Goal: Information Seeking & Learning: Learn about a topic

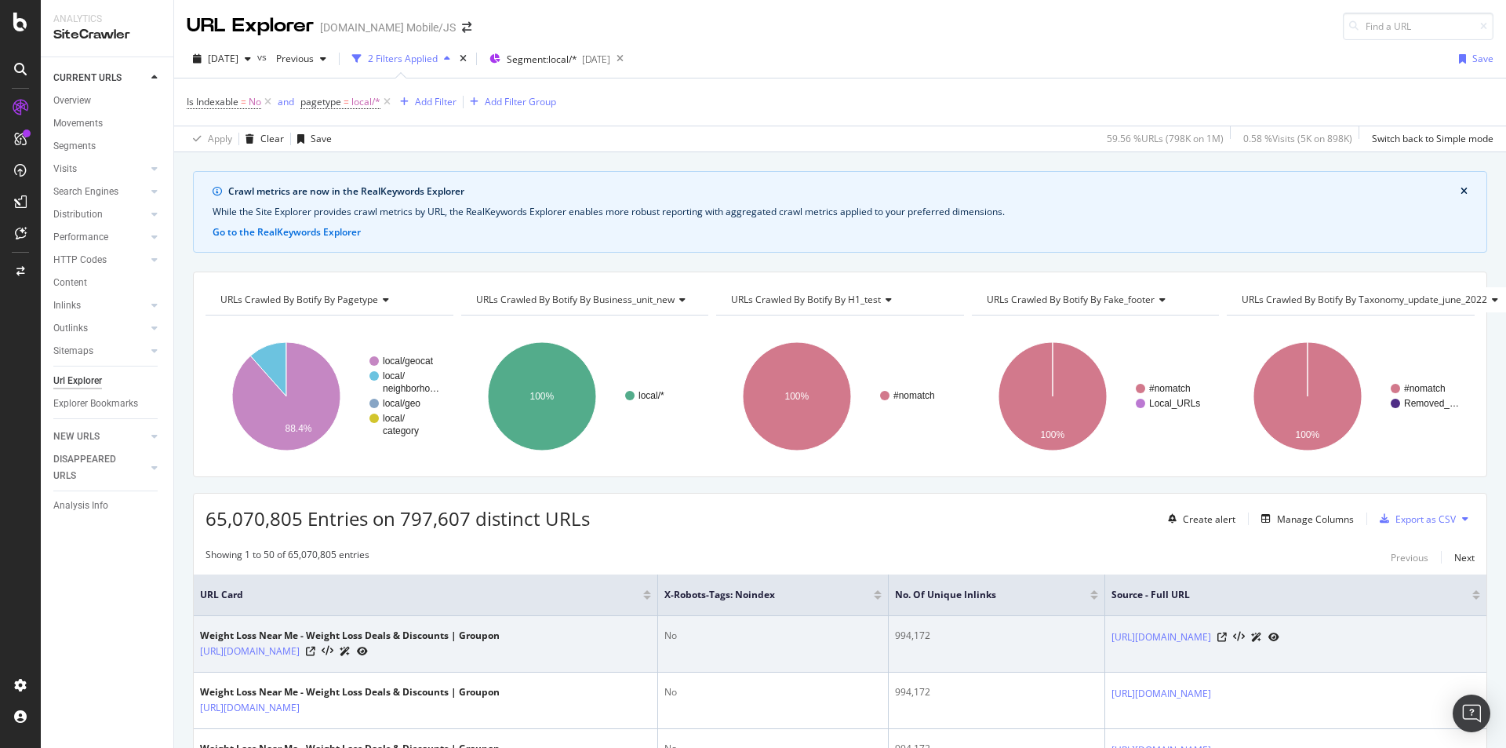
scroll to position [204, 0]
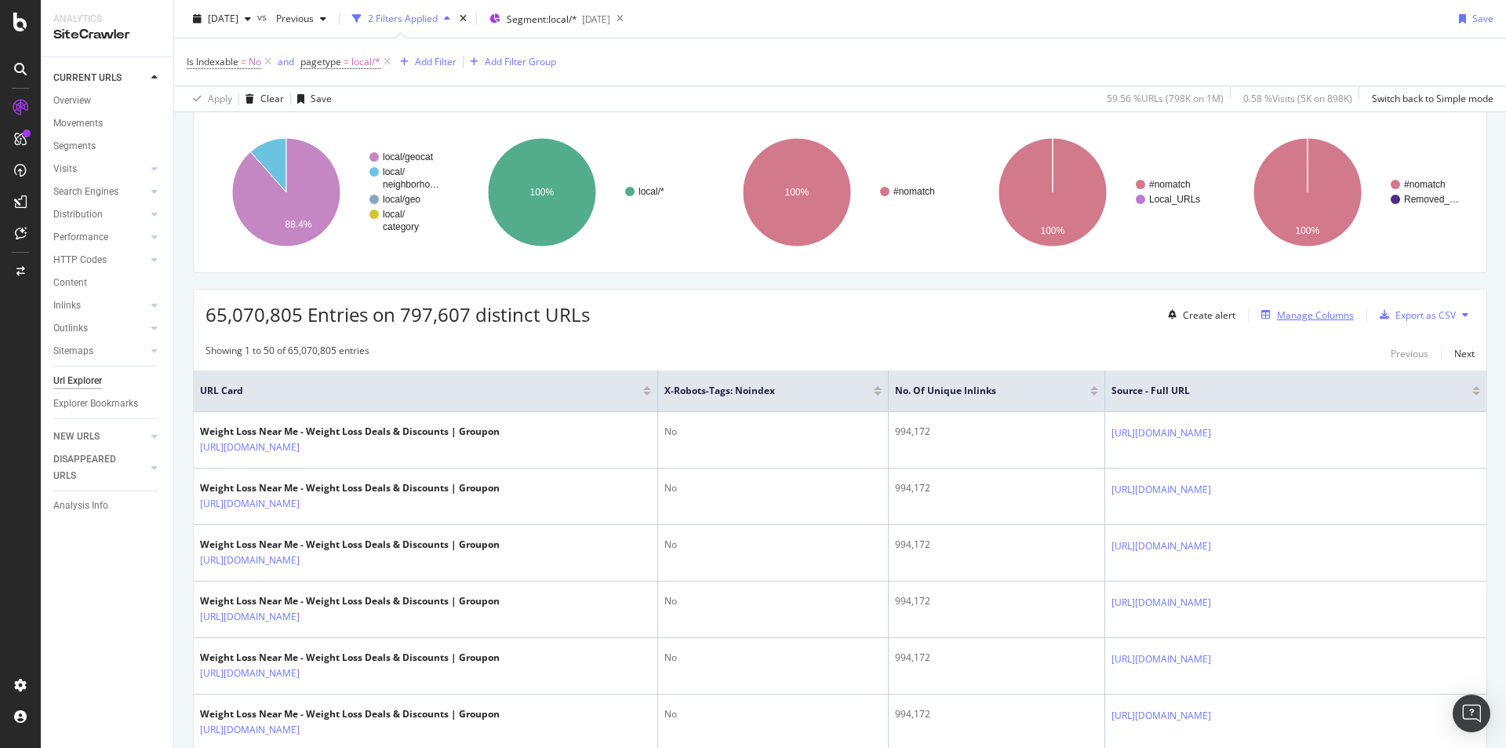
click at [1323, 318] on div "Manage Columns" at bounding box center [1315, 314] width 77 height 13
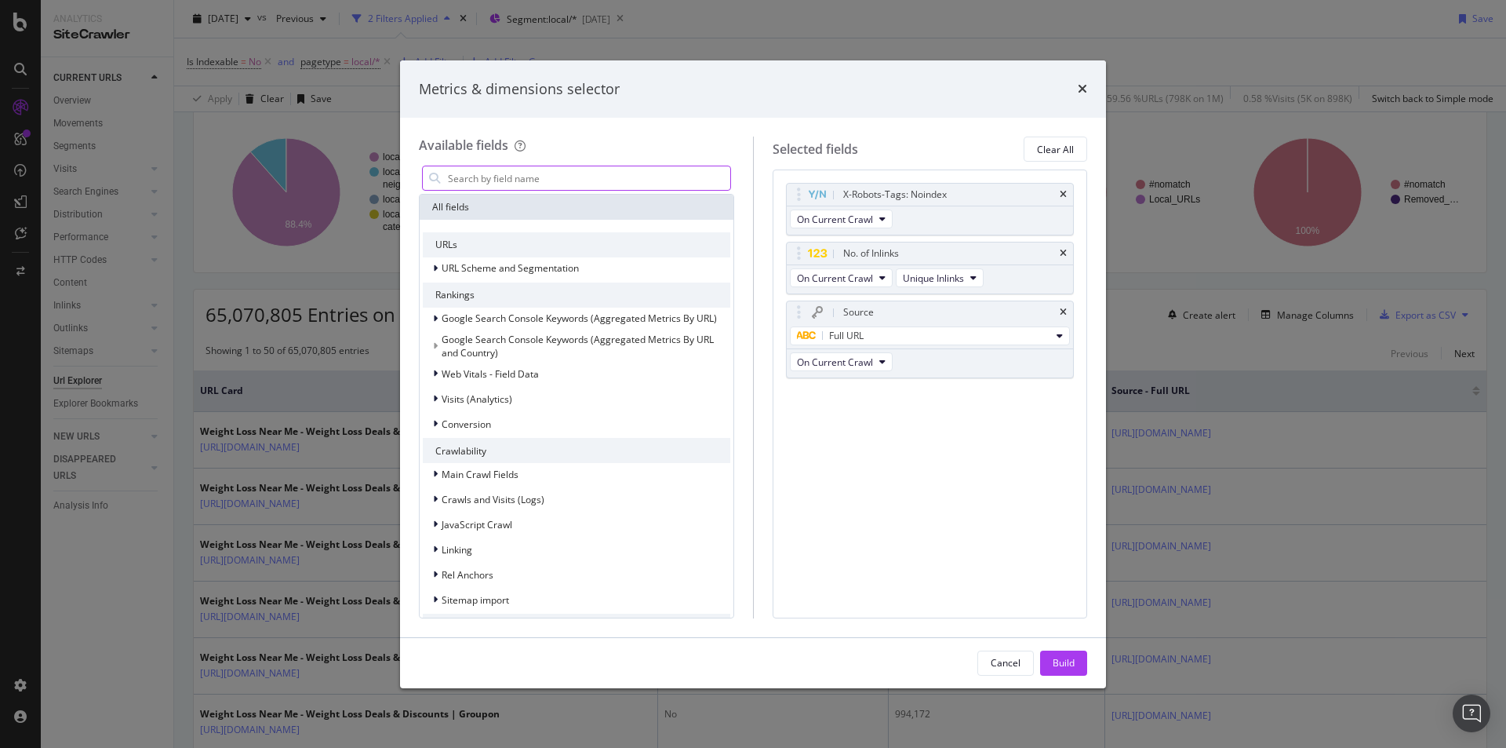
click at [515, 176] on input "modal" at bounding box center [588, 178] width 284 height 24
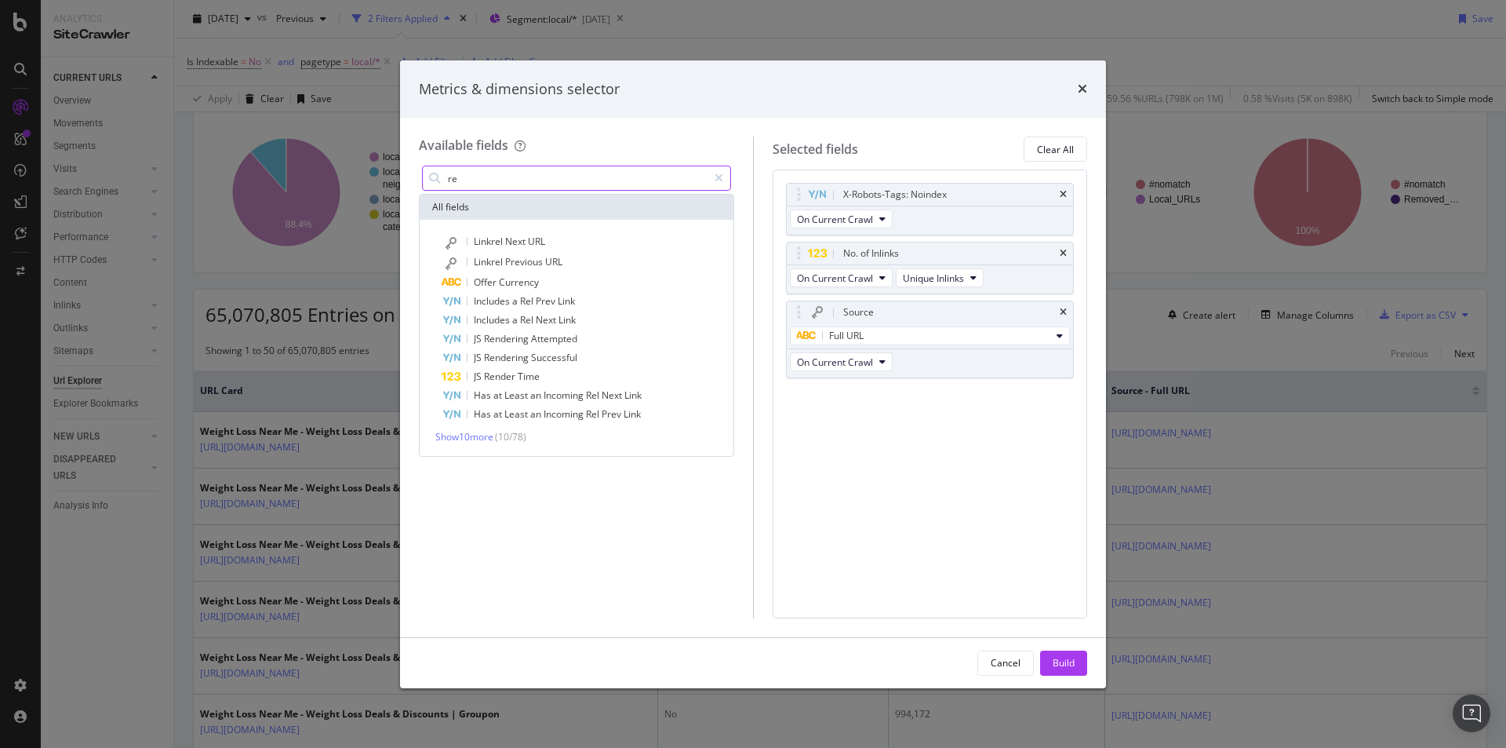
type input "r"
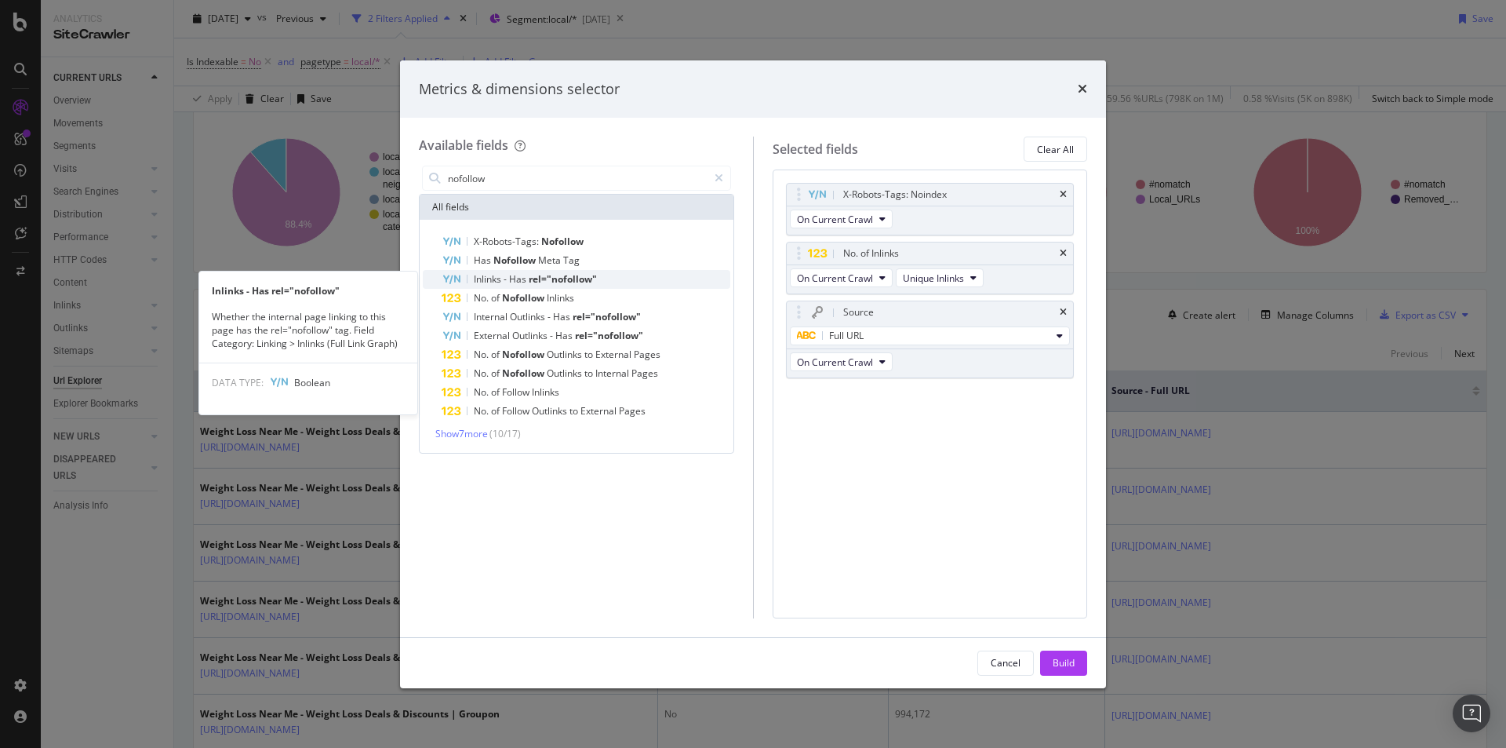
type input "nofollow"
click at [535, 277] on span "rel="nofollow"" at bounding box center [563, 278] width 68 height 13
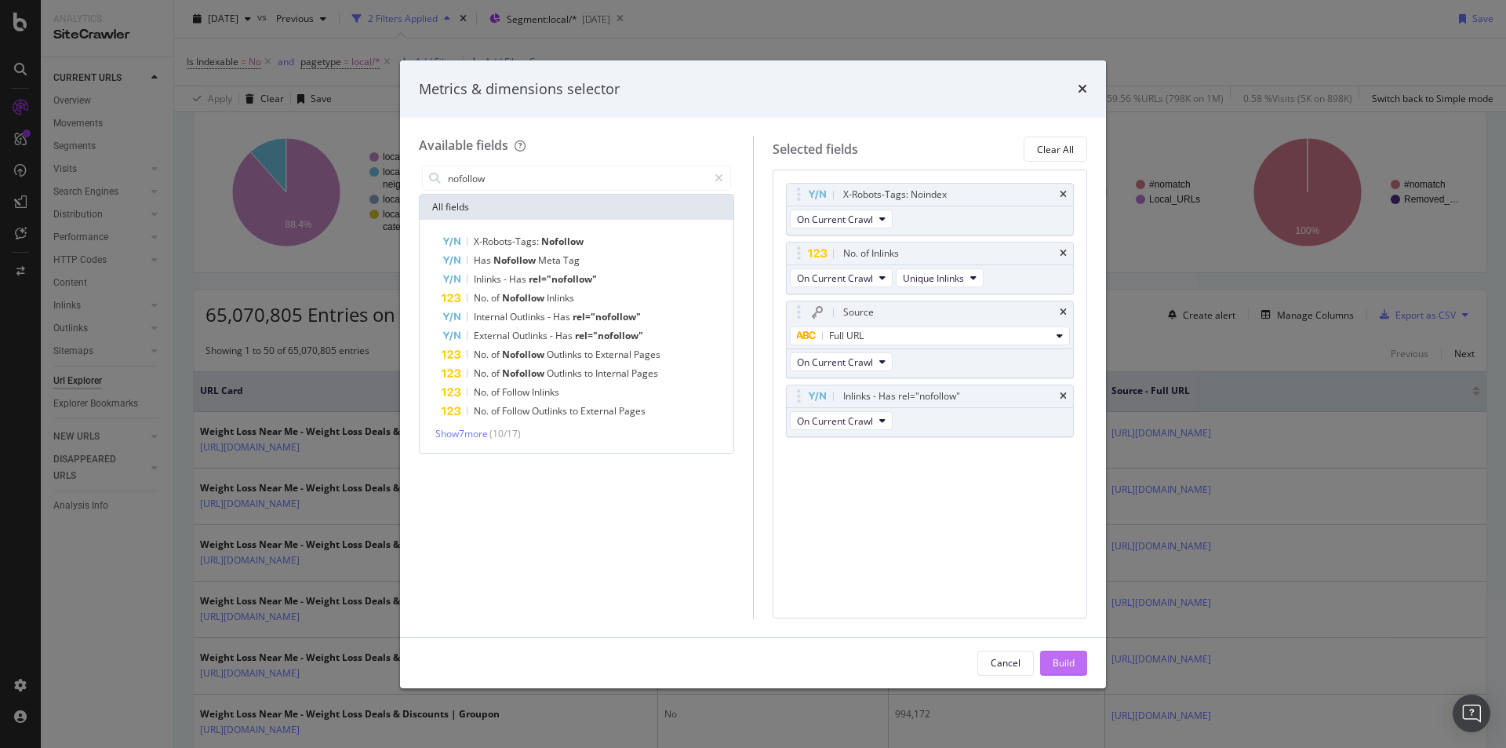
click at [1059, 667] on div "Build" at bounding box center [1064, 662] width 22 height 13
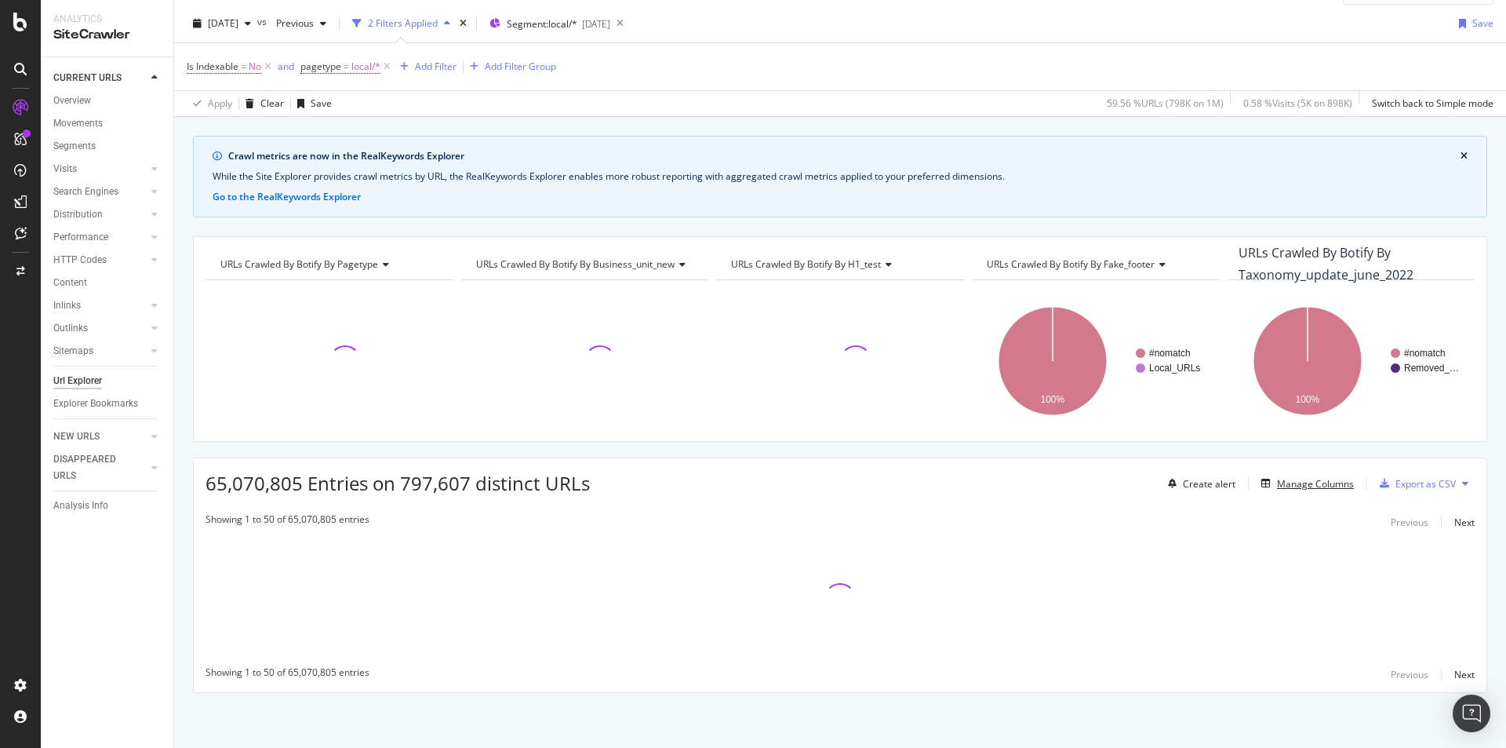
scroll to position [47, 0]
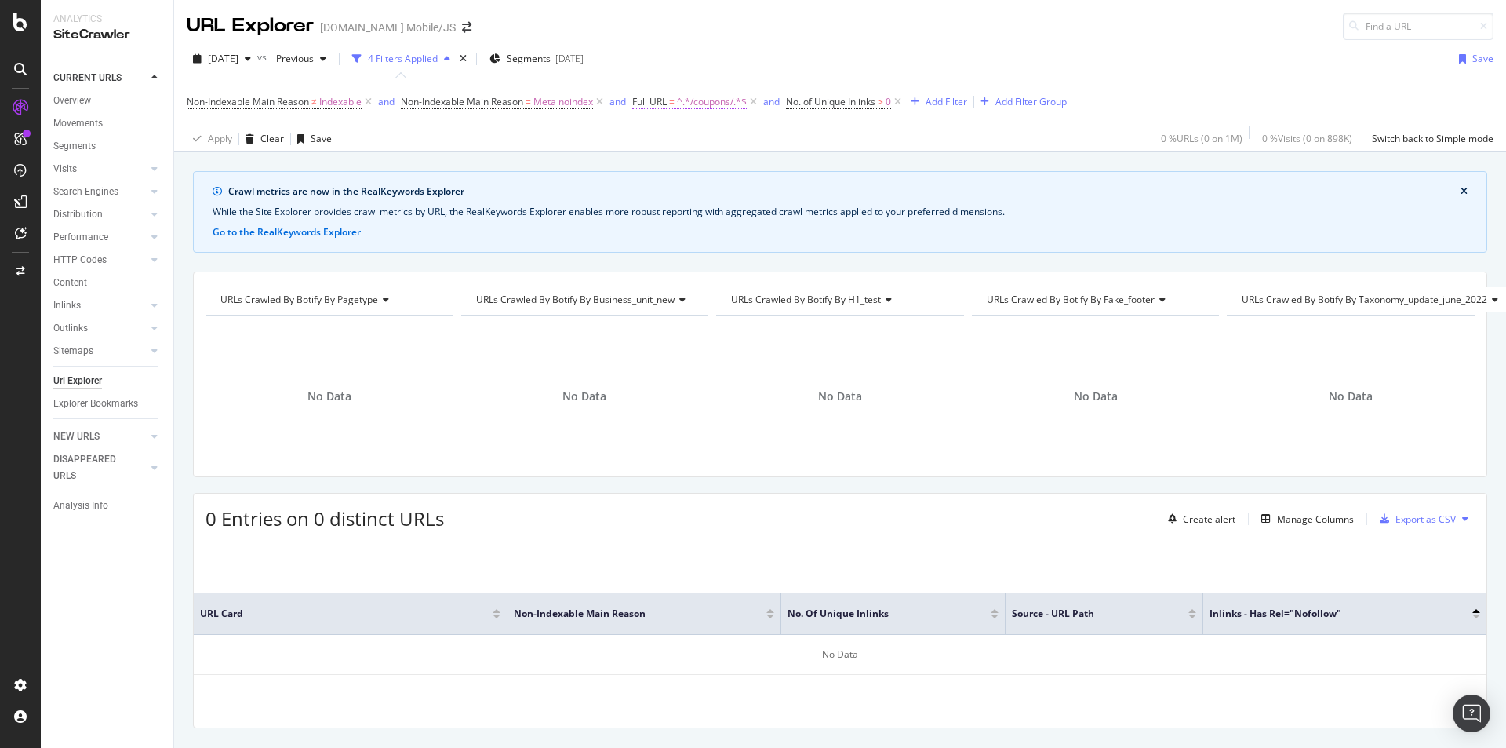
click at [708, 99] on span "^.*/coupons/.*$" at bounding box center [712, 102] width 70 height 22
click at [693, 167] on input "/coupons/" at bounding box center [725, 167] width 148 height 25
click at [697, 168] on input "/coupons/" at bounding box center [725, 167] width 148 height 25
type input "/local/"
click at [817, 206] on div "Apply" at bounding box center [811, 200] width 24 height 13
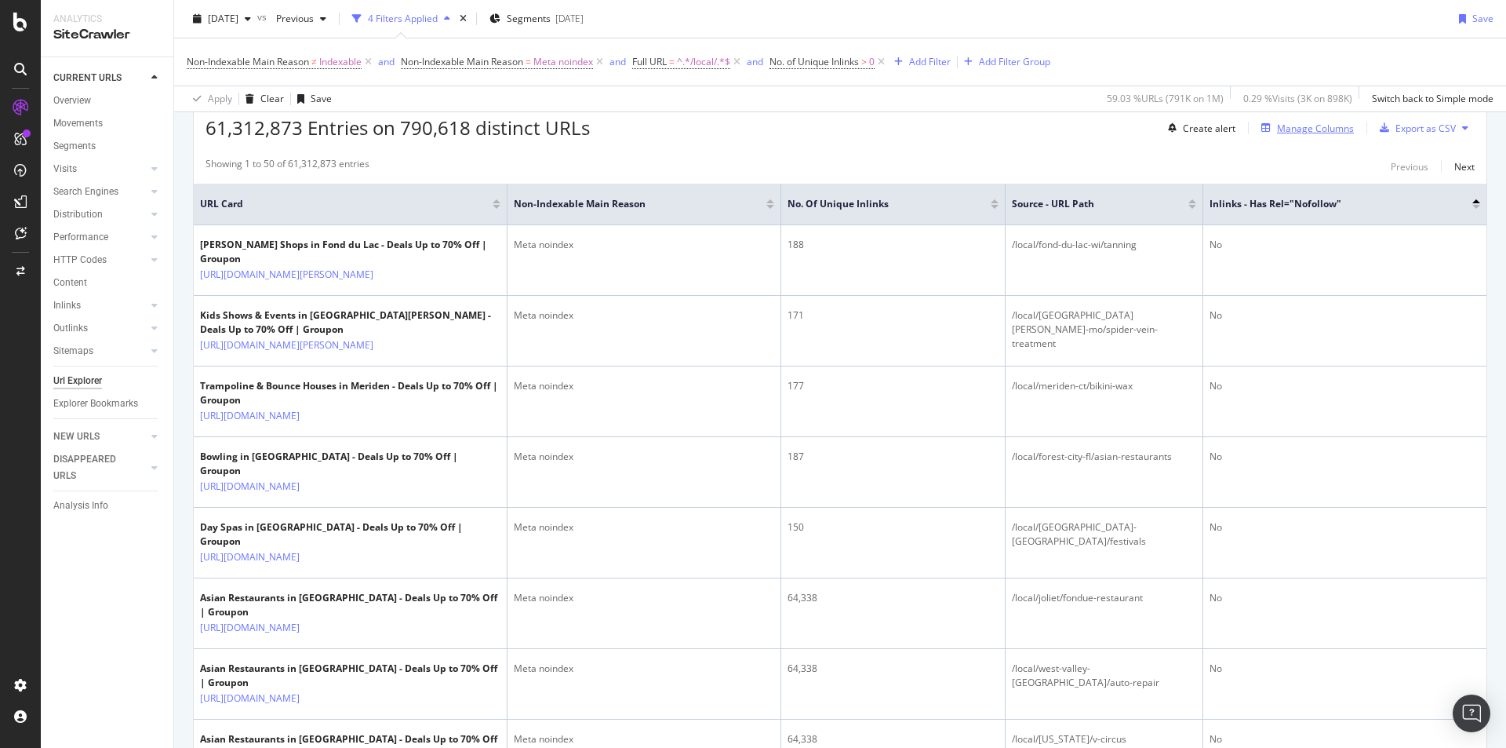
scroll to position [392, 0]
click at [1003, 198] on div at bounding box center [1476, 200] width 8 height 4
click at [1003, 200] on div at bounding box center [1476, 200] width 8 height 4
click at [1003, 206] on div at bounding box center [1476, 205] width 8 height 4
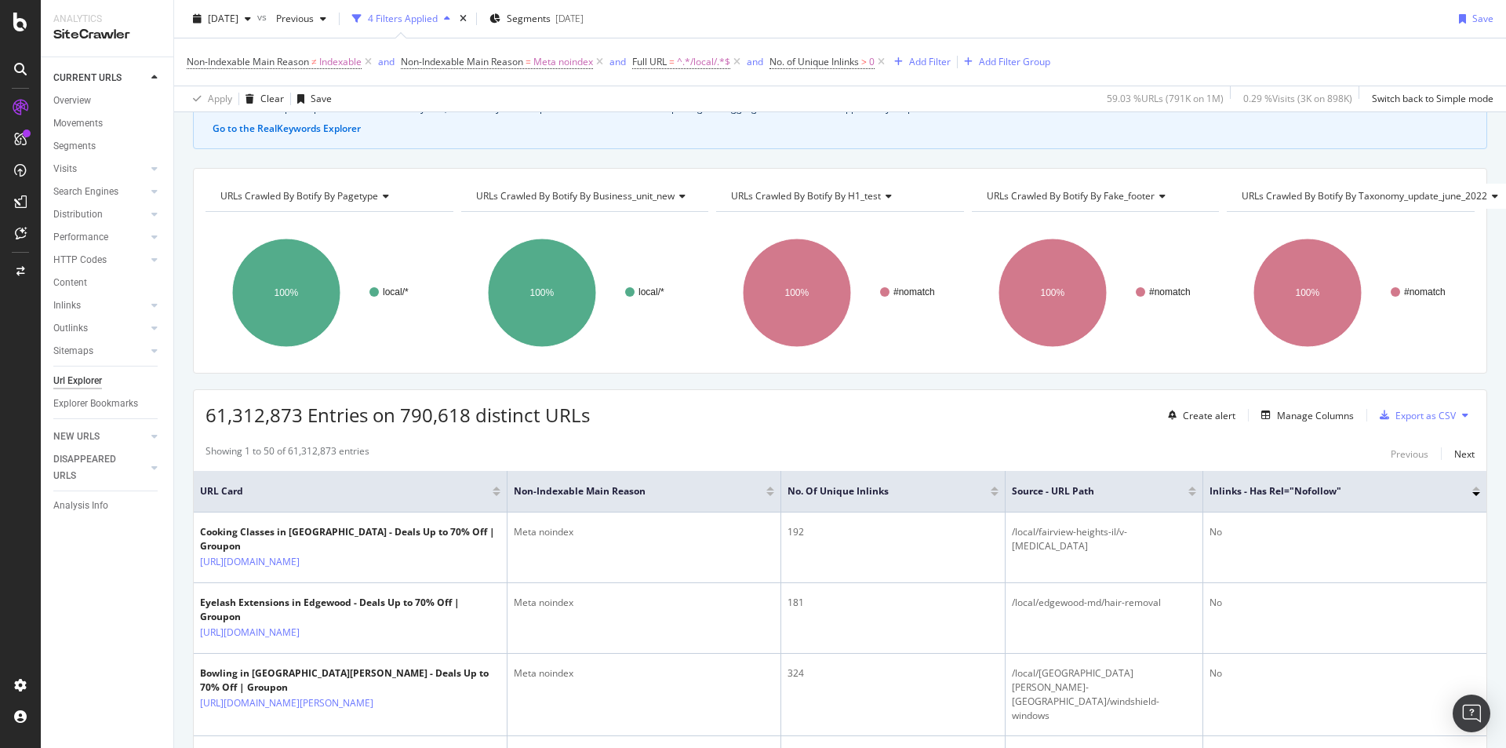
scroll to position [180, 0]
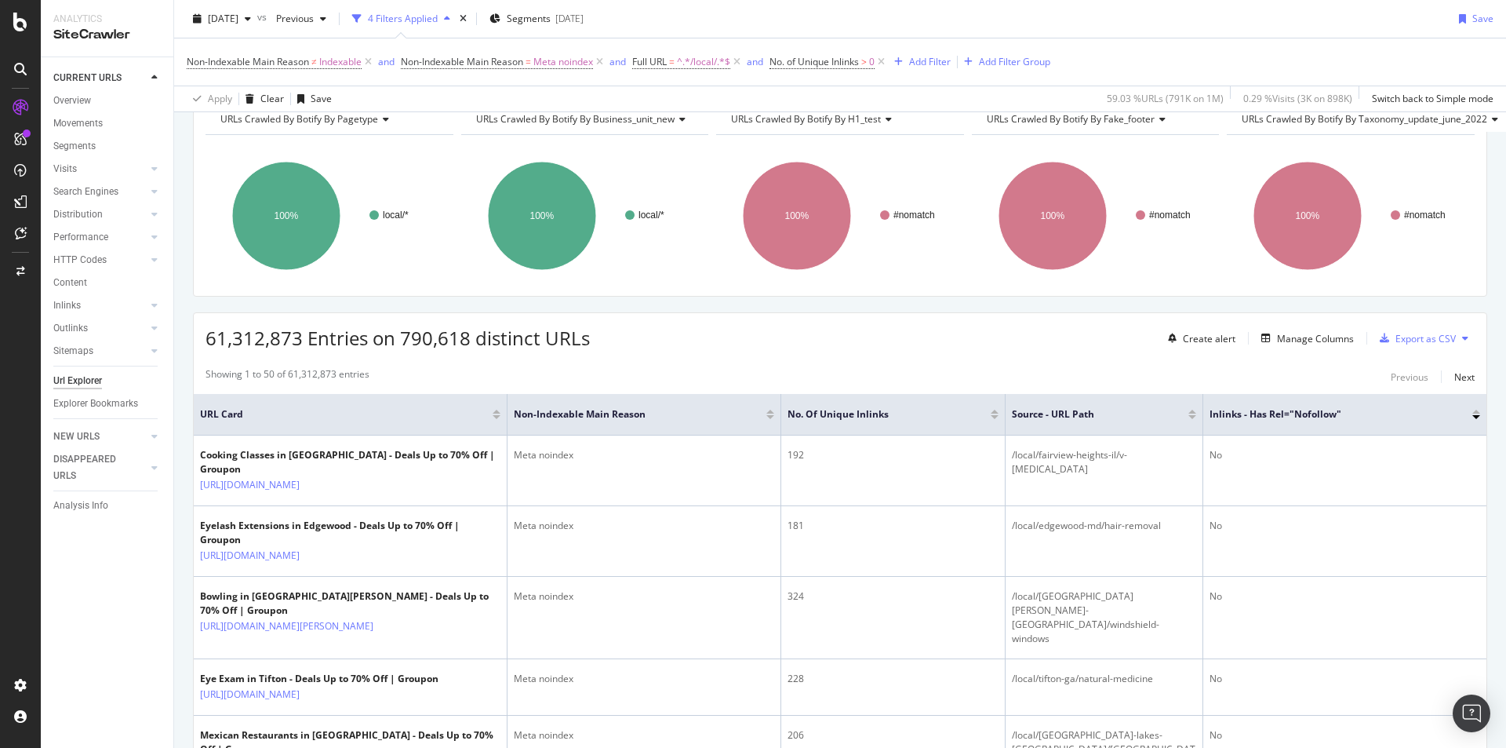
click at [1003, 415] on div at bounding box center [1476, 417] width 8 height 4
click at [1003, 416] on div at bounding box center [1476, 417] width 8 height 4
click at [1003, 409] on div "Inlinks - Has rel="nofollow"" at bounding box center [1345, 414] width 271 height 16
click at [1003, 410] on div at bounding box center [1476, 411] width 8 height 4
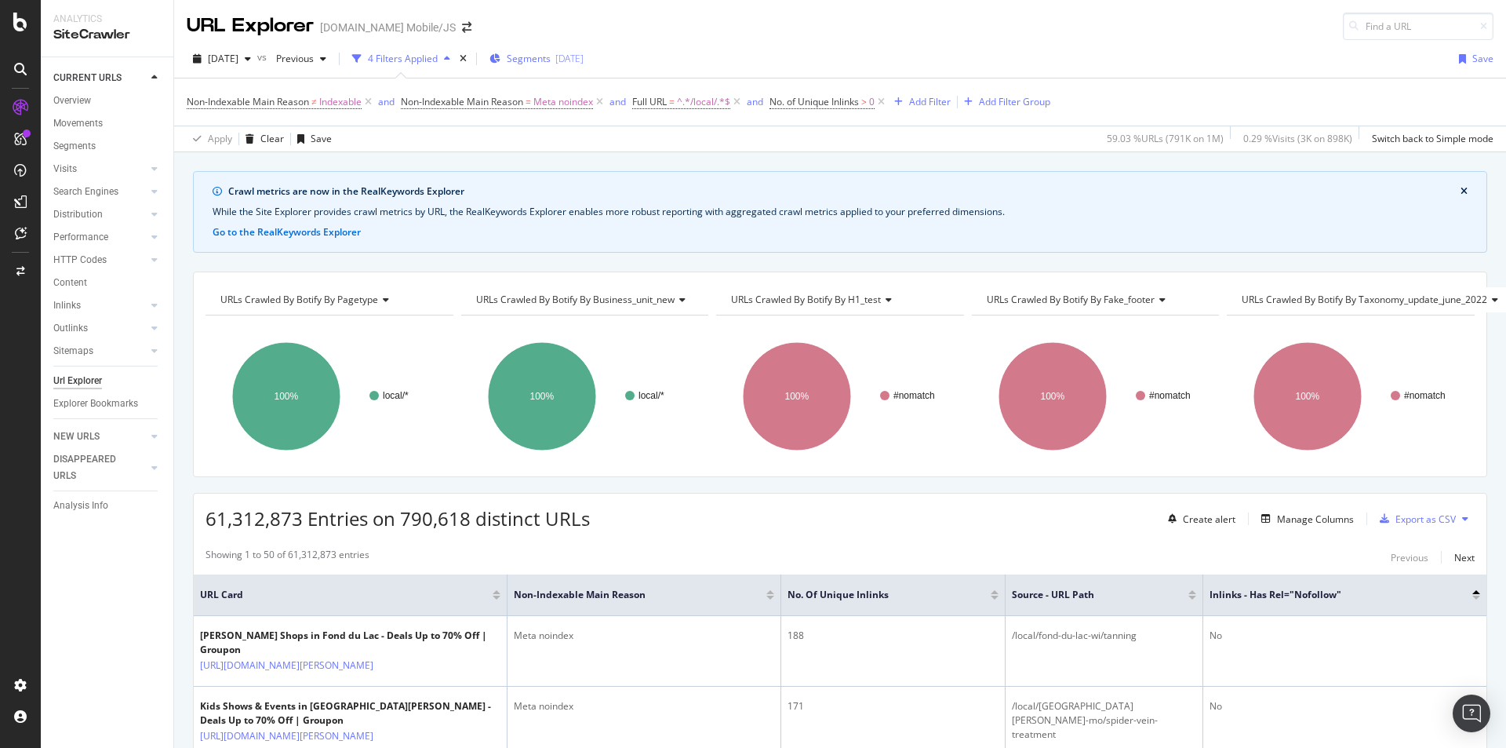
click at [551, 57] on span "Segments" at bounding box center [529, 58] width 44 height 13
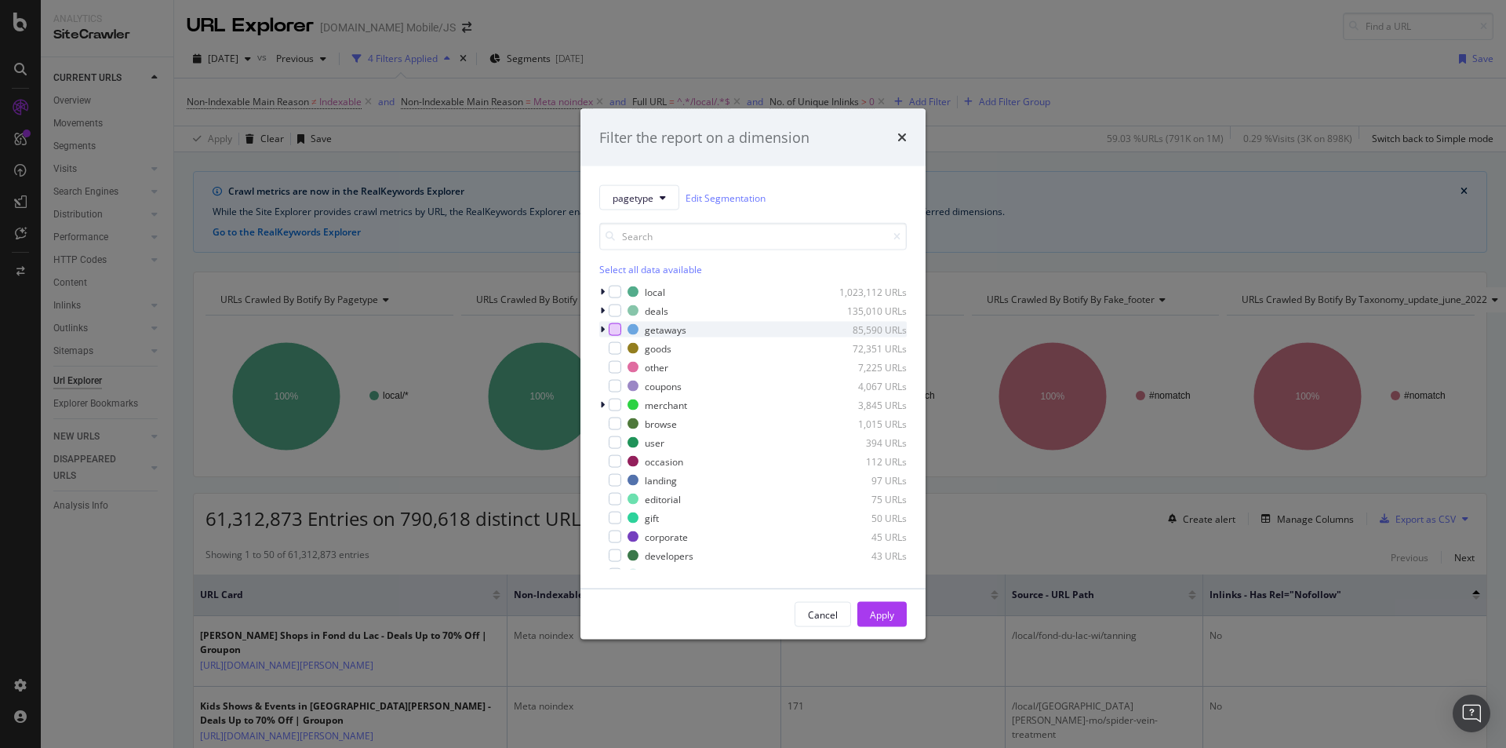
click at [616, 327] on div "modal" at bounding box center [615, 329] width 13 height 13
click at [881, 464] on div "Apply" at bounding box center [882, 613] width 24 height 13
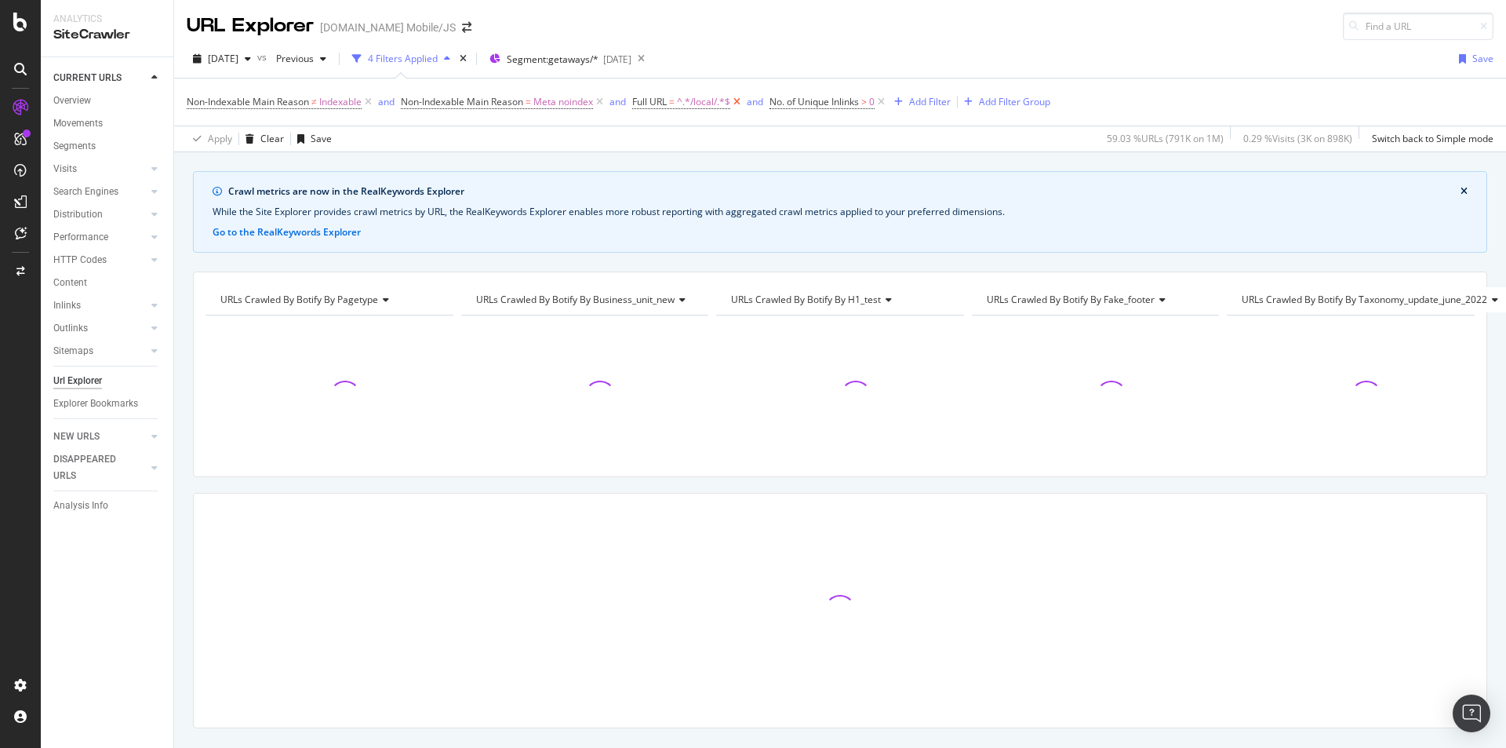
click at [742, 101] on icon at bounding box center [736, 102] width 13 height 16
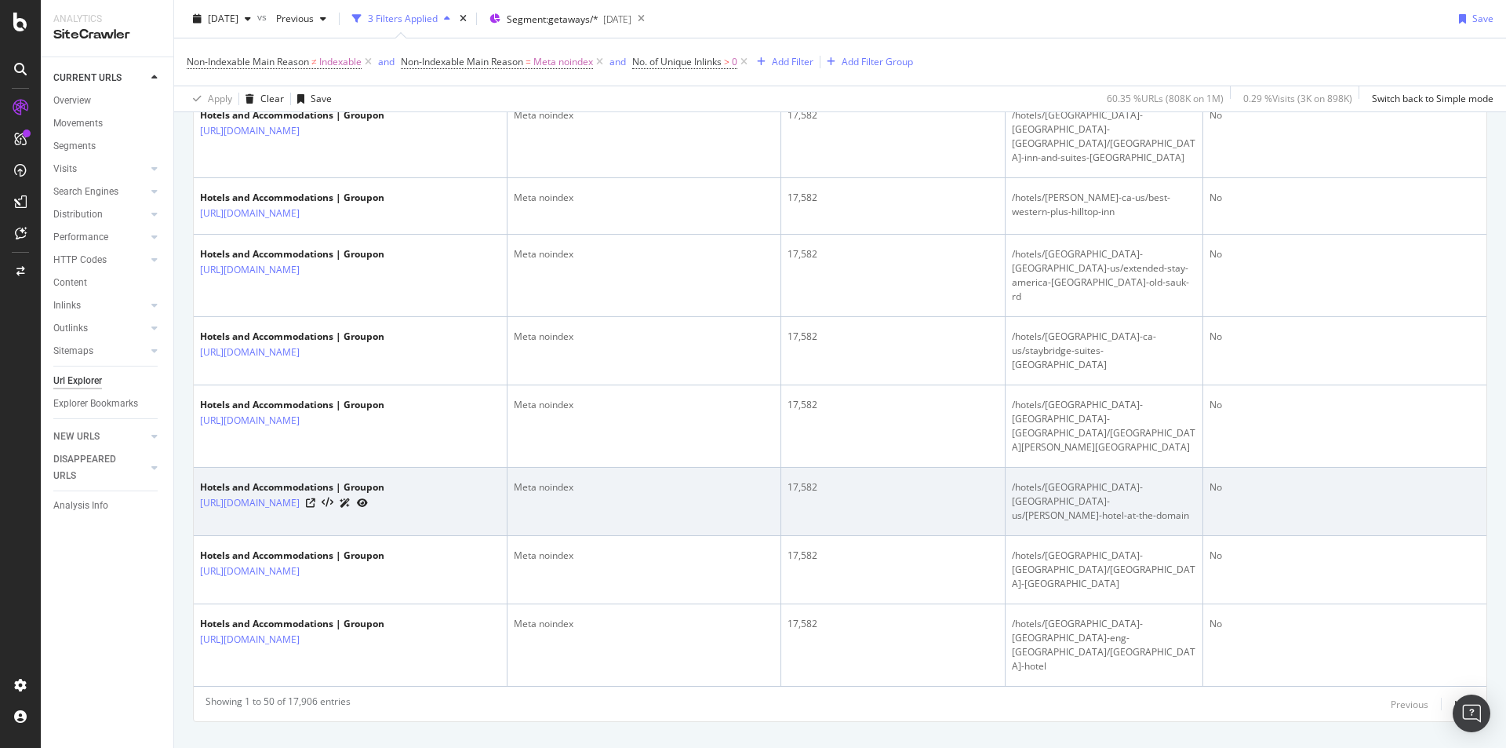
scroll to position [3539, 0]
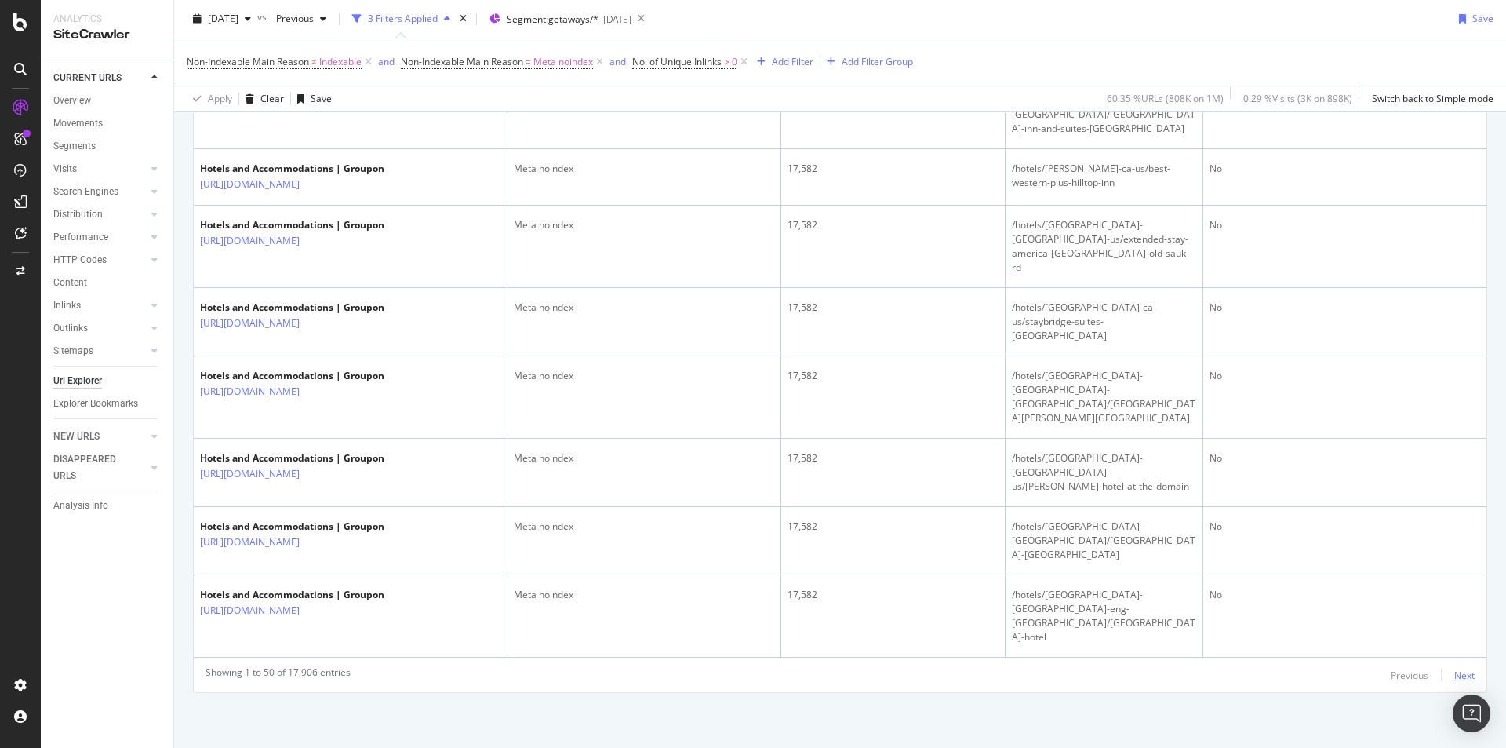
click at [1003, 464] on div "Next" at bounding box center [1464, 674] width 20 height 13
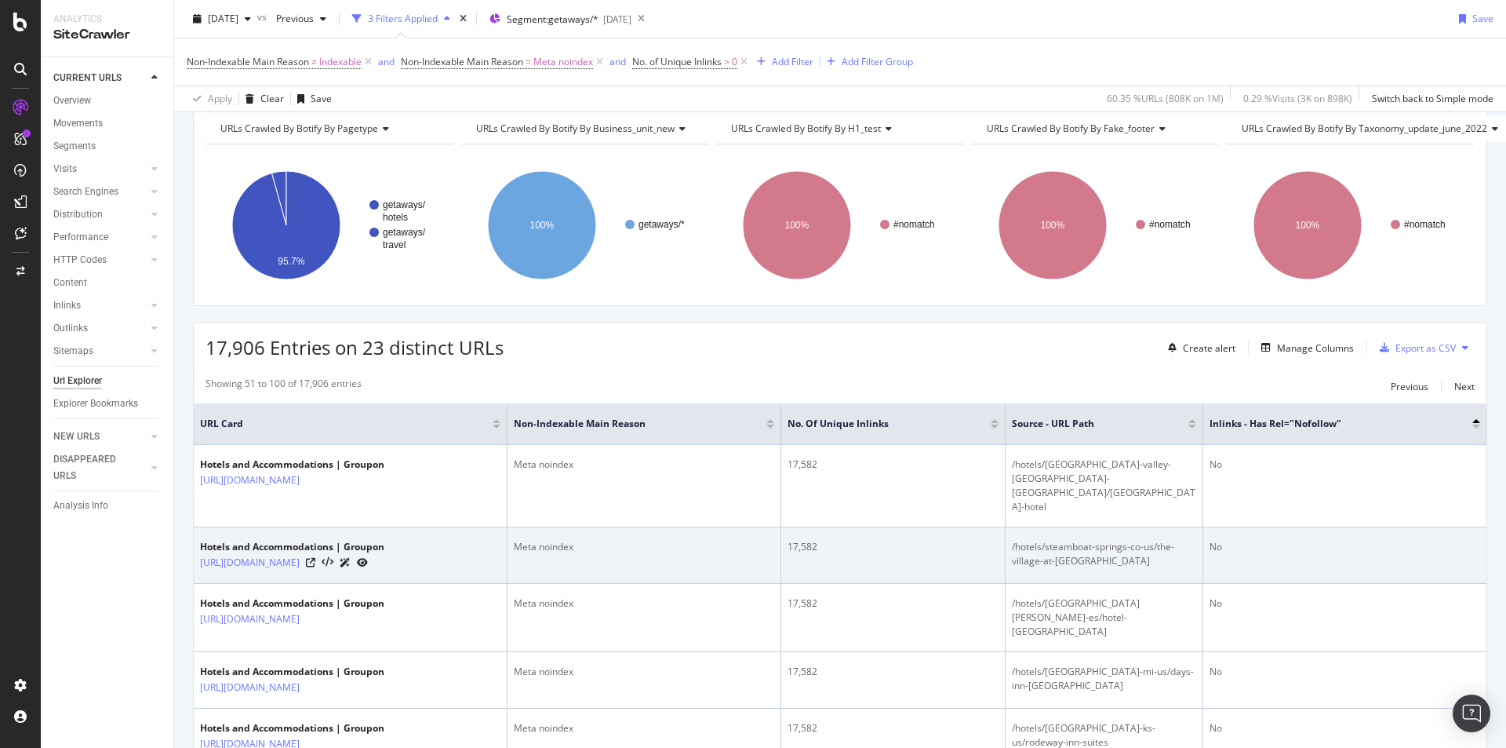
scroll to position [314, 0]
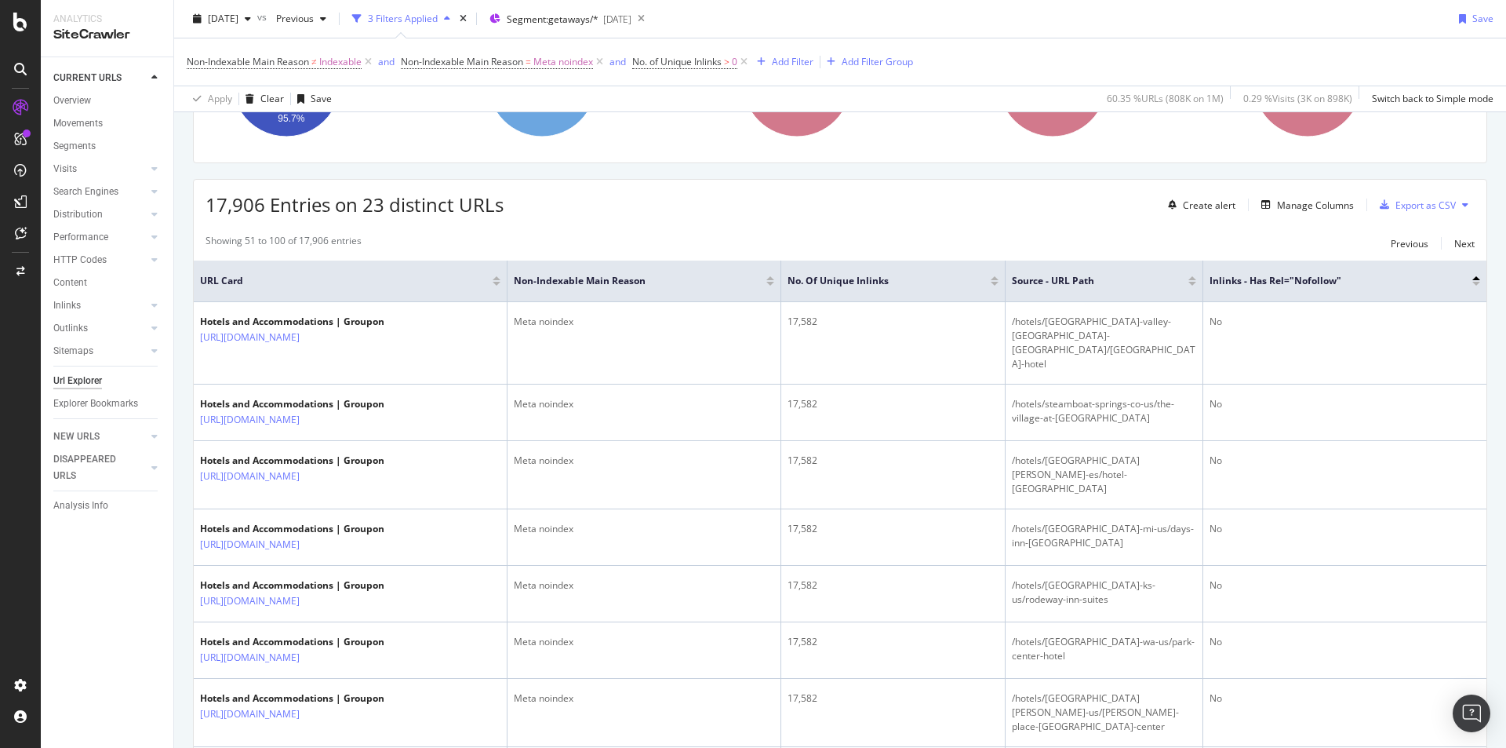
click at [497, 282] on div at bounding box center [497, 284] width 8 height 4
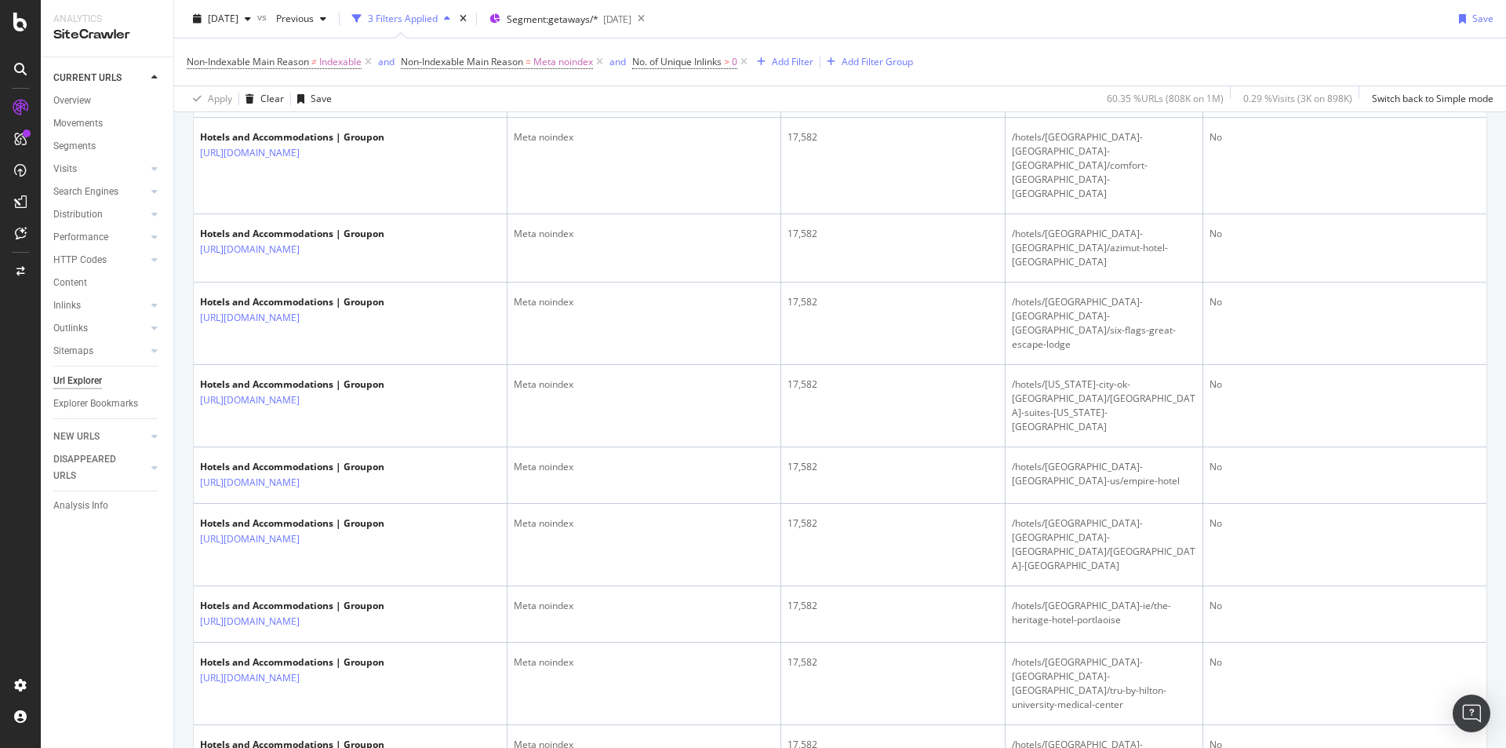
scroll to position [259, 0]
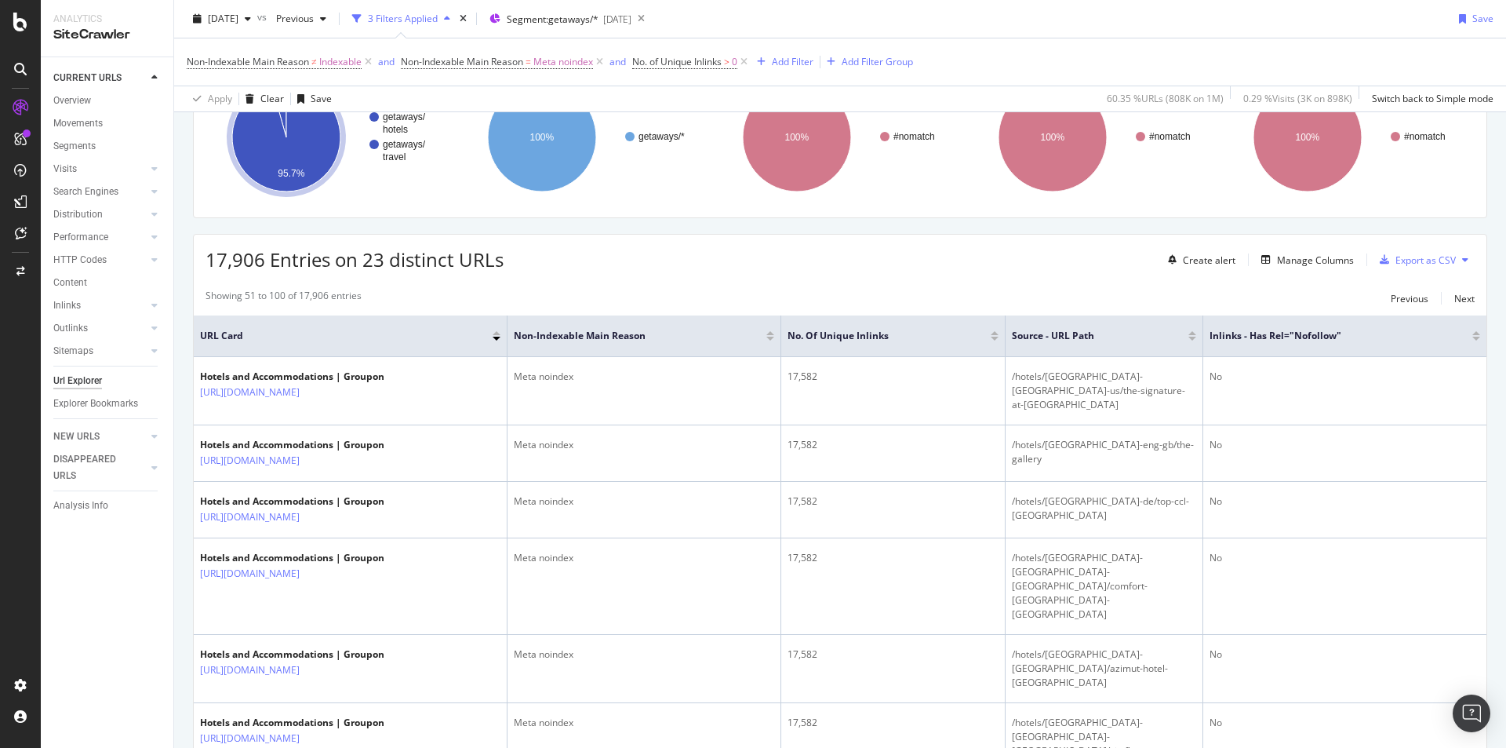
click at [498, 332] on div at bounding box center [497, 333] width 8 height 4
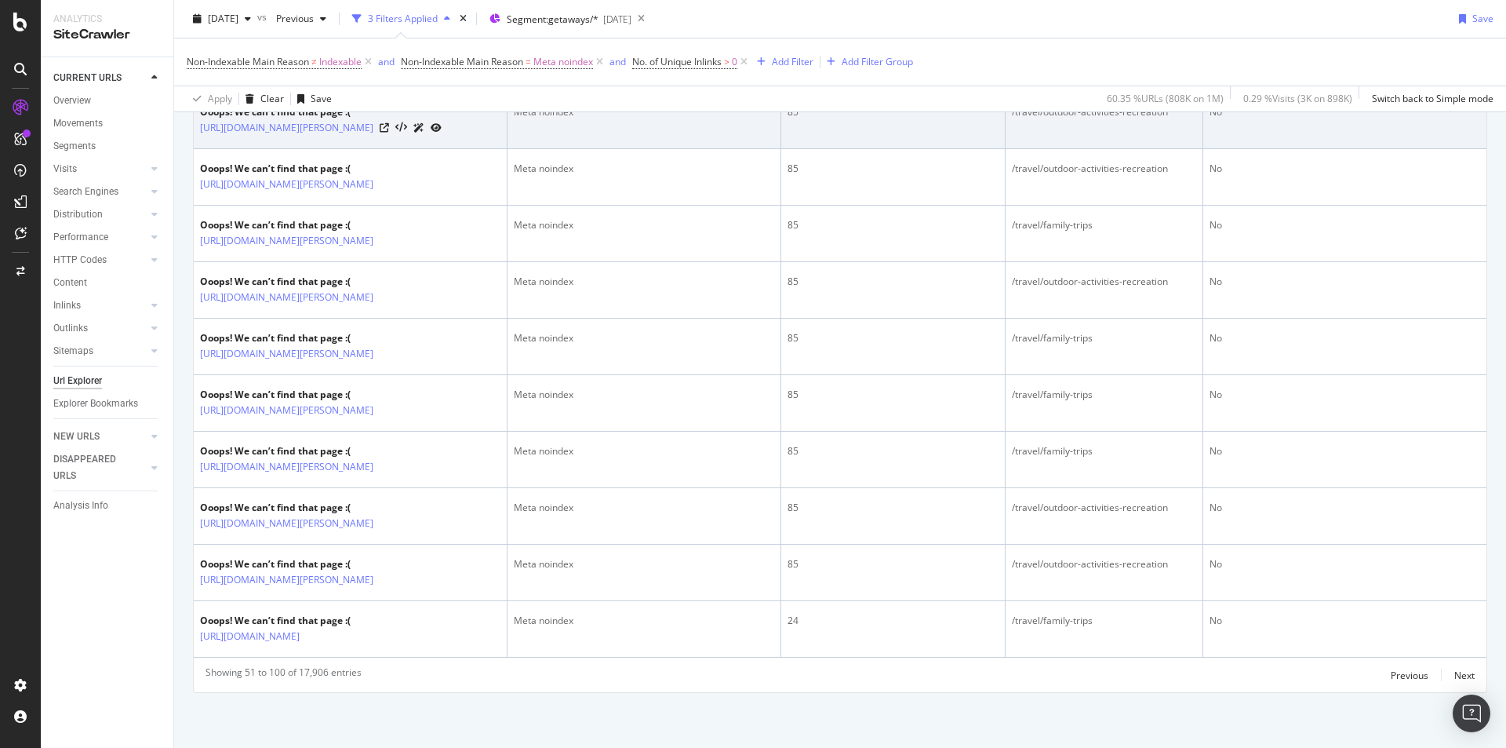
scroll to position [3539, 0]
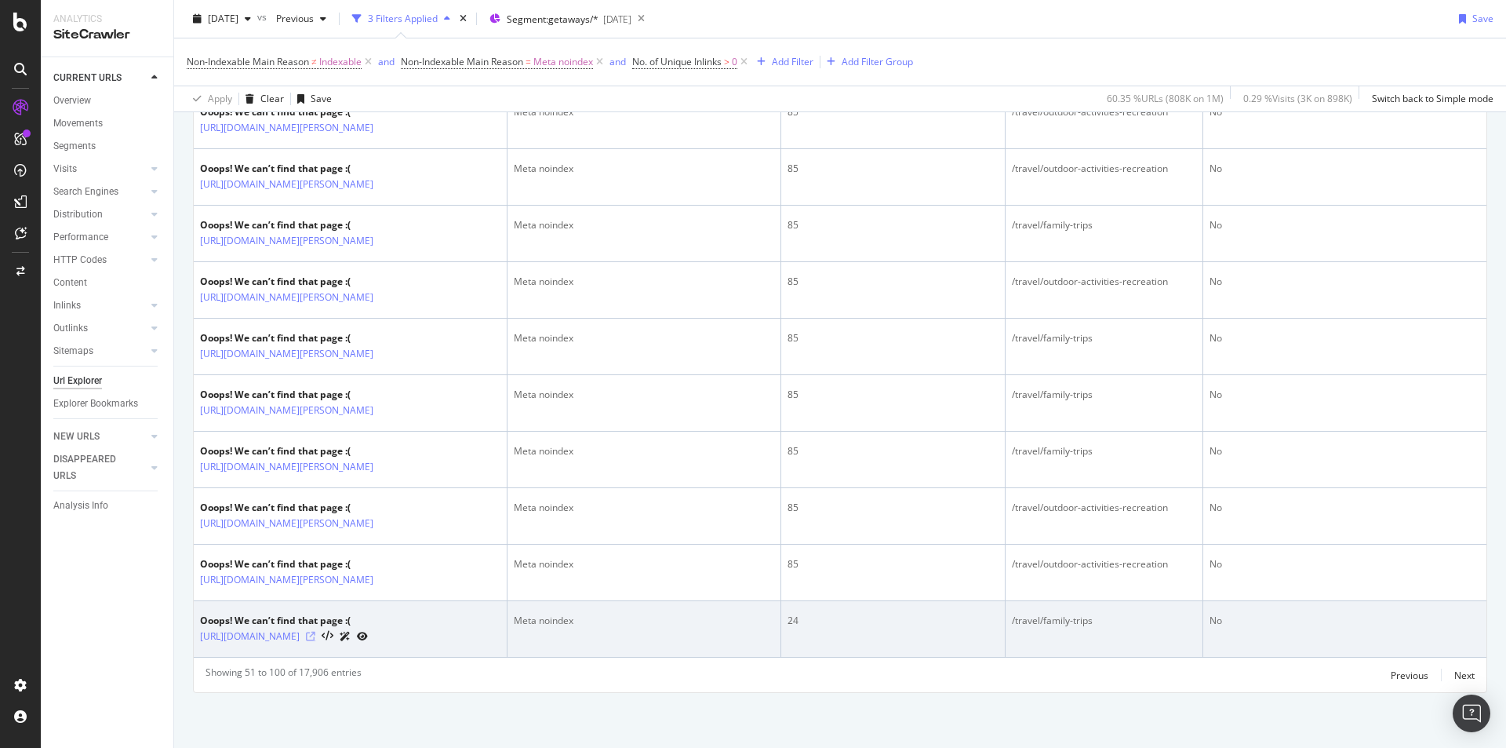
click at [315, 464] on icon at bounding box center [310, 635] width 9 height 9
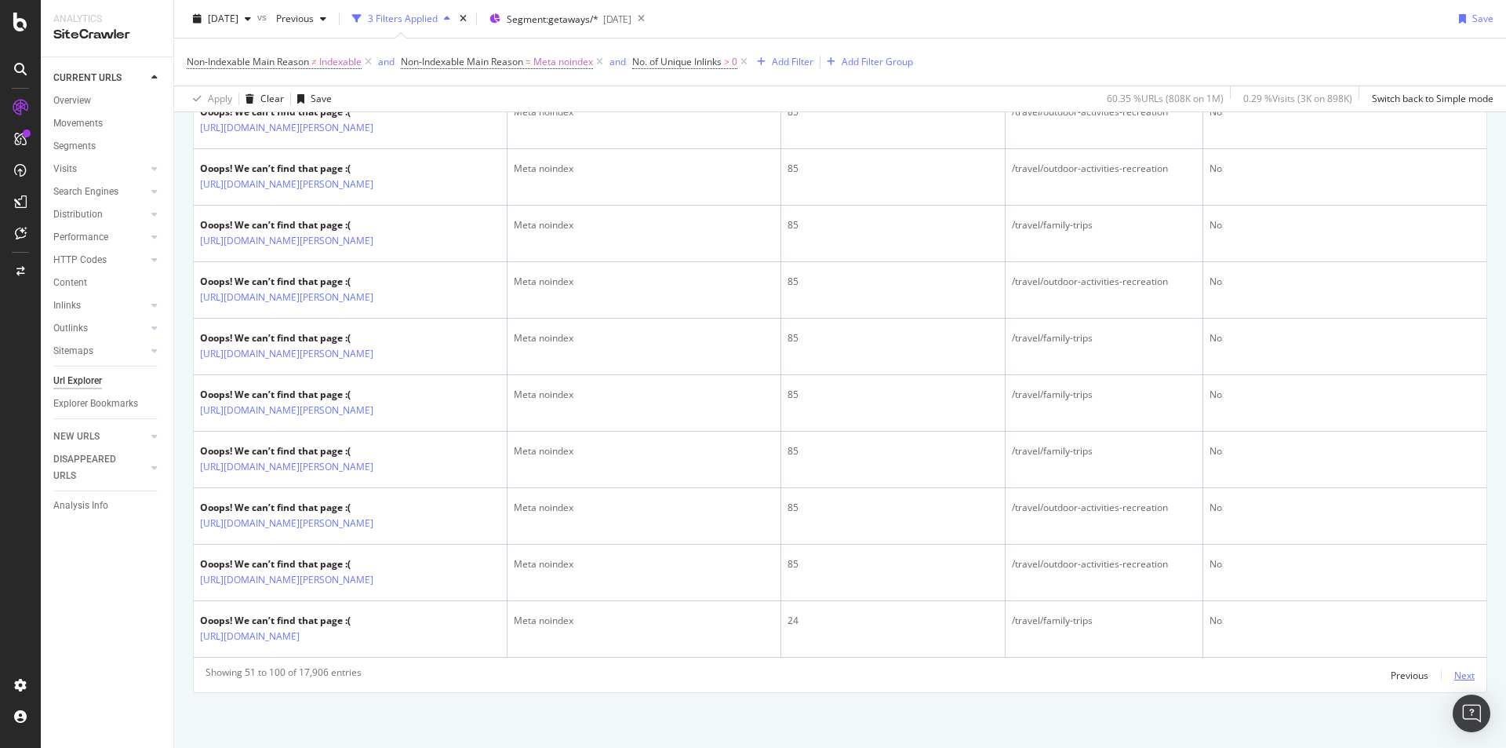
click at [1003, 464] on div "Next" at bounding box center [1464, 674] width 20 height 13
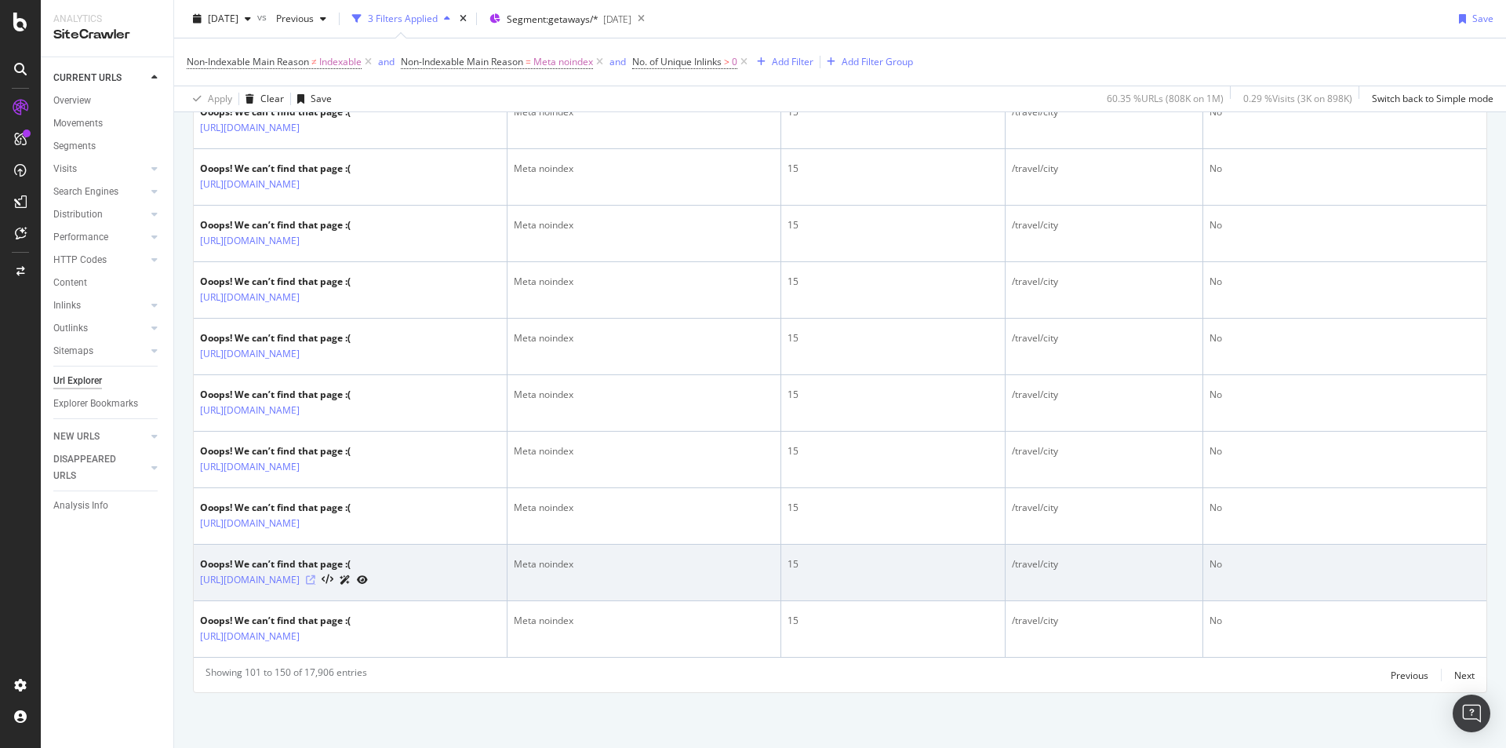
click at [315, 464] on icon at bounding box center [310, 579] width 9 height 9
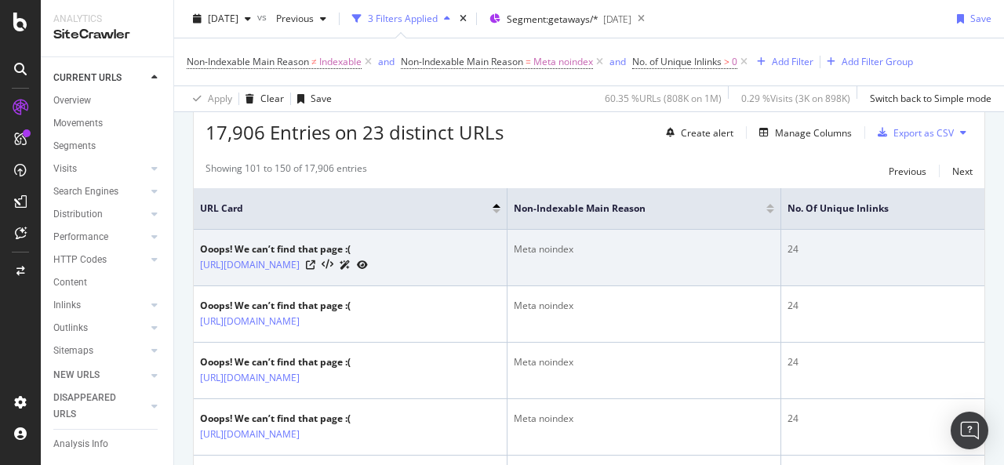
scroll to position [0, 1]
drag, startPoint x: 350, startPoint y: 246, endPoint x: 206, endPoint y: 244, distance: 144.4
click at [206, 244] on div "Ooops! We can’t find that page :(" at bounding box center [283, 249] width 168 height 14
click at [315, 267] on icon at bounding box center [309, 264] width 9 height 9
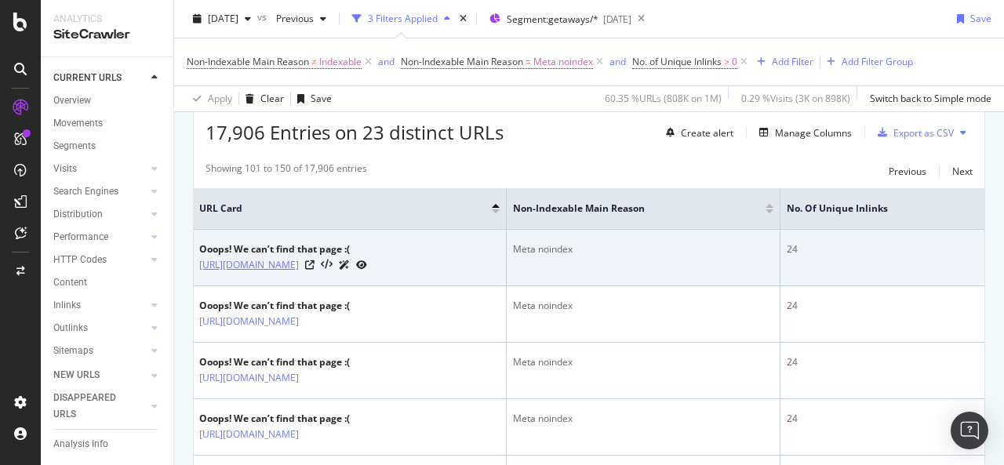
click at [299, 260] on link "https://www.groupon.com/hotels/hagerstown-md-us/comfort-suites" at bounding box center [249, 265] width 100 height 16
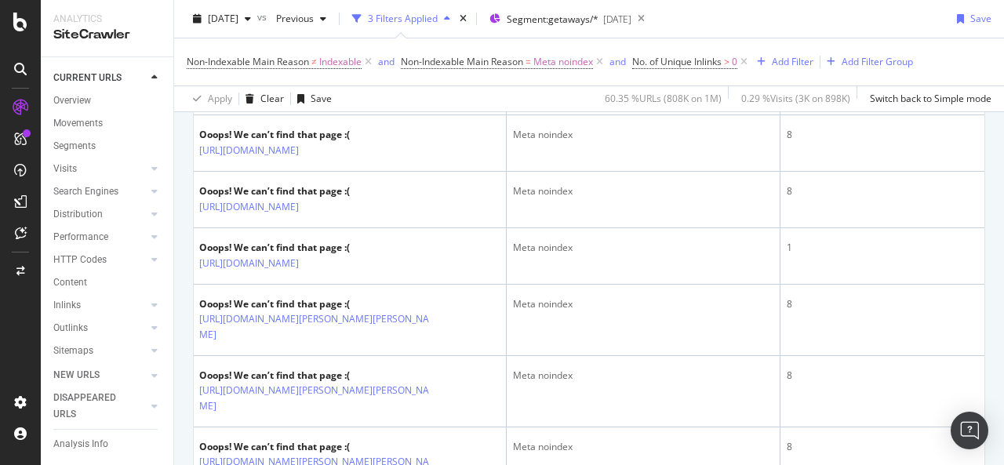
scroll to position [2162, 0]
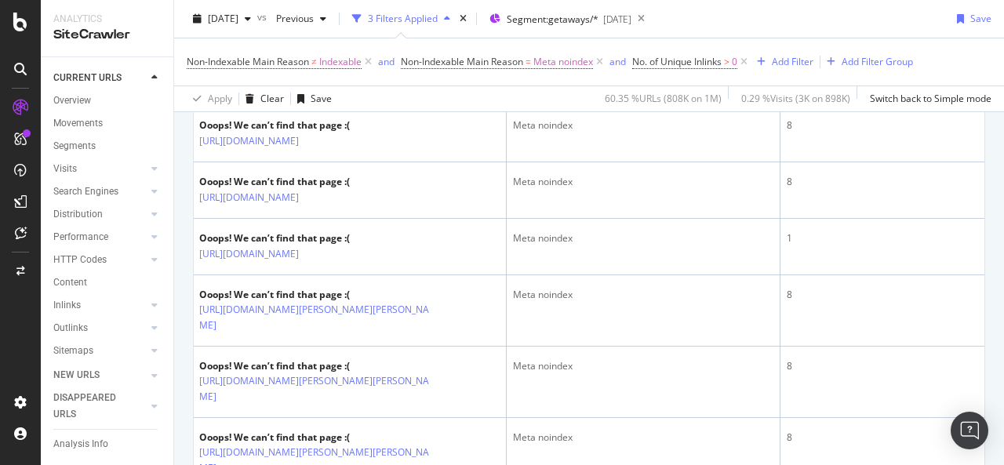
drag, startPoint x: 350, startPoint y: 192, endPoint x: 233, endPoint y: 195, distance: 116.9
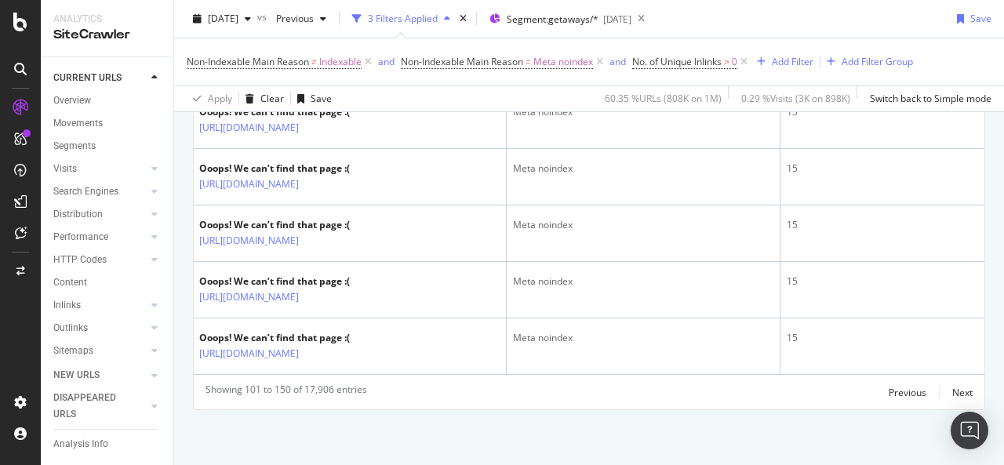
scroll to position [3354, 0]
drag, startPoint x: 359, startPoint y: 203, endPoint x: 271, endPoint y: 203, distance: 87.9
click at [952, 386] on div "Next" at bounding box center [962, 392] width 20 height 13
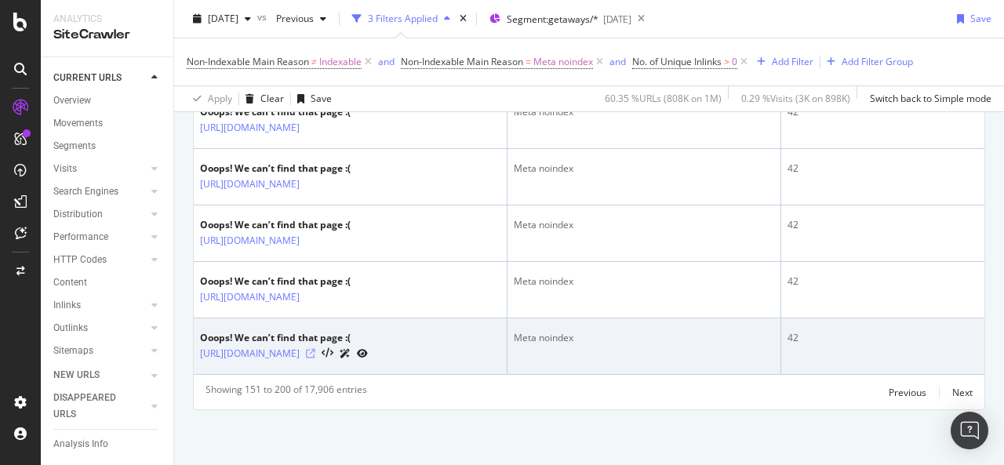
click at [315, 349] on icon at bounding box center [310, 353] width 9 height 9
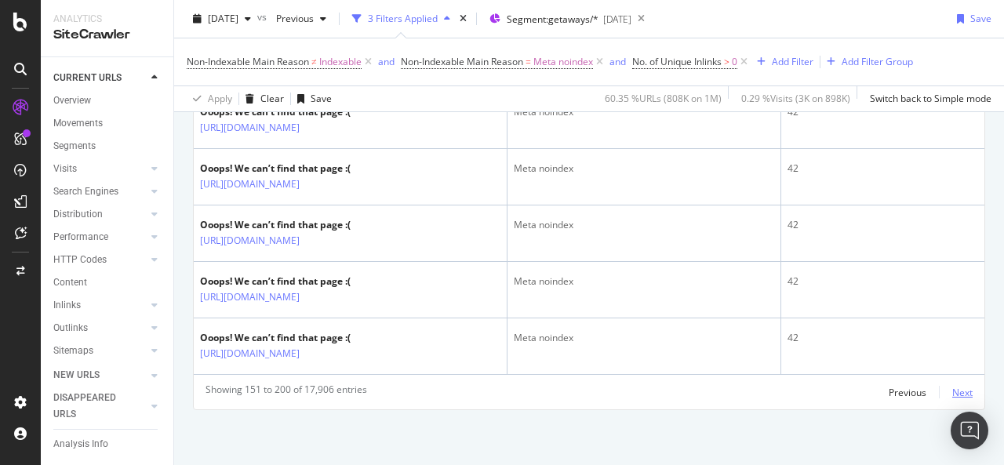
click at [953, 386] on div "Next" at bounding box center [962, 392] width 20 height 13
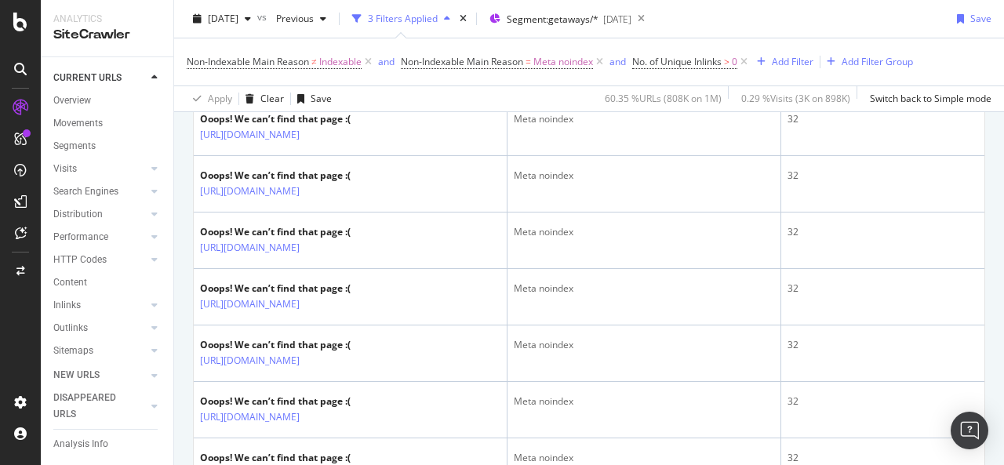
scroll to position [2733, 0]
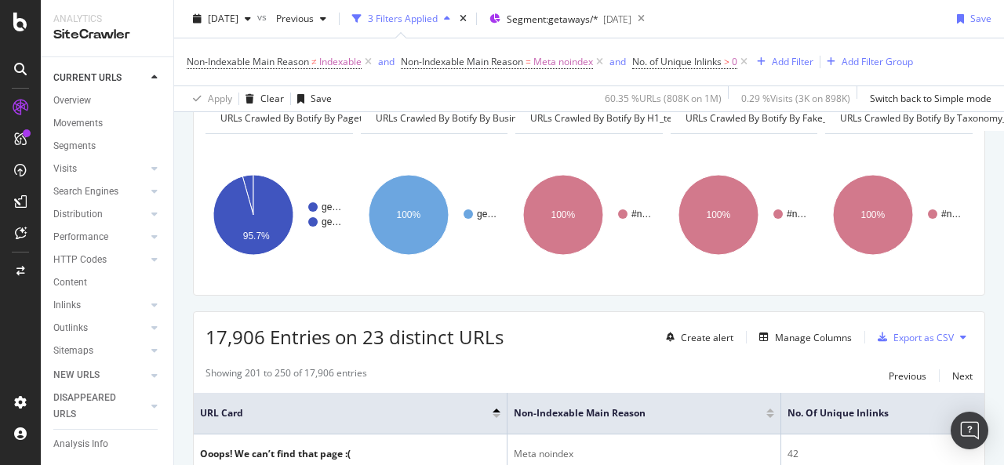
scroll to position [338, 0]
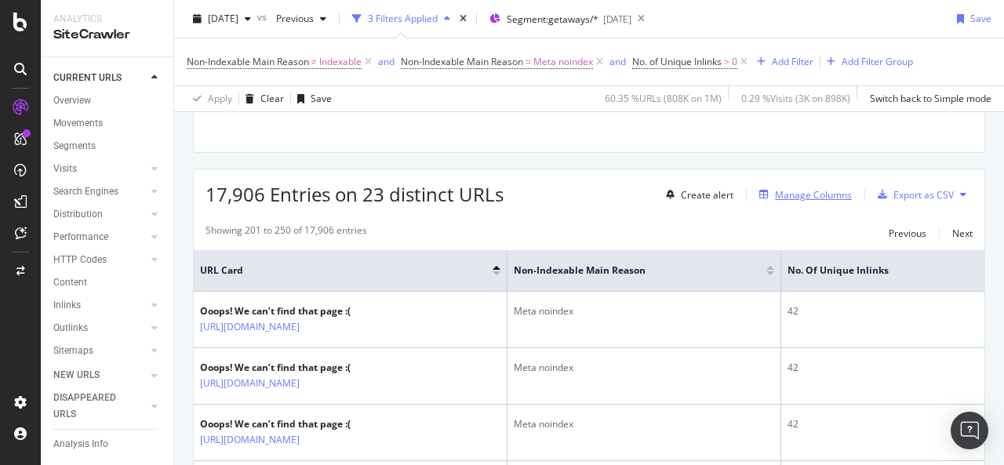
click at [802, 191] on div "Manage Columns" at bounding box center [813, 194] width 77 height 13
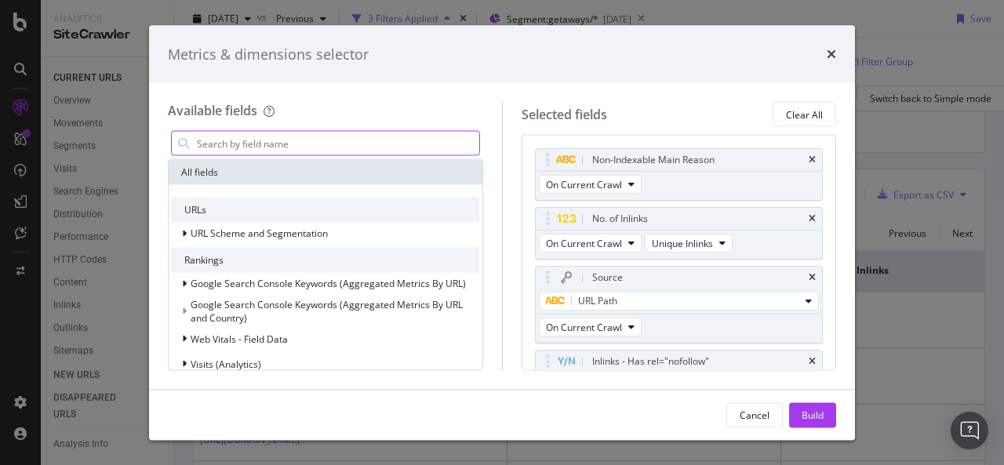
click at [333, 144] on input "modal" at bounding box center [337, 144] width 284 height 24
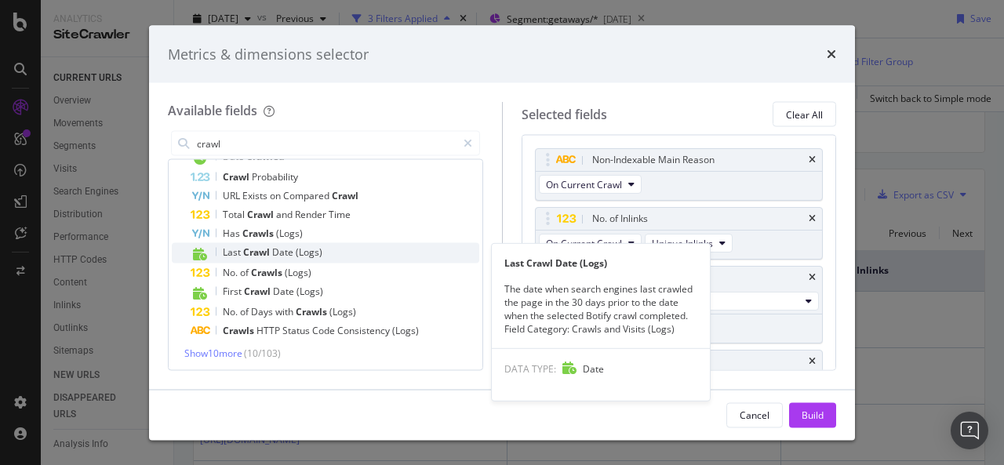
scroll to position [52, 0]
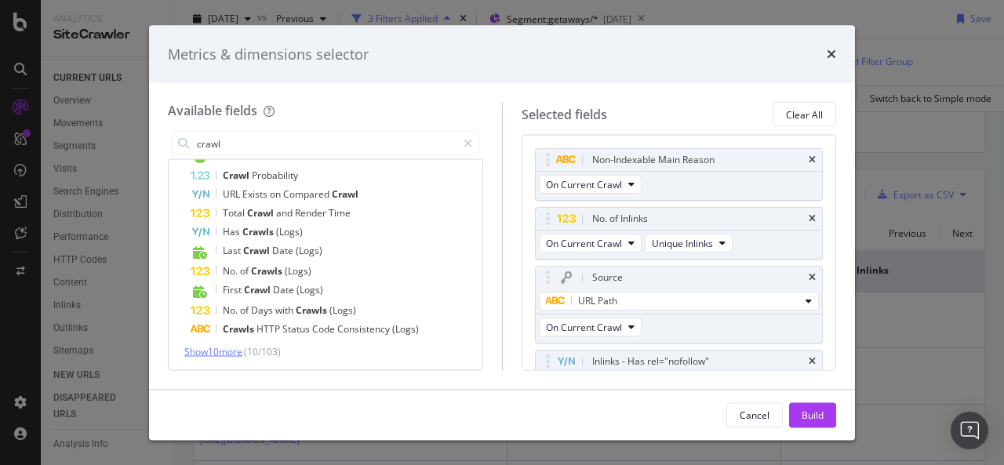
click at [229, 351] on span "Show 10 more" at bounding box center [213, 351] width 58 height 13
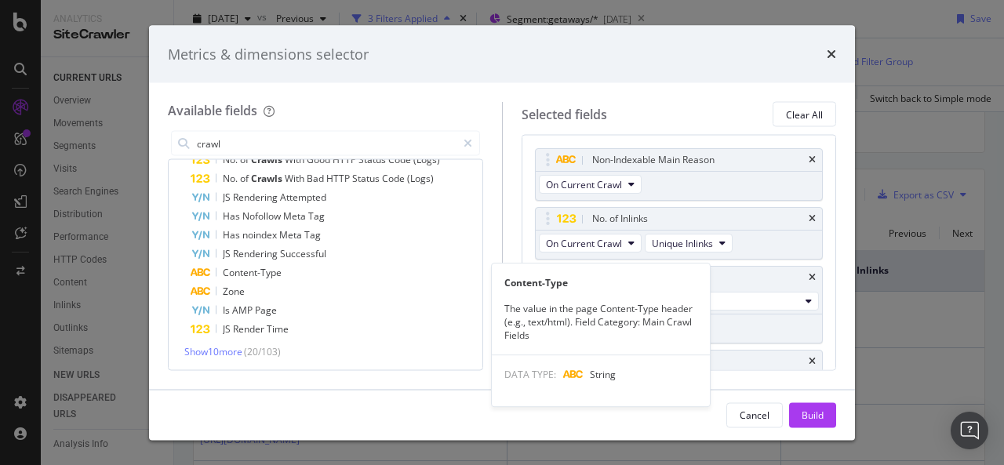
scroll to position [240, 0]
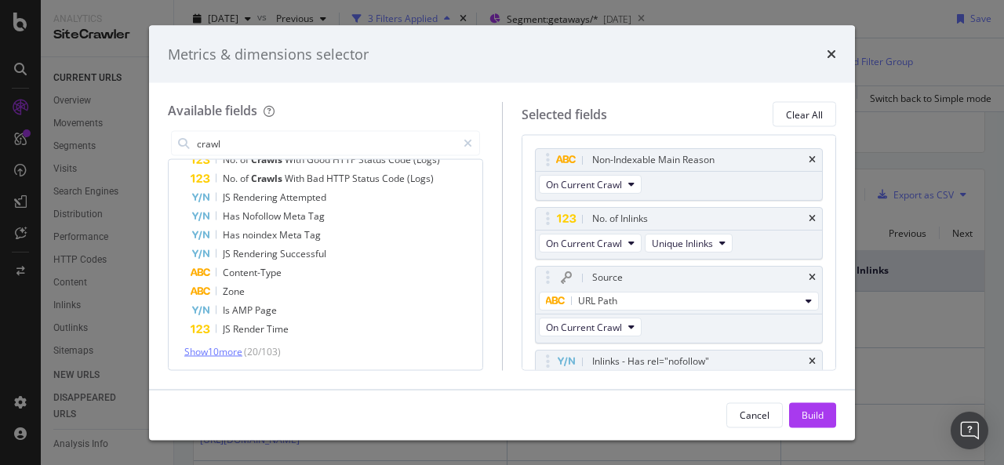
click at [238, 352] on span "Show 10 more" at bounding box center [213, 351] width 58 height 13
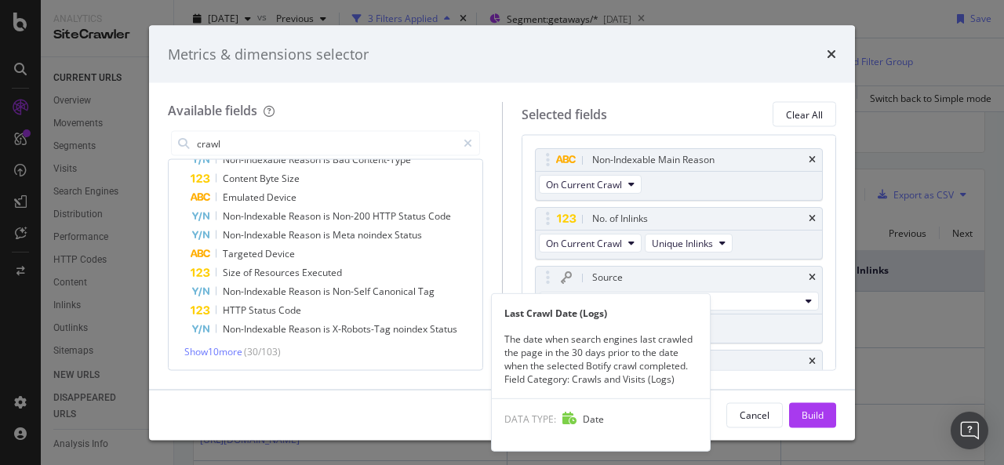
scroll to position [0, 0]
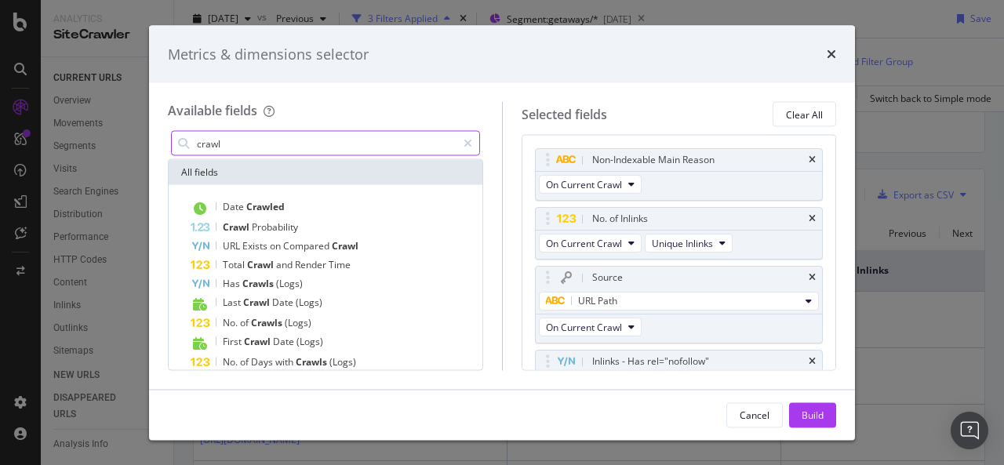
click at [265, 144] on input "crawl" at bounding box center [325, 144] width 261 height 24
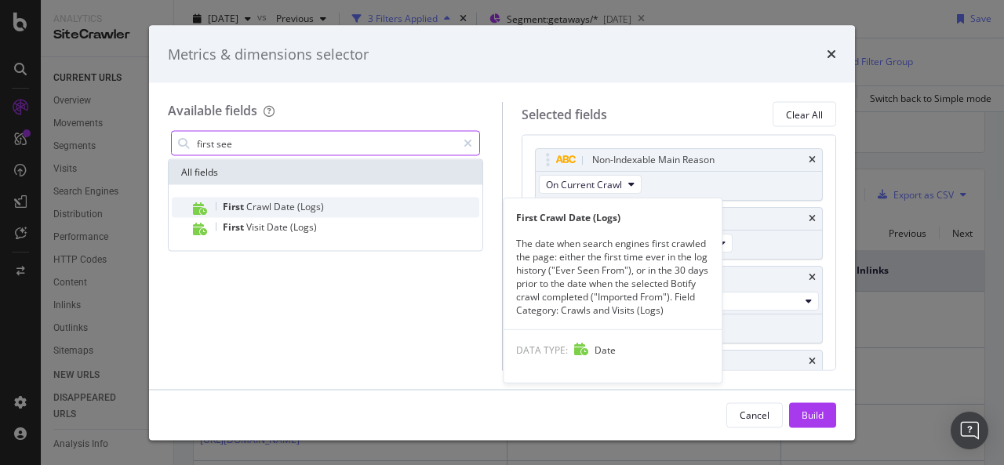
type input "first see"
click at [265, 205] on span "Crawl" at bounding box center [259, 206] width 27 height 13
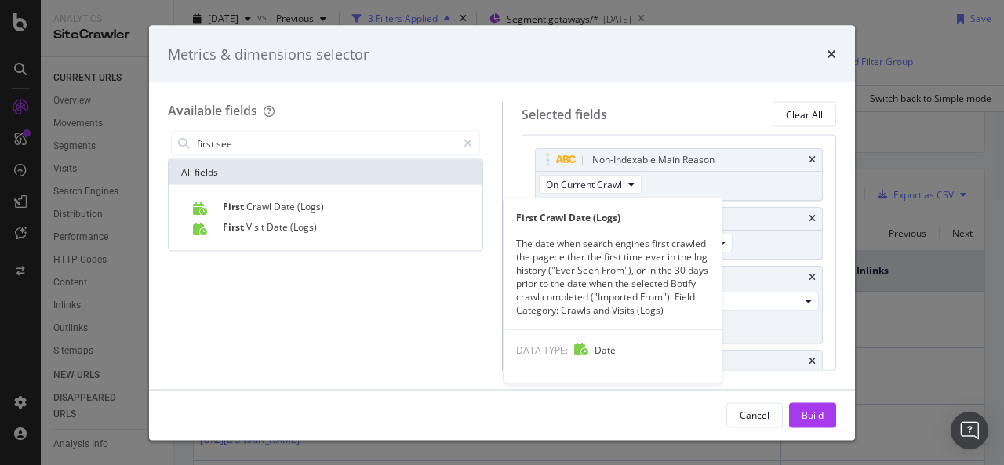
scroll to position [88, 0]
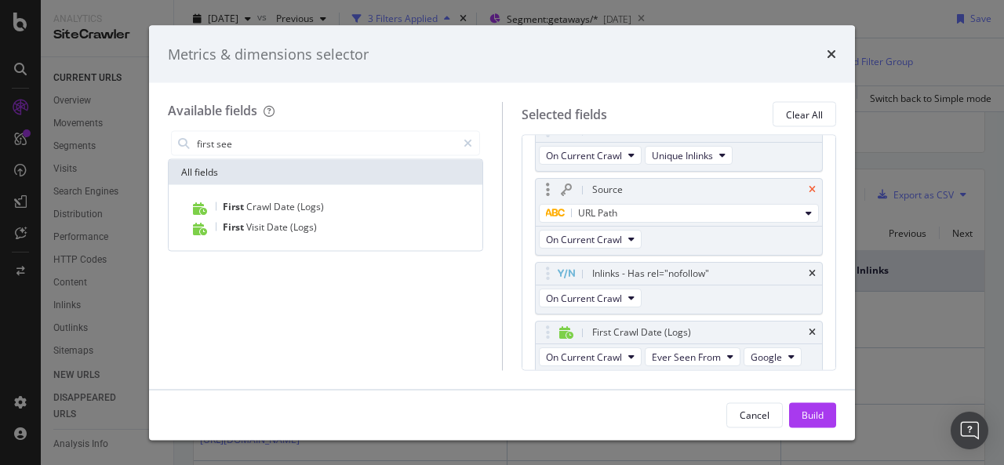
click at [809, 187] on icon "times" at bounding box center [812, 189] width 7 height 9
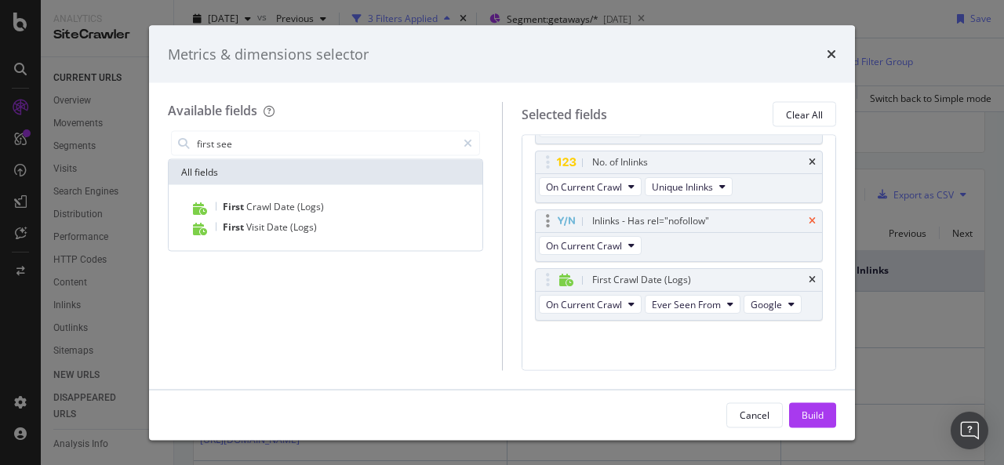
click at [809, 217] on icon "times" at bounding box center [812, 220] width 7 height 9
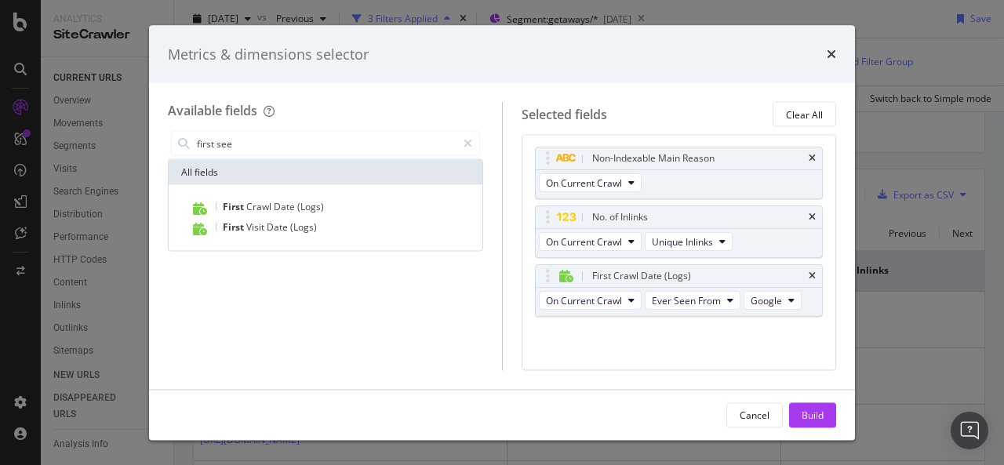
scroll to position [0, 0]
click at [815, 217] on icon "times" at bounding box center [812, 218] width 7 height 9
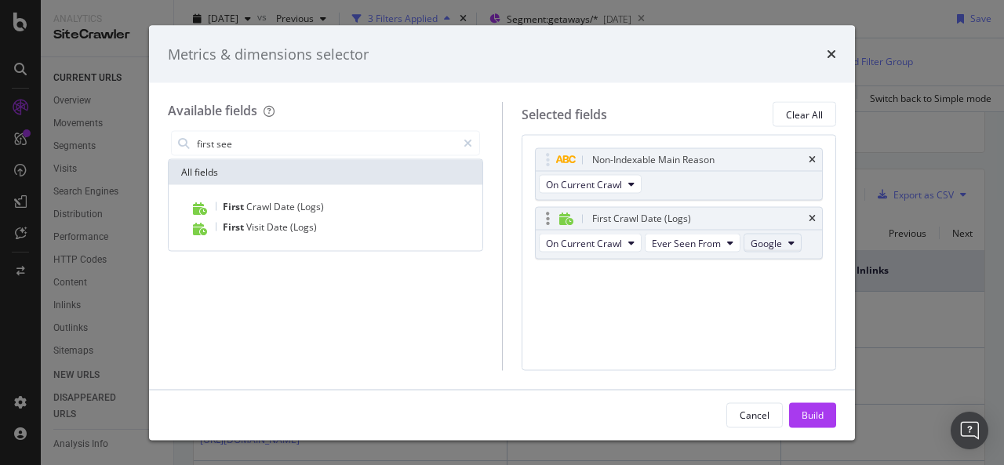
click at [786, 236] on button "Google" at bounding box center [773, 243] width 58 height 19
click at [783, 238] on button "Google" at bounding box center [773, 243] width 58 height 19
click at [688, 245] on span "Ever Seen From" at bounding box center [686, 242] width 69 height 13
click at [563, 326] on div "Non-Indexable Main Reason On Current Crawl First Crawl Date (Logs) On Current C…" at bounding box center [679, 252] width 315 height 235
click at [626, 246] on button "On Current Crawl" at bounding box center [590, 243] width 103 height 19
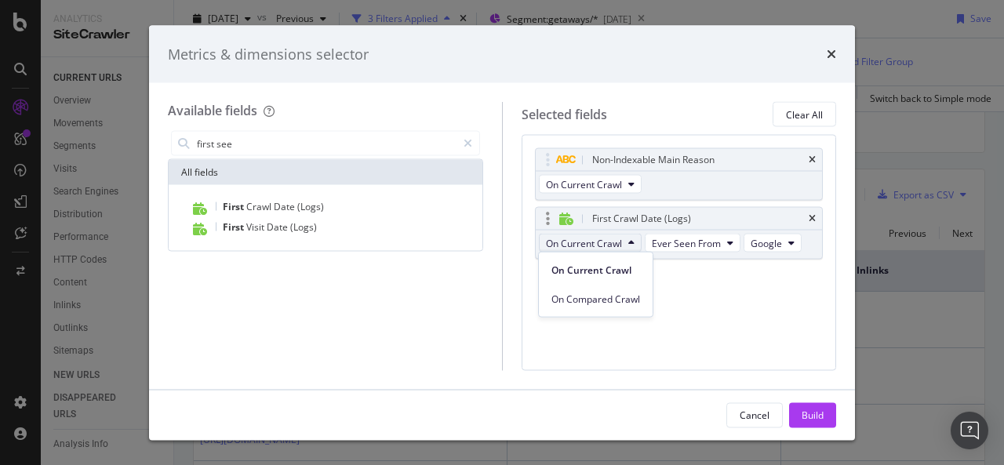
click at [626, 246] on button "On Current Crawl" at bounding box center [590, 243] width 103 height 19
click at [811, 410] on div "Build" at bounding box center [813, 414] width 22 height 13
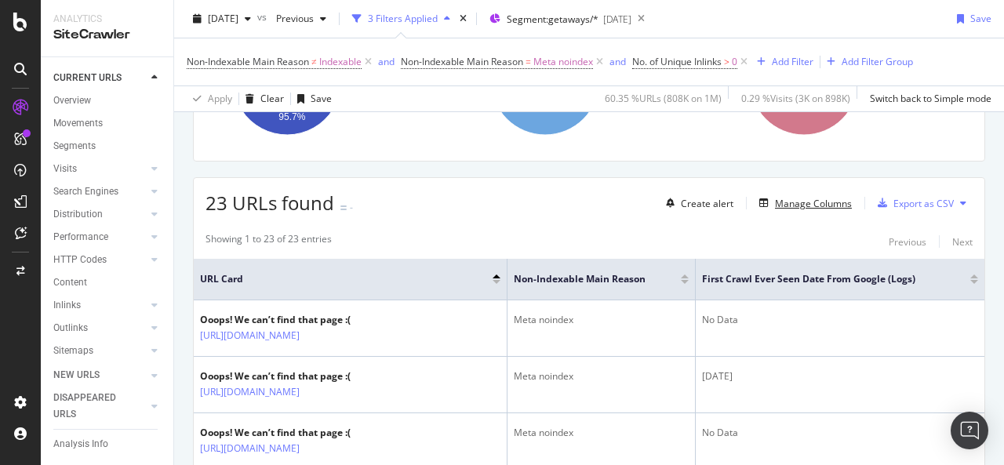
scroll to position [400, 0]
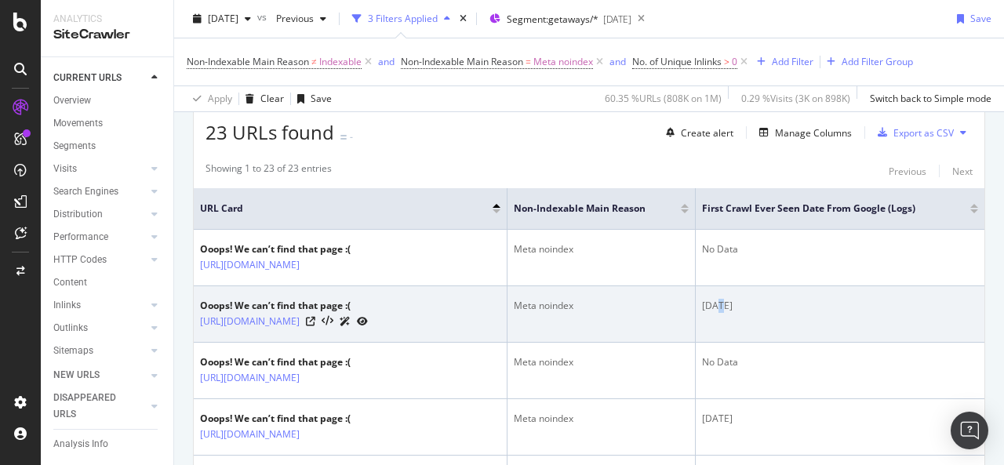
click at [722, 313] on div "2021-10-22" at bounding box center [840, 306] width 276 height 14
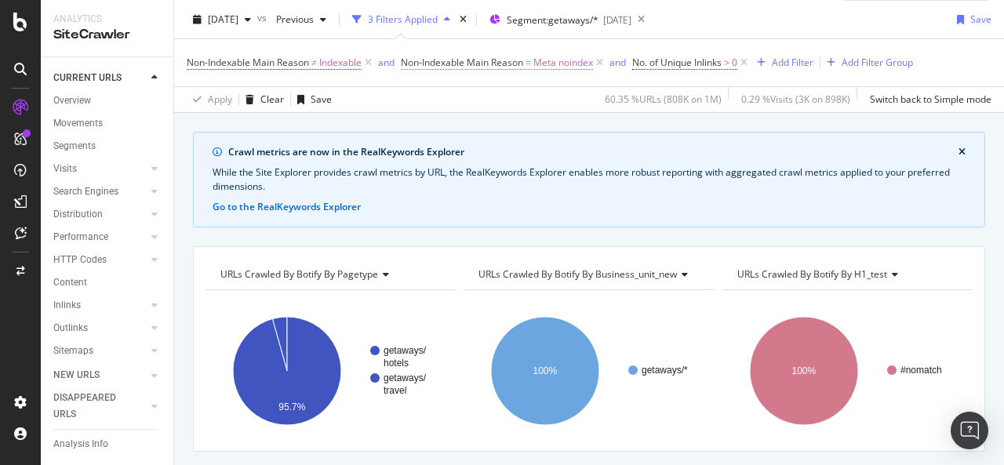
scroll to position [0, 0]
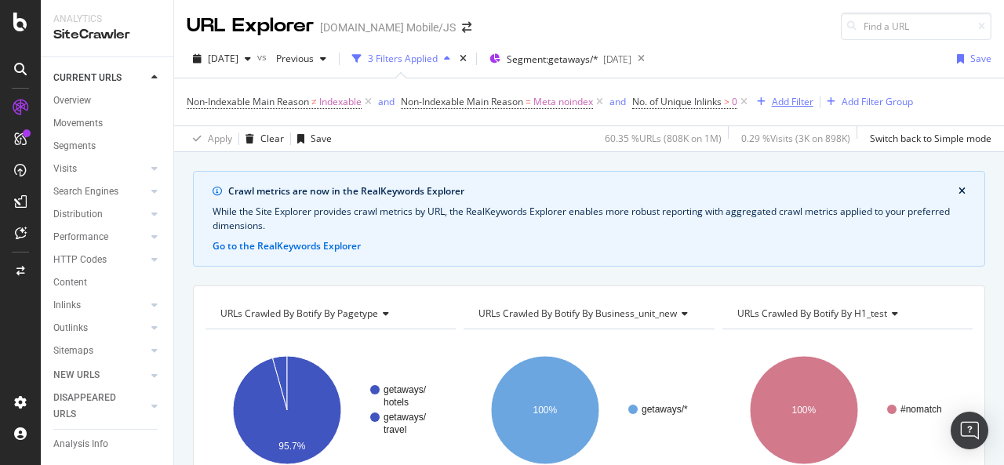
click at [796, 100] on div "Add Filter" at bounding box center [793, 101] width 42 height 13
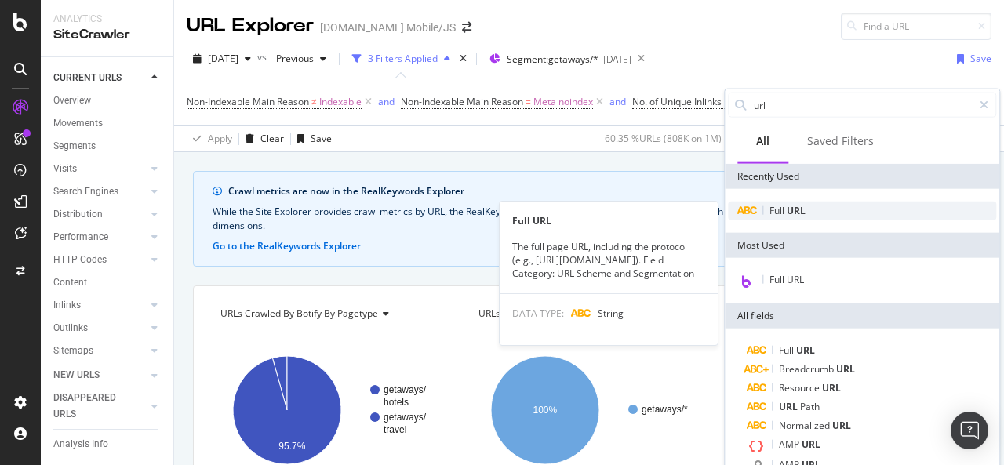
type input "url"
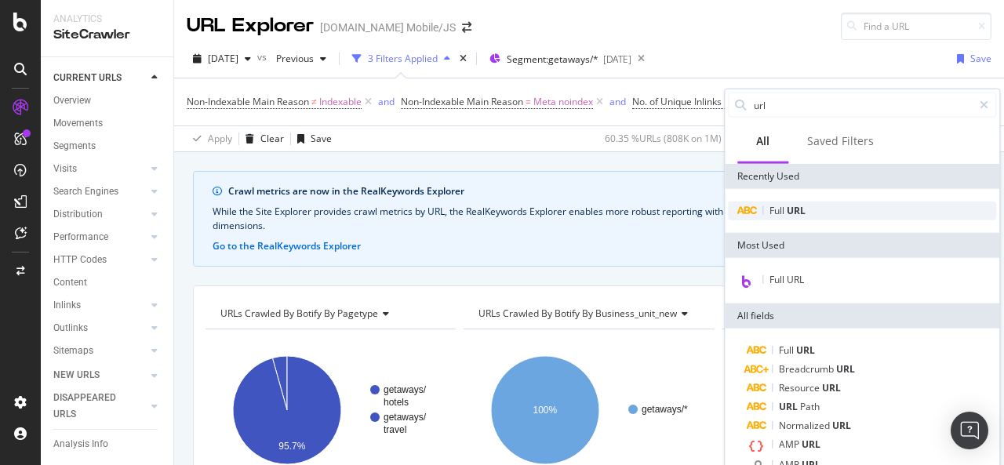
click at [814, 213] on div "Full URL" at bounding box center [862, 211] width 268 height 19
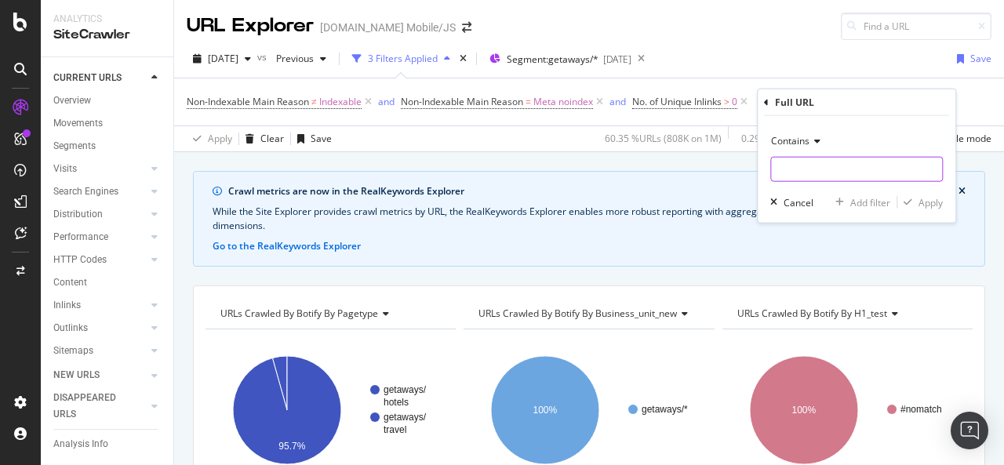
click at [807, 162] on input "text" at bounding box center [856, 169] width 171 height 25
paste input "https://www.groupon.com/hotels/midland-tx-us/plaza-inn"
type input "https://www.groupon.com/hotels/midland-tx-us/plaza-inn"
click at [922, 205] on div "Apply" at bounding box center [931, 201] width 24 height 13
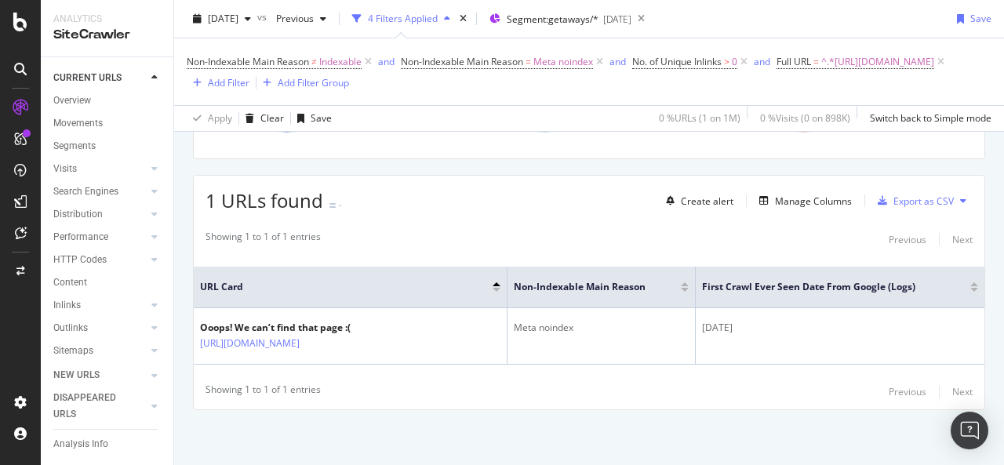
scroll to position [352, 0]
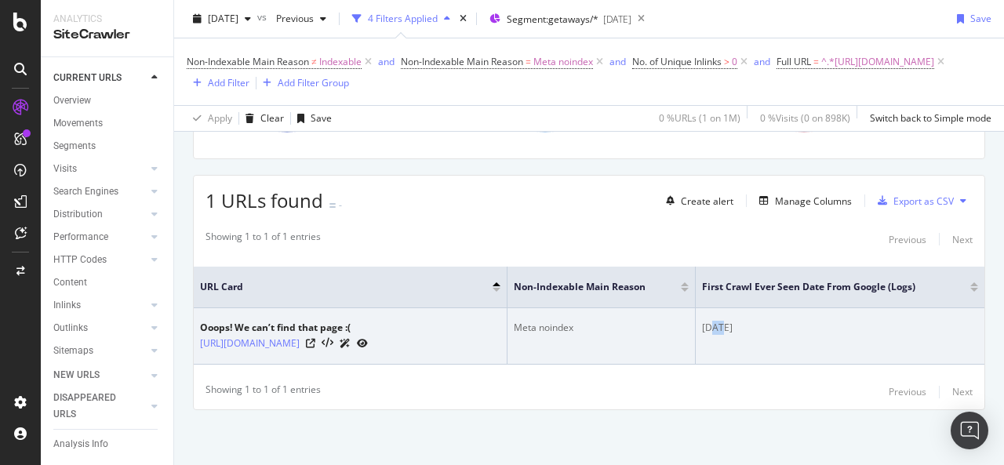
drag, startPoint x: 722, startPoint y: 319, endPoint x: 714, endPoint y: 318, distance: 8.0
click at [714, 321] on div "2021-10-27" at bounding box center [840, 328] width 276 height 14
click at [773, 329] on td "2021-10-27" at bounding box center [840, 336] width 289 height 56
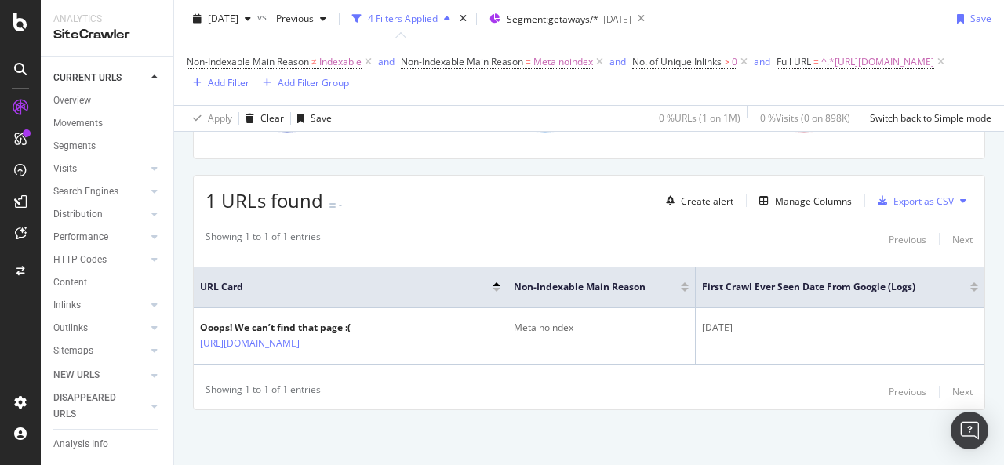
scroll to position [351, 0]
click at [805, 200] on div "Manage Columns" at bounding box center [813, 201] width 77 height 13
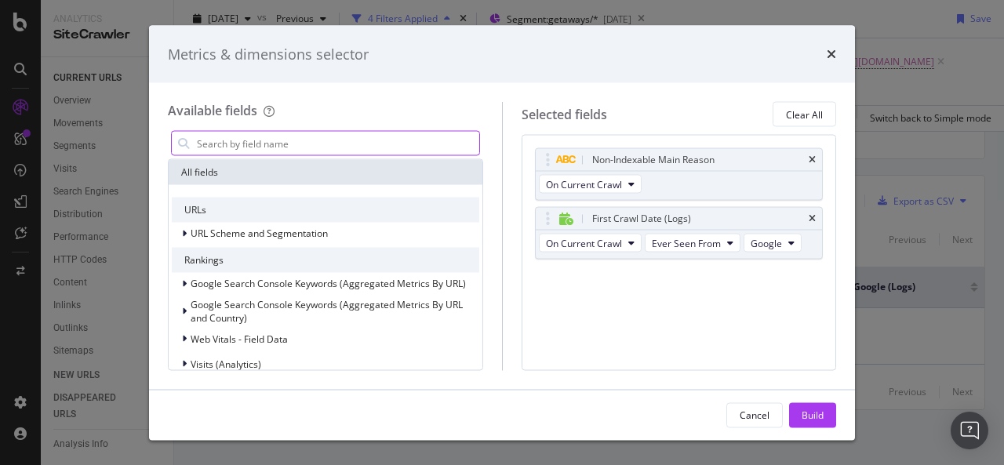
click at [293, 148] on input "modal" at bounding box center [337, 144] width 284 height 24
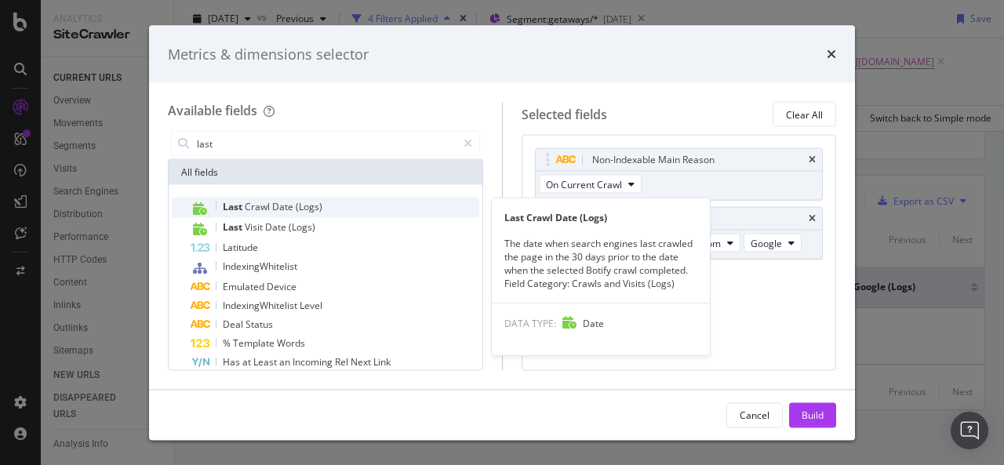
type input "last"
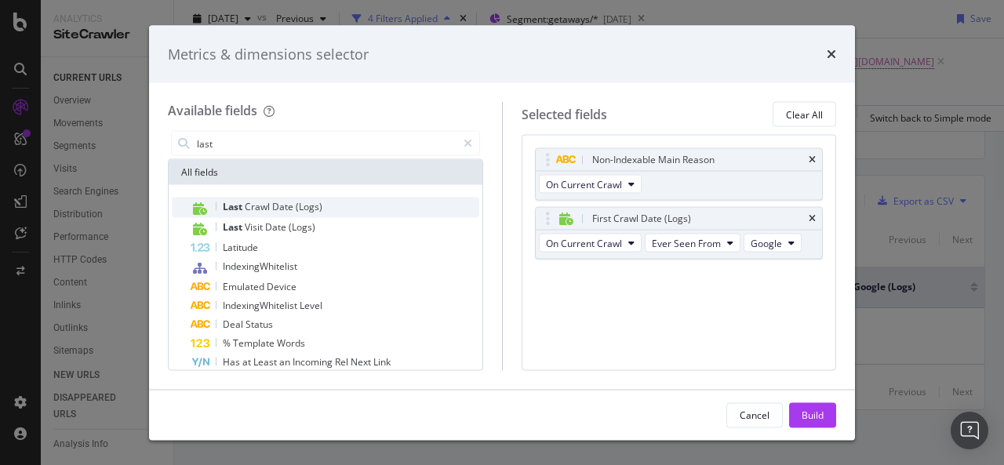
click at [279, 206] on span "Date" at bounding box center [284, 206] width 24 height 13
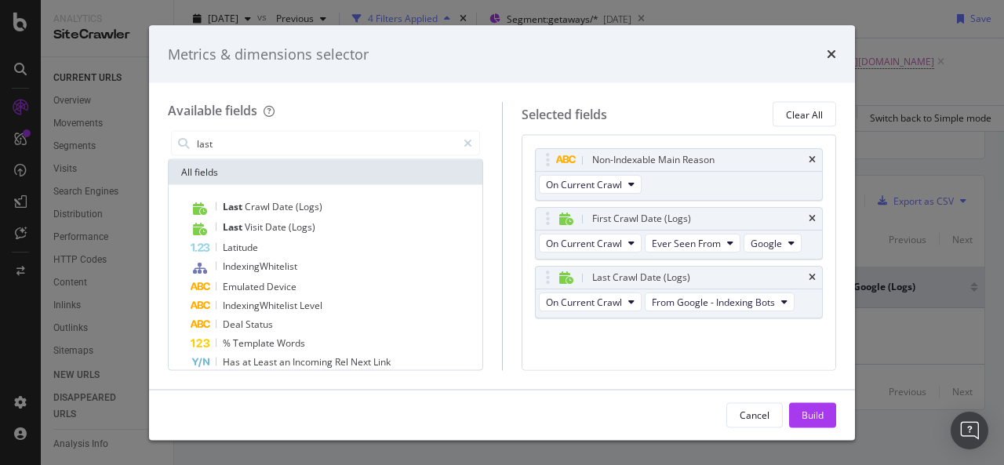
click at [767, 338] on div "Non-Indexable Main Reason On Current Crawl First Crawl Date (Logs) On Current C…" at bounding box center [679, 250] width 289 height 204
click at [813, 407] on div "Build" at bounding box center [813, 415] width 22 height 24
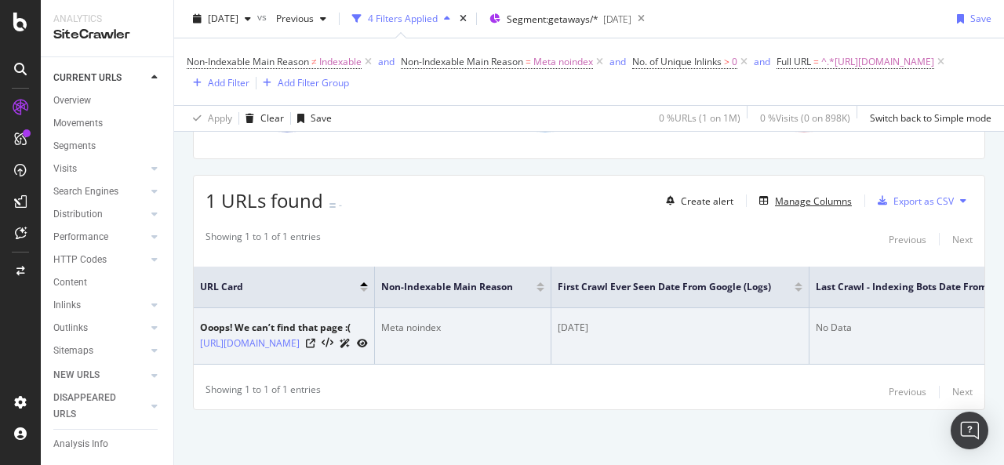
scroll to position [0, 269]
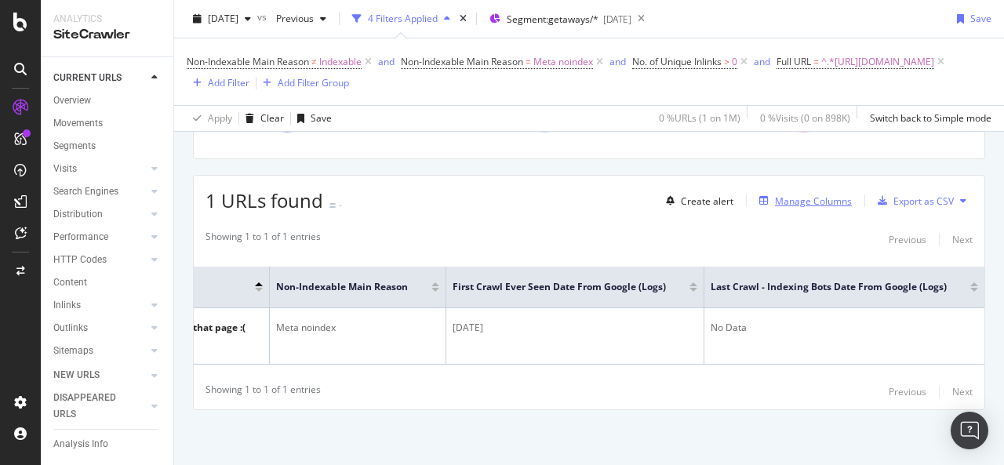
click at [784, 198] on div "Manage Columns" at bounding box center [813, 201] width 77 height 13
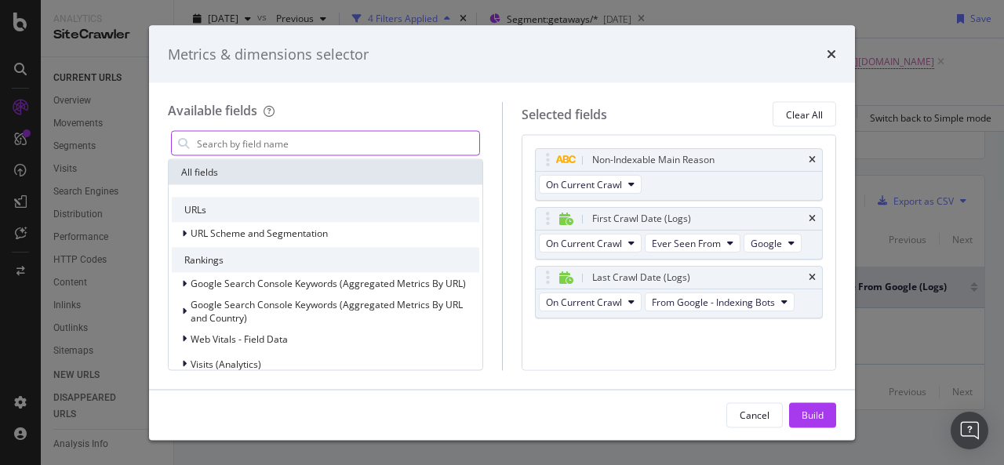
click at [372, 146] on input "modal" at bounding box center [337, 144] width 284 height 24
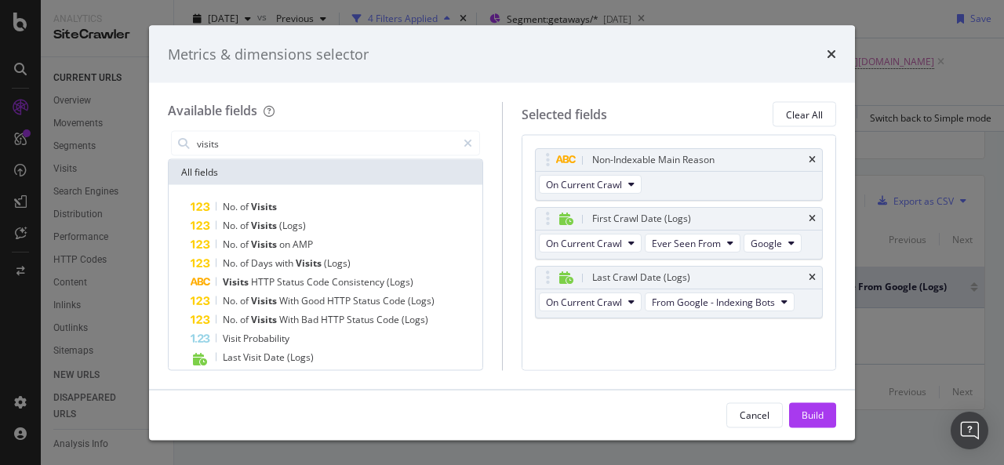
type input "visits"
click at [826, 56] on div "Metrics & dimensions selector" at bounding box center [502, 54] width 668 height 20
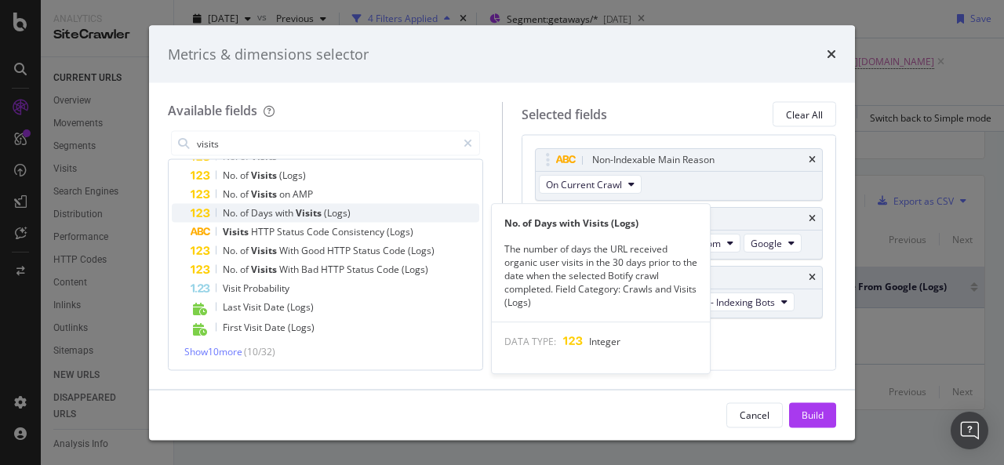
scroll to position [50, 0]
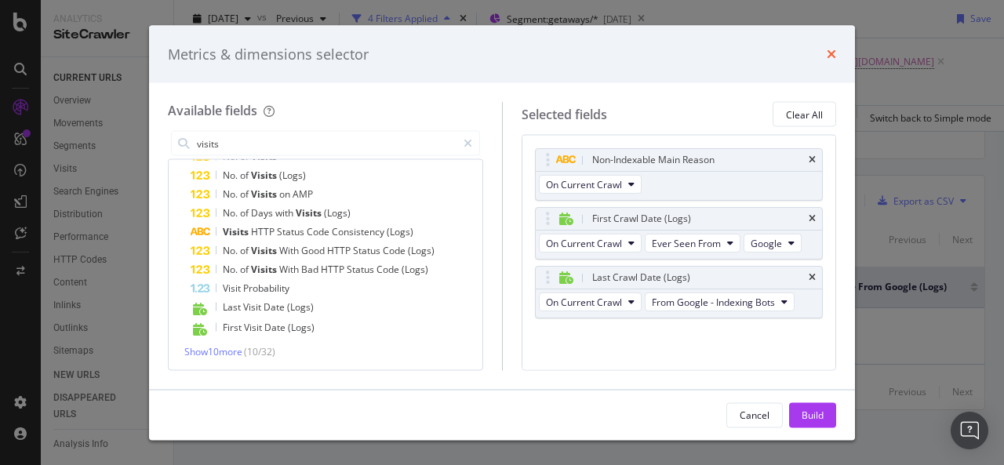
click at [831, 56] on icon "times" at bounding box center [831, 54] width 9 height 13
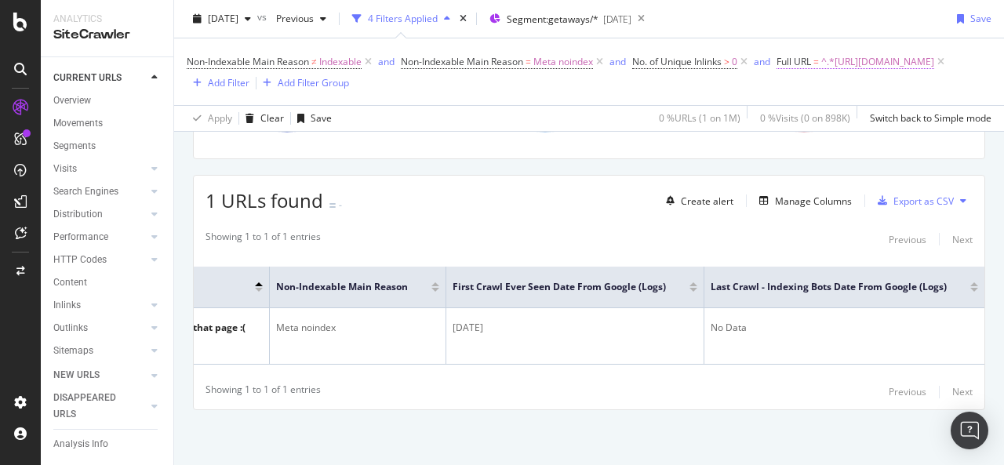
click at [821, 73] on span "^.*https://www.groupon.com/hotels/midland-tx-us/plaza-inn.*$" at bounding box center [877, 62] width 113 height 22
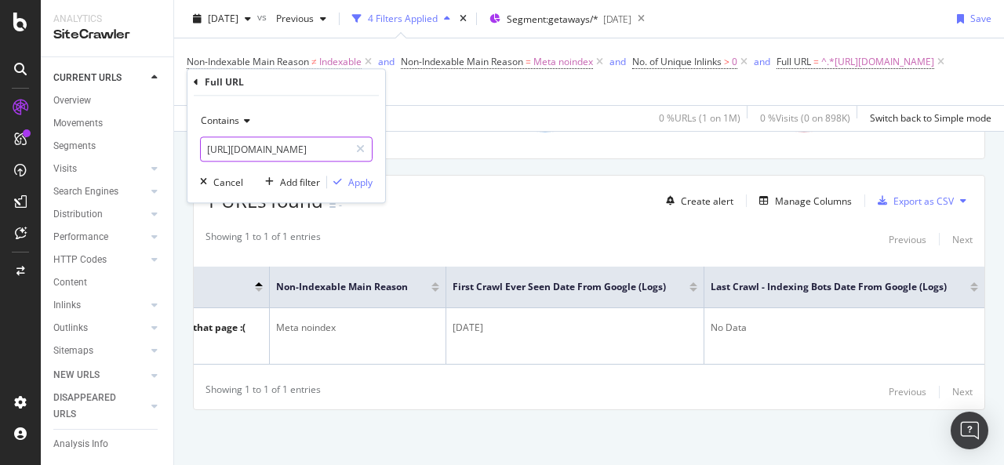
click at [320, 151] on input "https://www.groupon.com/hotels/midland-tx-us/plaza-inn" at bounding box center [275, 148] width 148 height 25
paste input "randers-dk/randers-hotel"
type input "https://www.groupon.com/hotels/randers-dk/randers-hotel"
click at [378, 184] on div "Contains https://www.groupon.com/hotels/randers-dk/randers-hotel Cancel Add fil…" at bounding box center [286, 149] width 198 height 107
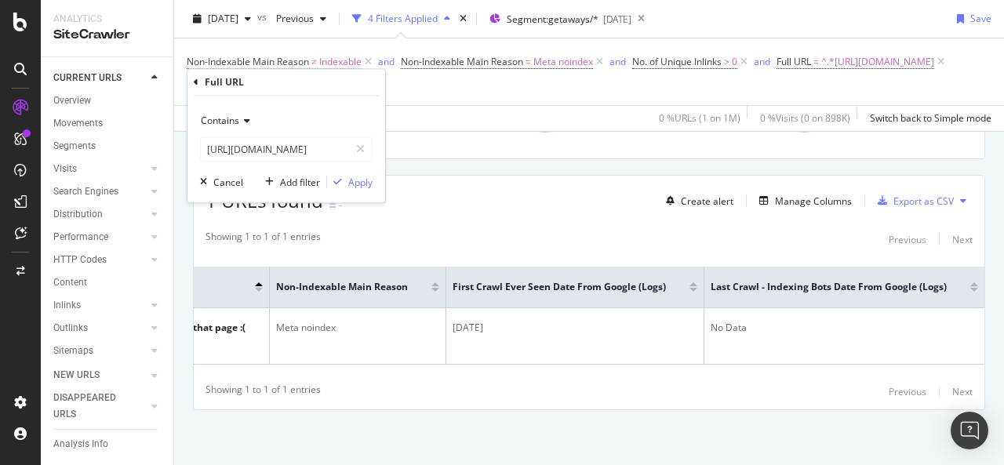
scroll to position [0, 0]
click at [362, 183] on div "Apply" at bounding box center [360, 182] width 24 height 13
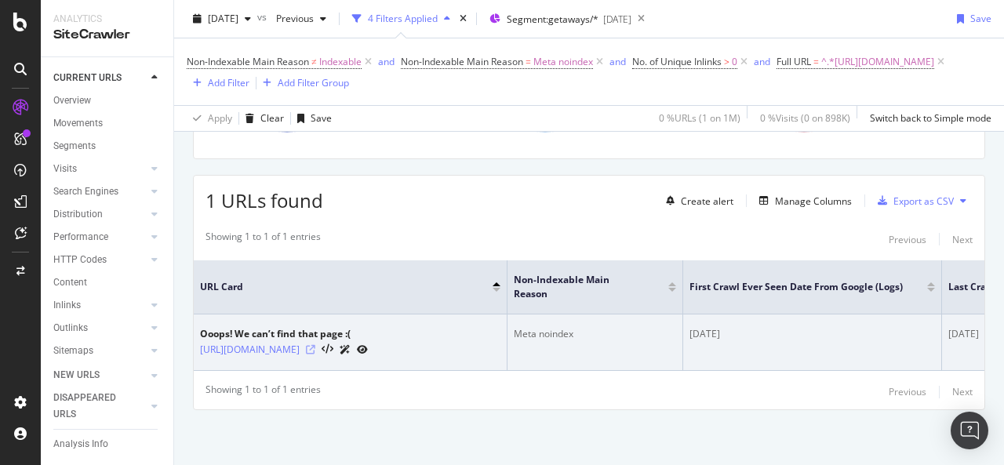
click at [315, 345] on icon at bounding box center [310, 349] width 9 height 9
drag, startPoint x: 201, startPoint y: 316, endPoint x: 356, endPoint y: 317, distance: 155.3
click at [356, 327] on div "Ooops! We can’t find that page :(" at bounding box center [284, 334] width 168 height 14
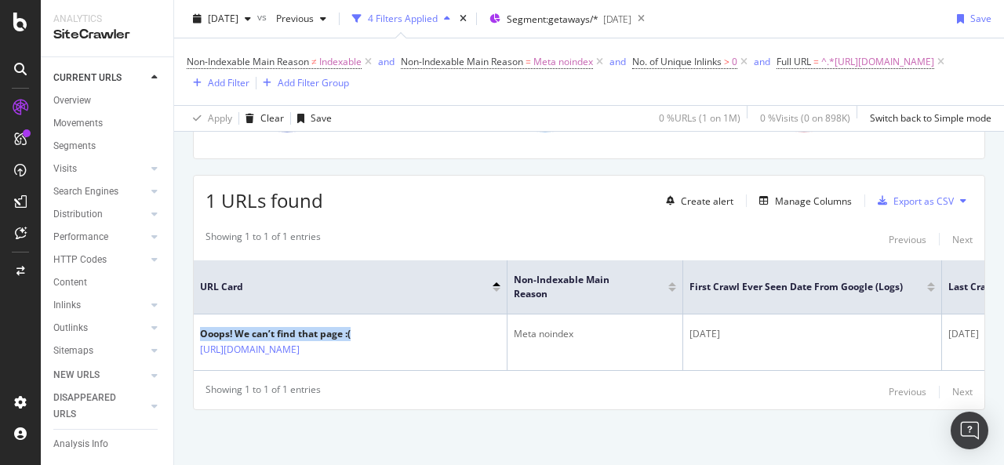
scroll to position [348, 0]
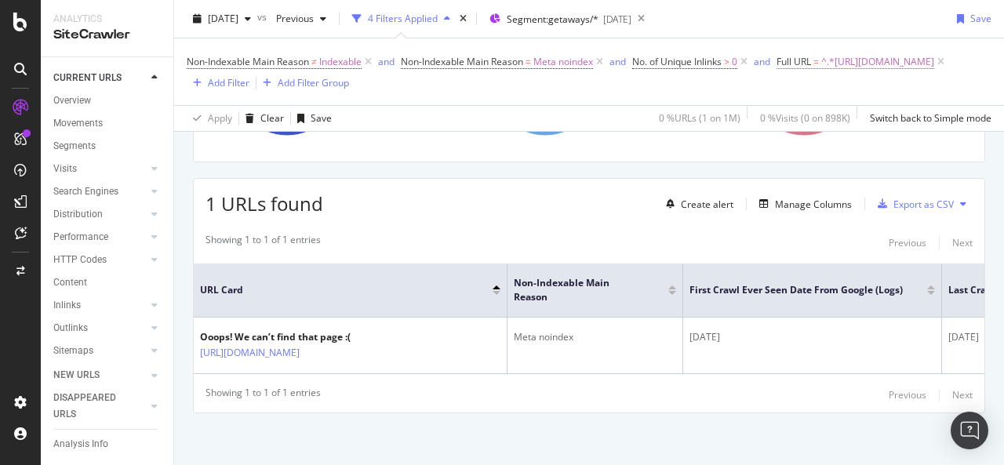
click at [821, 73] on span "^.*https://www.groupon.com/hotels/randers-dk/randers-hotel.*$" at bounding box center [877, 62] width 113 height 22
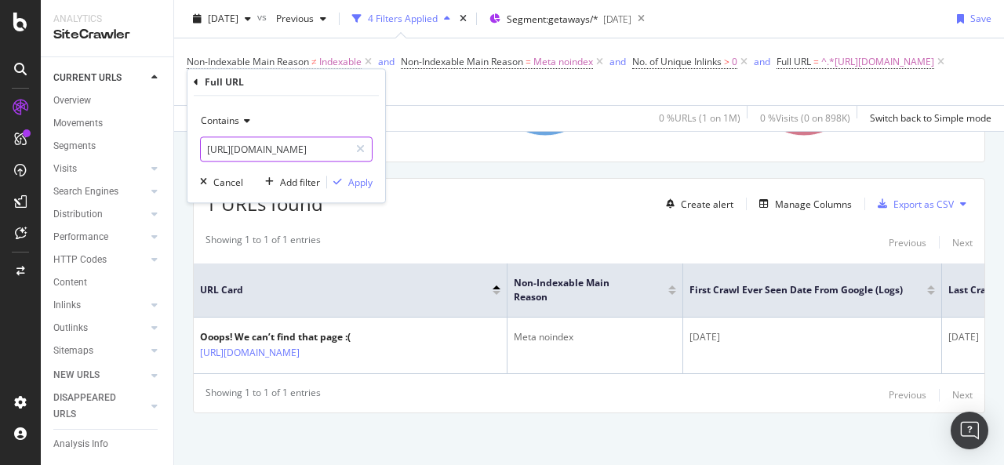
click at [305, 150] on input "https://www.groupon.com/hotels/randers-dk/randers-hotel" at bounding box center [275, 148] width 148 height 25
paste input "local/weight-loss-v2"
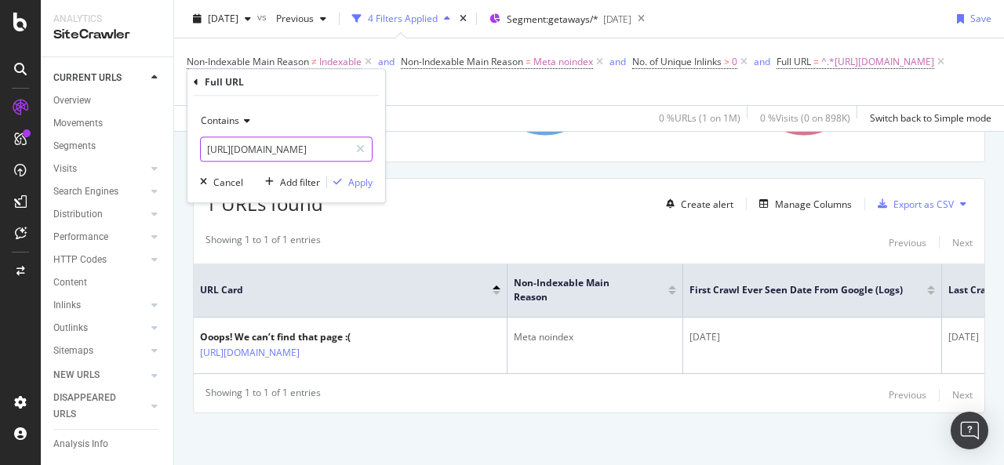
type input "https://www.groupon.com/local/weight-loss-v2"
click at [361, 177] on div "Apply" at bounding box center [360, 182] width 24 height 13
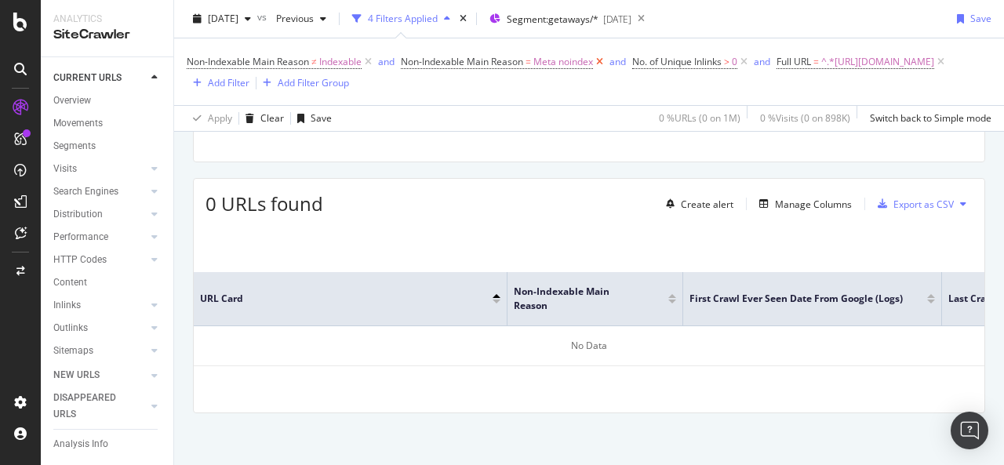
click at [602, 60] on icon at bounding box center [599, 62] width 13 height 16
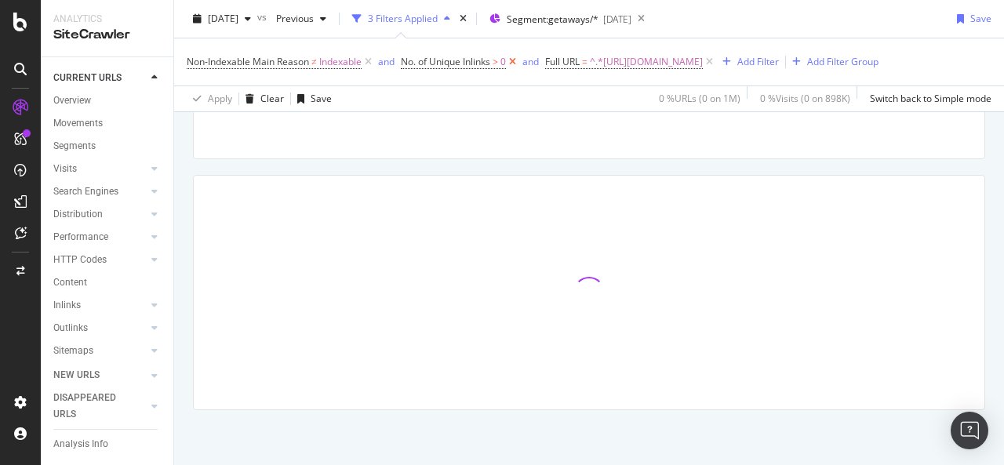
scroll to position [345, 0]
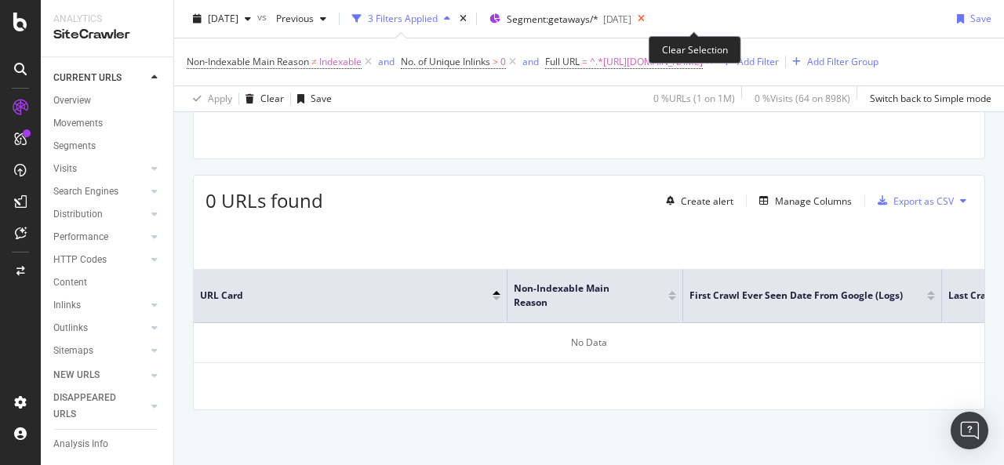
click at [651, 20] on icon at bounding box center [641, 19] width 20 height 22
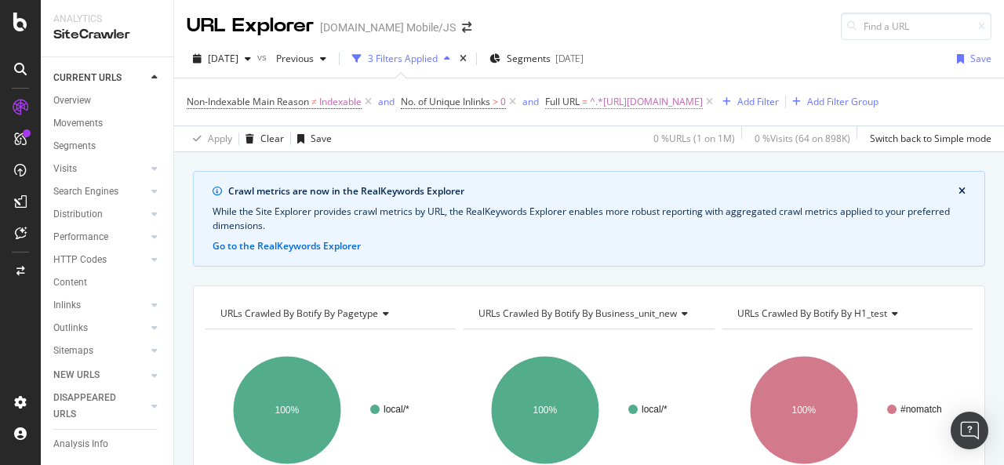
click at [679, 93] on span "^.*https://www.groupon.com/local/weight-loss-v2.*$" at bounding box center [646, 102] width 113 height 22
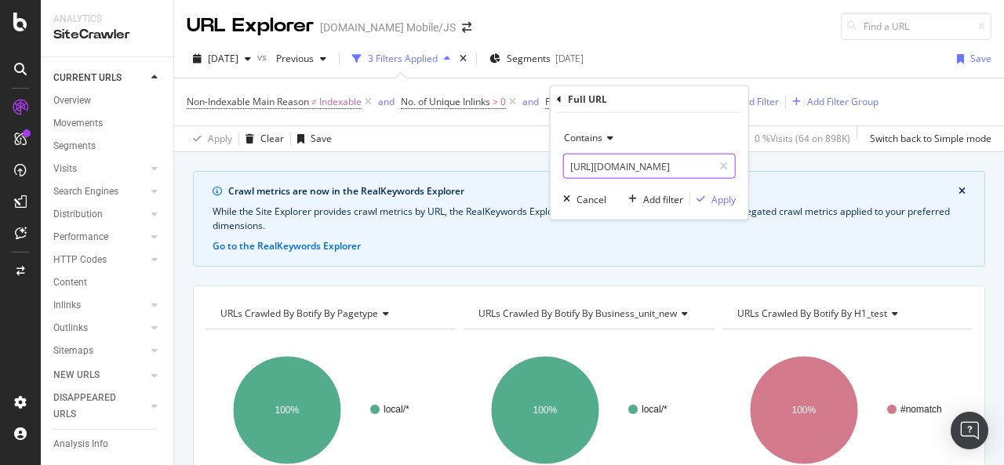
click at [684, 162] on input "https://www.groupon.com/local/weight-loss-v2" at bounding box center [638, 166] width 148 height 25
type input "-v2"
click at [719, 201] on div "Apply" at bounding box center [723, 198] width 24 height 13
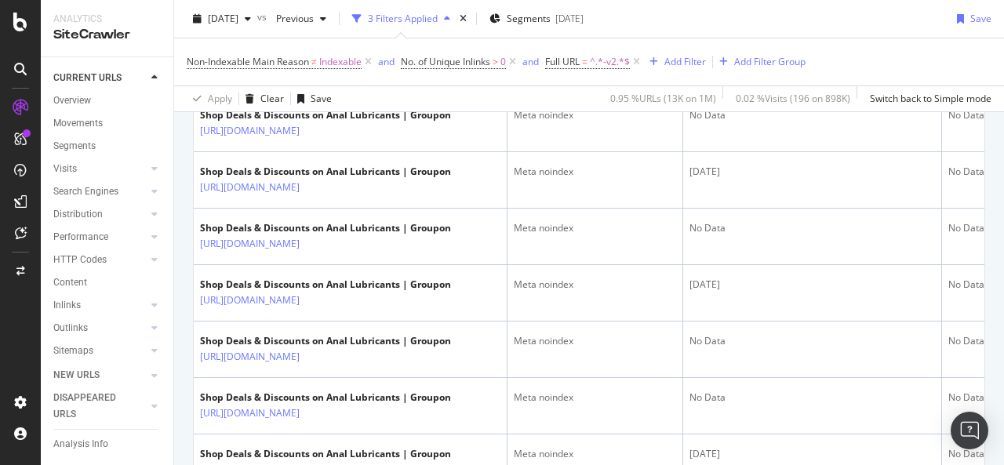
scroll to position [2649, 0]
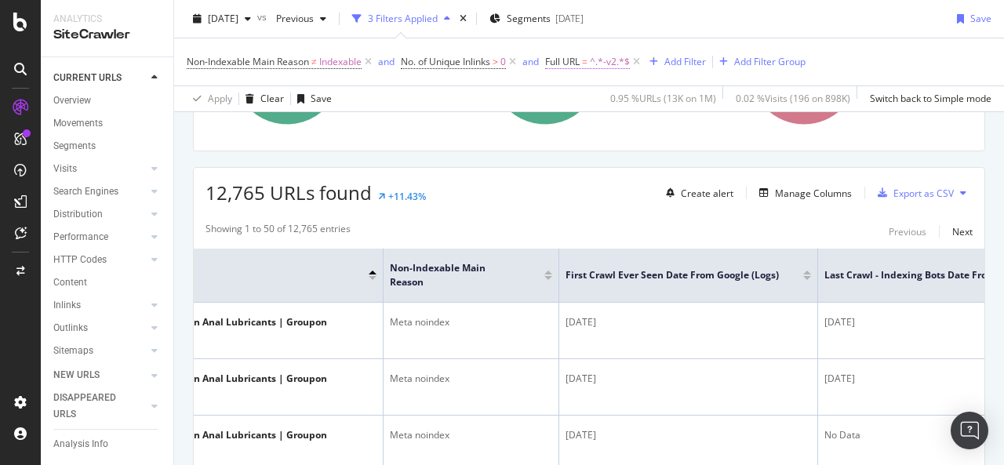
scroll to position [384, 0]
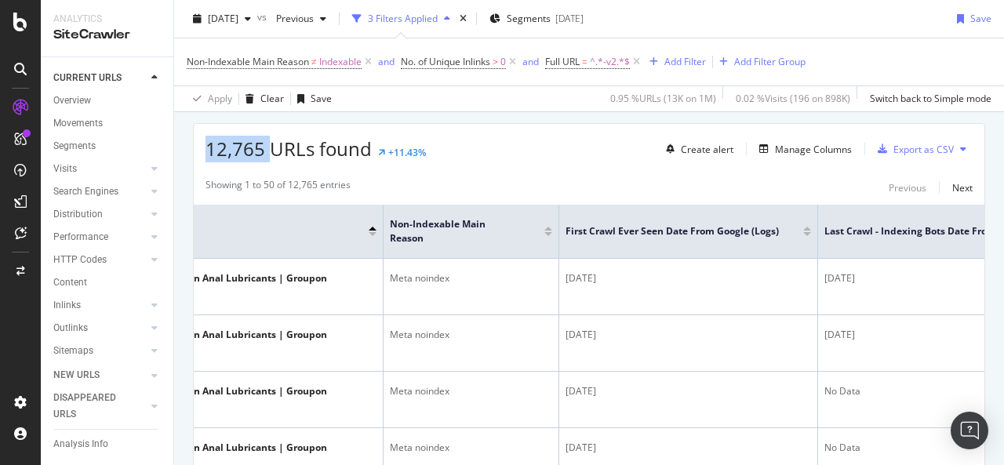
drag, startPoint x: 206, startPoint y: 149, endPoint x: 270, endPoint y: 147, distance: 64.4
click at [270, 147] on span "12,765 URLs found" at bounding box center [289, 149] width 166 height 26
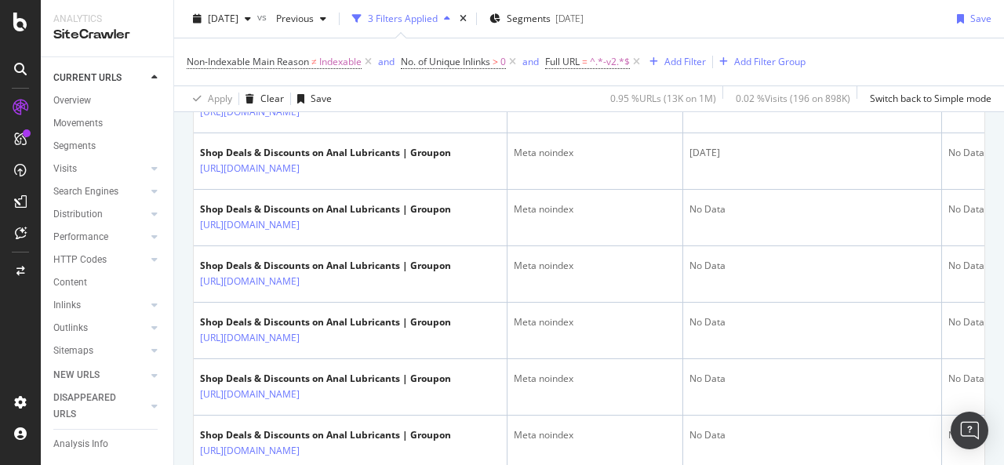
scroll to position [904, 0]
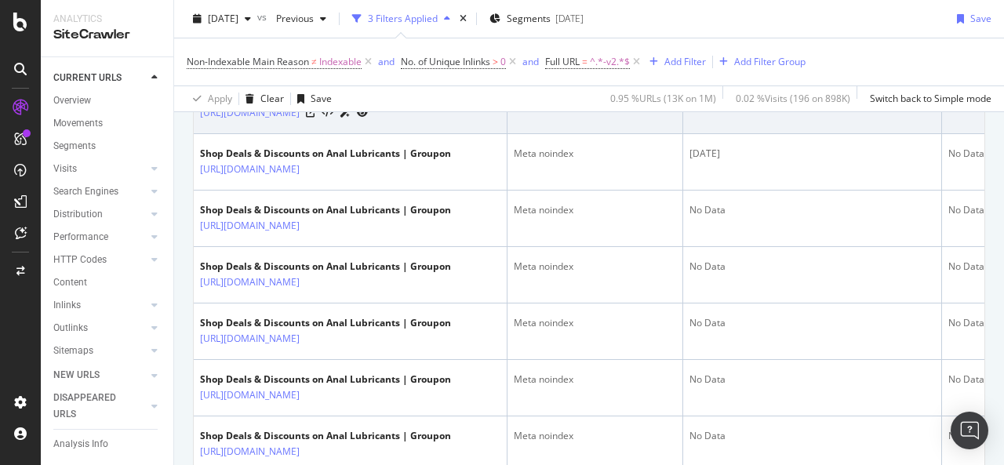
drag, startPoint x: 714, startPoint y: 158, endPoint x: 690, endPoint y: 155, distance: 23.9
click at [690, 104] on div "2024-10-20" at bounding box center [813, 97] width 246 height 14
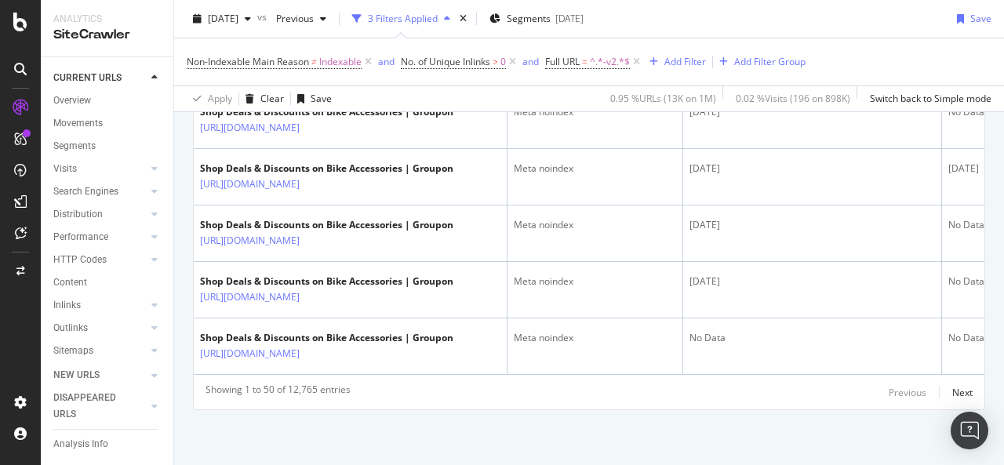
scroll to position [3495, 0]
drag, startPoint x: 744, startPoint y: 205, endPoint x: 690, endPoint y: 206, distance: 53.4
click at [952, 394] on div "Next" at bounding box center [962, 392] width 20 height 13
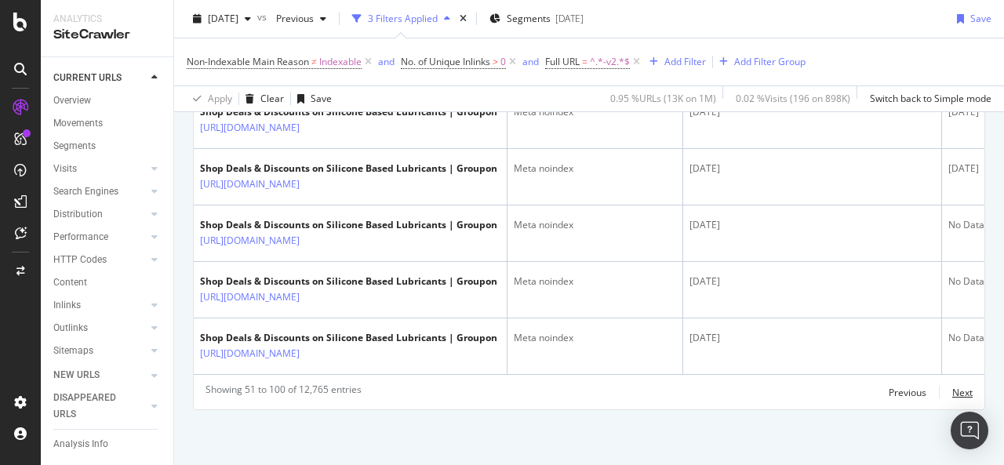
scroll to position [4248, 0]
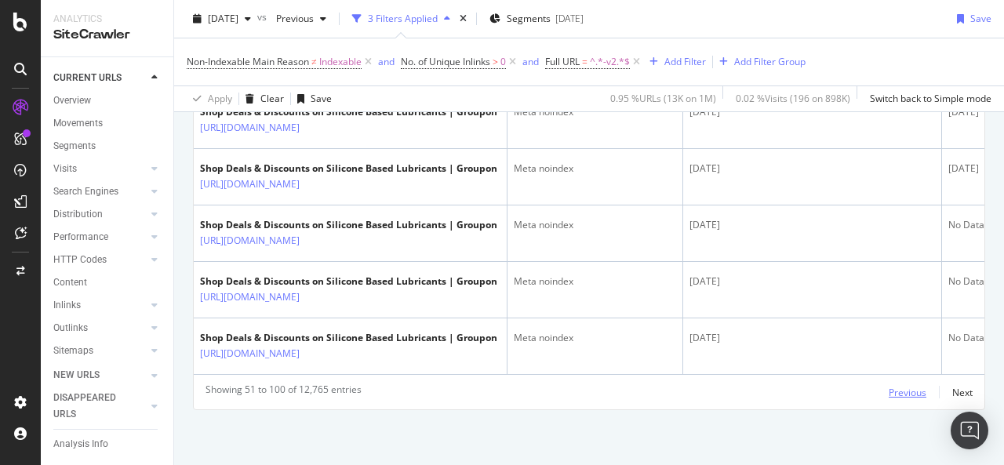
click at [901, 391] on div "Previous" at bounding box center [908, 392] width 38 height 13
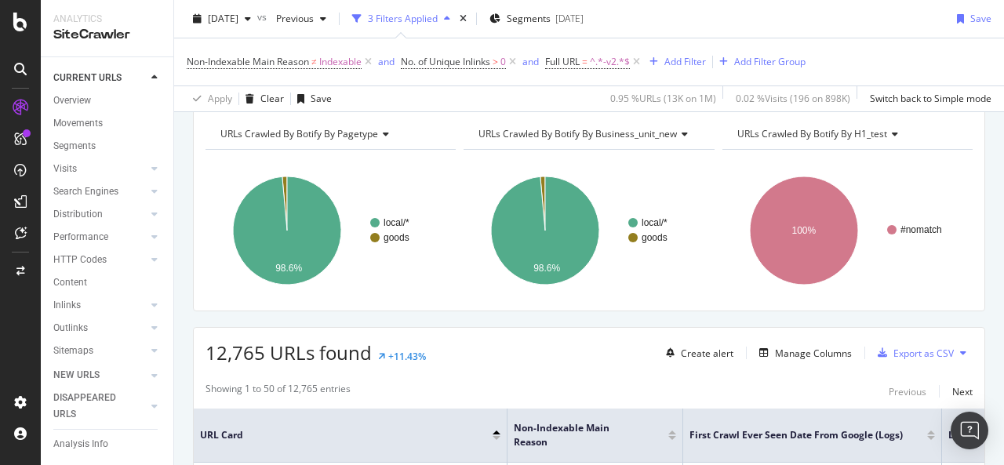
scroll to position [314, 0]
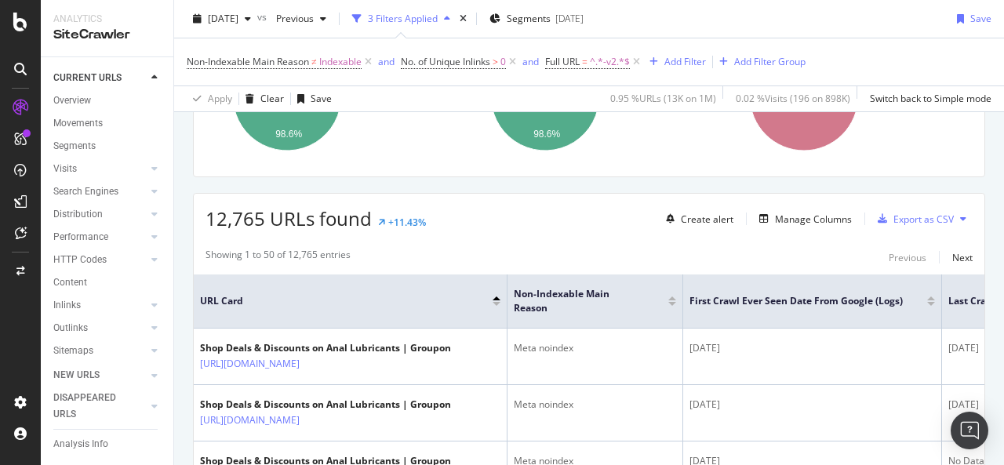
click at [672, 297] on div at bounding box center [672, 299] width 8 height 4
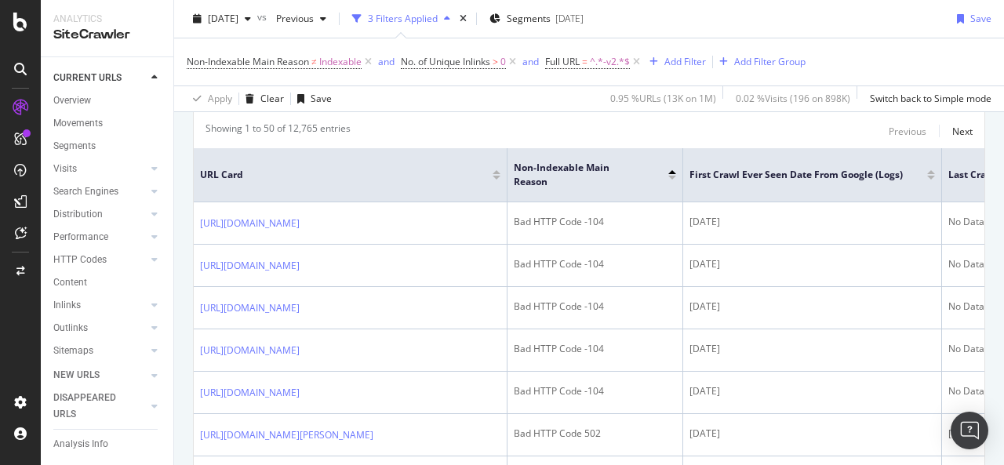
scroll to position [416, 0]
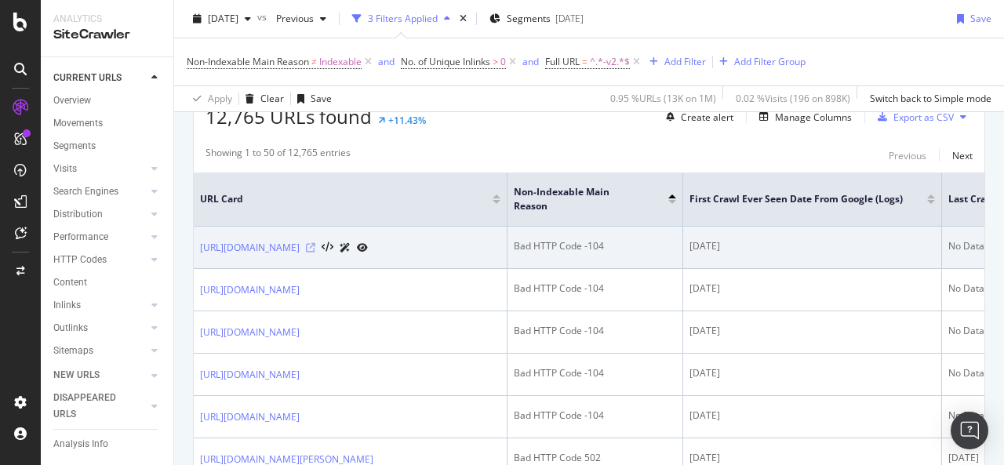
click at [315, 243] on icon at bounding box center [310, 247] width 9 height 9
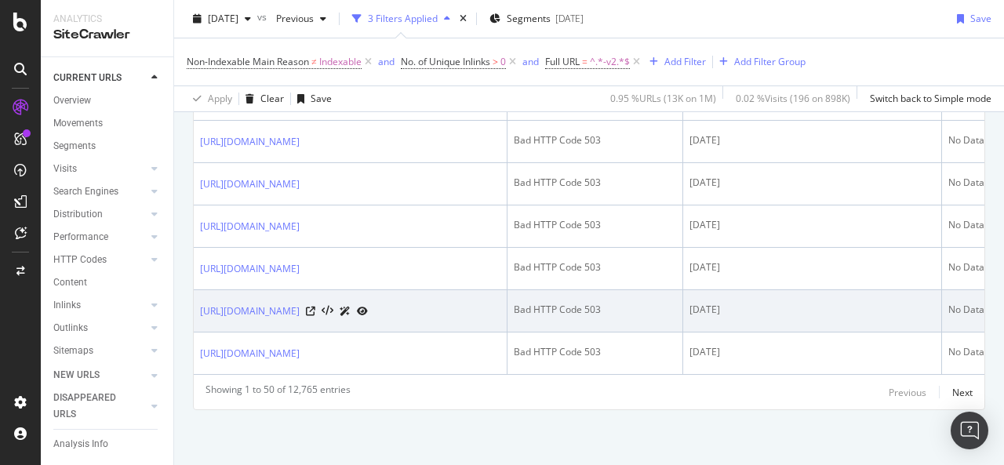
scroll to position [3055, 0]
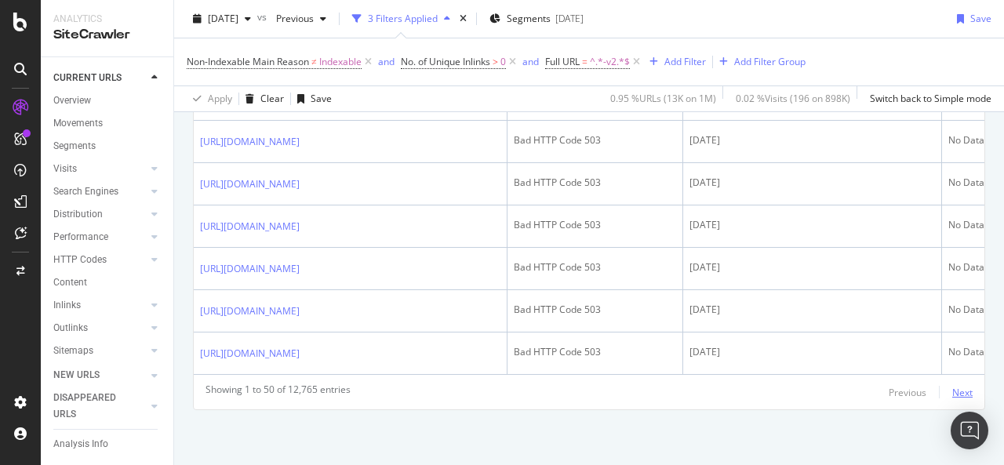
click at [954, 395] on div "Next" at bounding box center [962, 392] width 20 height 13
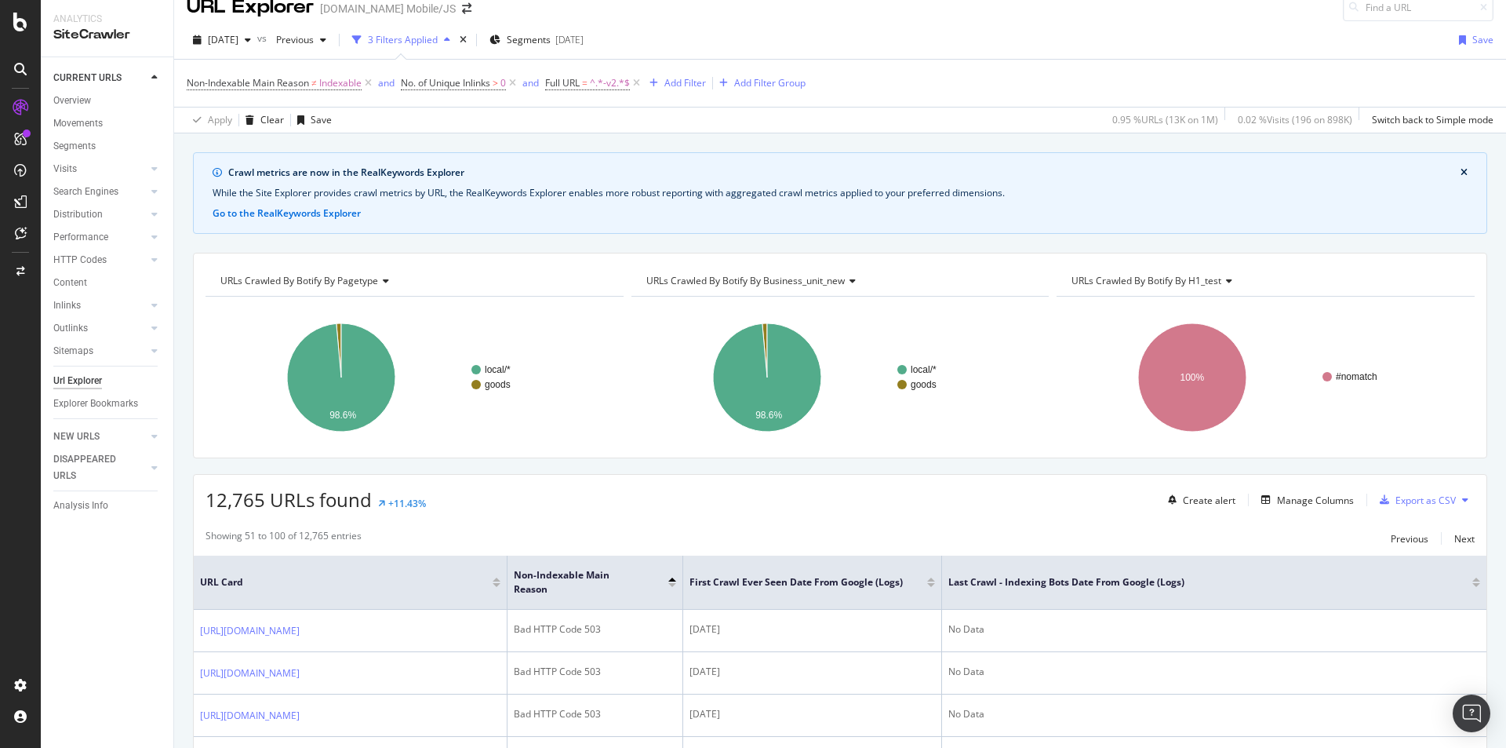
scroll to position [0, 0]
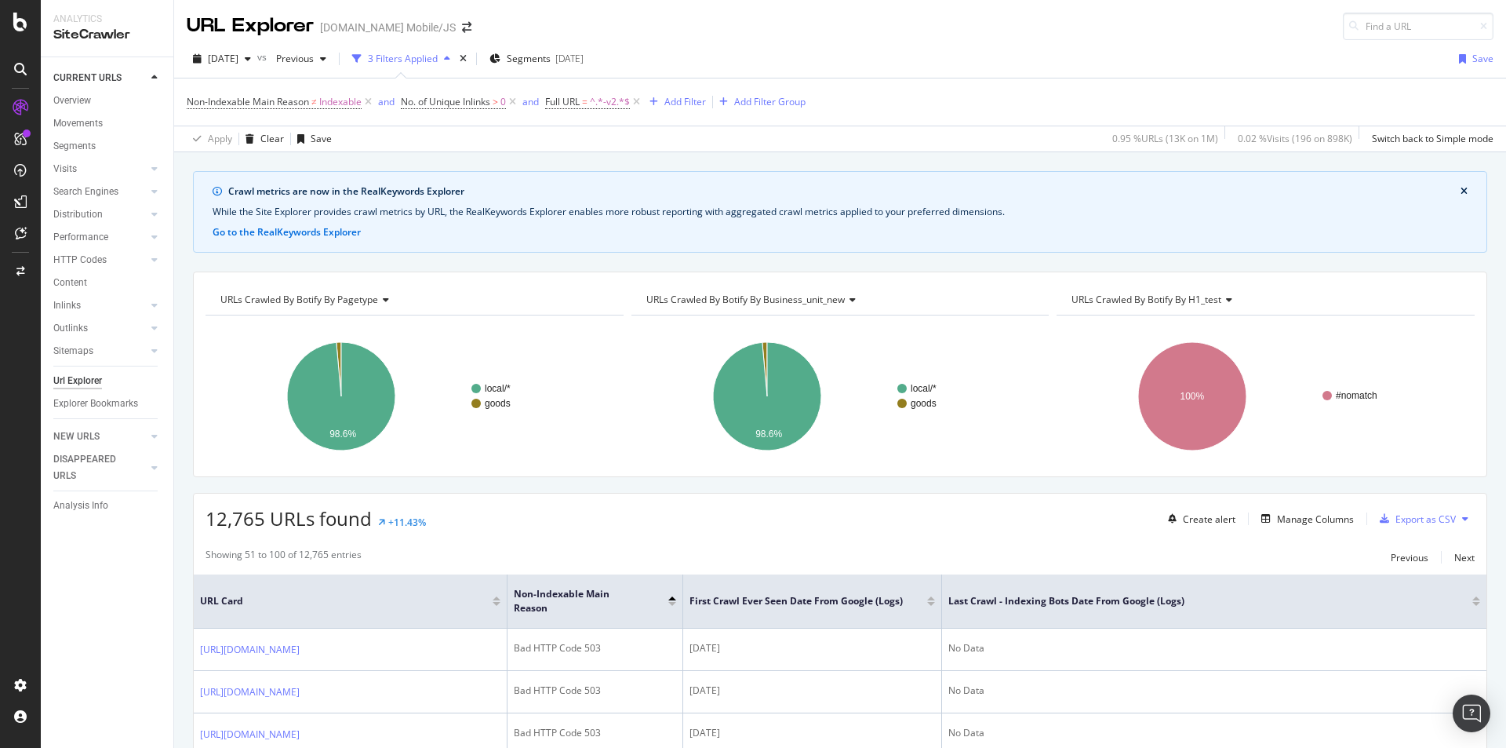
click at [672, 464] on div at bounding box center [672, 598] width 8 height 4
click at [672, 464] on div at bounding box center [672, 604] width 8 height 4
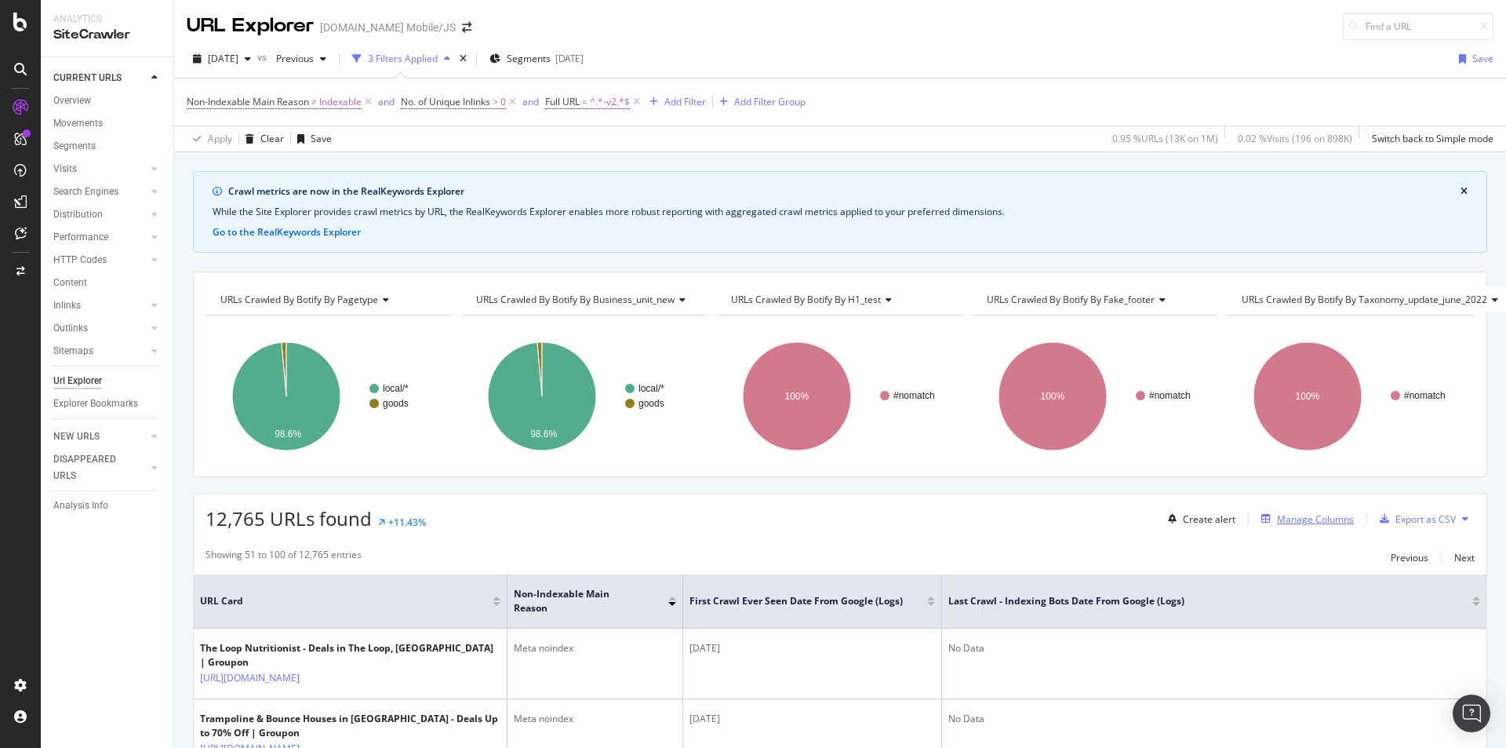
click at [1003, 464] on div "Manage Columns" at bounding box center [1315, 518] width 77 height 13
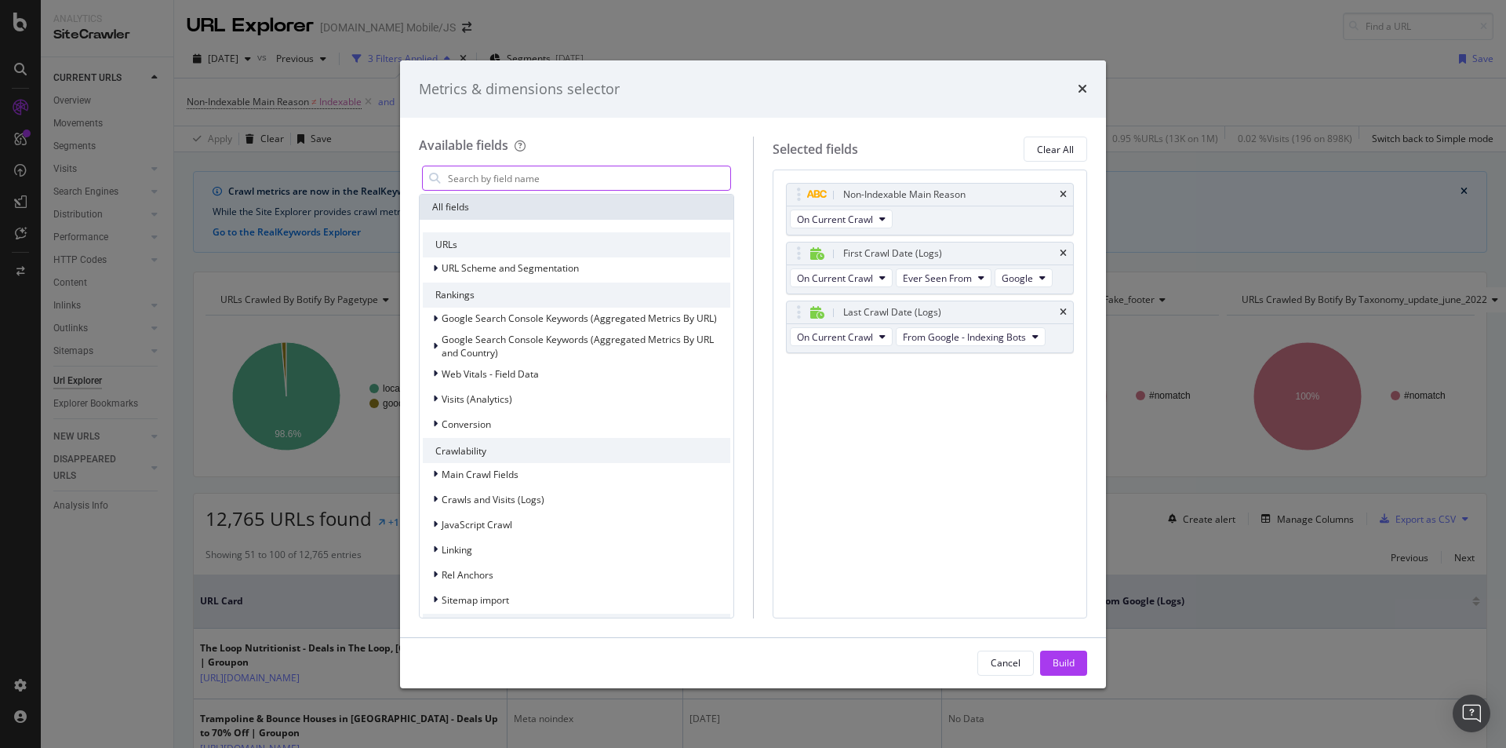
click at [533, 177] on input "modal" at bounding box center [588, 178] width 284 height 24
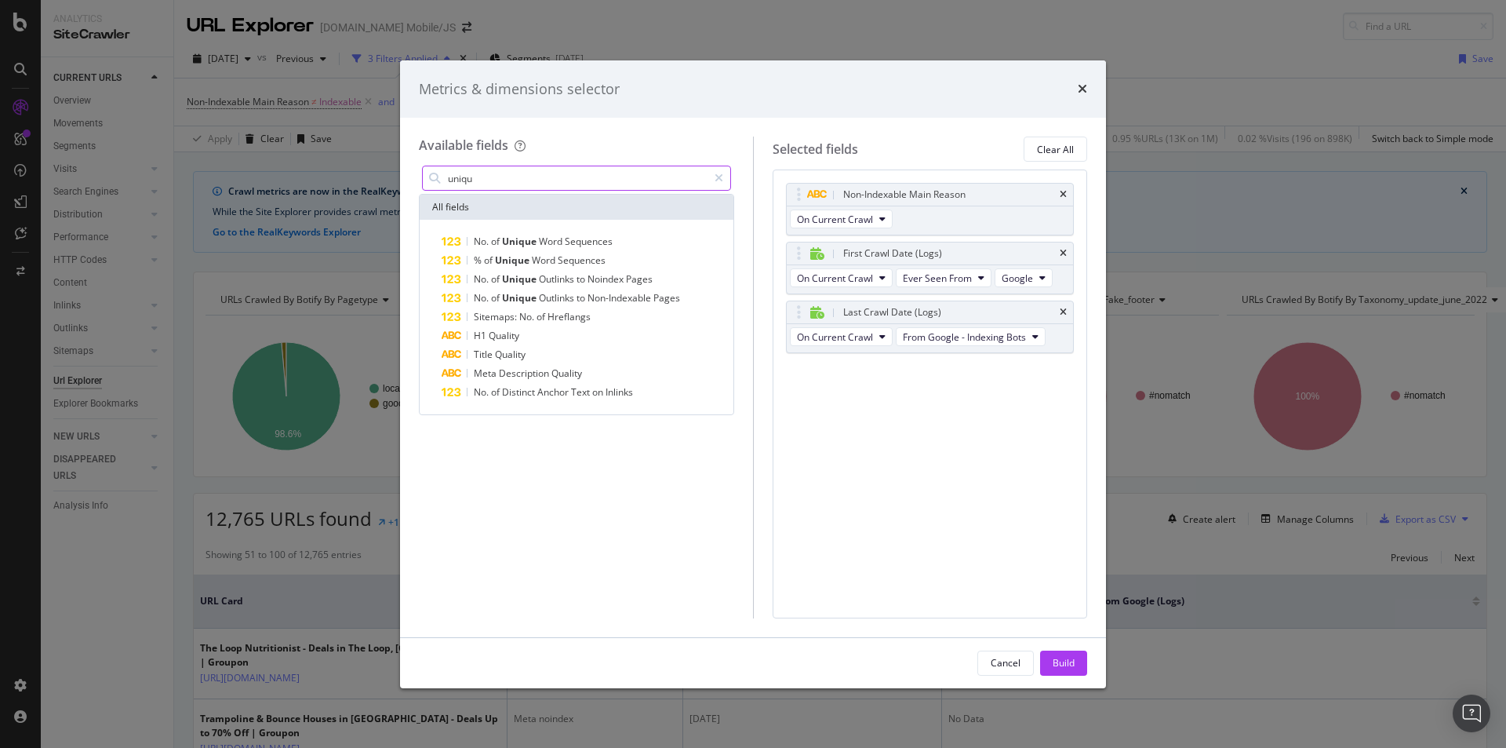
click at [507, 179] on input "uniqu" at bounding box center [576, 178] width 261 height 24
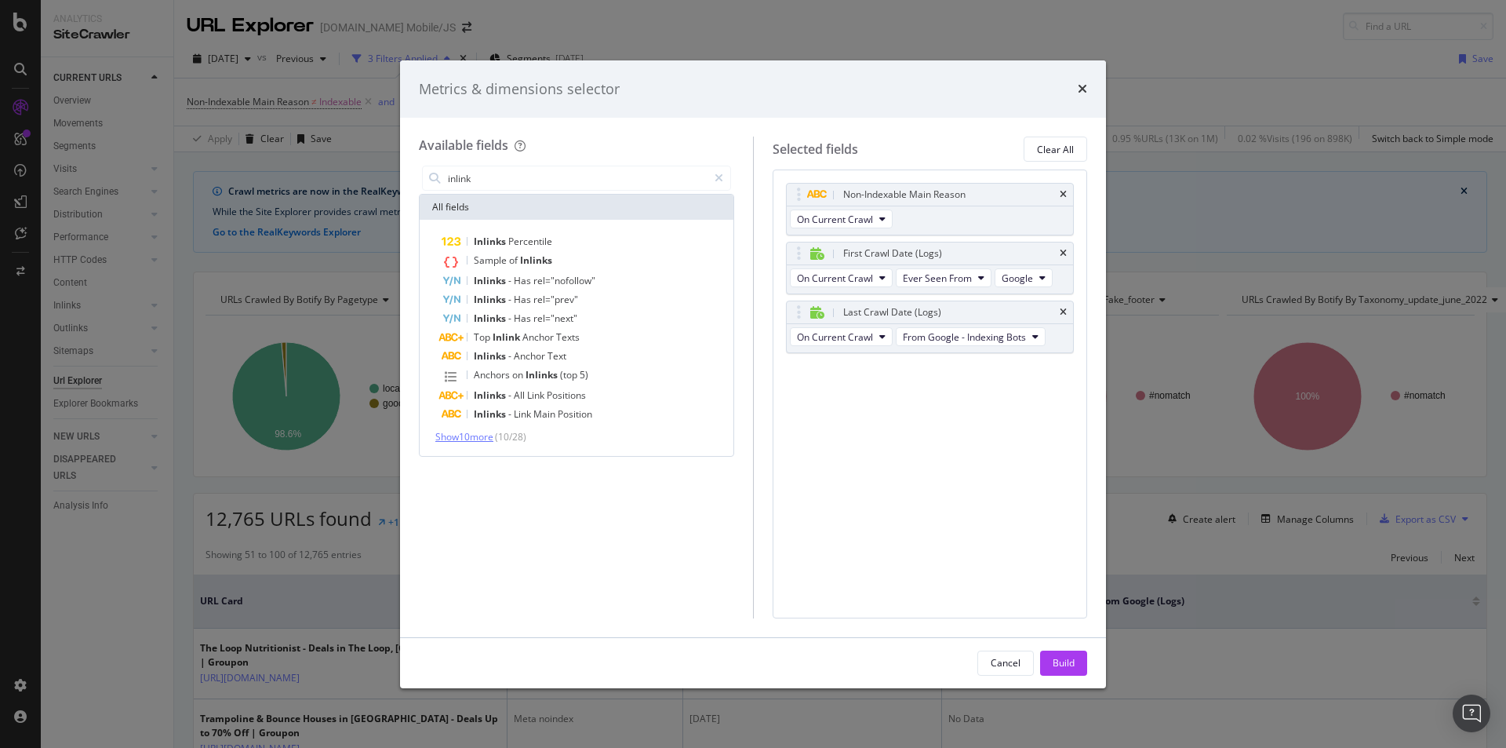
type input "inlink"
click at [486, 436] on span "Show 10 more" at bounding box center [464, 436] width 58 height 13
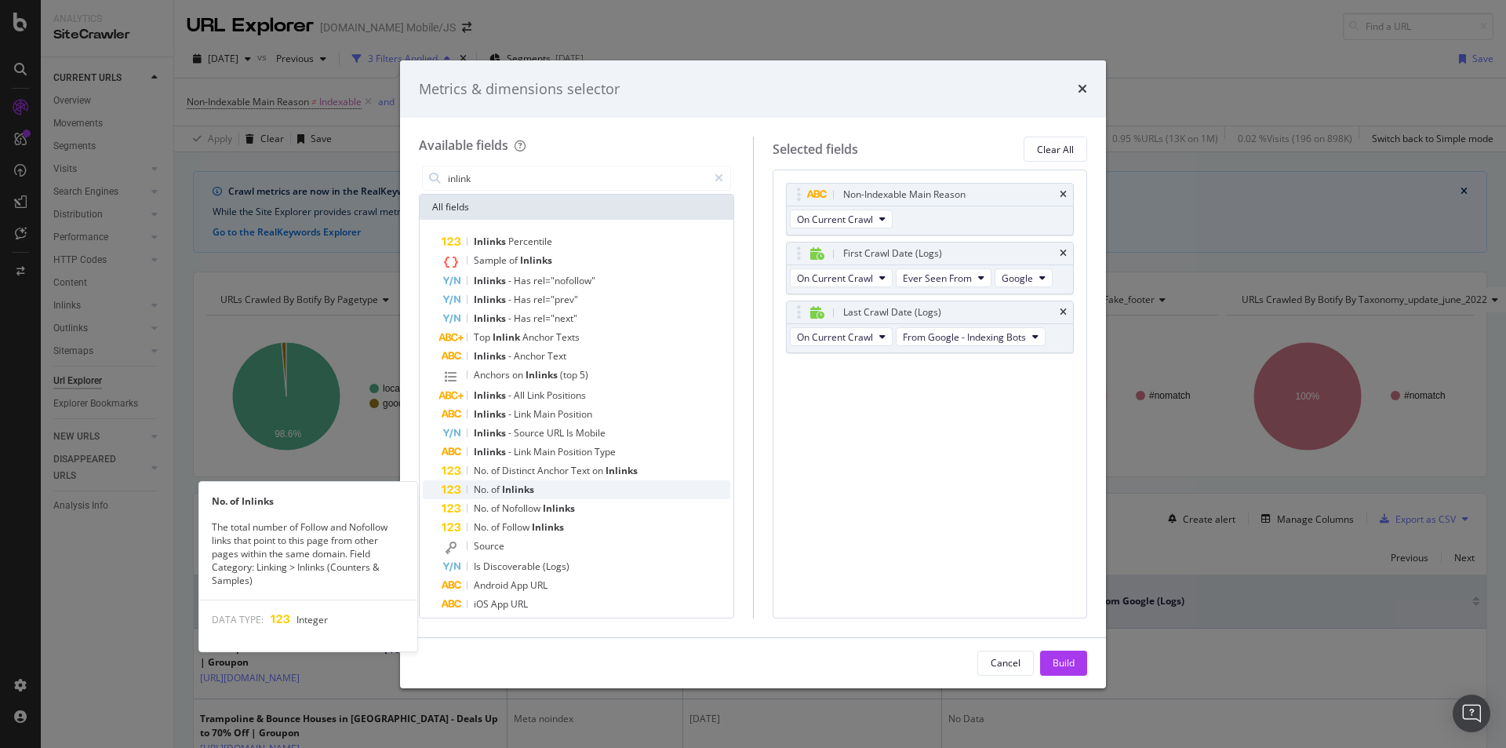
click at [526, 464] on span "Inlinks" at bounding box center [518, 488] width 32 height 13
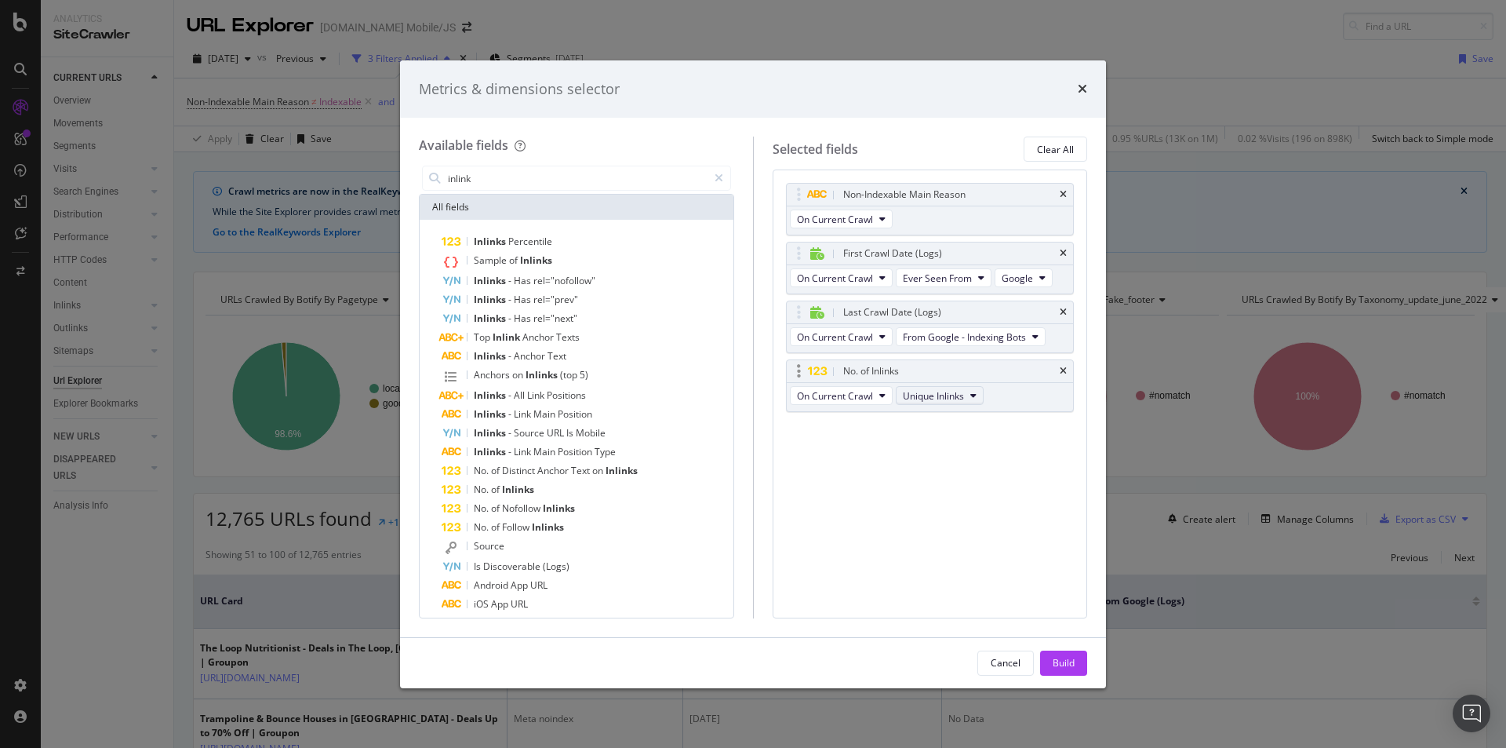
click at [936, 397] on span "Unique Inlinks" at bounding box center [933, 395] width 61 height 13
click at [1003, 464] on div "Build" at bounding box center [1064, 662] width 22 height 13
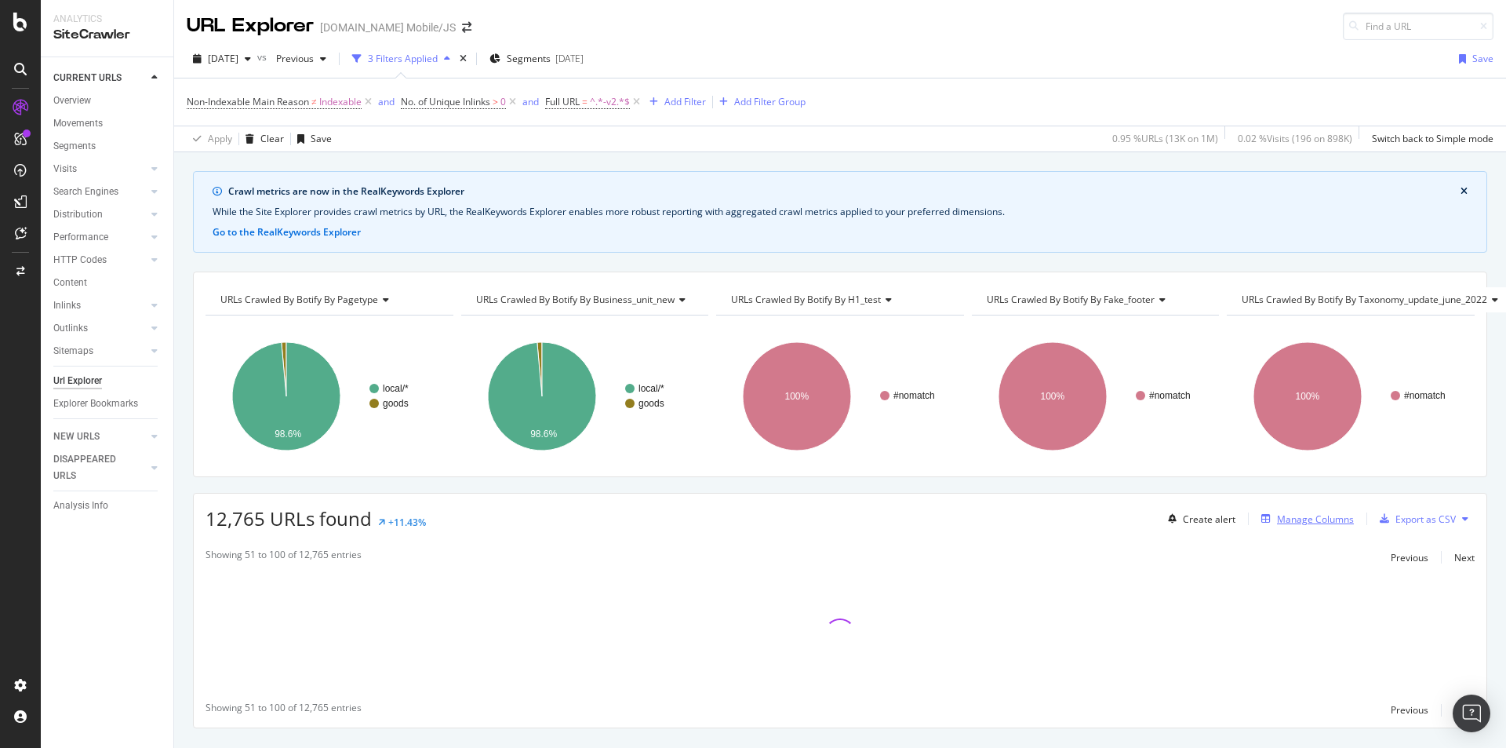
click at [1003, 464] on div "Manage Columns" at bounding box center [1315, 518] width 77 height 13
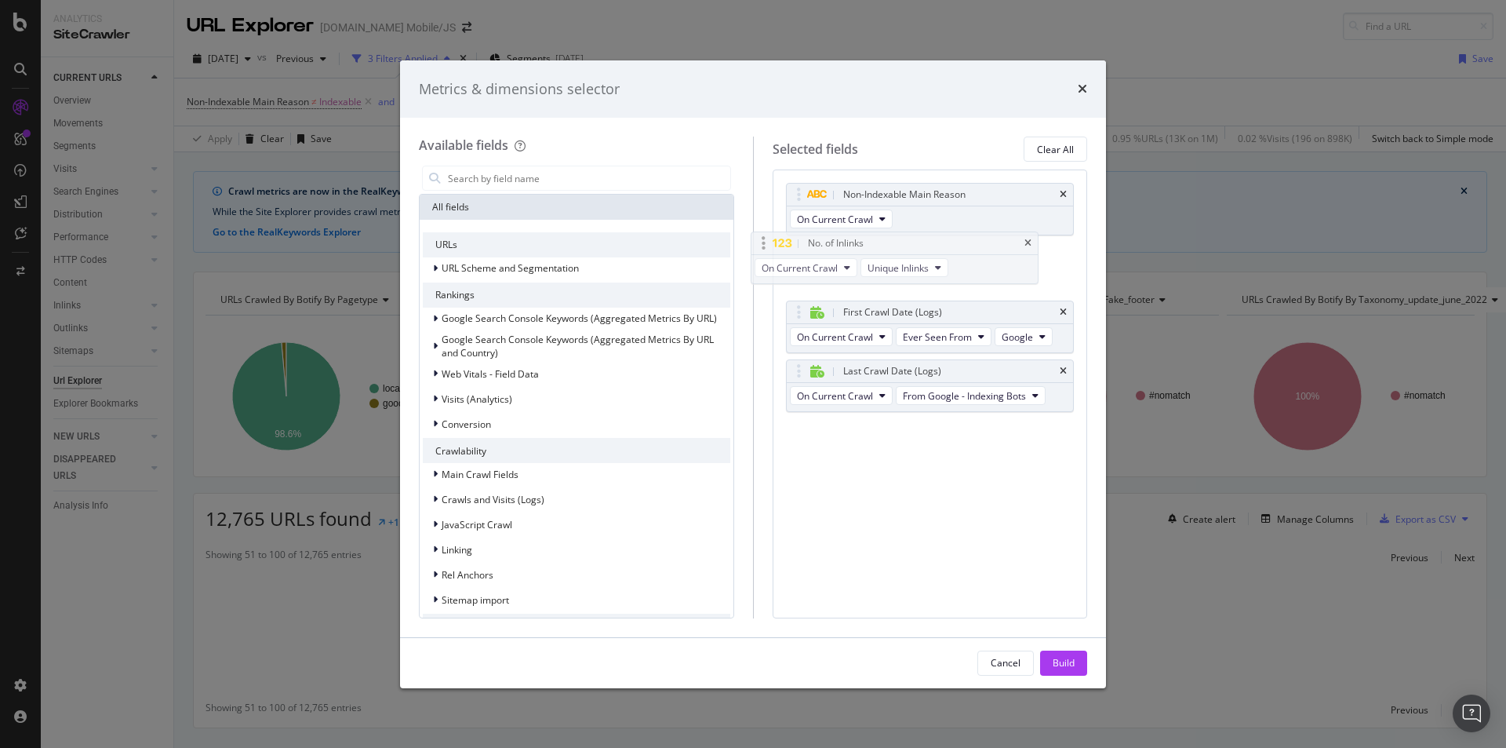
drag, startPoint x: 978, startPoint y: 371, endPoint x: 955, endPoint y: 249, distance: 123.7
click at [952, 246] on body "Analytics SiteCrawler CURRENT URLS Overview Movements Segments Visits Analysis …" at bounding box center [753, 374] width 1506 height 748
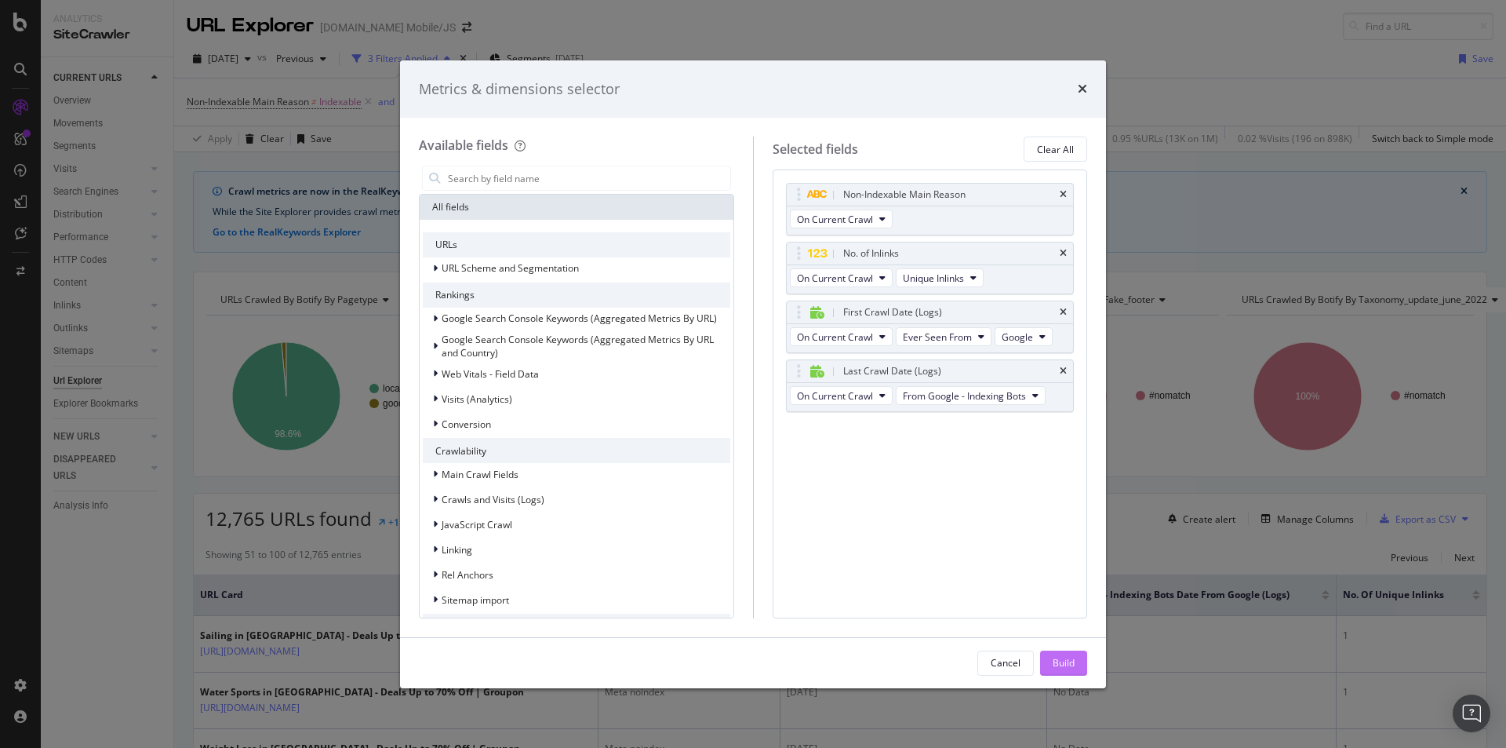
click at [1003, 464] on div "Build" at bounding box center [1064, 662] width 22 height 13
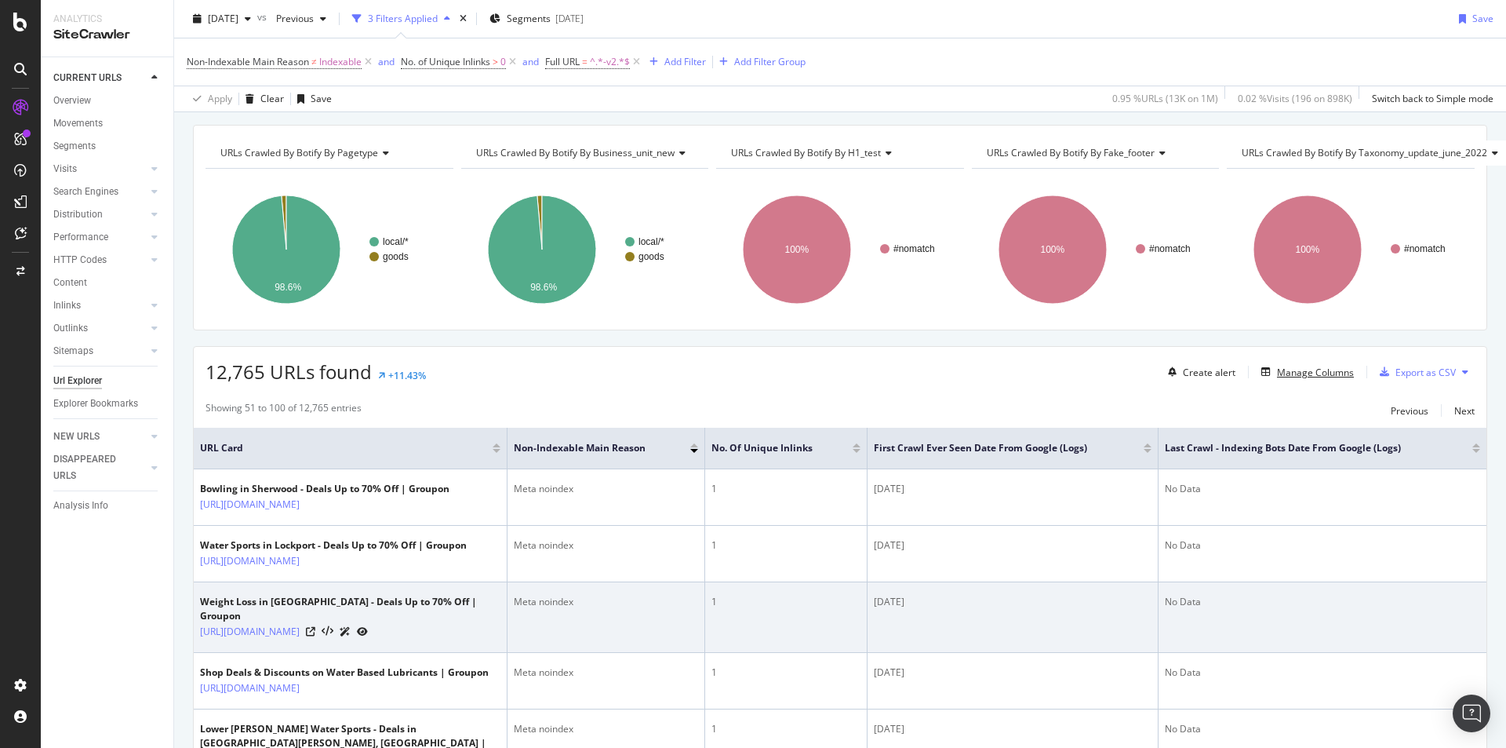
scroll to position [392, 0]
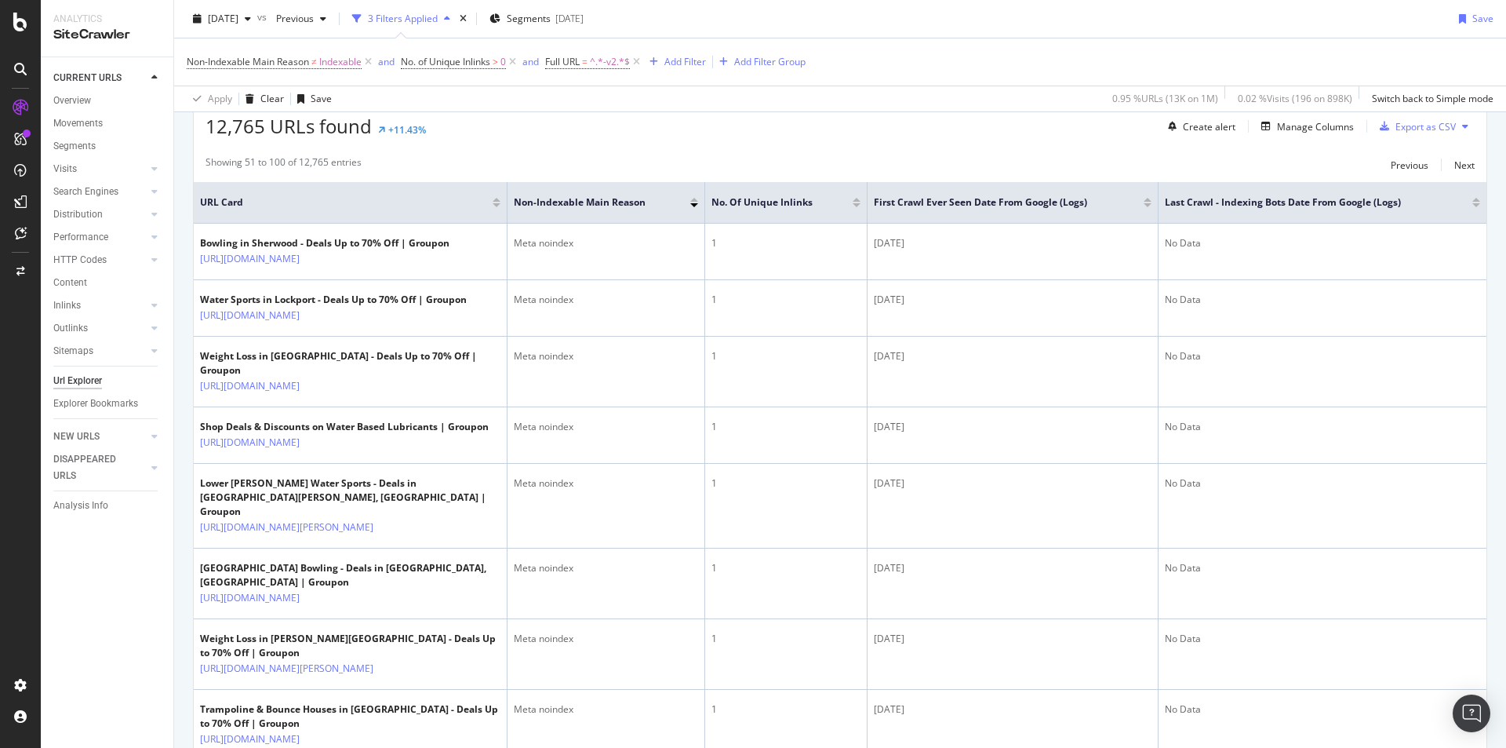
click at [1003, 199] on div at bounding box center [1148, 200] width 8 height 4
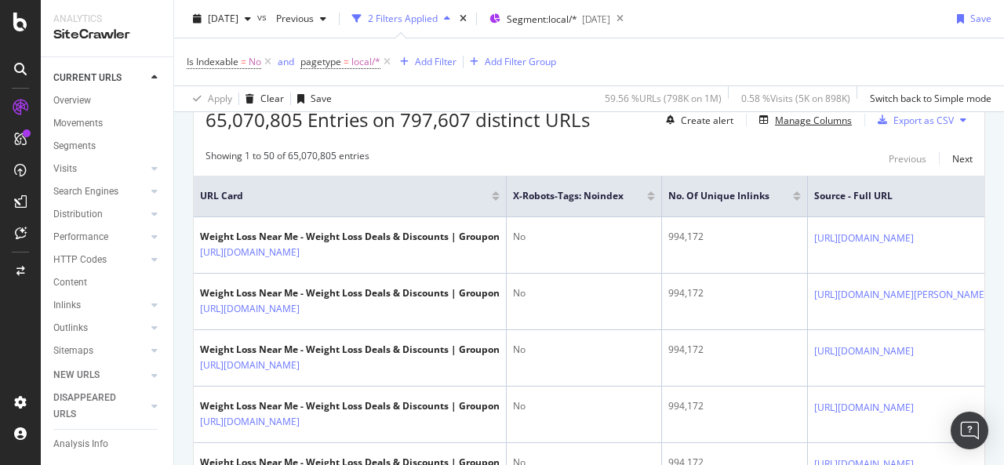
scroll to position [412, 0]
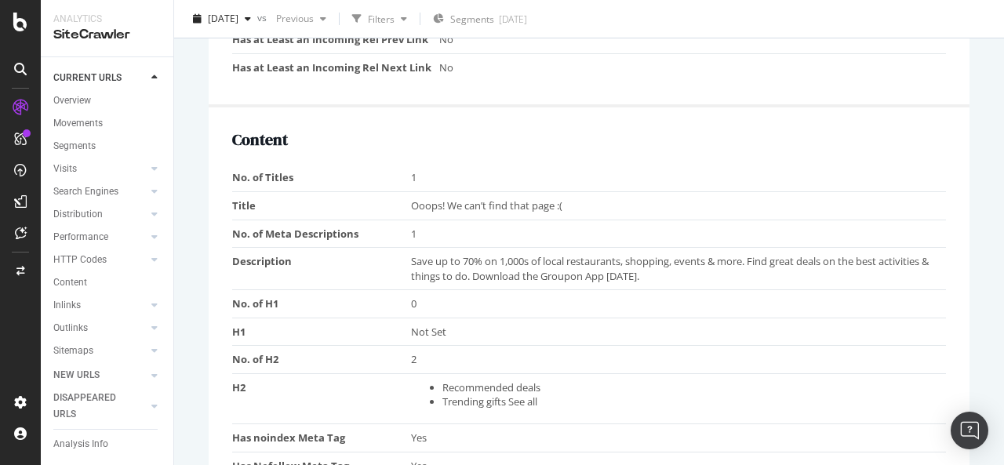
scroll to position [840, 0]
drag, startPoint x: 409, startPoint y: 200, endPoint x: 571, endPoint y: 193, distance: 162.5
click at [571, 193] on td "Ooops! We can’t find that page :(" at bounding box center [679, 205] width 536 height 28
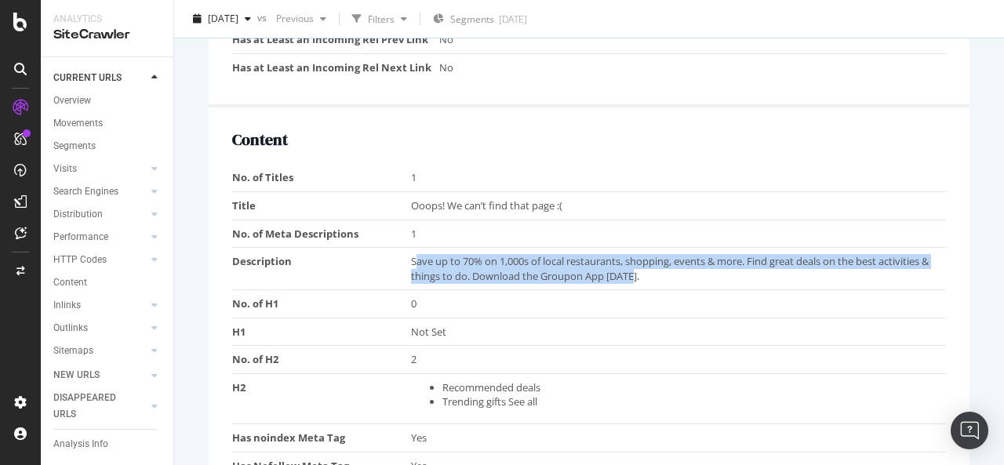
drag, startPoint x: 413, startPoint y: 257, endPoint x: 686, endPoint y: 267, distance: 273.2
click at [686, 267] on span "Save up to 70% on 1,000s of local restaurants, shopping, events & more. Find gr…" at bounding box center [670, 268] width 518 height 29
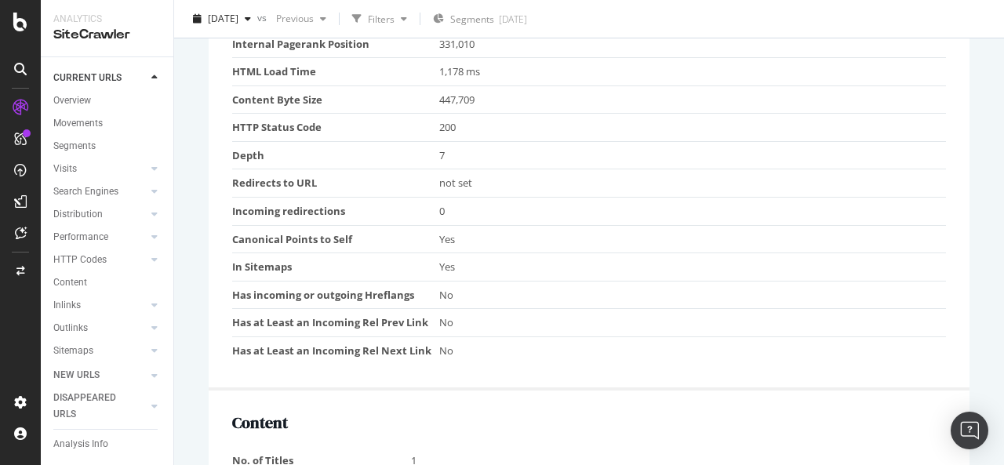
scroll to position [494, 0]
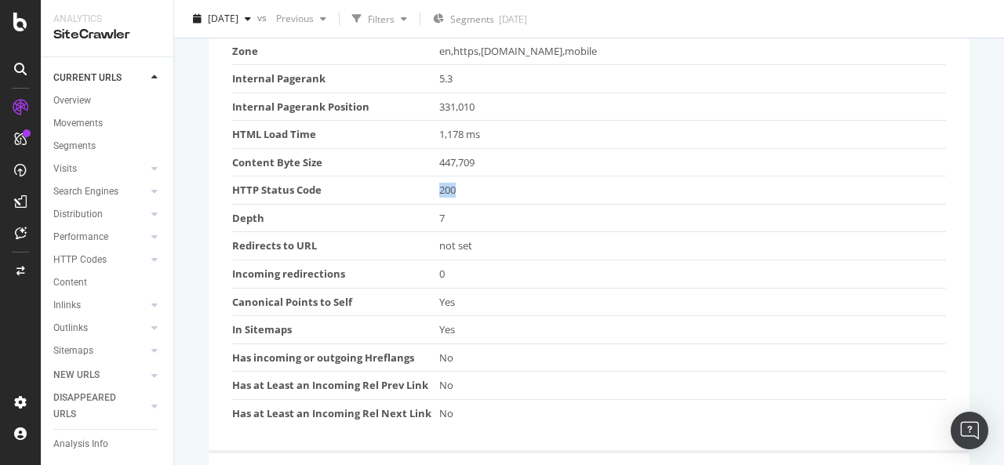
drag, startPoint x: 438, startPoint y: 187, endPoint x: 457, endPoint y: 184, distance: 18.3
click at [457, 184] on td "200" at bounding box center [692, 190] width 507 height 28
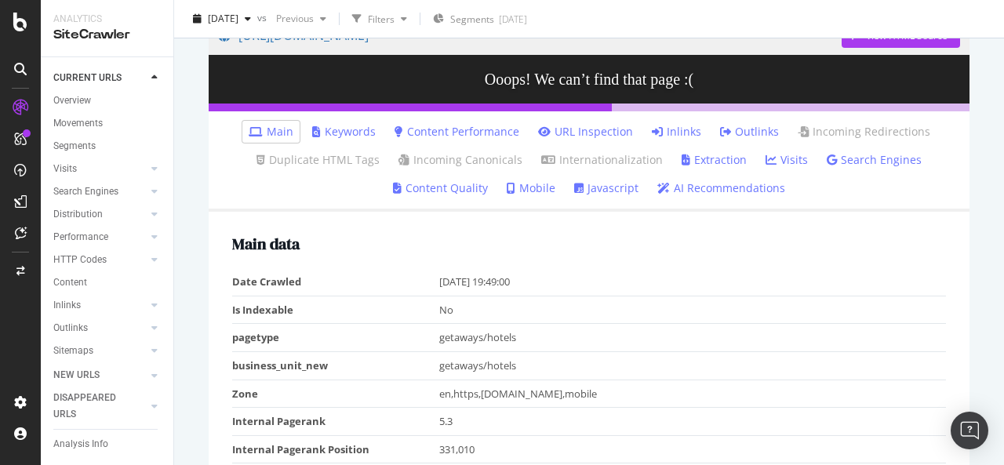
scroll to position [158, 0]
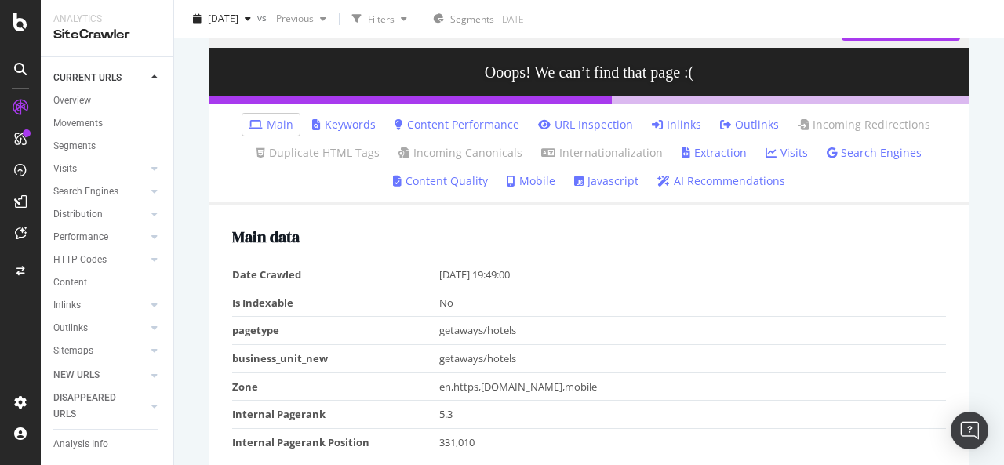
click at [324, 125] on link "Keywords" at bounding box center [344, 125] width 64 height 16
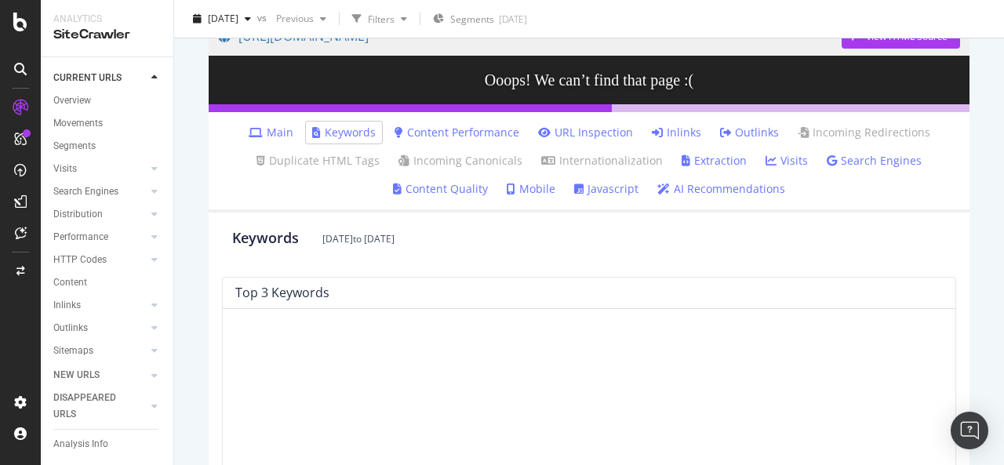
scroll to position [151, 0]
click at [533, 184] on link "Mobile" at bounding box center [531, 189] width 49 height 16
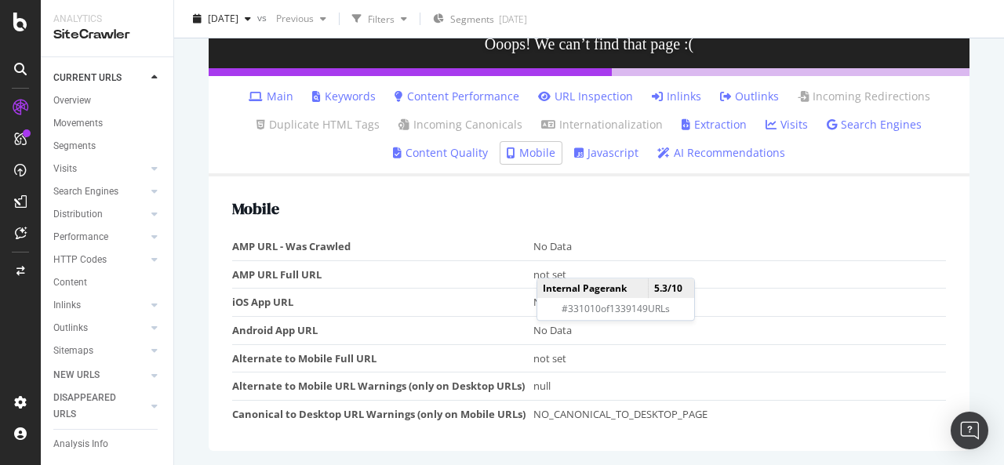
scroll to position [185, 0]
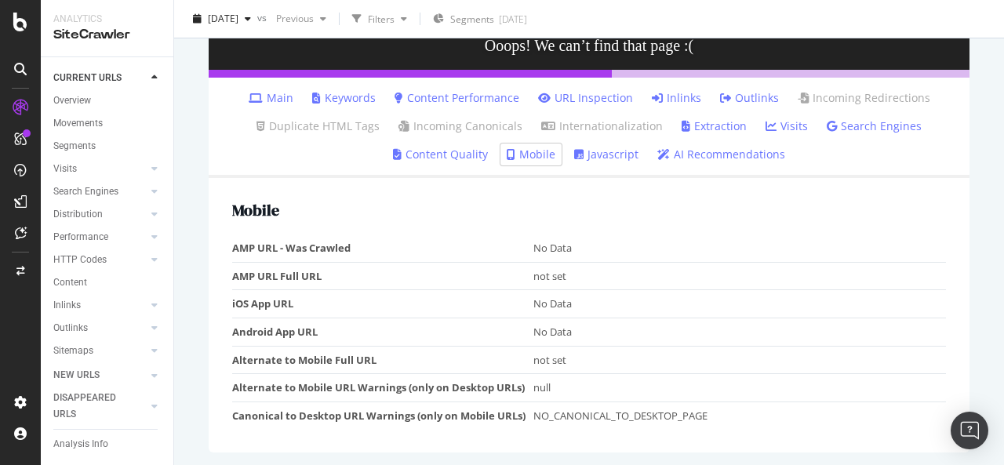
click at [697, 126] on link "Extraction" at bounding box center [714, 126] width 65 height 16
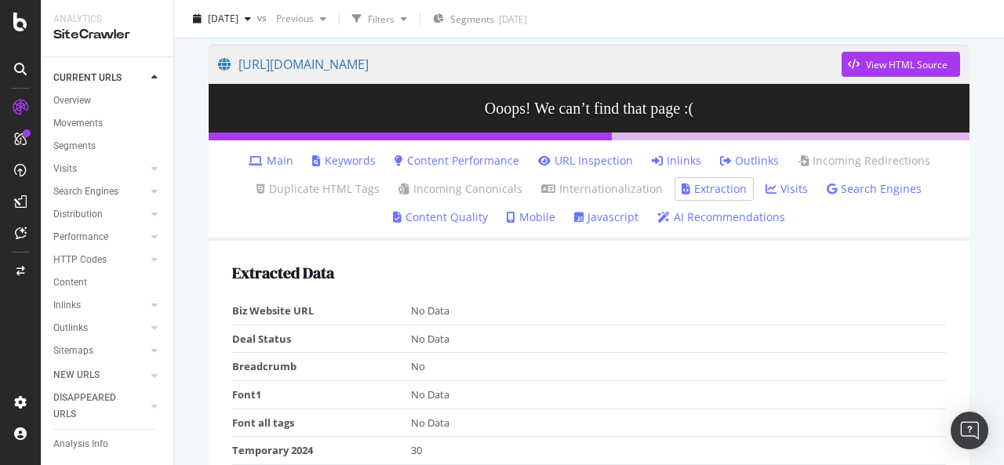
scroll to position [121, 0]
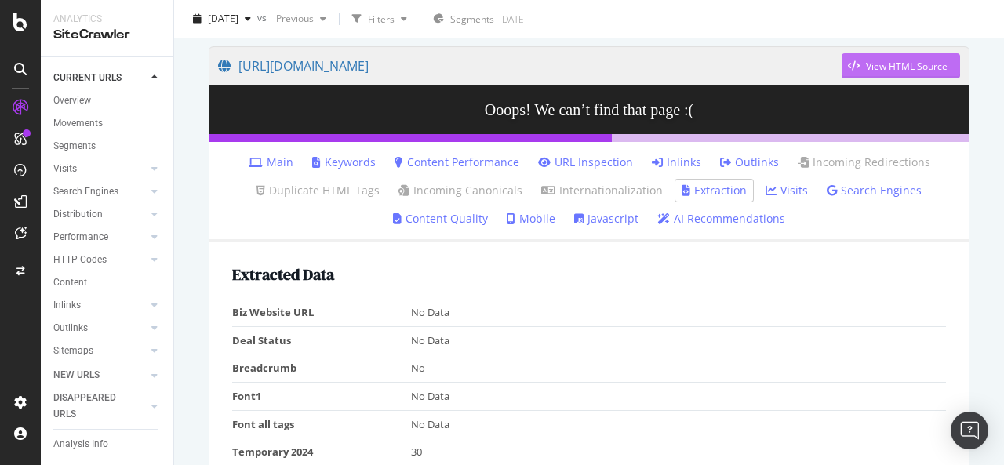
click at [872, 55] on div "View HTML Source" at bounding box center [895, 66] width 106 height 24
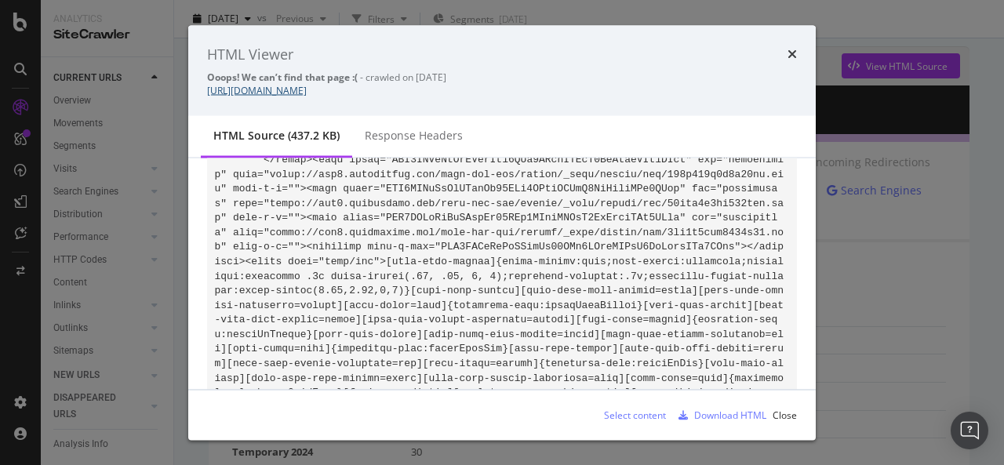
scroll to position [0, 0]
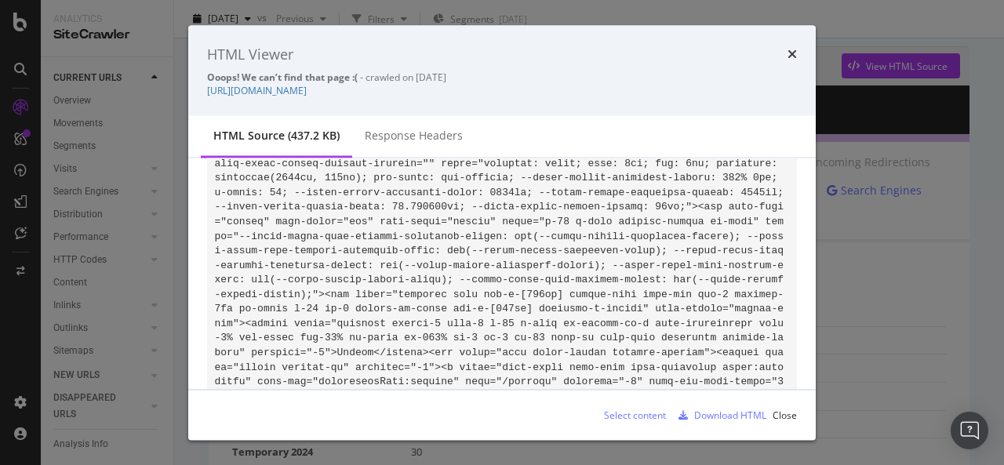
scroll to position [20169, 0]
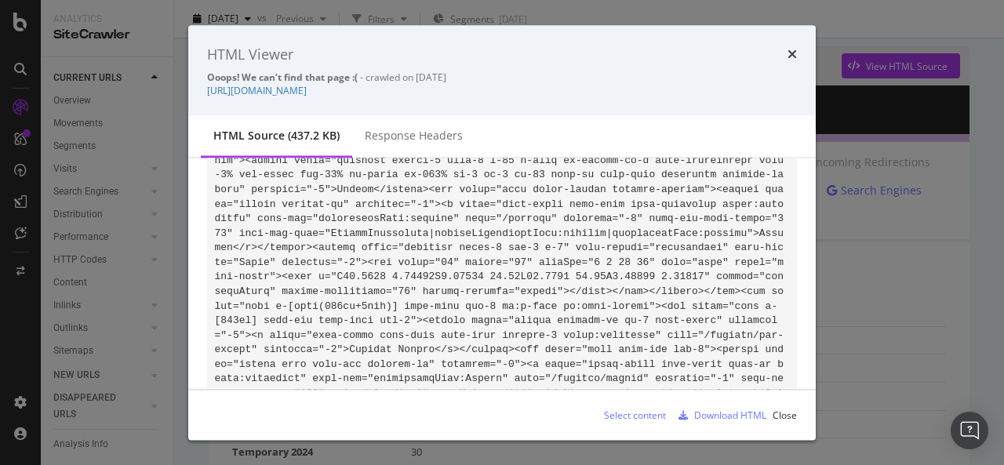
drag, startPoint x: 522, startPoint y: 202, endPoint x: 417, endPoint y: 198, distance: 104.4
click at [411, 132] on div "Response Headers" at bounding box center [414, 136] width 98 height 16
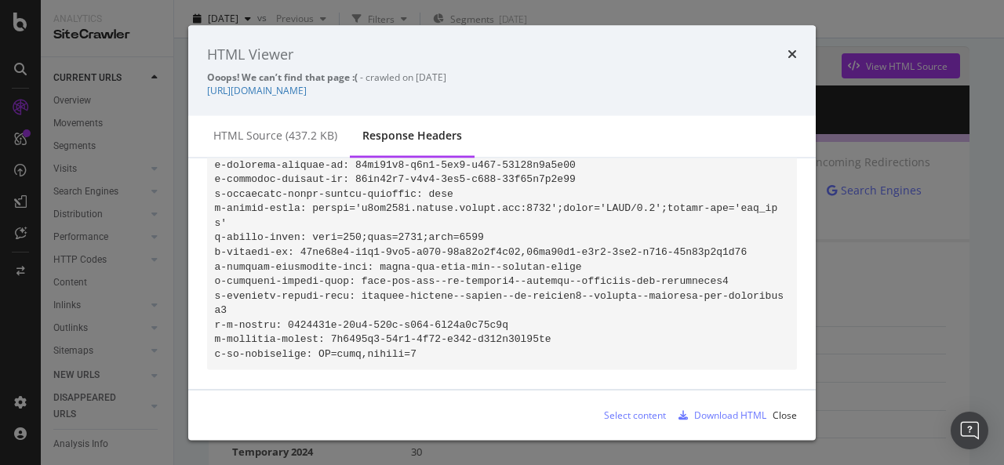
scroll to position [389, 0]
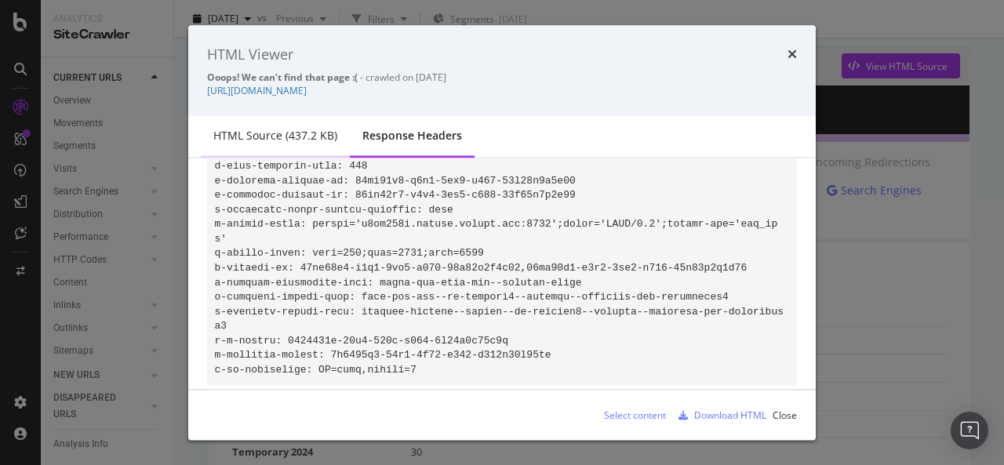
click at [265, 128] on div "HTML source (437.2 KB)" at bounding box center [275, 136] width 124 height 16
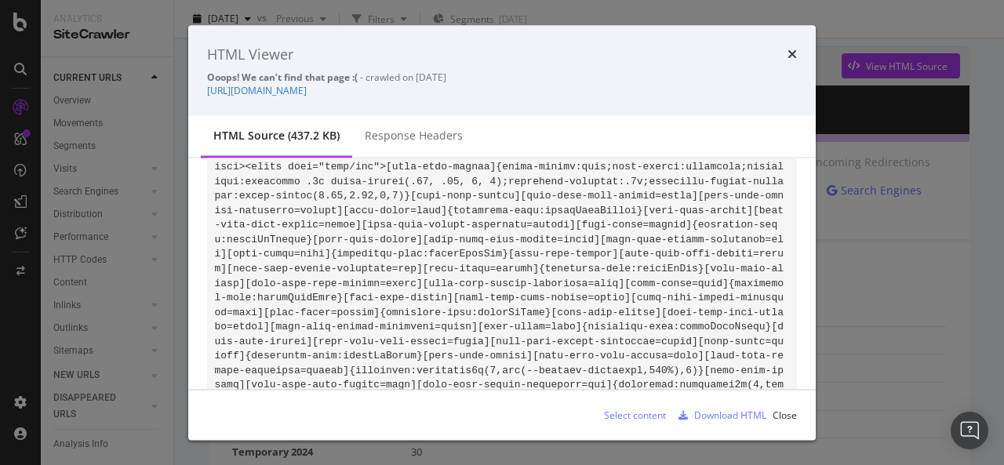
scroll to position [20169, 0]
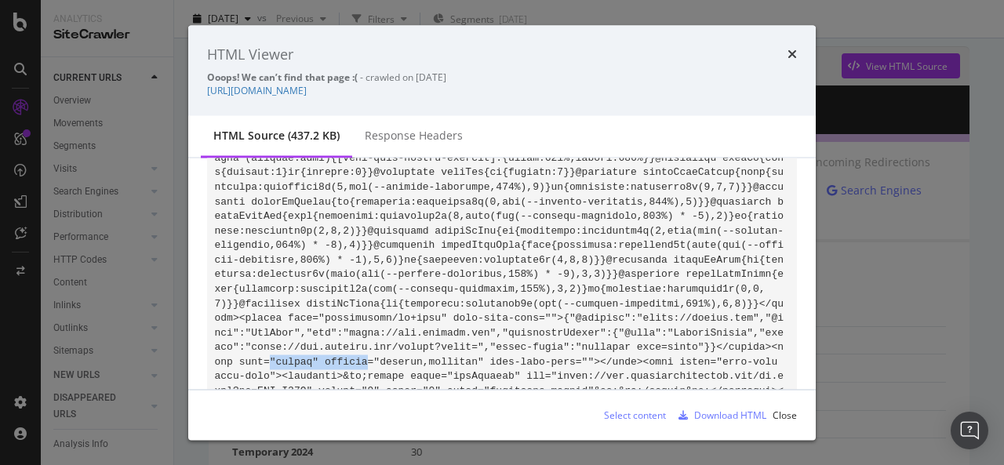
drag, startPoint x: 604, startPoint y: 275, endPoint x: 691, endPoint y: 275, distance: 87.1
drag, startPoint x: 654, startPoint y: 272, endPoint x: 772, endPoint y: 276, distance: 117.7
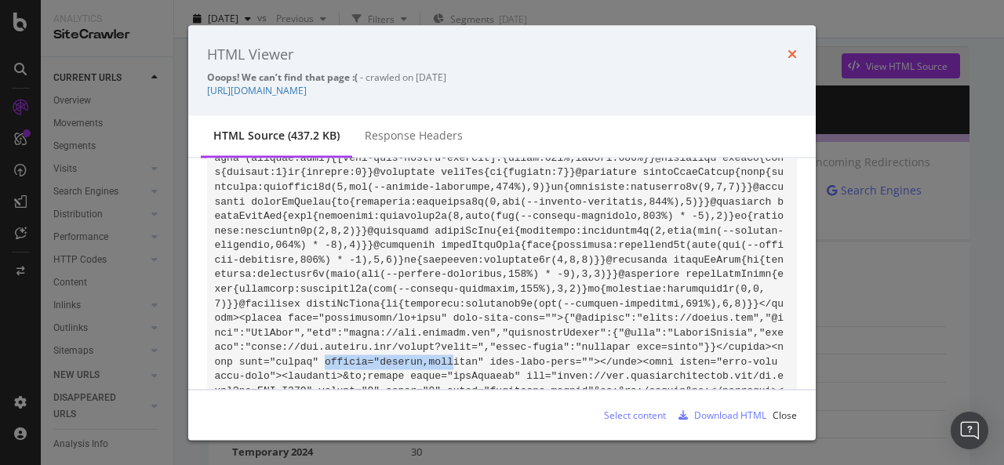
click at [795, 53] on icon "times" at bounding box center [792, 54] width 9 height 13
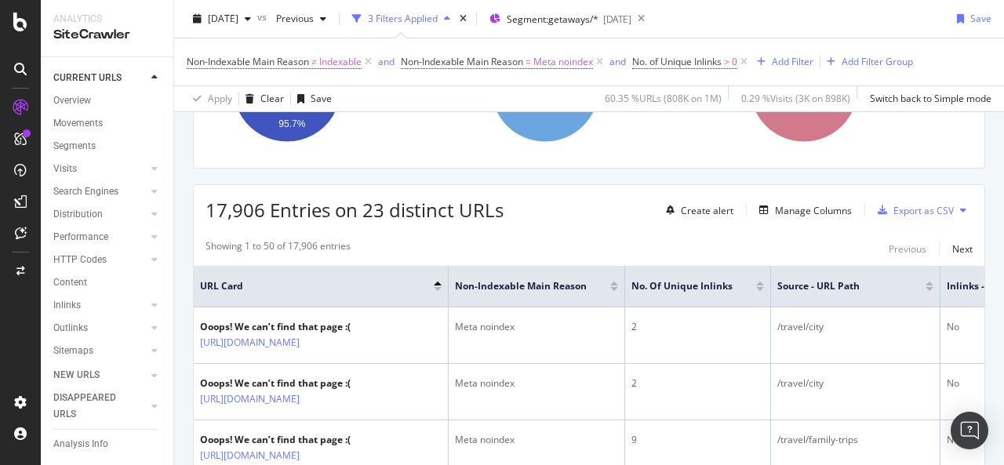
scroll to position [391, 0]
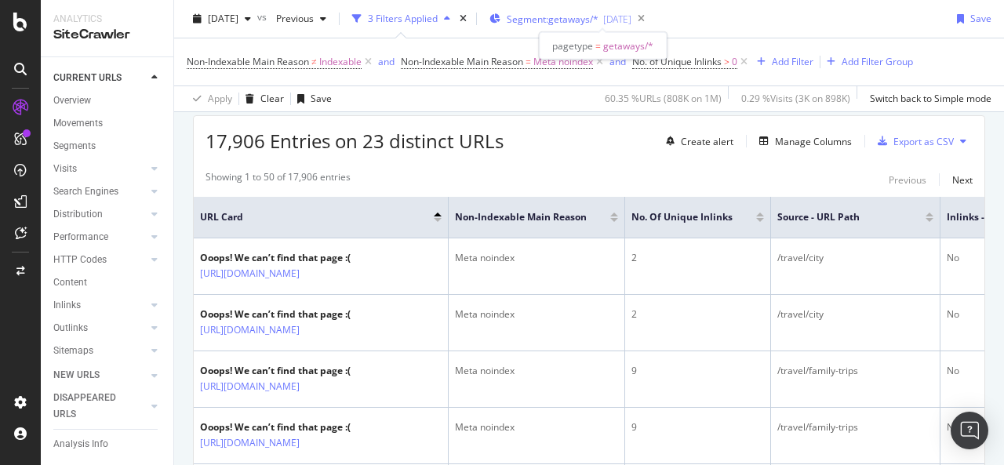
click at [593, 18] on span "Segment: getaways/*" at bounding box center [553, 19] width 92 height 13
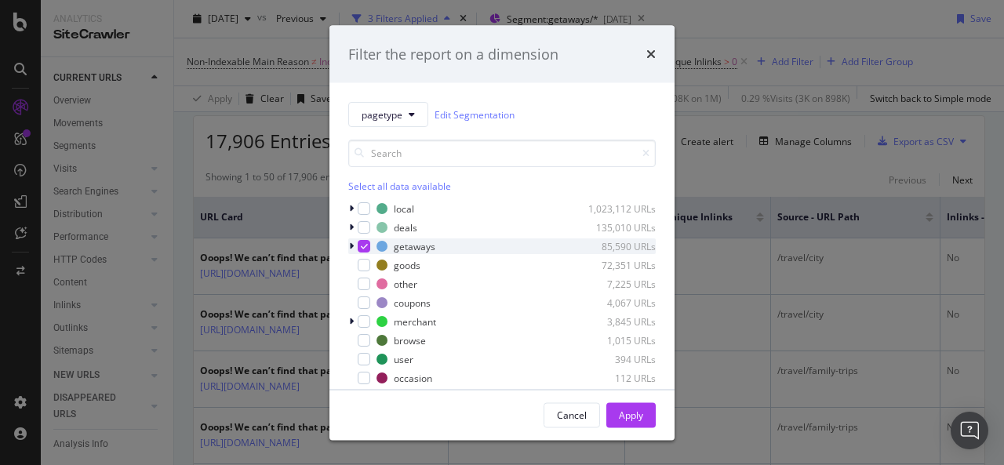
click at [362, 246] on icon "modal" at bounding box center [364, 246] width 7 height 8
click at [366, 207] on div "modal" at bounding box center [364, 205] width 13 height 13
click at [635, 415] on div "Apply" at bounding box center [631, 414] width 24 height 13
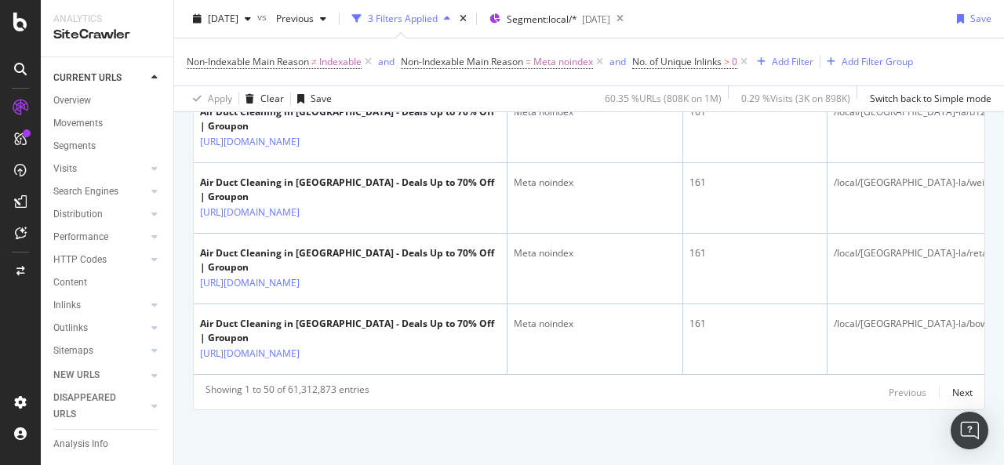
scroll to position [3819, 0]
click at [957, 391] on div "Next" at bounding box center [962, 392] width 20 height 13
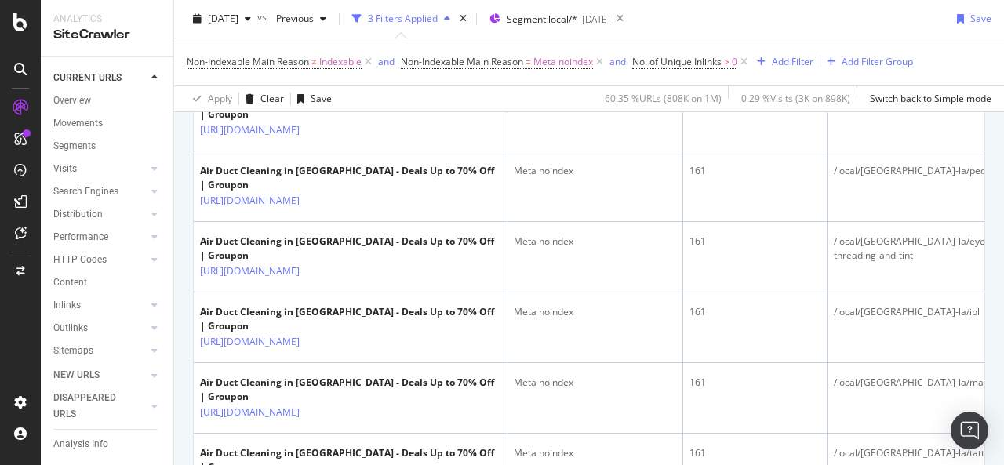
scroll to position [2608, 0]
drag, startPoint x: 806, startPoint y: 59, endPoint x: 803, endPoint y: 45, distance: 13.5
click at [810, 53] on button "Add Filter" at bounding box center [782, 62] width 63 height 19
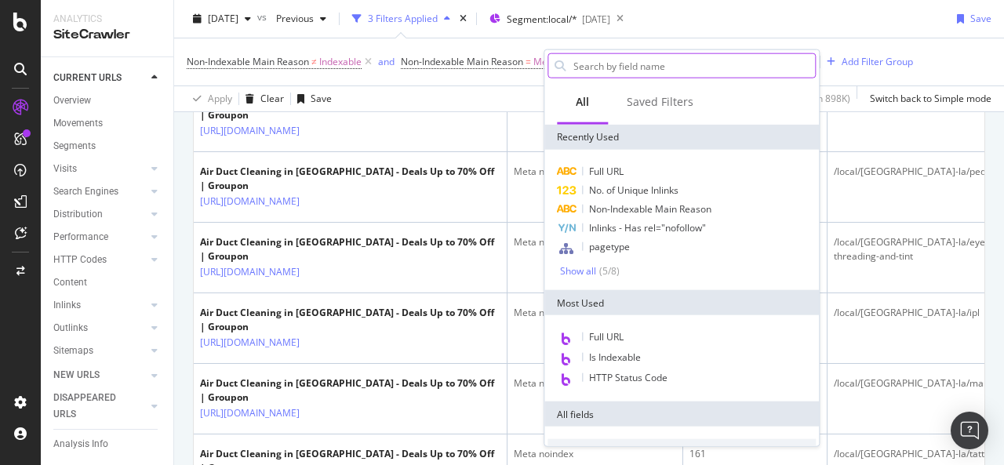
click at [617, 70] on input "text" at bounding box center [693, 66] width 243 height 24
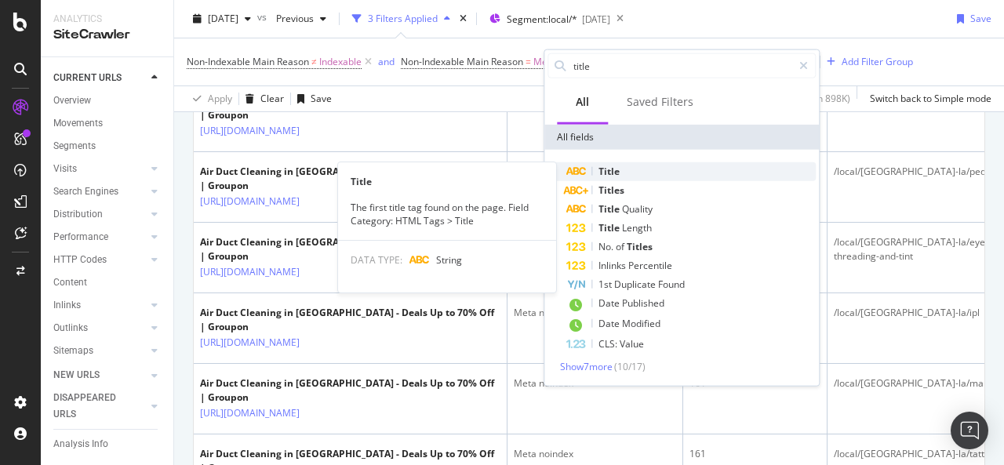
type input "title"
click at [618, 170] on span "Title" at bounding box center [609, 171] width 21 height 13
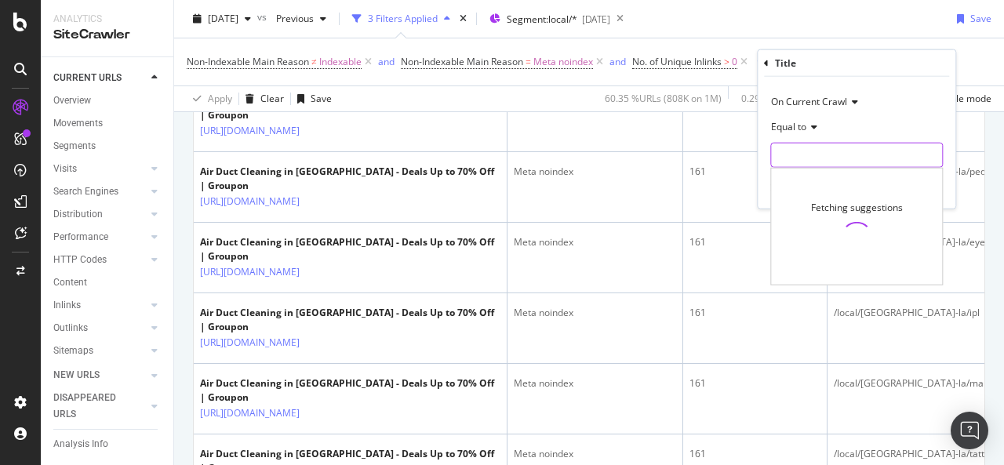
click at [810, 147] on input "text" at bounding box center [856, 155] width 171 height 25
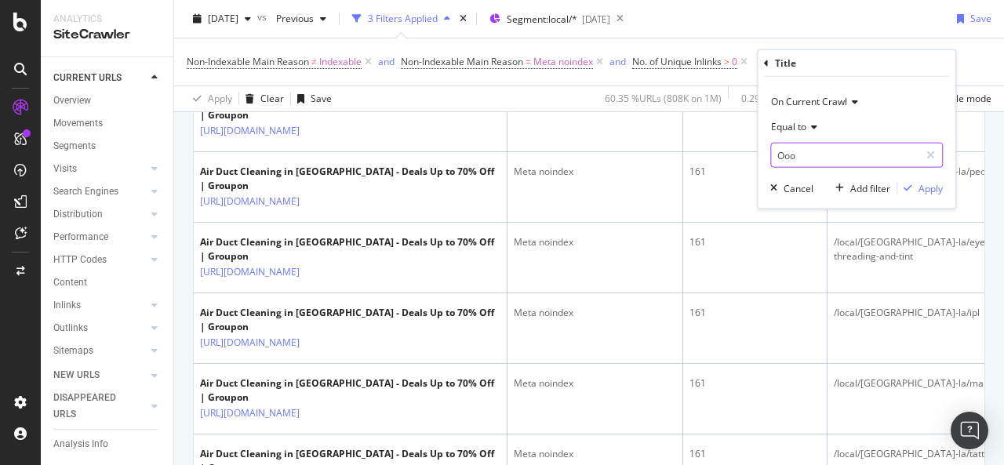
type input "Ooop"
click at [850, 23] on div "2025 Sep. 21st vs Previous 3 Filters Applied Segment: local/* 2025-07-16 Save" at bounding box center [589, 21] width 830 height 31
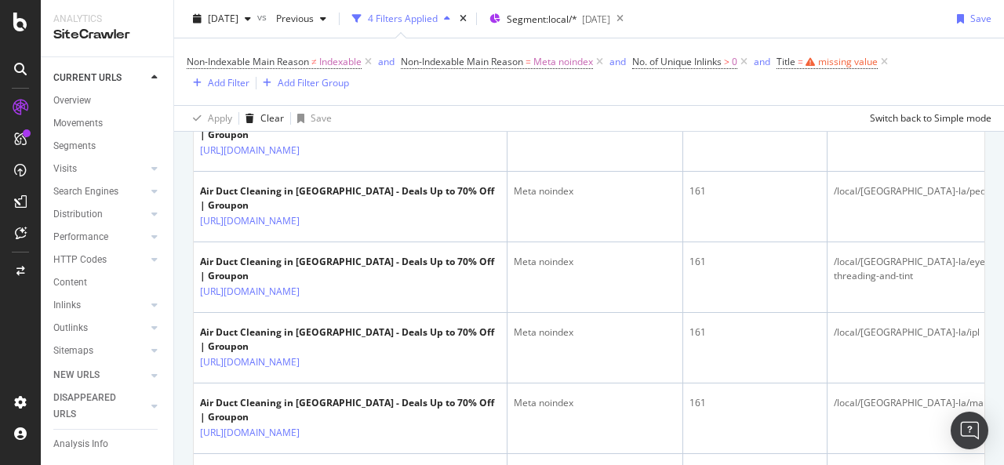
scroll to position [2628, 0]
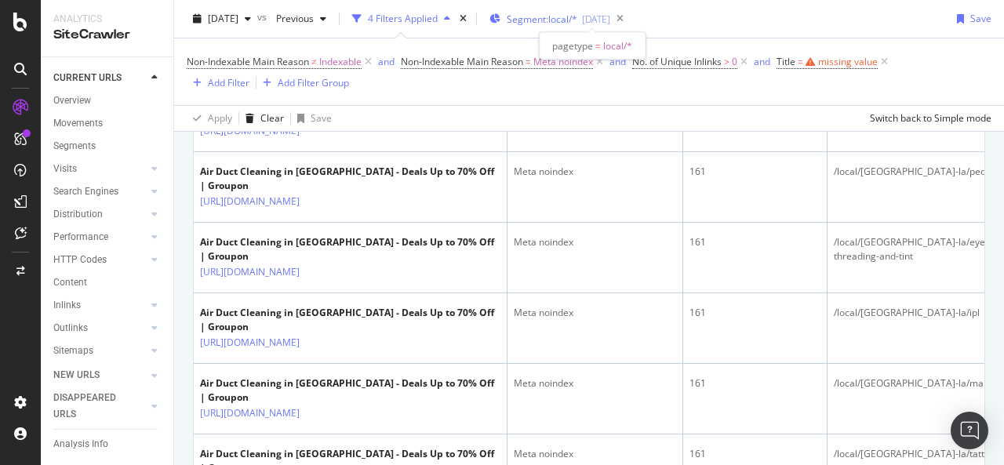
click at [577, 19] on span "Segment: local/*" at bounding box center [542, 19] width 71 height 13
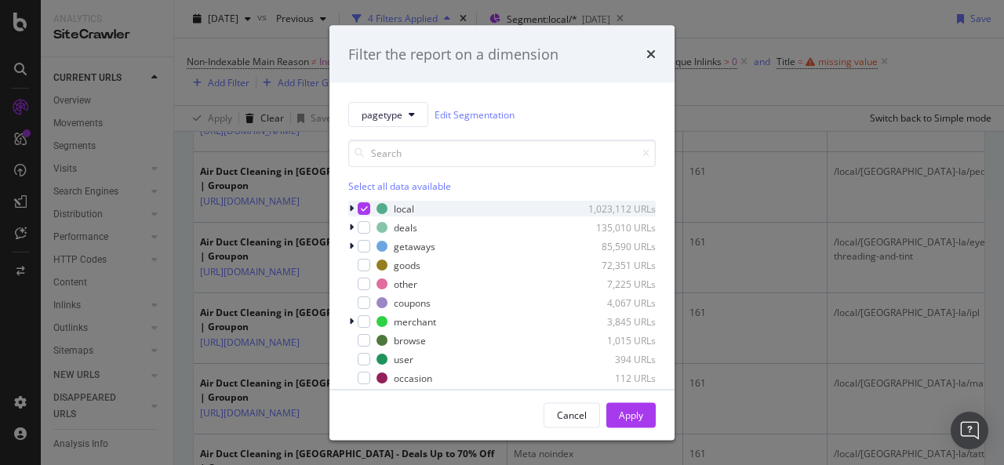
click at [366, 207] on icon "modal" at bounding box center [364, 209] width 7 height 8
click at [364, 226] on div "modal" at bounding box center [364, 227] width 13 height 13
click at [629, 414] on div "Apply" at bounding box center [631, 414] width 24 height 13
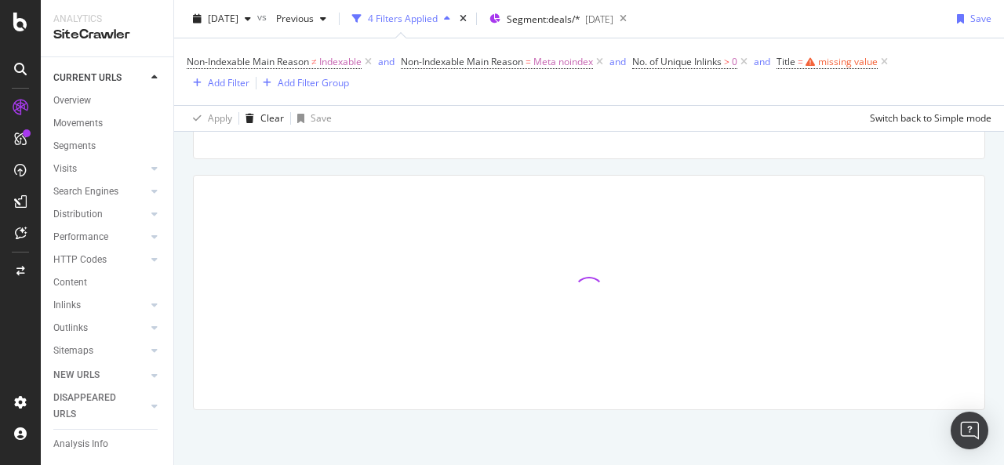
scroll to position [349, 0]
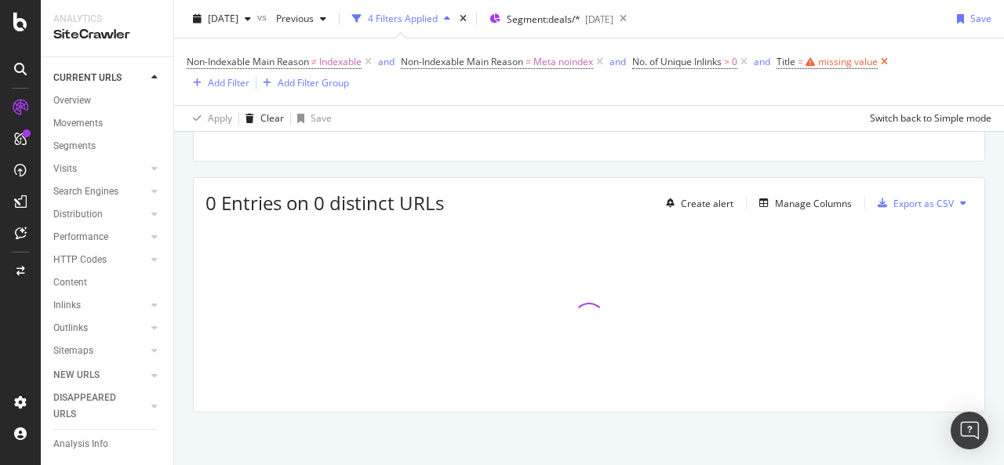
click at [890, 65] on icon at bounding box center [884, 62] width 13 height 16
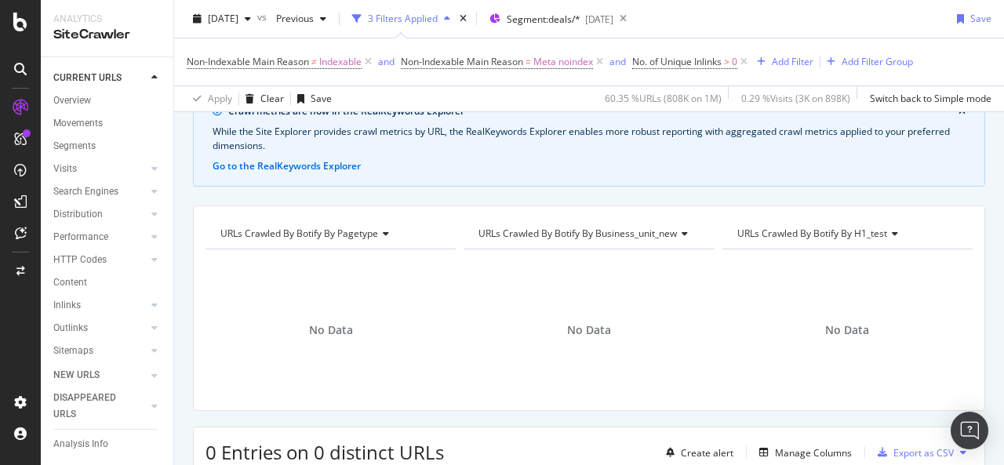
scroll to position [53, 0]
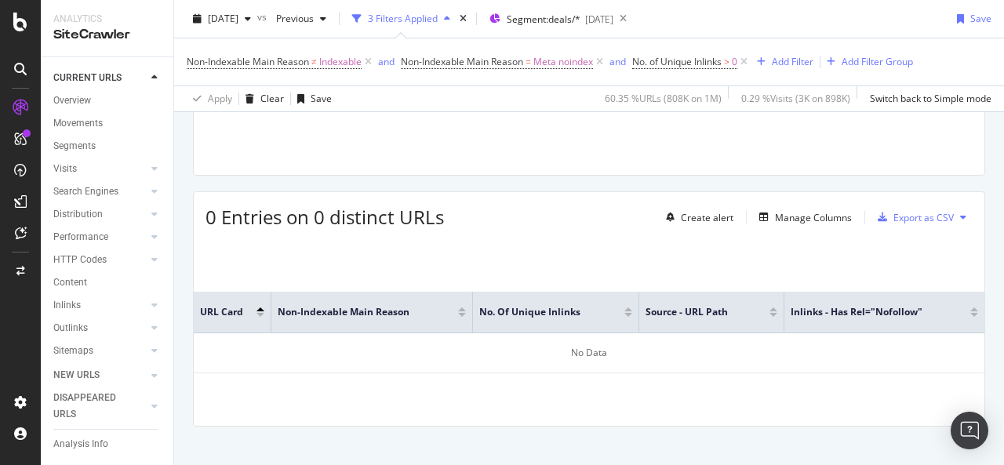
scroll to position [314, 0]
click at [621, 156] on div "No Data" at bounding box center [589, 96] width 250 height 136
click at [580, 15] on span "Segment: deals/*" at bounding box center [544, 19] width 74 height 13
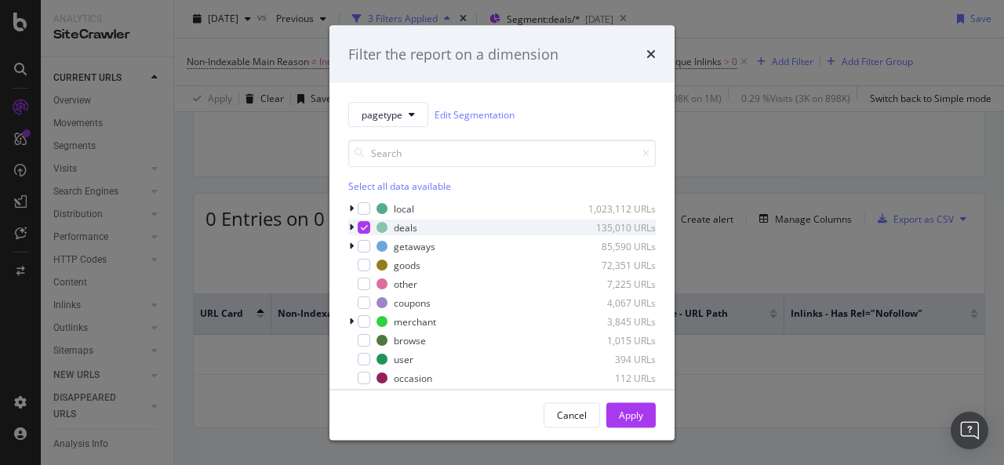
click at [361, 228] on icon "modal" at bounding box center [364, 228] width 7 height 8
click at [364, 261] on div "modal" at bounding box center [364, 265] width 13 height 13
drag, startPoint x: 651, startPoint y: 409, endPoint x: 631, endPoint y: 417, distance: 20.8
click at [631, 417] on div "Apply" at bounding box center [631, 414] width 24 height 13
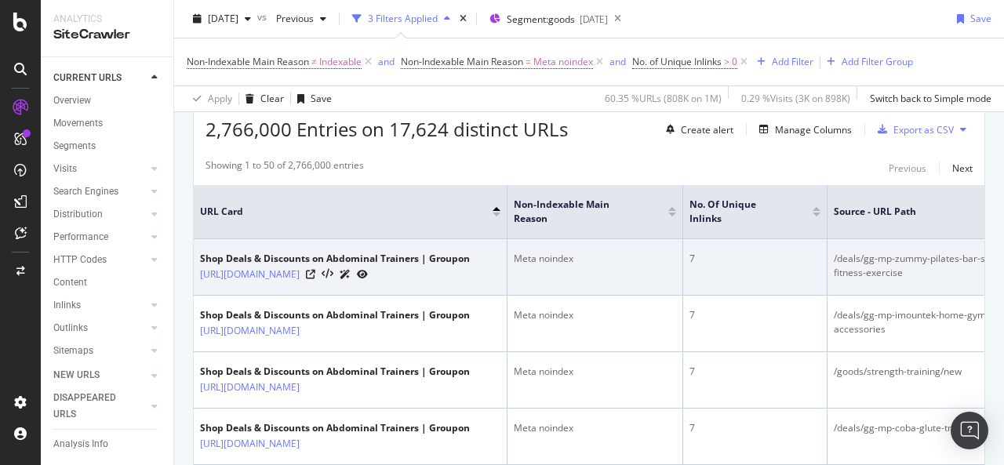
scroll to position [325, 0]
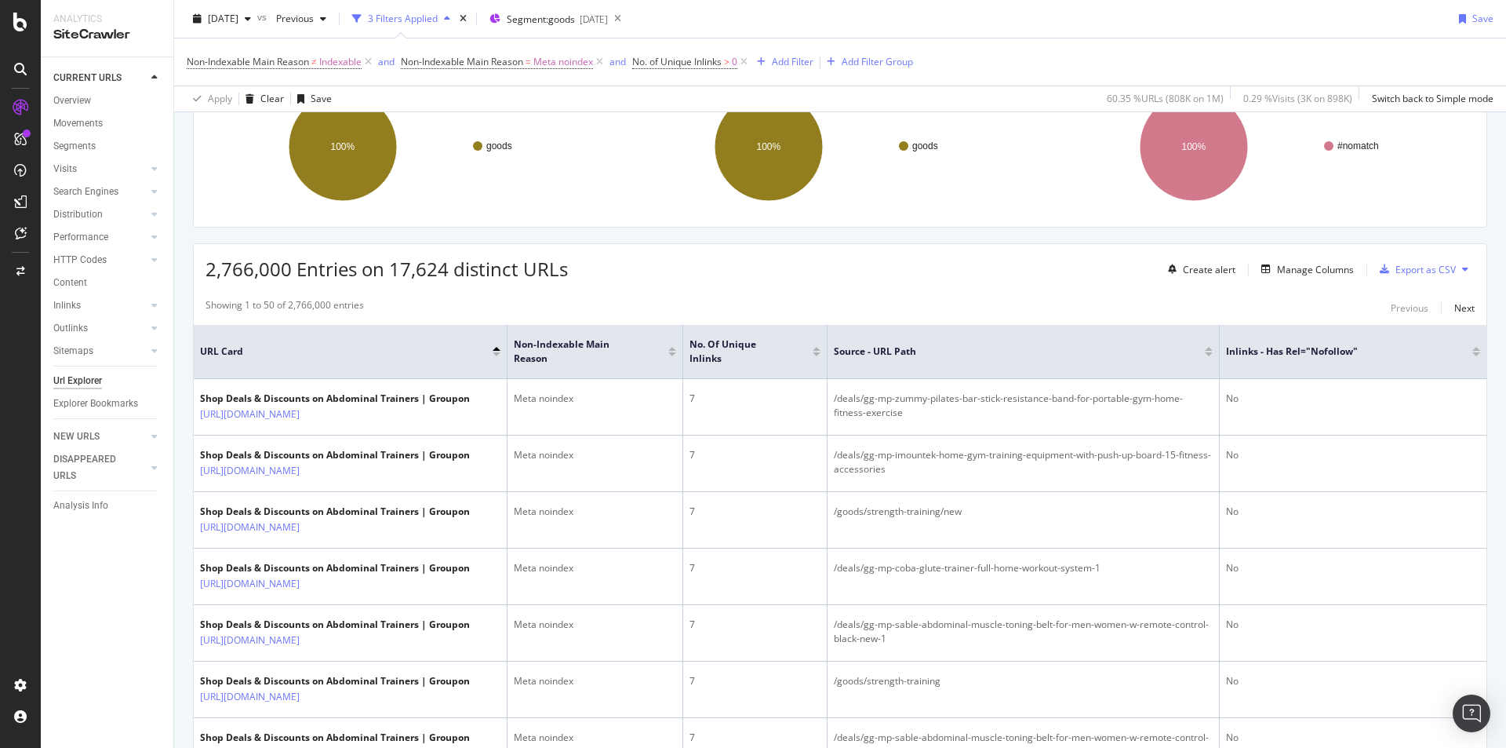
scroll to position [249, 0]
click at [608, 21] on div "[DATE]" at bounding box center [594, 19] width 28 height 13
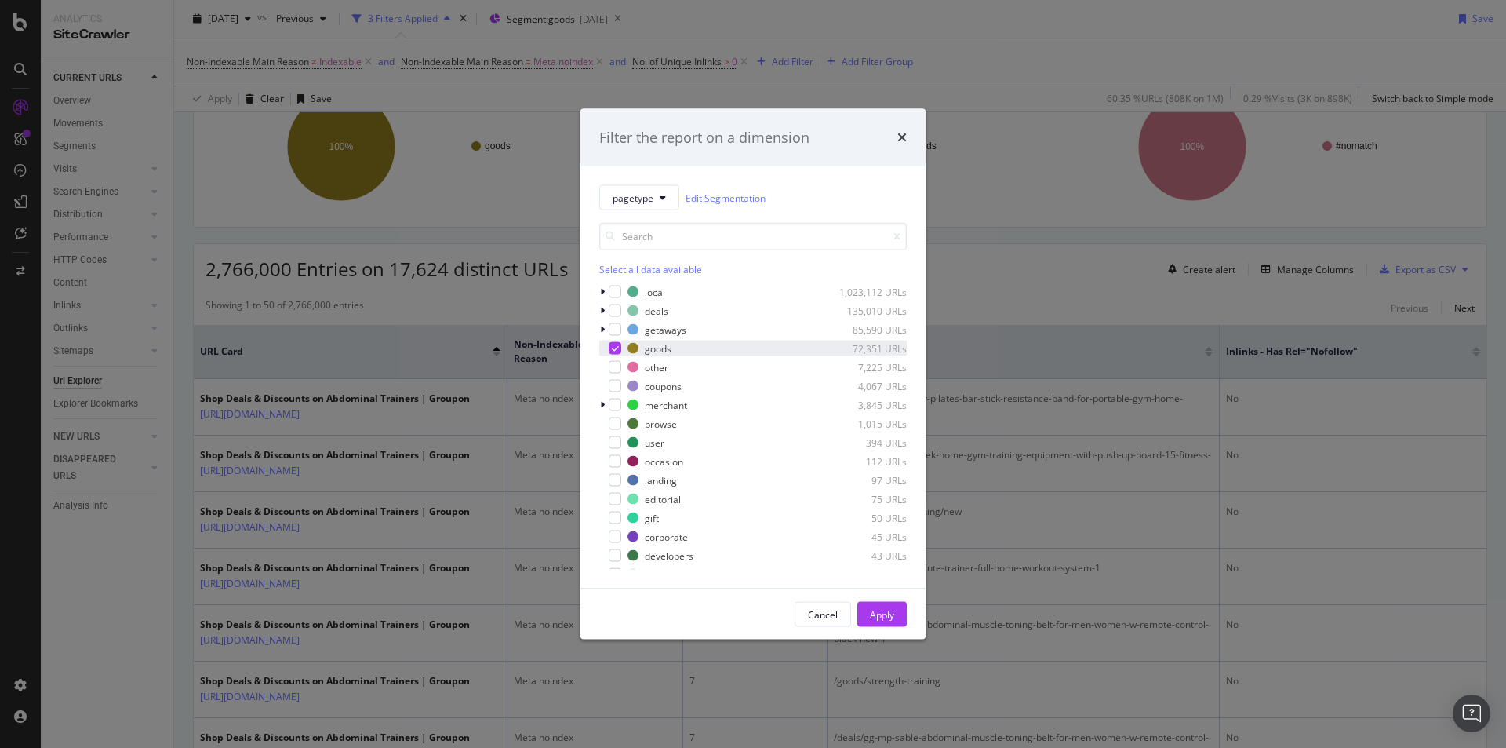
click at [618, 347] on icon "modal" at bounding box center [615, 348] width 7 height 8
click at [616, 333] on div "modal" at bounding box center [615, 329] width 13 height 13
click at [878, 614] on div "Apply" at bounding box center [882, 613] width 24 height 13
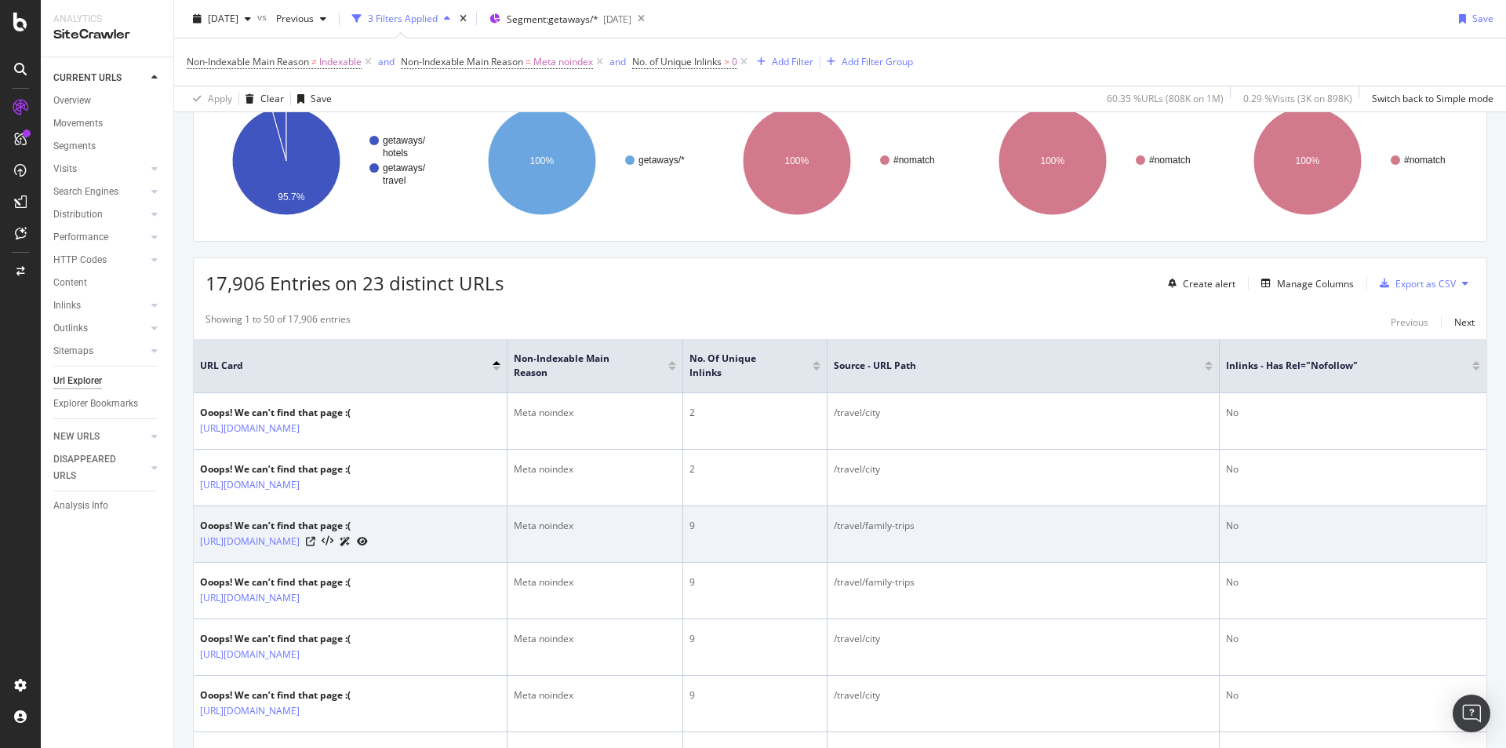
scroll to position [314, 0]
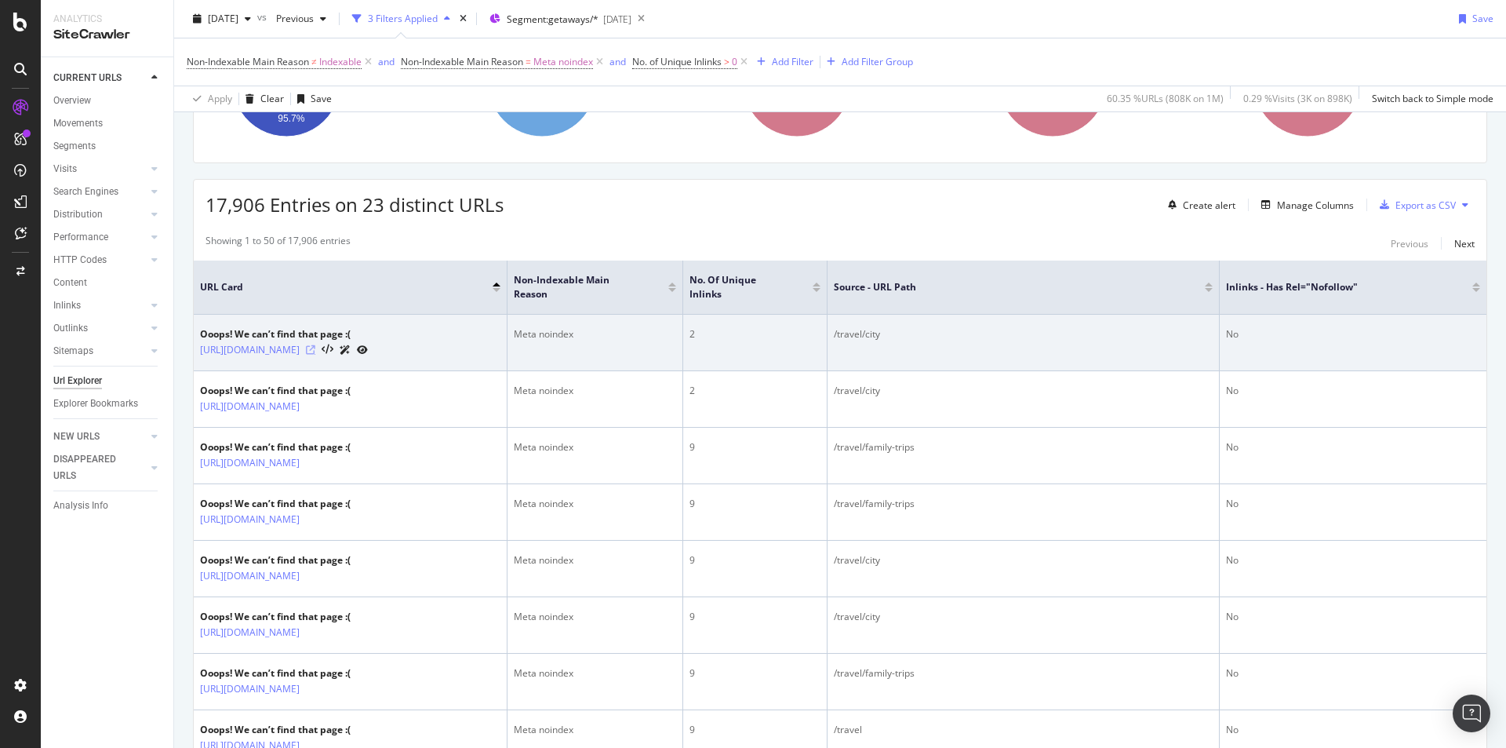
click at [315, 355] on icon at bounding box center [310, 349] width 9 height 9
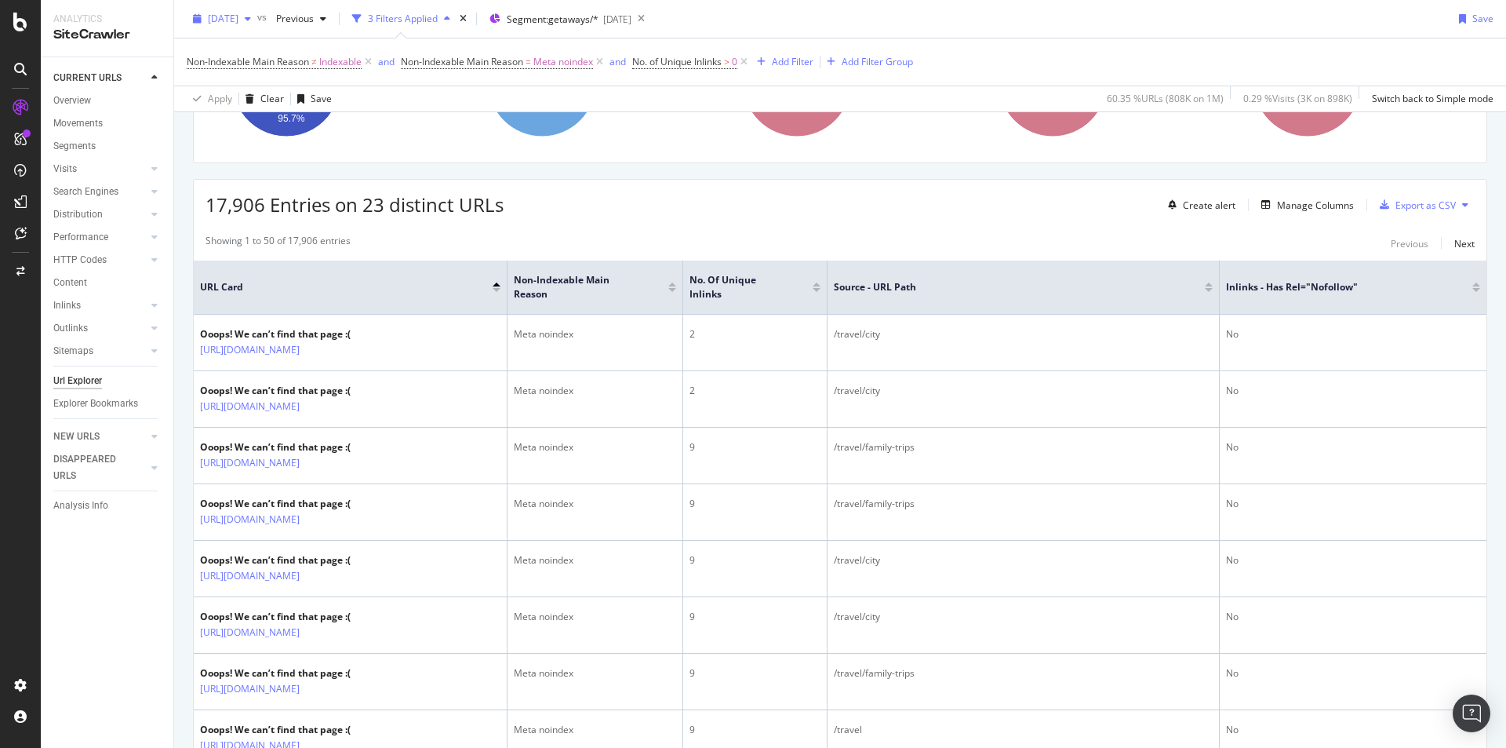
click at [238, 20] on span "2025 Sep. 21st" at bounding box center [223, 18] width 31 height 13
click at [395, 238] on div "Showing 1 to 50 of 17,906 entries Previous Next" at bounding box center [840, 243] width 1293 height 19
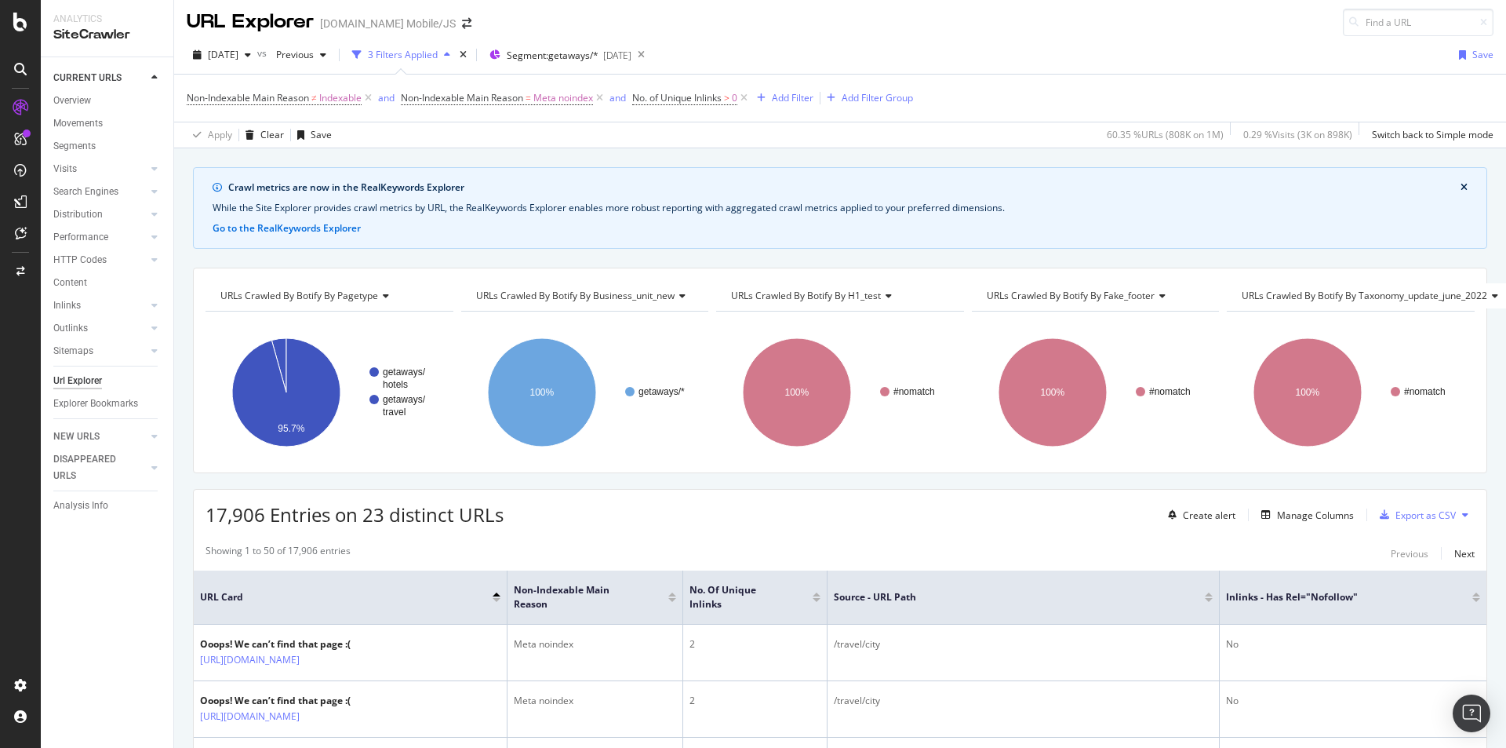
scroll to position [0, 0]
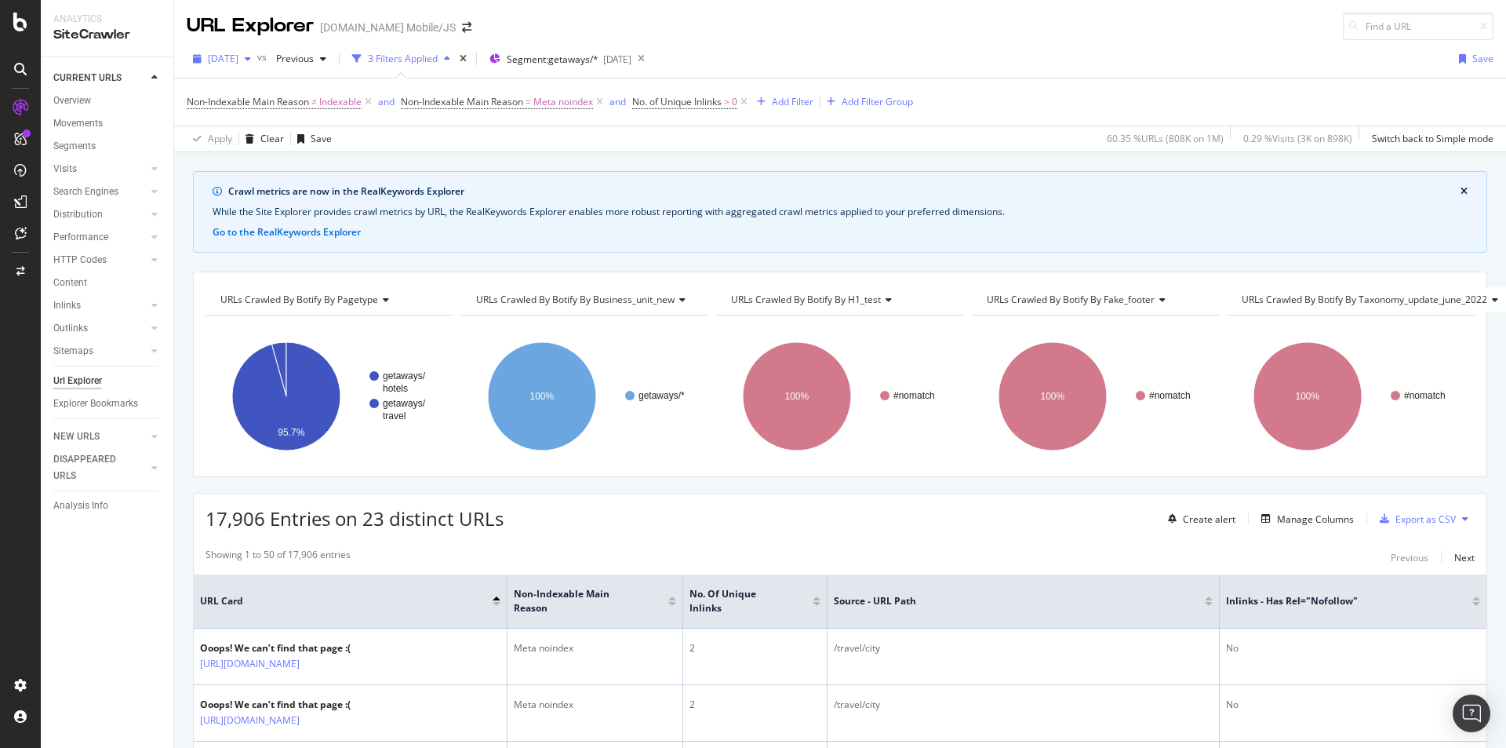
click at [238, 56] on span "2025 Sep. 21st" at bounding box center [223, 58] width 31 height 13
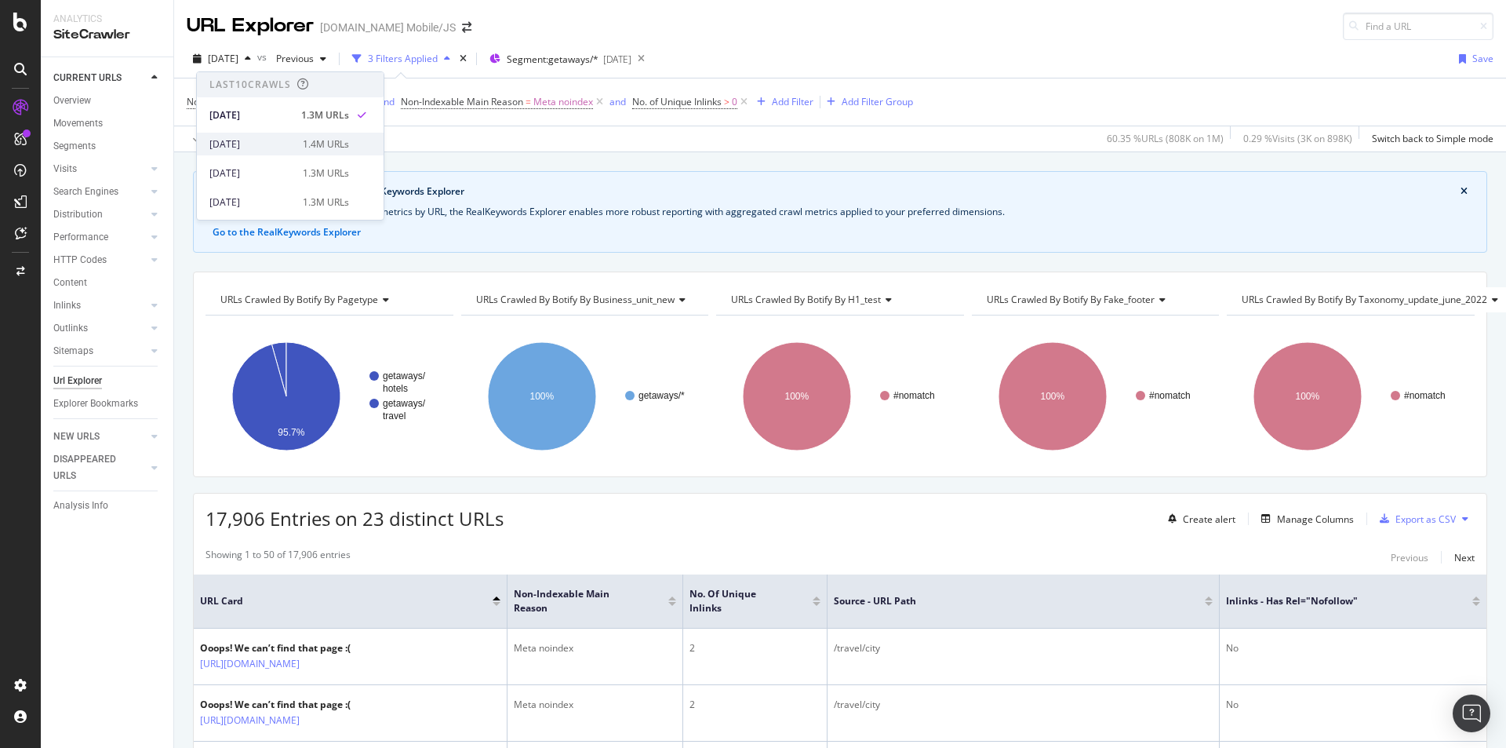
click at [242, 150] on div "2025 Sep. 7th" at bounding box center [251, 144] width 84 height 14
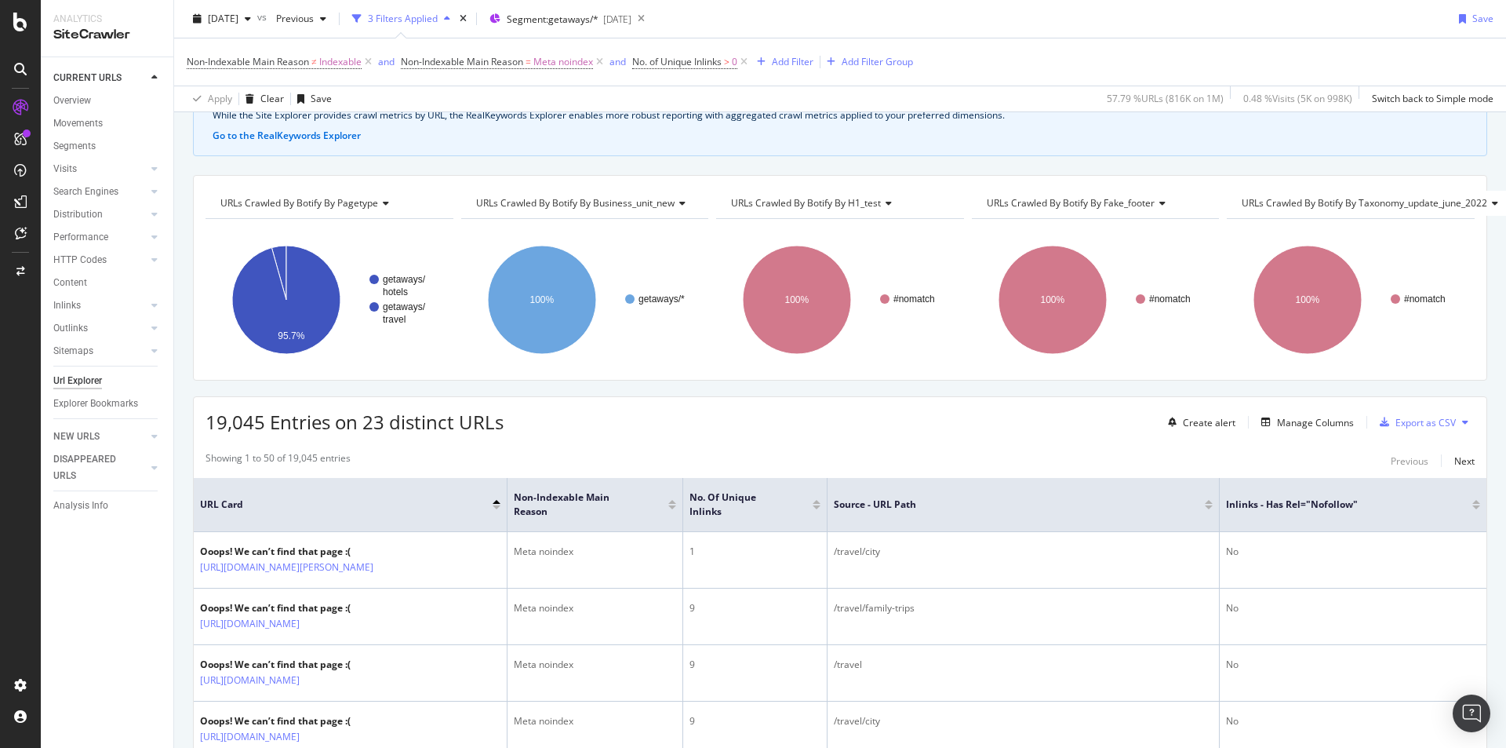
scroll to position [392, 0]
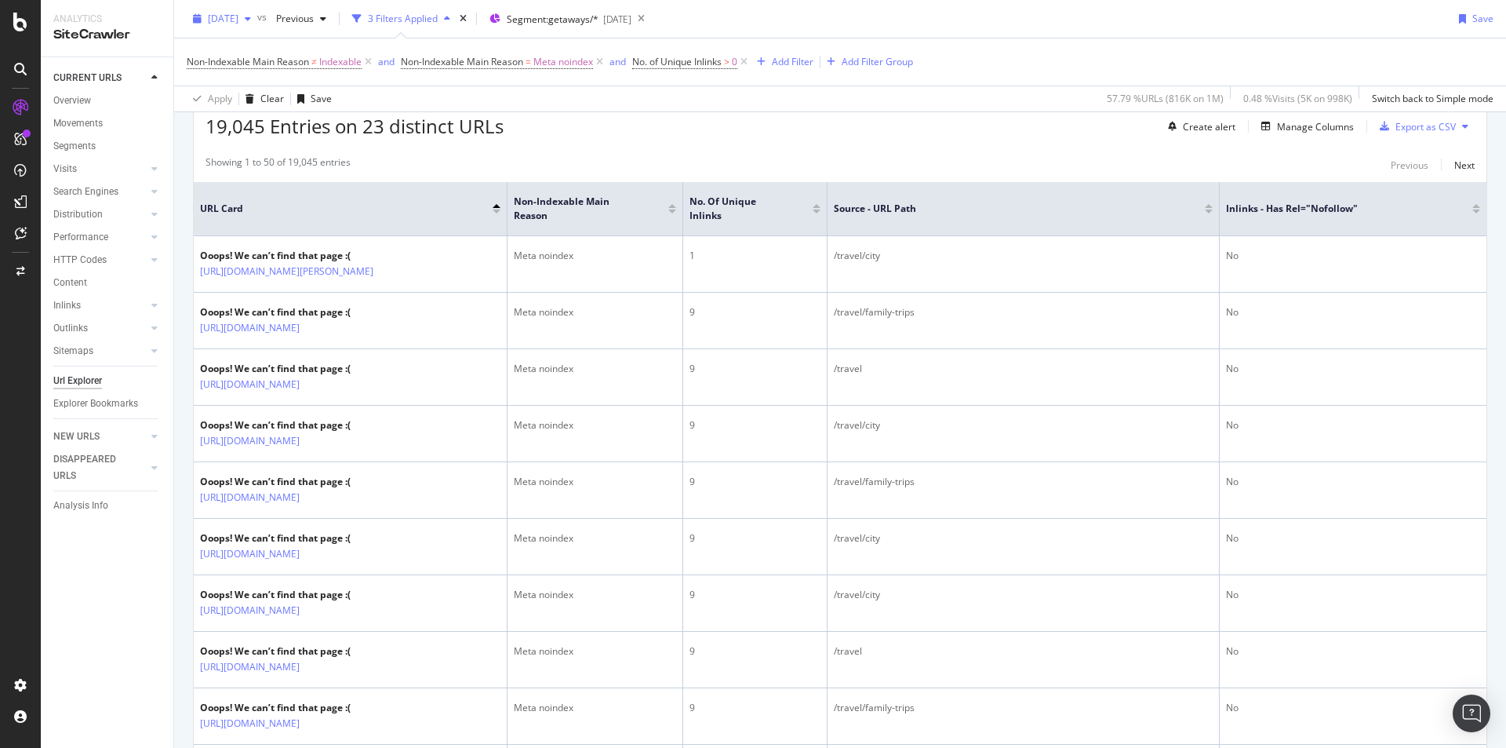
click at [238, 13] on span "2025 Sep. 7th" at bounding box center [223, 18] width 31 height 13
click at [275, 127] on div "2025 Aug. 31st" at bounding box center [251, 133] width 84 height 14
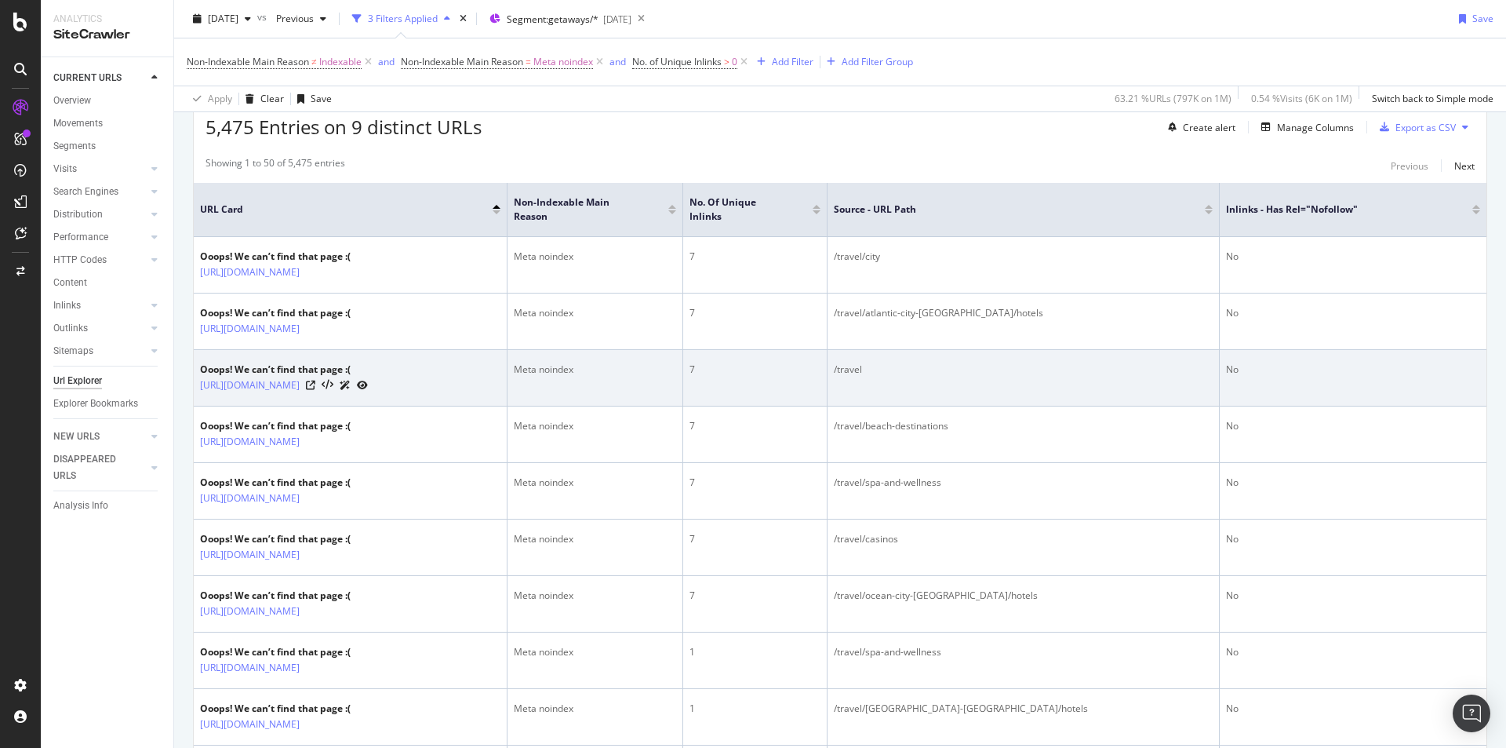
scroll to position [392, 0]
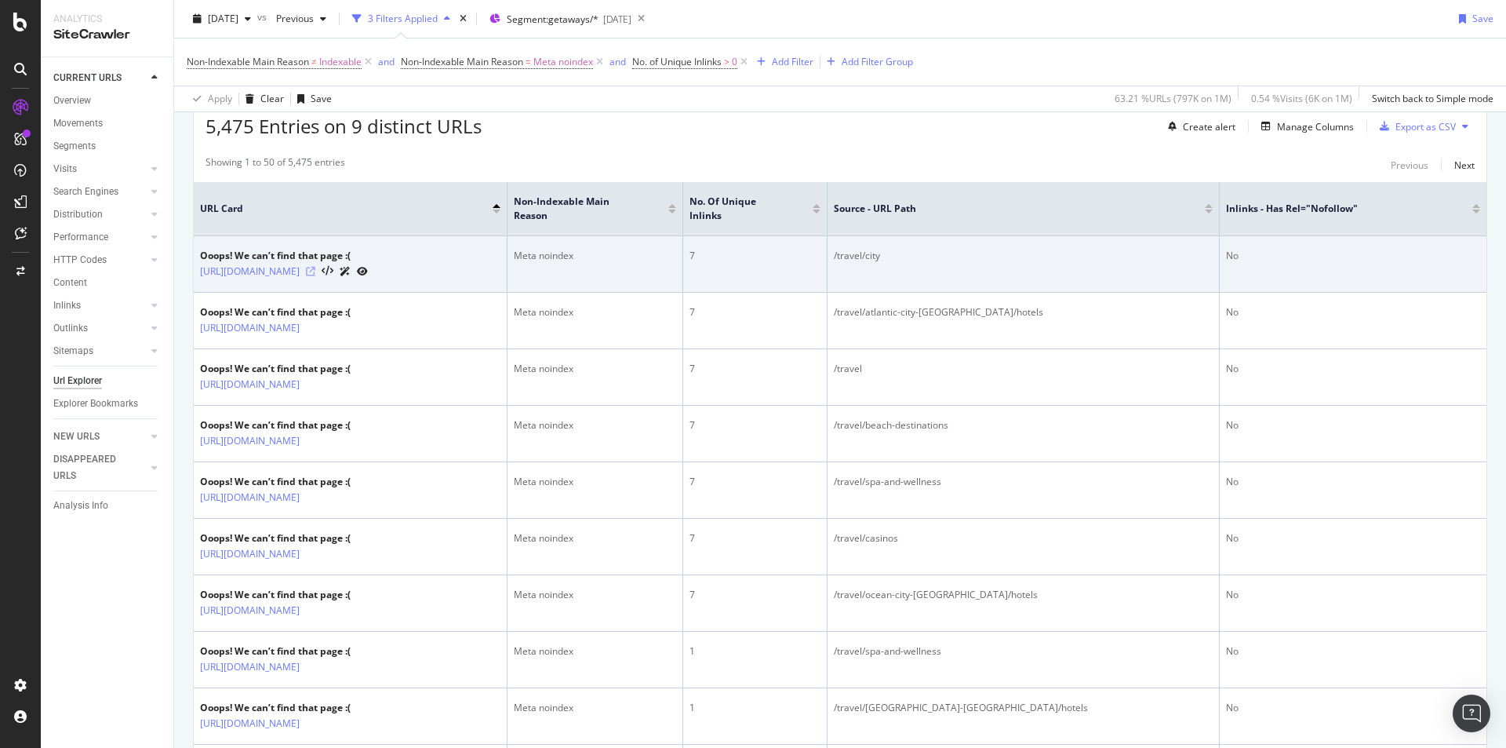
click at [315, 276] on icon at bounding box center [310, 271] width 9 height 9
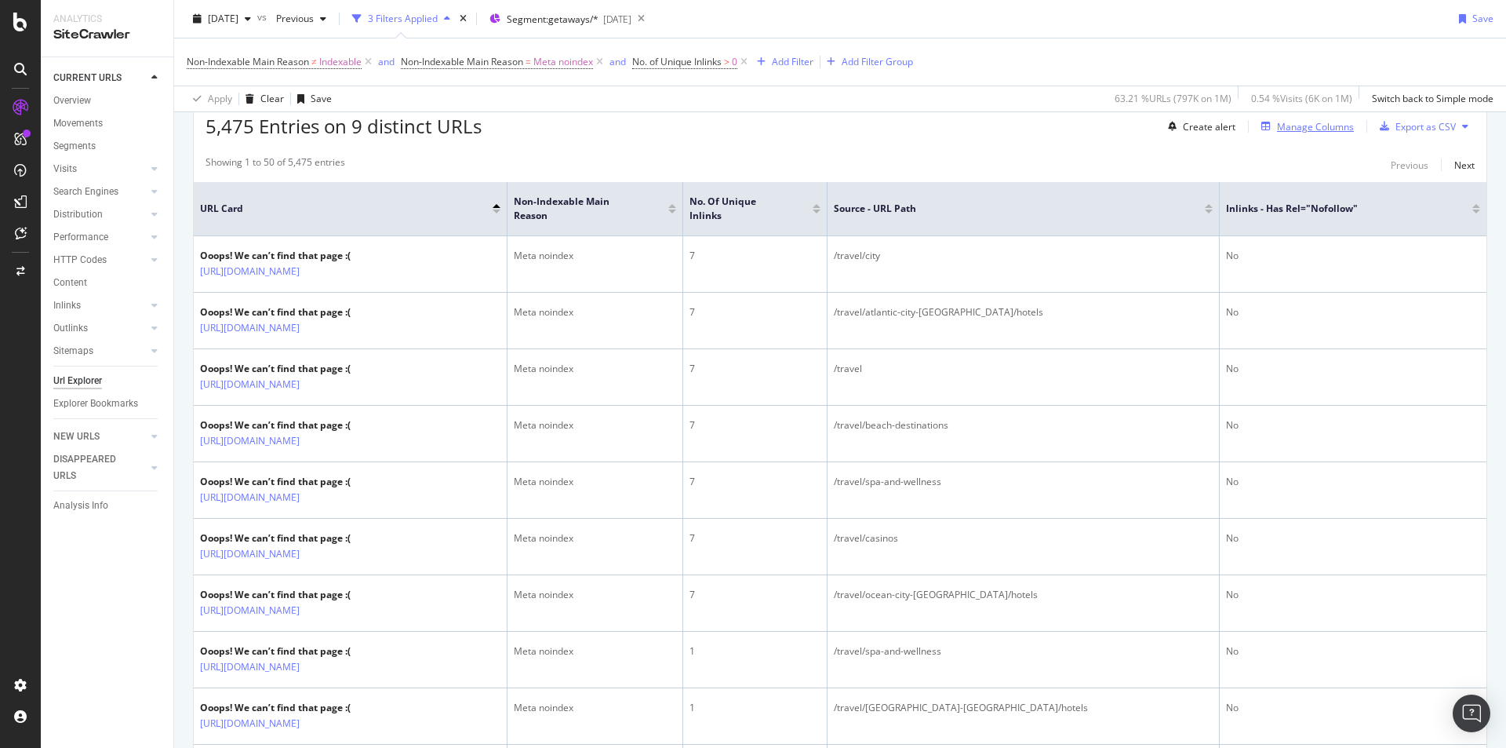
click at [1264, 125] on div "button" at bounding box center [1266, 126] width 22 height 9
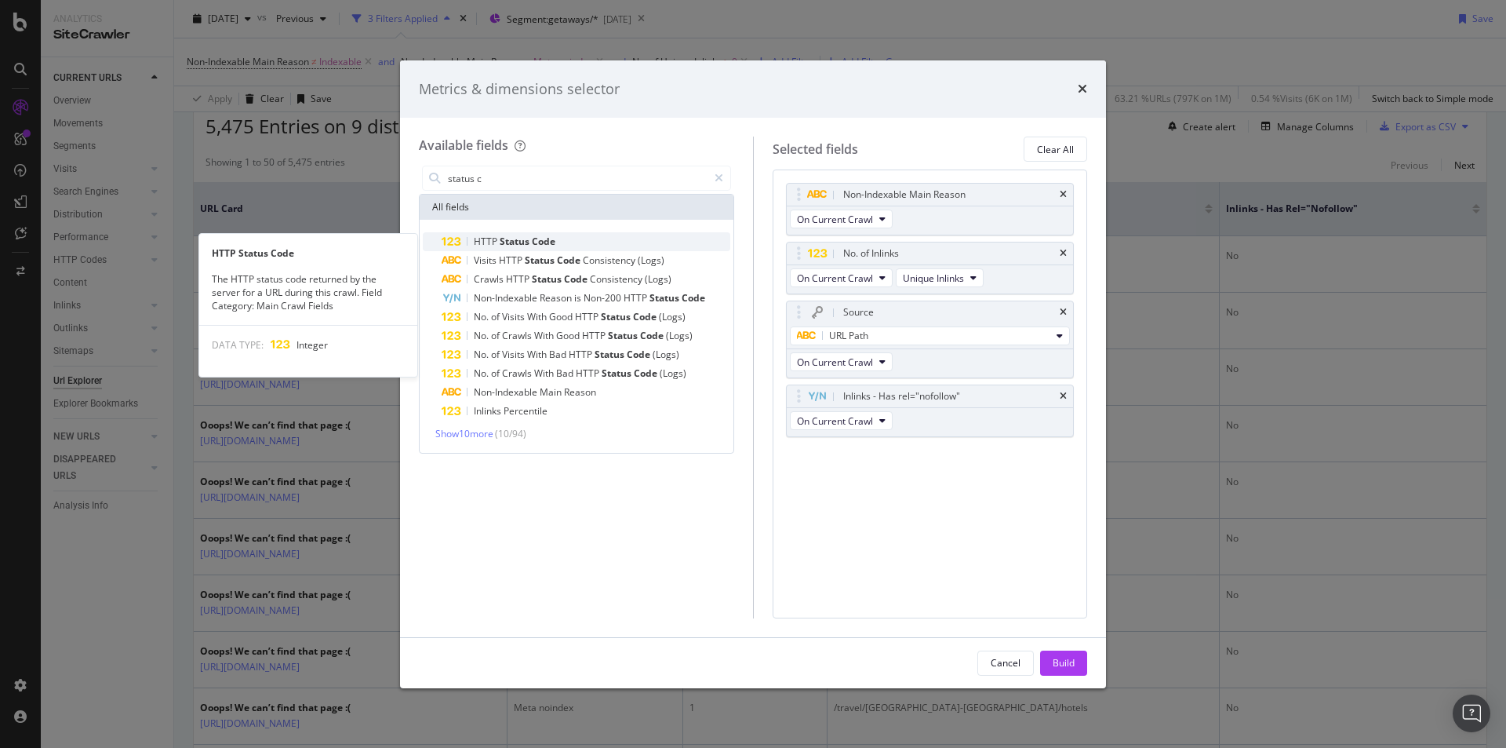
type input "status c"
click at [573, 236] on div "HTTP Status Code" at bounding box center [586, 241] width 289 height 19
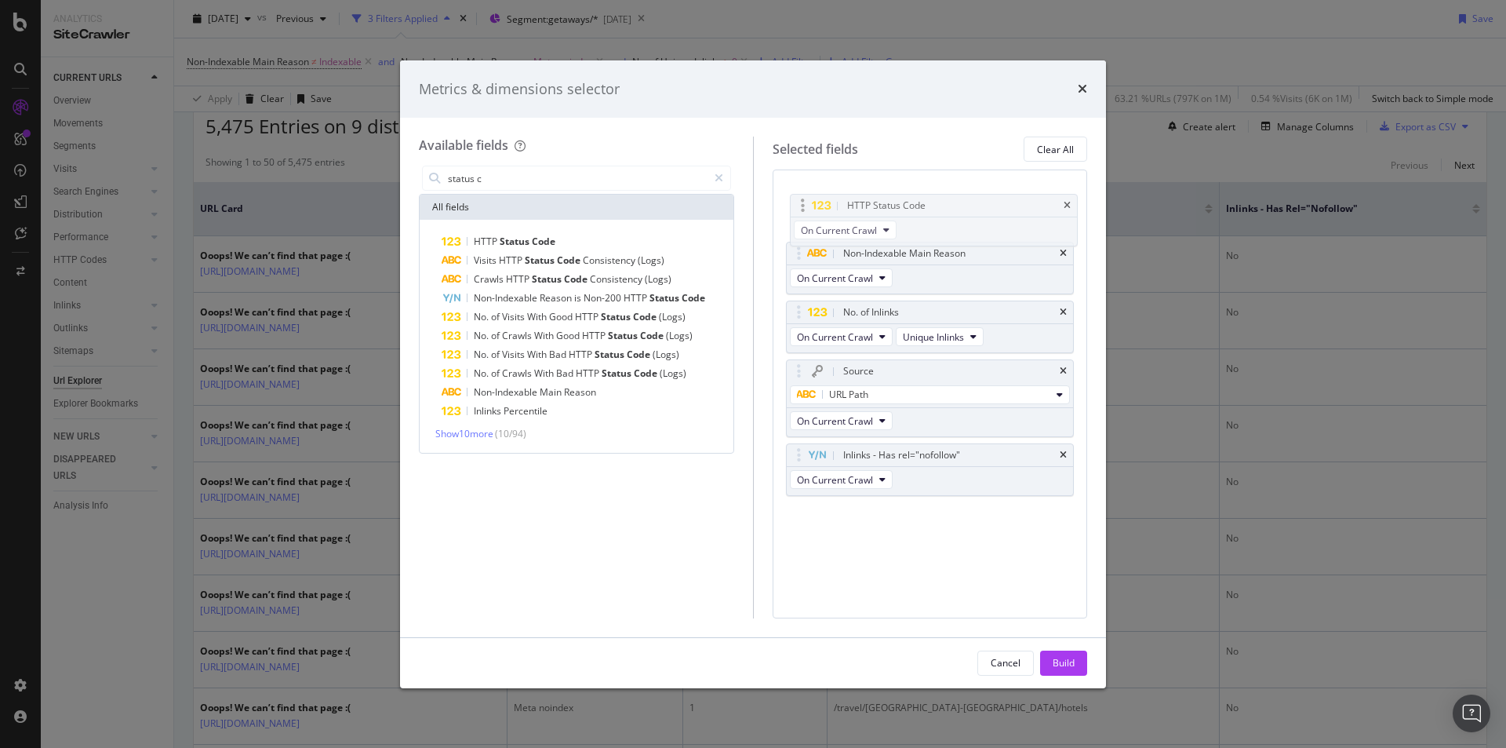
drag, startPoint x: 948, startPoint y: 445, endPoint x: 962, endPoint y: 225, distance: 220.1
click at [951, 188] on body "Analytics SiteCrawler CURRENT URLS Overview Movements Segments Visits Analysis …" at bounding box center [753, 374] width 1506 height 748
click at [1053, 667] on div "Build" at bounding box center [1064, 662] width 22 height 13
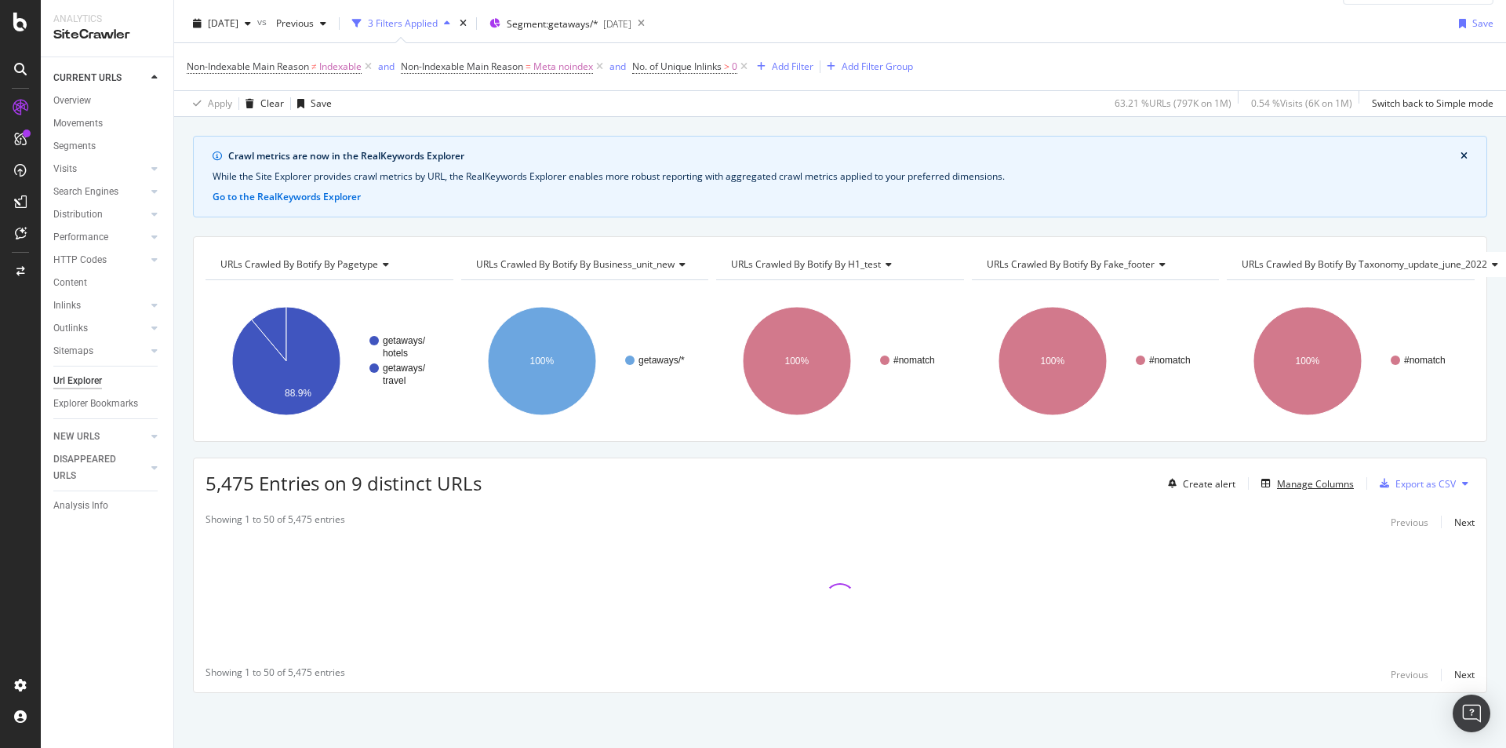
scroll to position [47, 0]
click at [1255, 474] on button "Manage Columns" at bounding box center [1304, 483] width 99 height 19
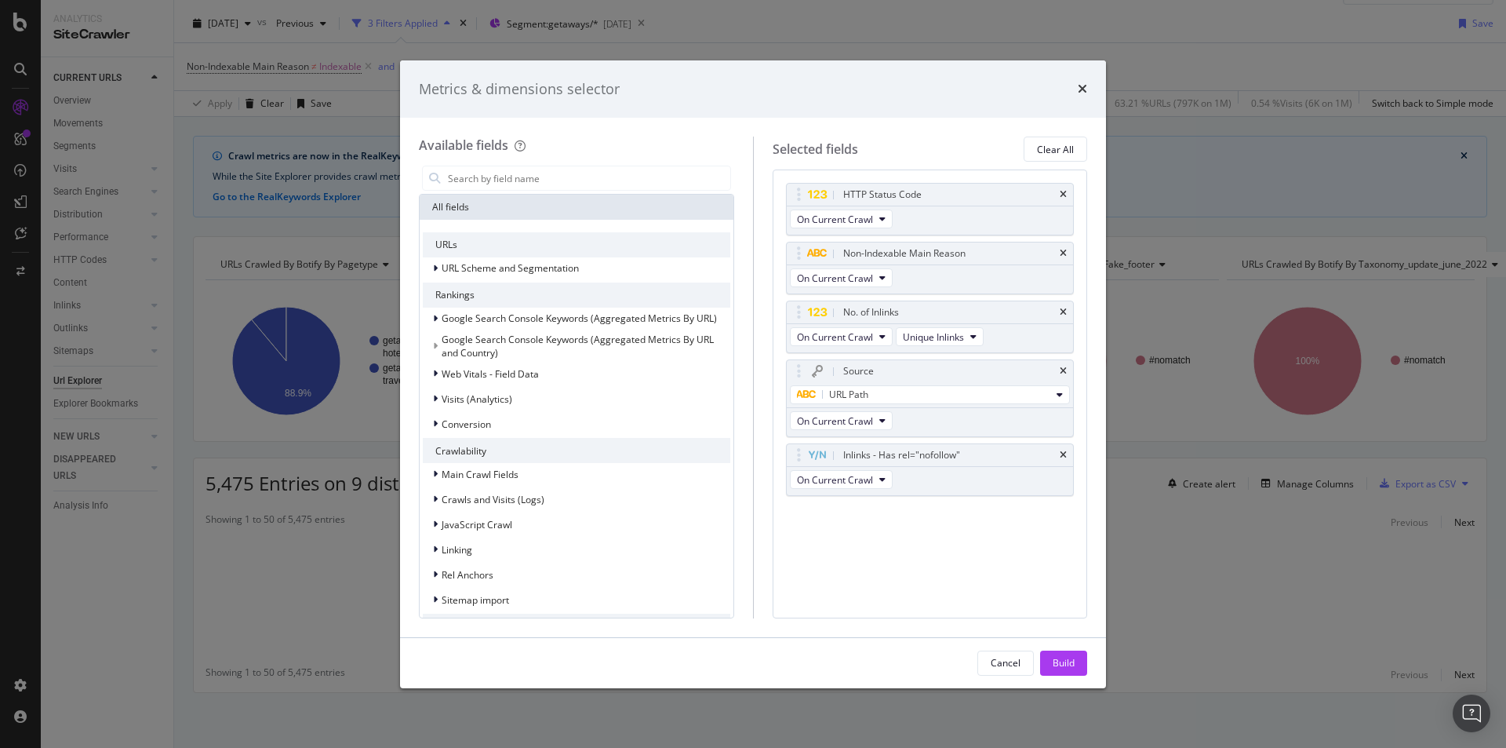
click at [1075, 95] on div "Metrics & dimensions selector" at bounding box center [753, 89] width 668 height 20
click at [1080, 89] on icon "times" at bounding box center [1082, 88] width 9 height 13
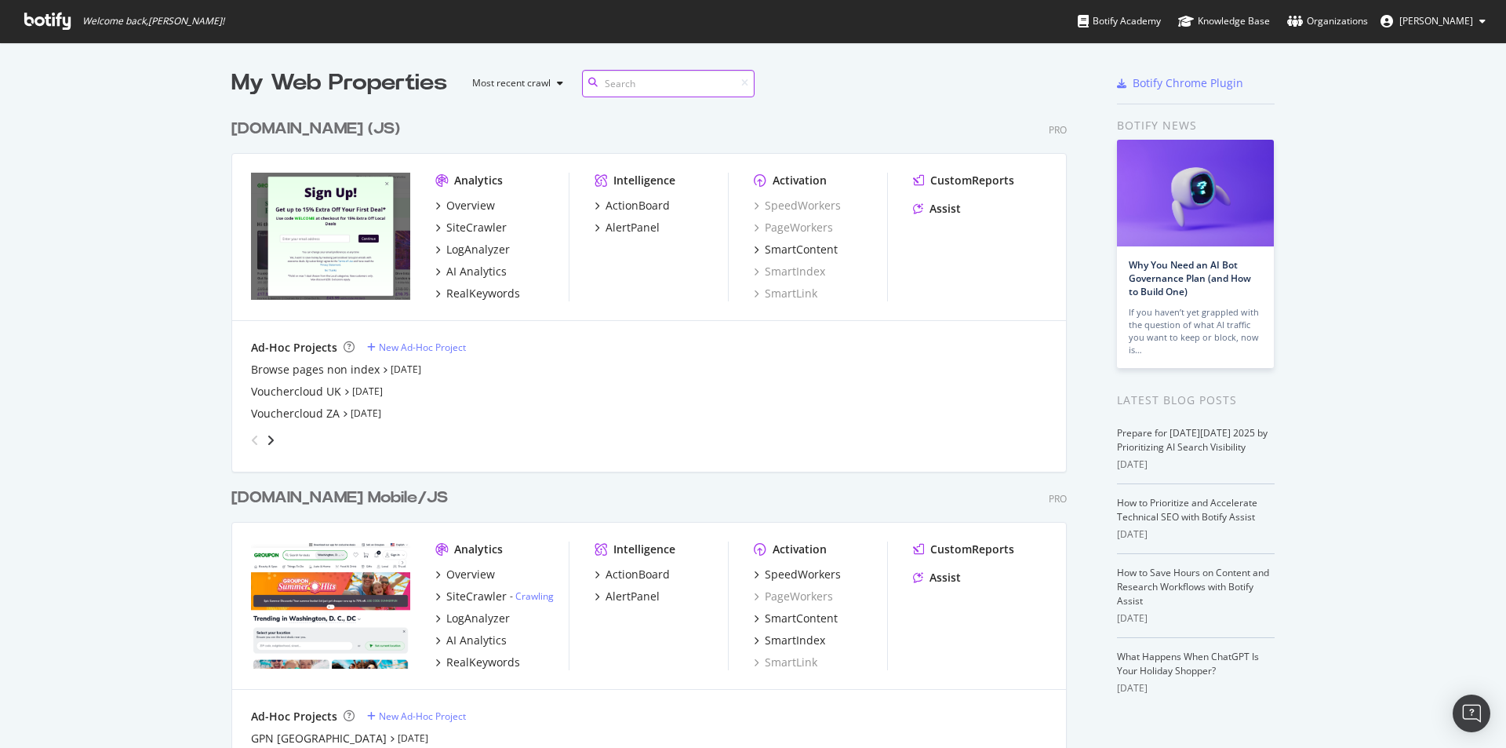
scroll to position [3234, 836]
click at [468, 229] on div "SiteCrawler" at bounding box center [476, 228] width 60 height 16
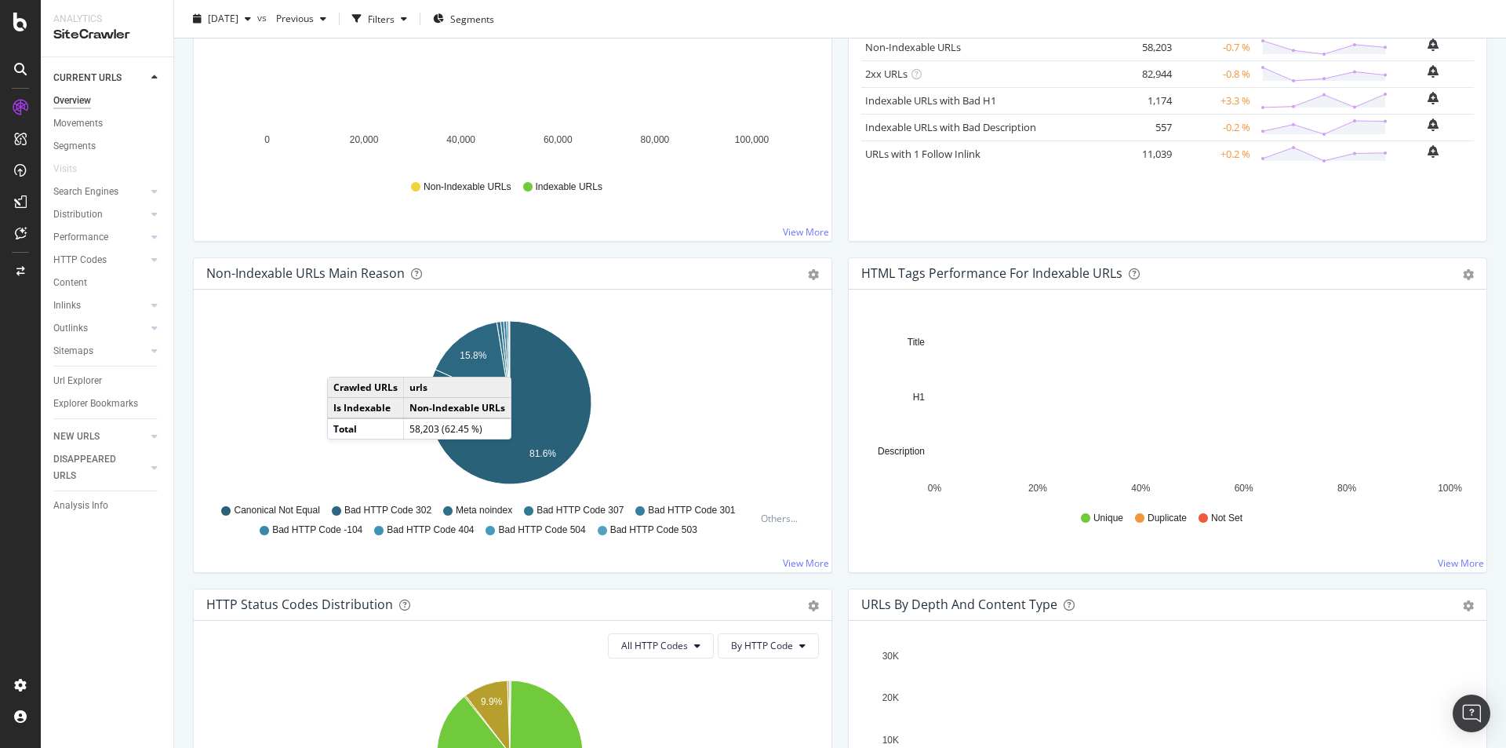
scroll to position [392, 0]
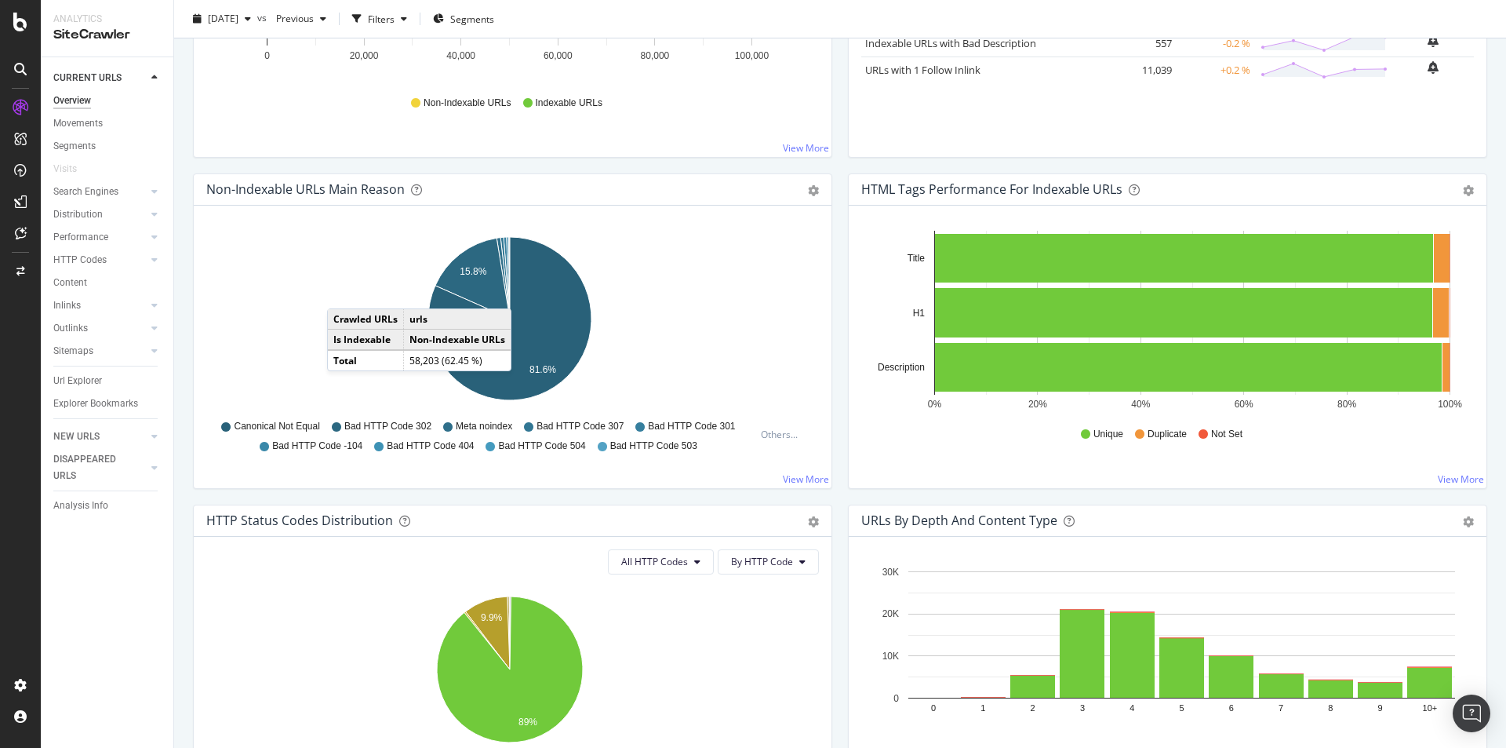
click at [483, 426] on span "Meta noindex" at bounding box center [484, 426] width 56 height 13
click at [502, 249] on icon "A chart." at bounding box center [503, 278] width 13 height 81
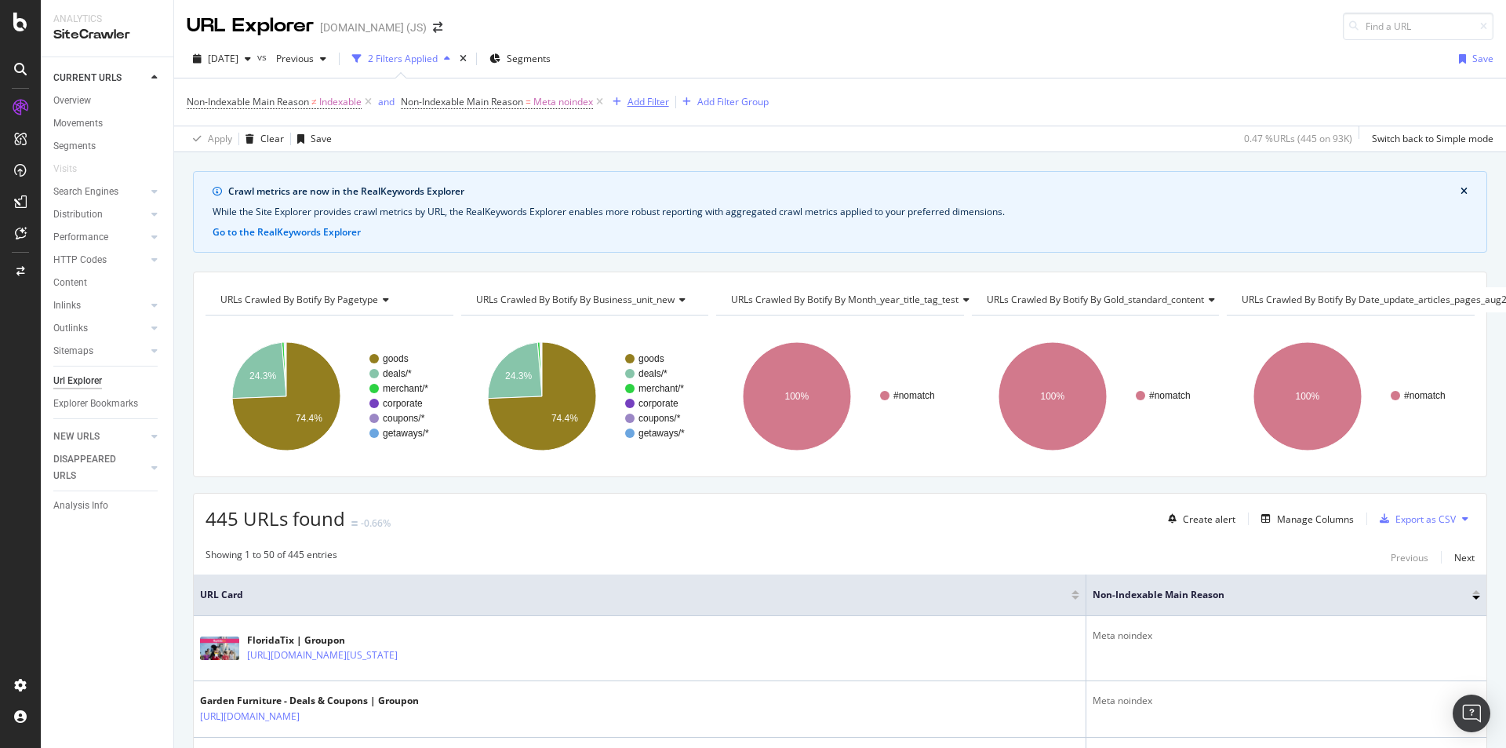
click at [640, 100] on div "Add Filter" at bounding box center [649, 101] width 42 height 13
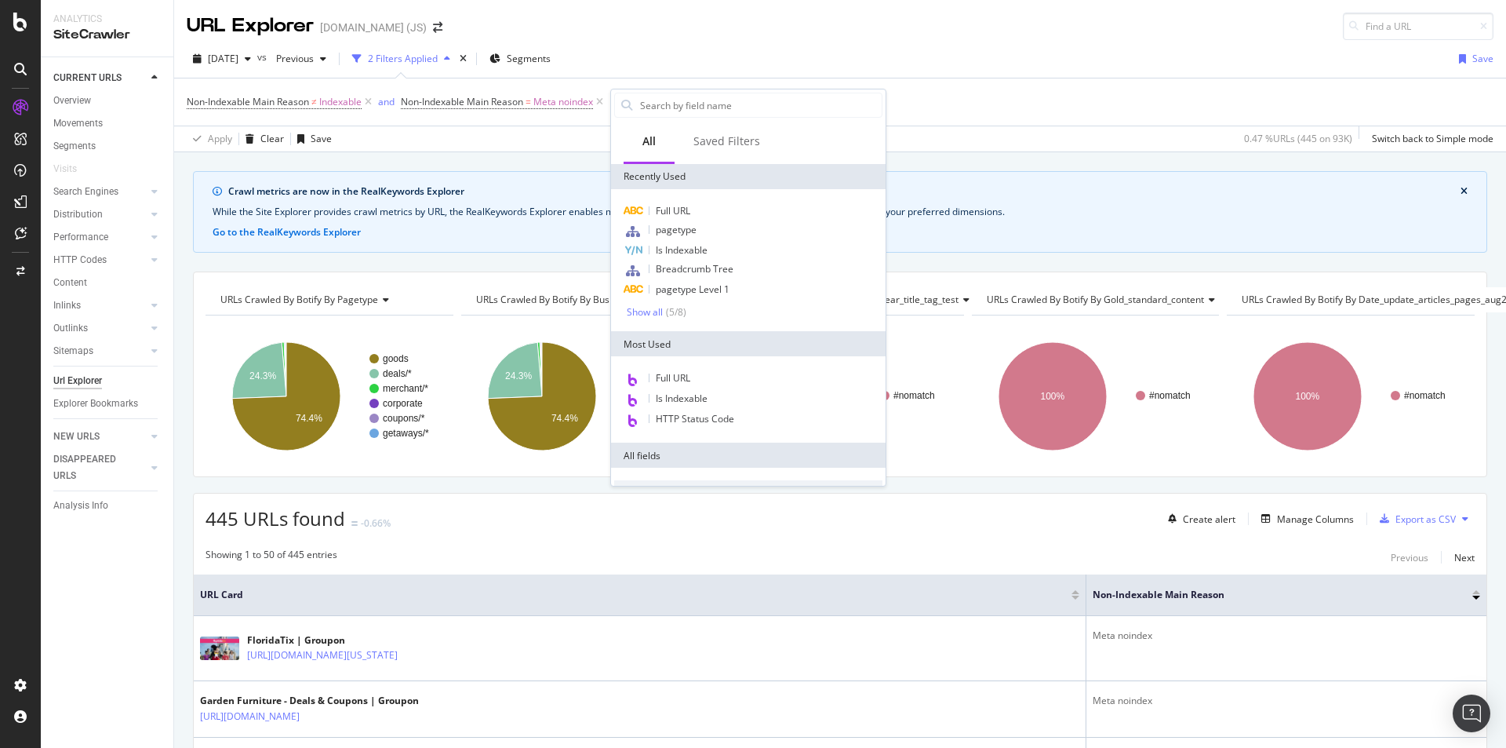
click at [957, 91] on div "Non-Indexable Main Reason ≠ Indexable and Non-Indexable Main Reason = Meta noin…" at bounding box center [840, 101] width 1307 height 47
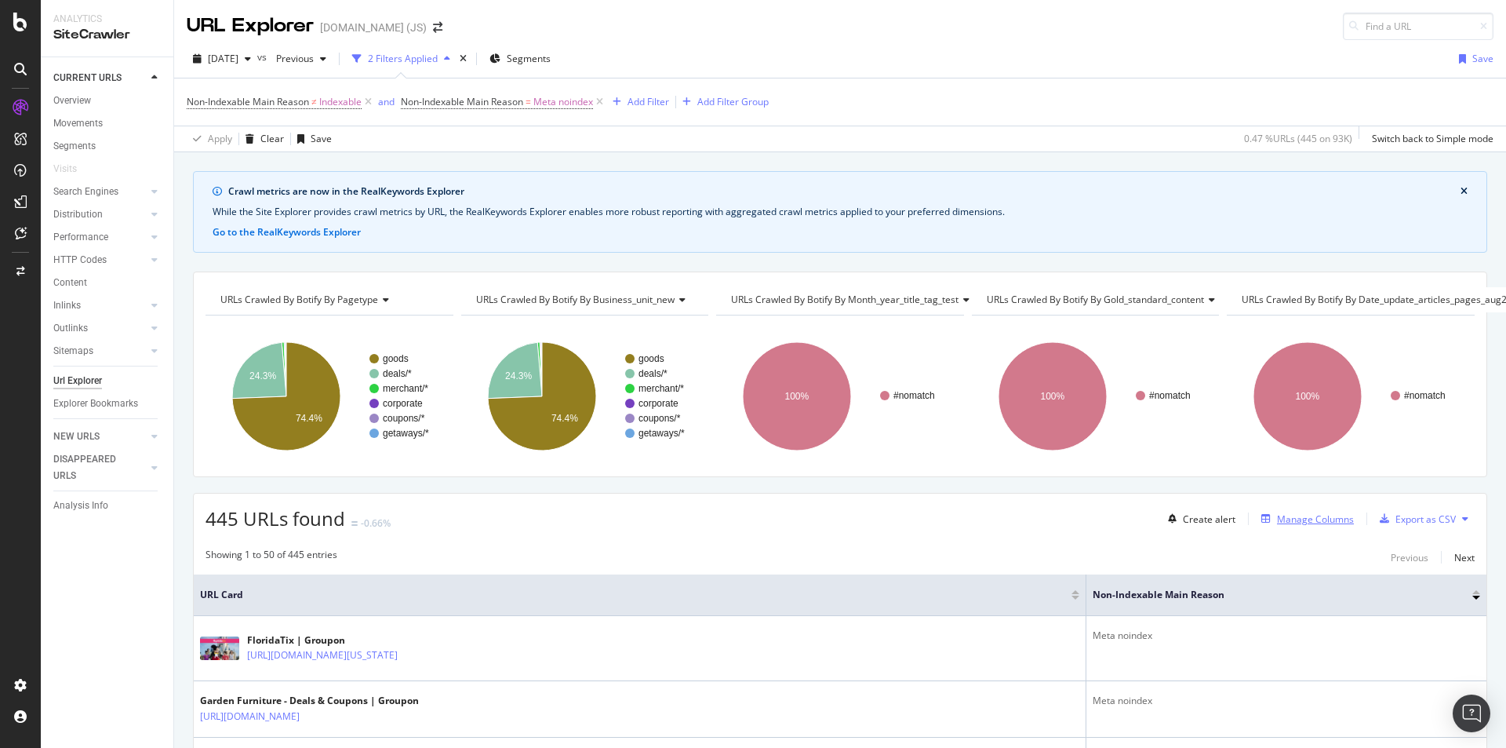
click at [1301, 517] on div "Manage Columns" at bounding box center [1315, 518] width 77 height 13
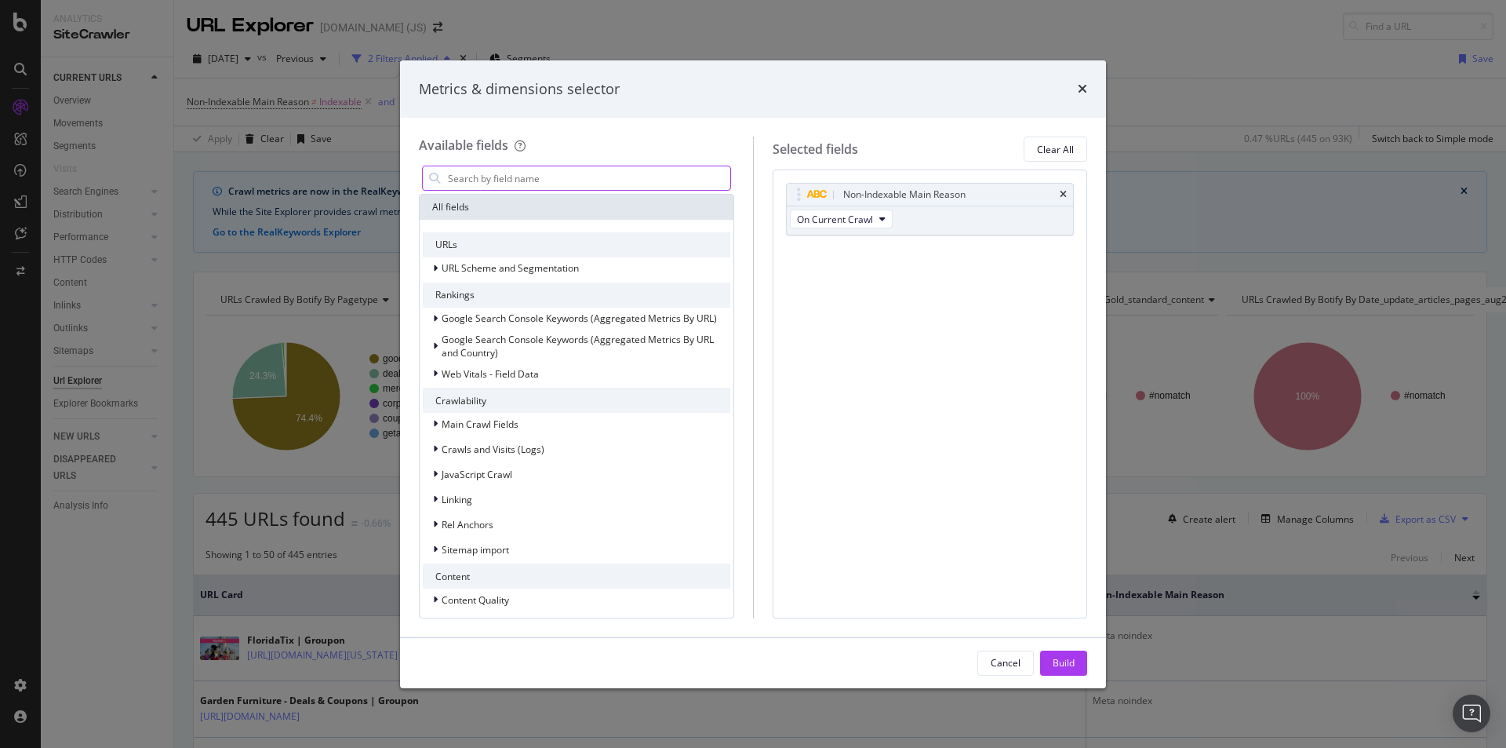
click at [525, 184] on input "modal" at bounding box center [588, 178] width 284 height 24
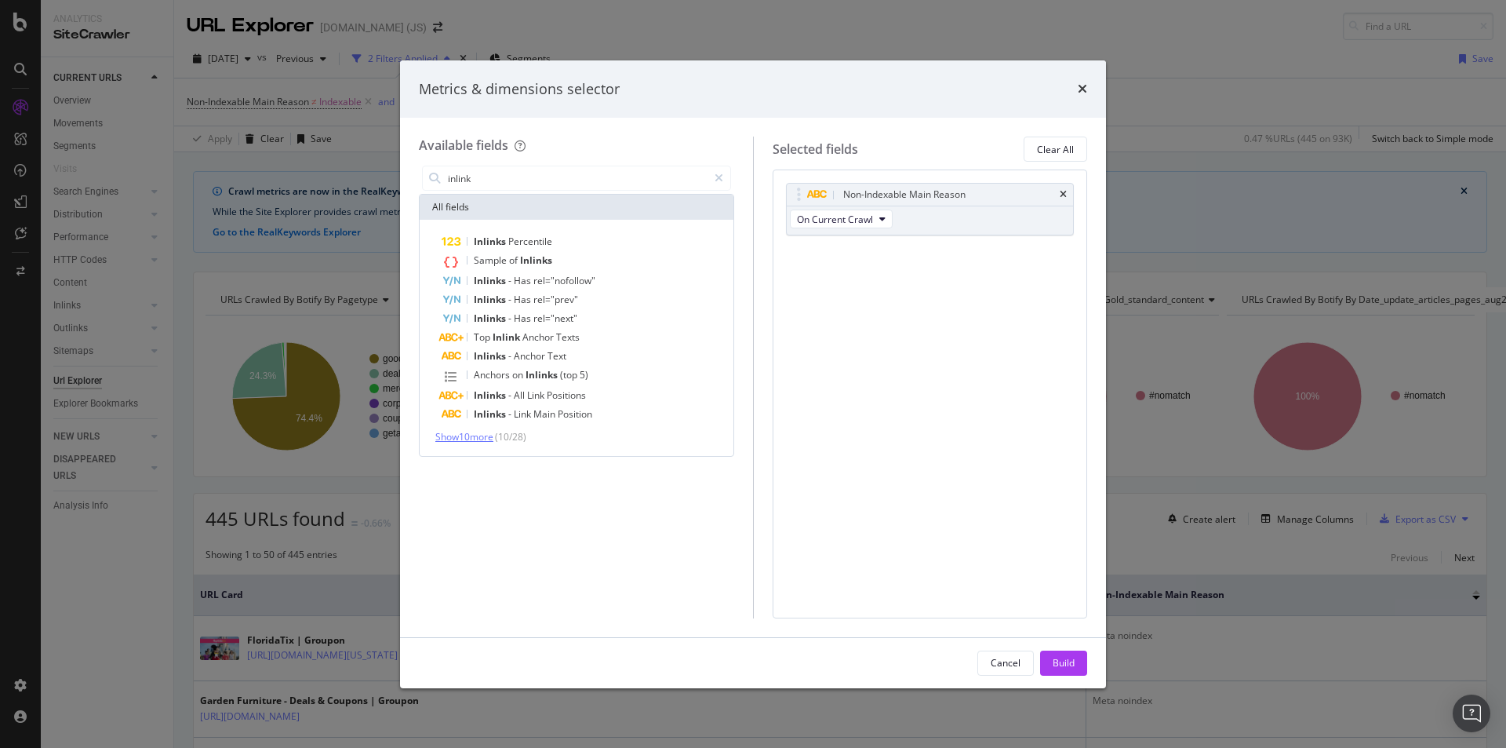
click at [478, 440] on span "Show 10 more" at bounding box center [464, 436] width 58 height 13
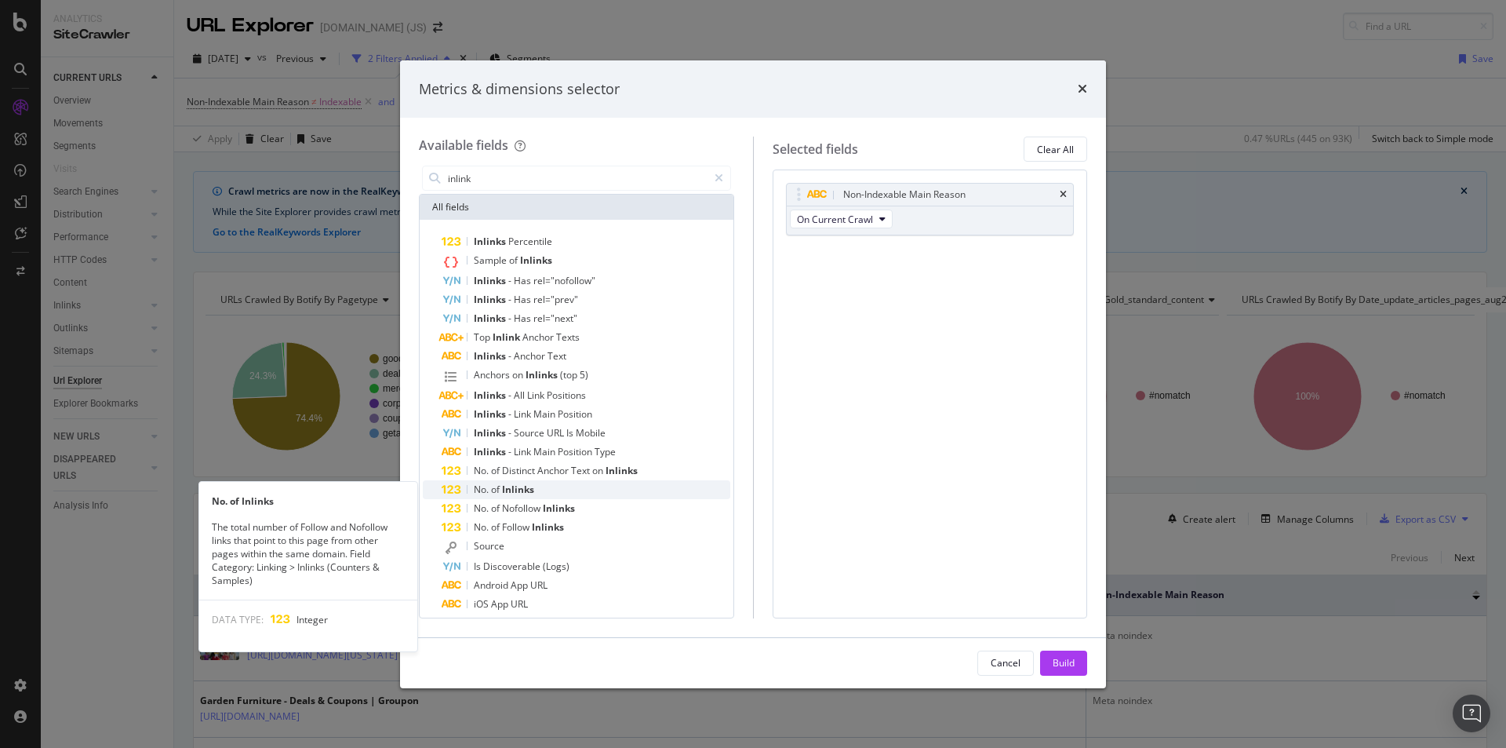
click at [503, 486] on span "Inlinks" at bounding box center [518, 488] width 32 height 13
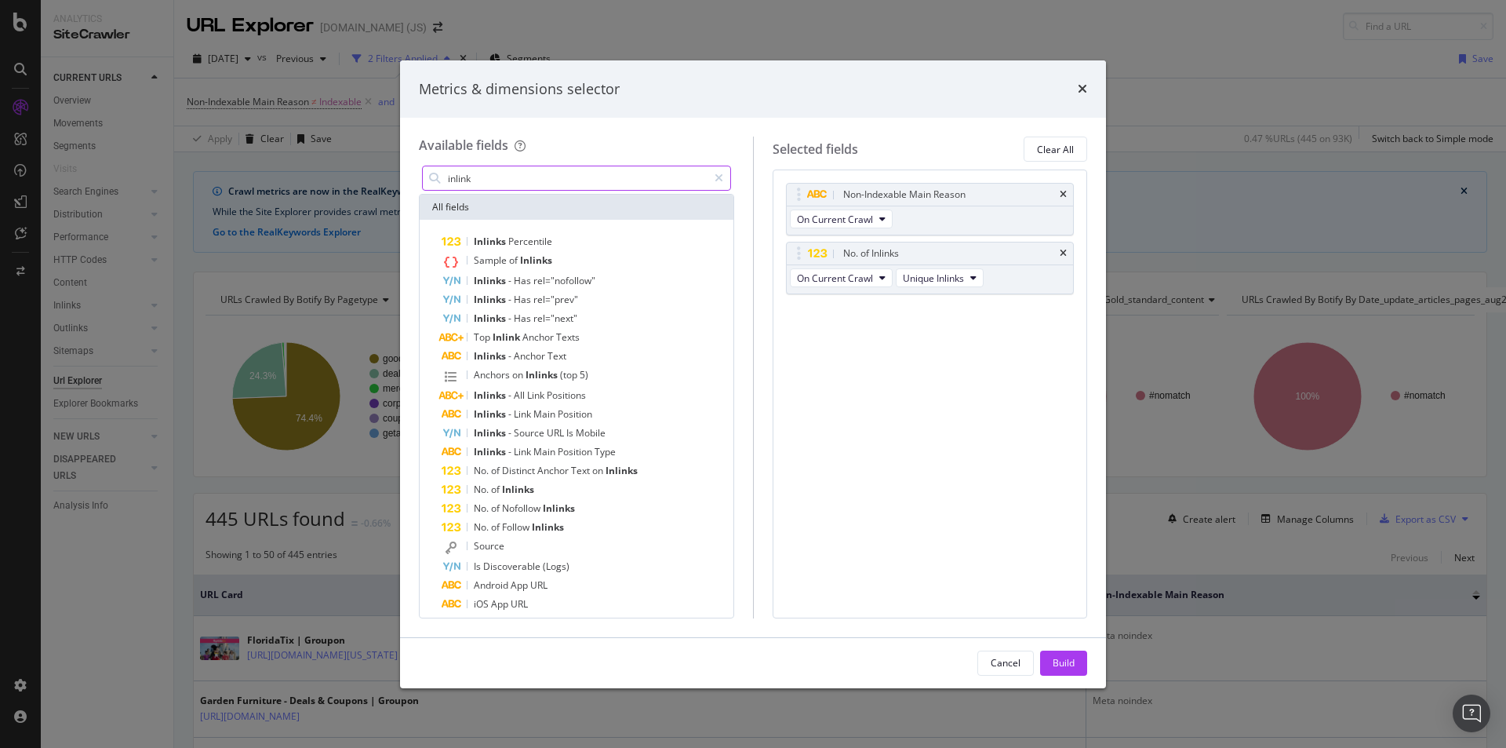
click at [508, 177] on input "inlink" at bounding box center [576, 178] width 261 height 24
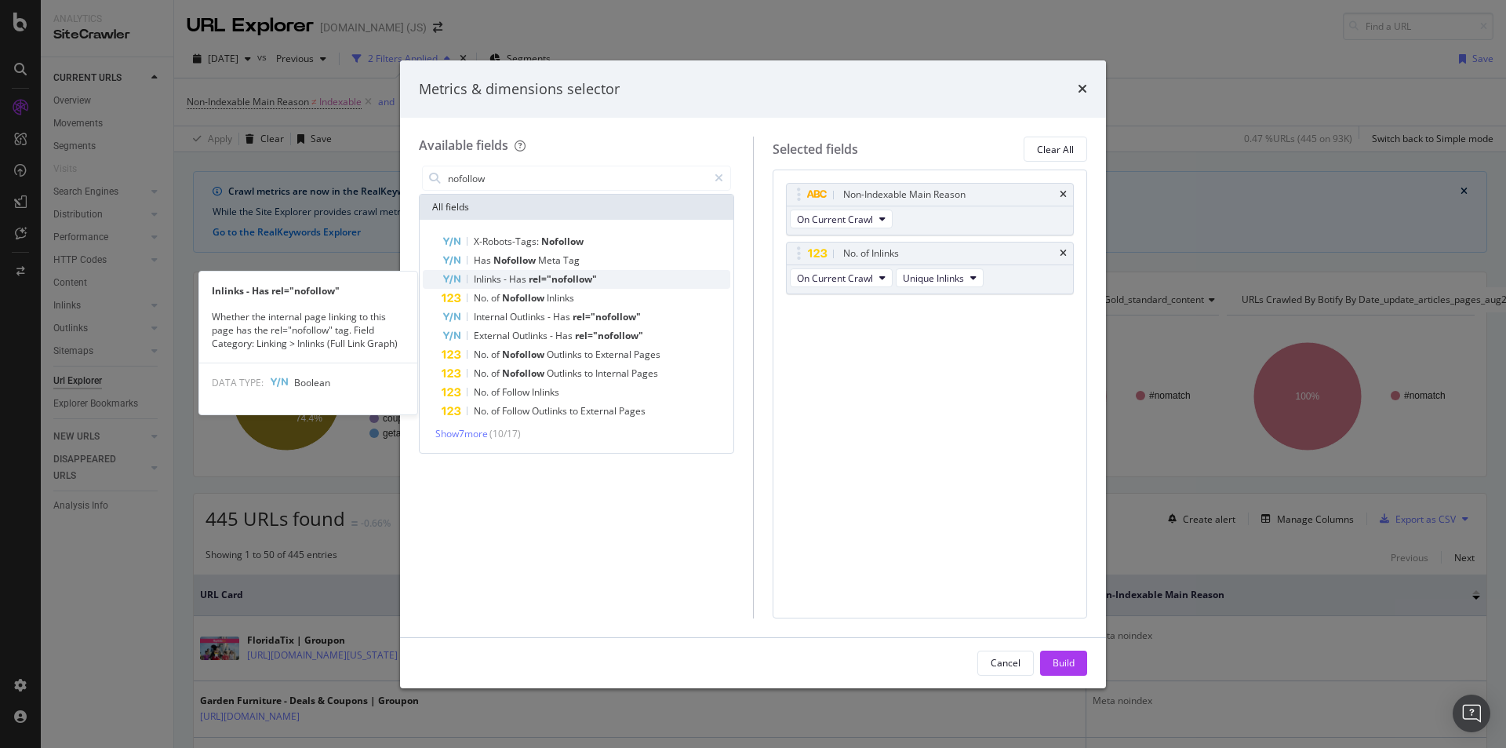
click at [533, 278] on span "rel="nofollow"" at bounding box center [563, 278] width 68 height 13
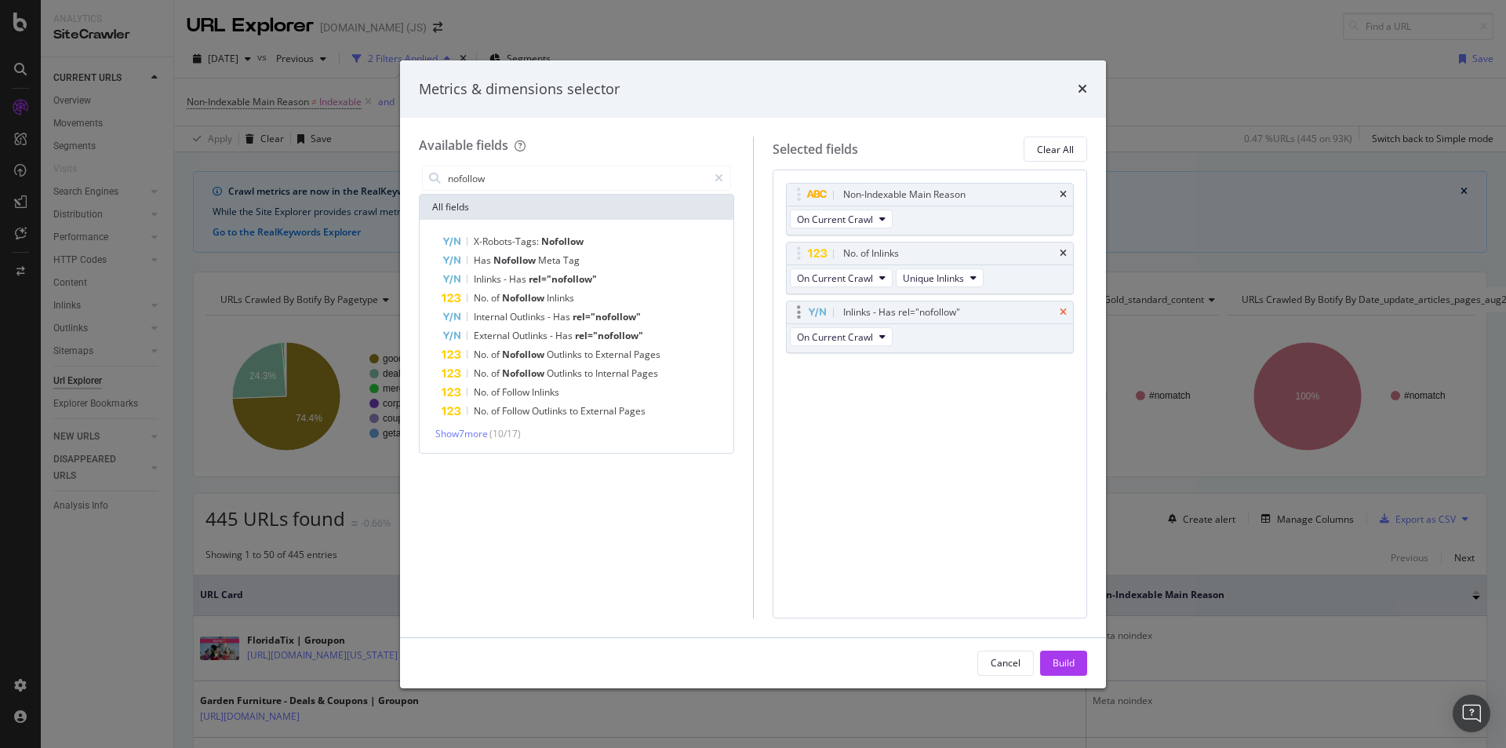
click at [1063, 310] on icon "times" at bounding box center [1063, 311] width 7 height 9
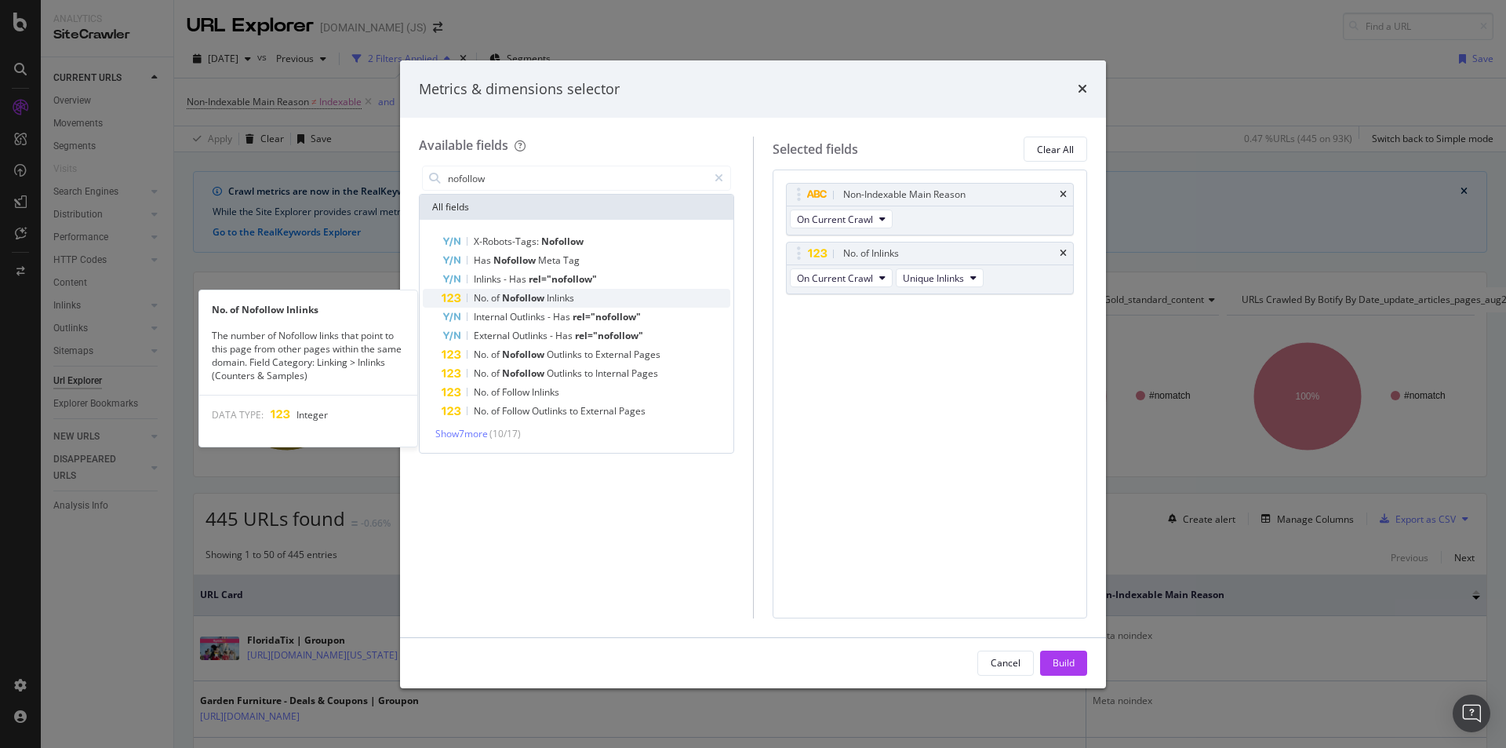
click at [516, 296] on span "Nofollow" at bounding box center [524, 297] width 45 height 13
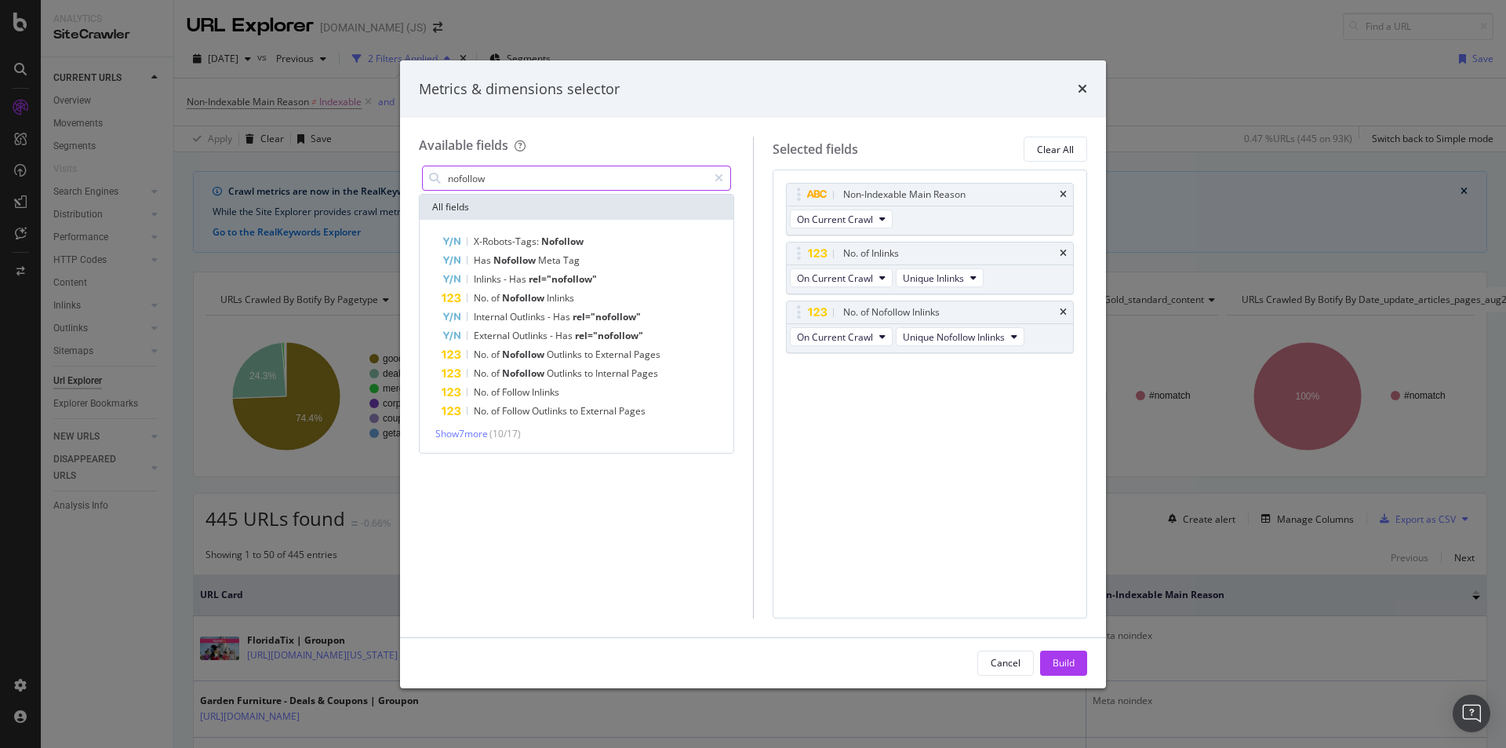
click at [569, 166] on input "nofollow" at bounding box center [576, 178] width 261 height 24
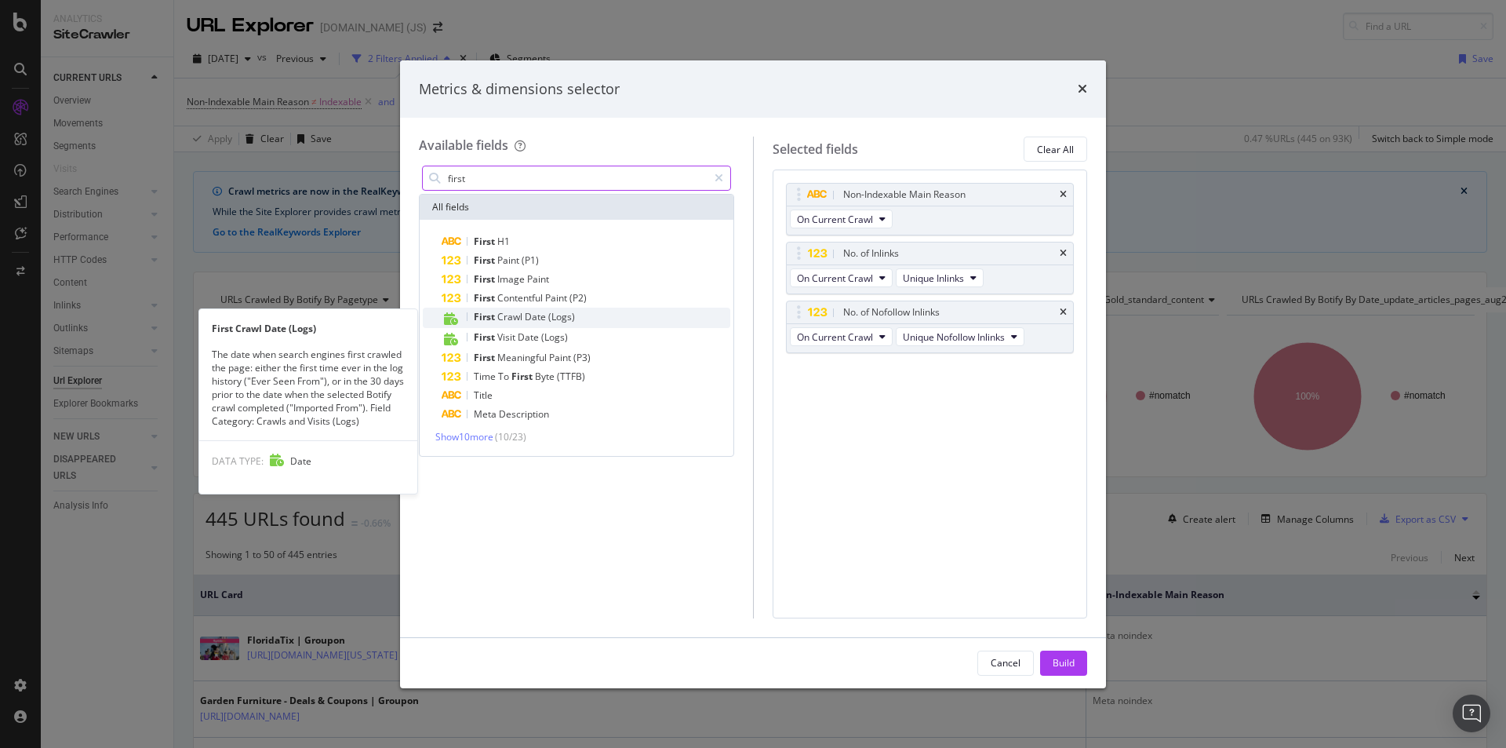
type input "first"
click at [543, 315] on span "Date" at bounding box center [537, 316] width 24 height 13
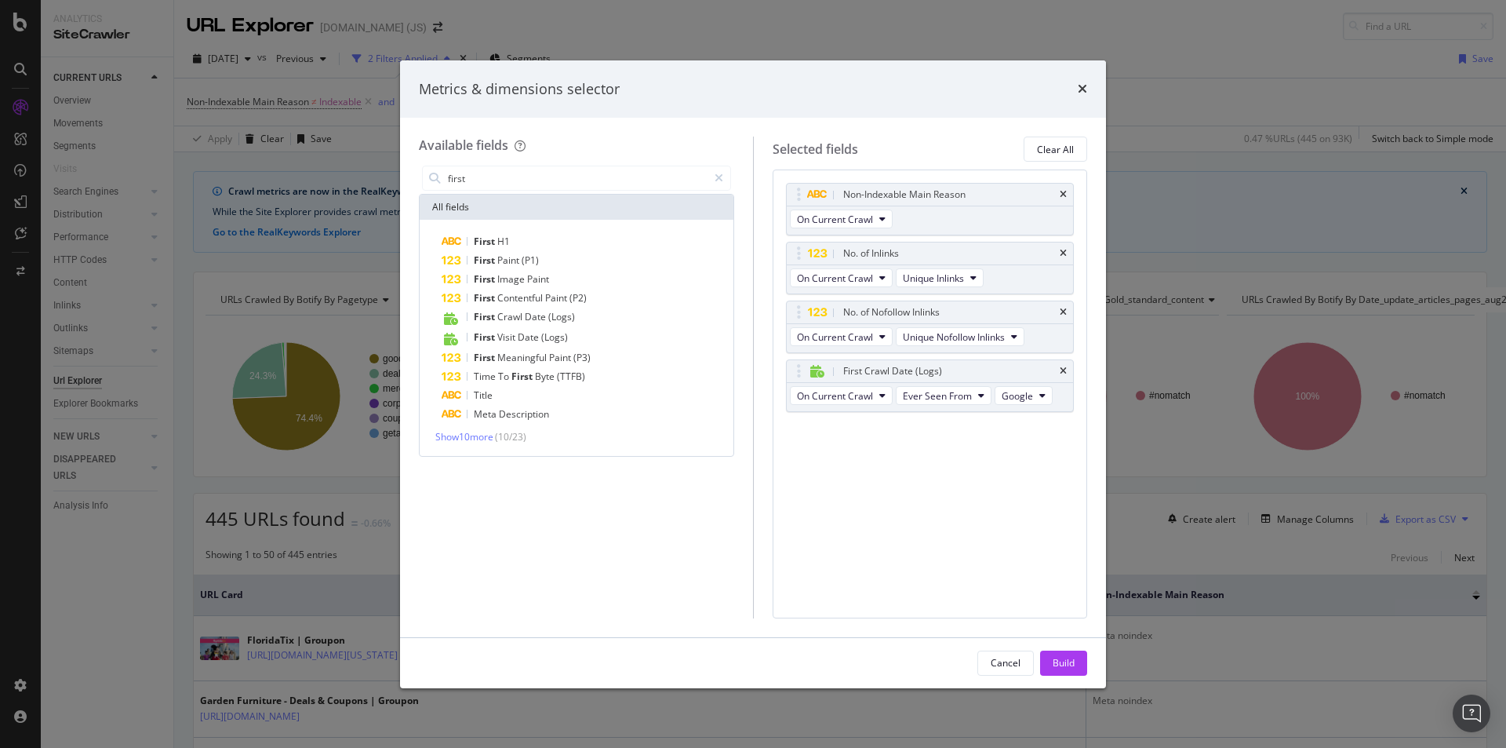
click at [1062, 664] on div "Build" at bounding box center [1064, 662] width 22 height 13
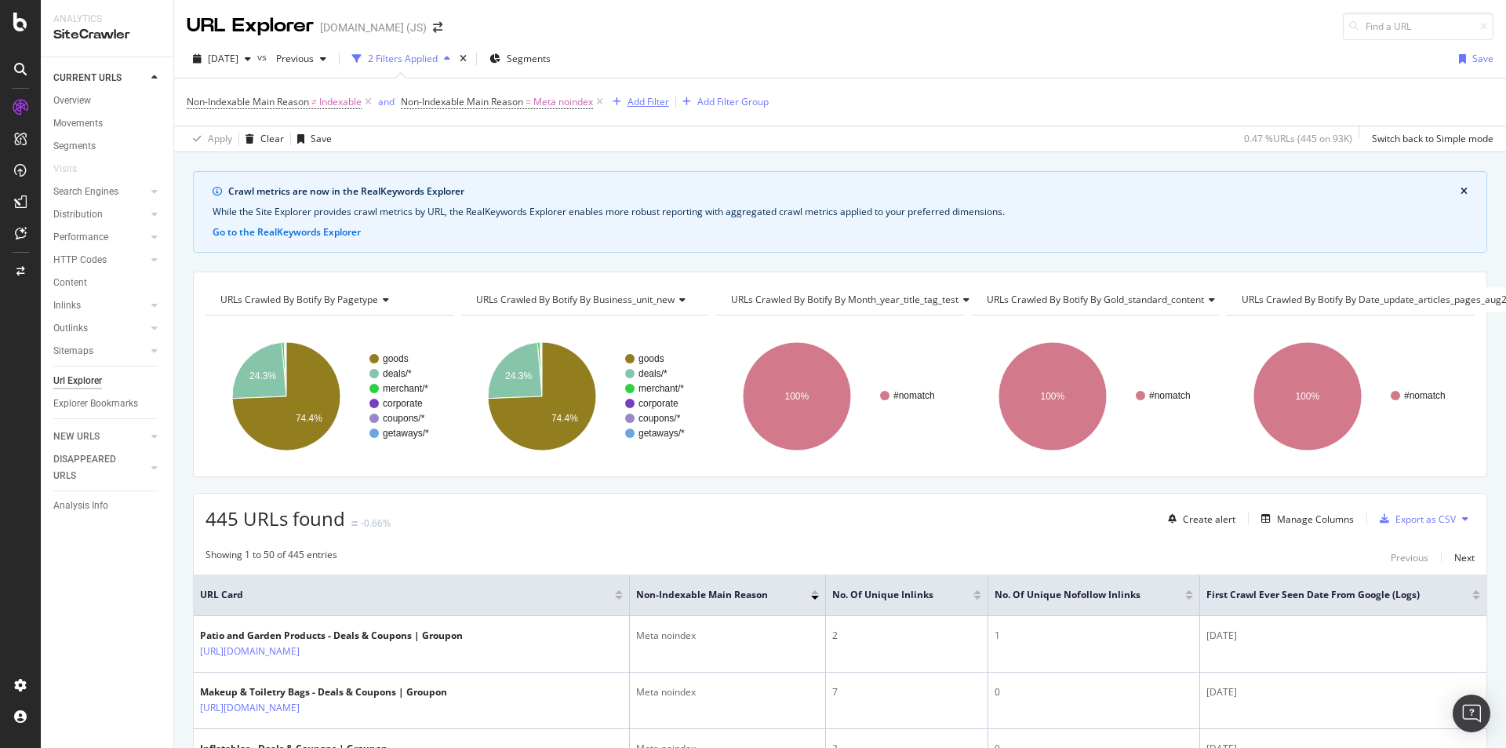
click at [655, 100] on div "Add Filter" at bounding box center [649, 101] width 42 height 13
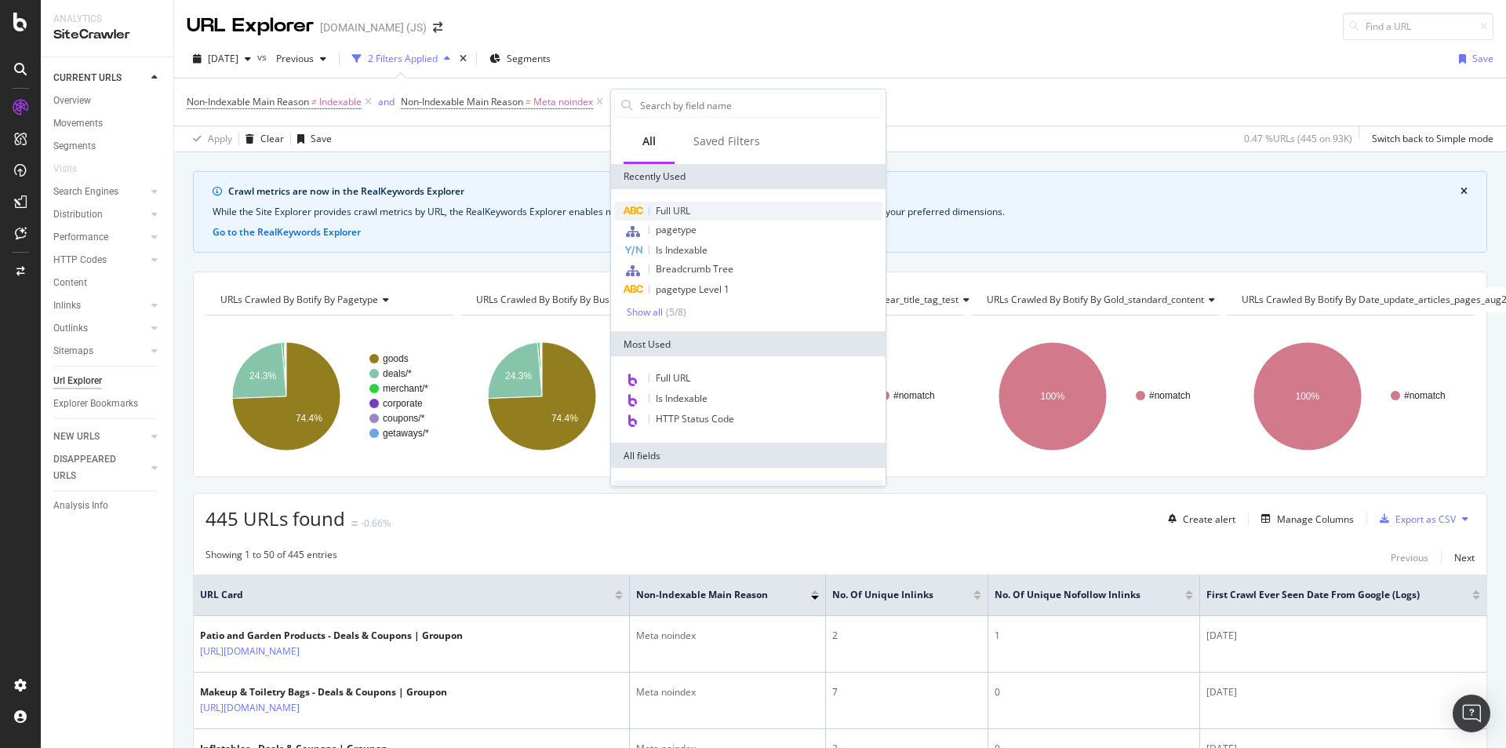
click at [675, 210] on span "Full URL" at bounding box center [673, 210] width 35 height 13
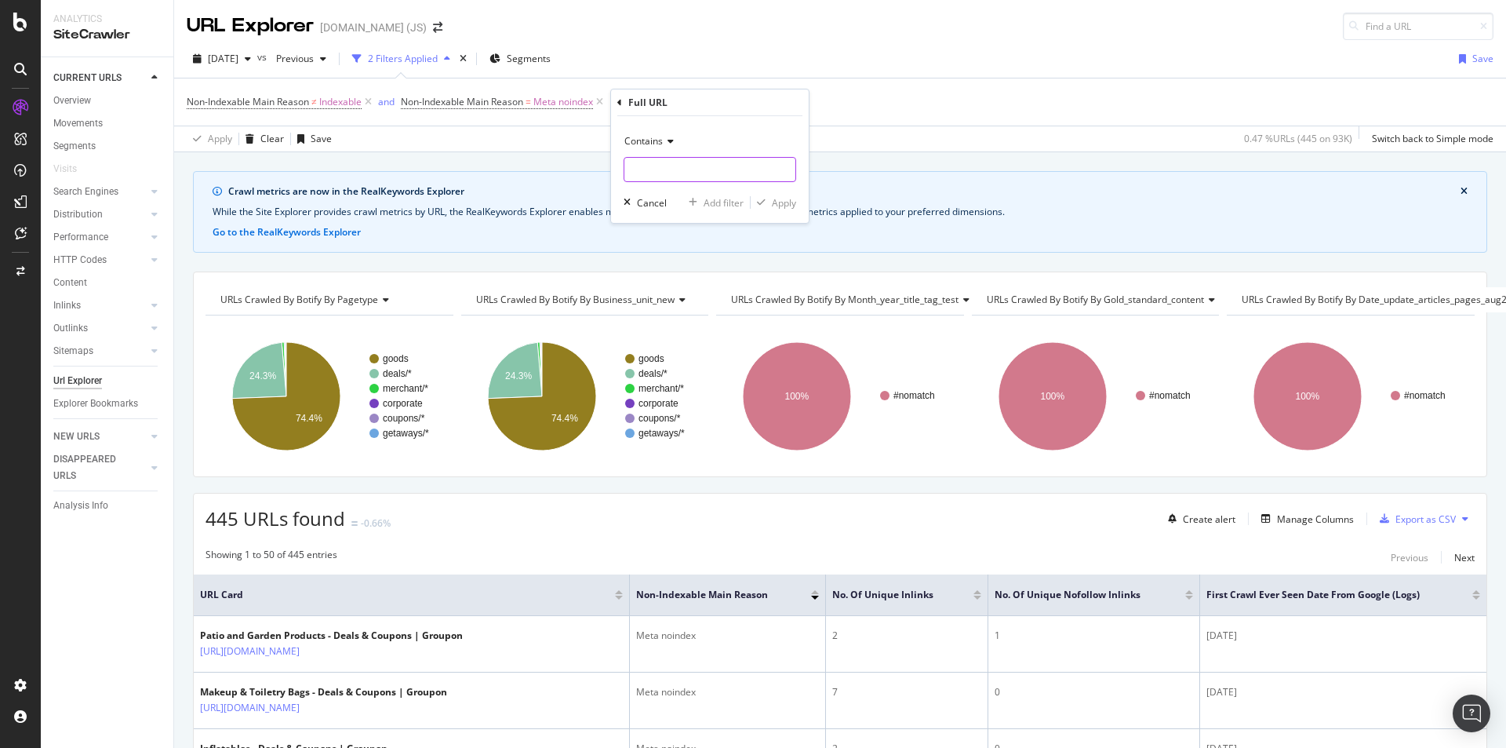
click at [687, 164] on input "text" at bounding box center [709, 169] width 171 height 25
type input "/goods/"
click at [791, 204] on div "Apply" at bounding box center [784, 202] width 24 height 13
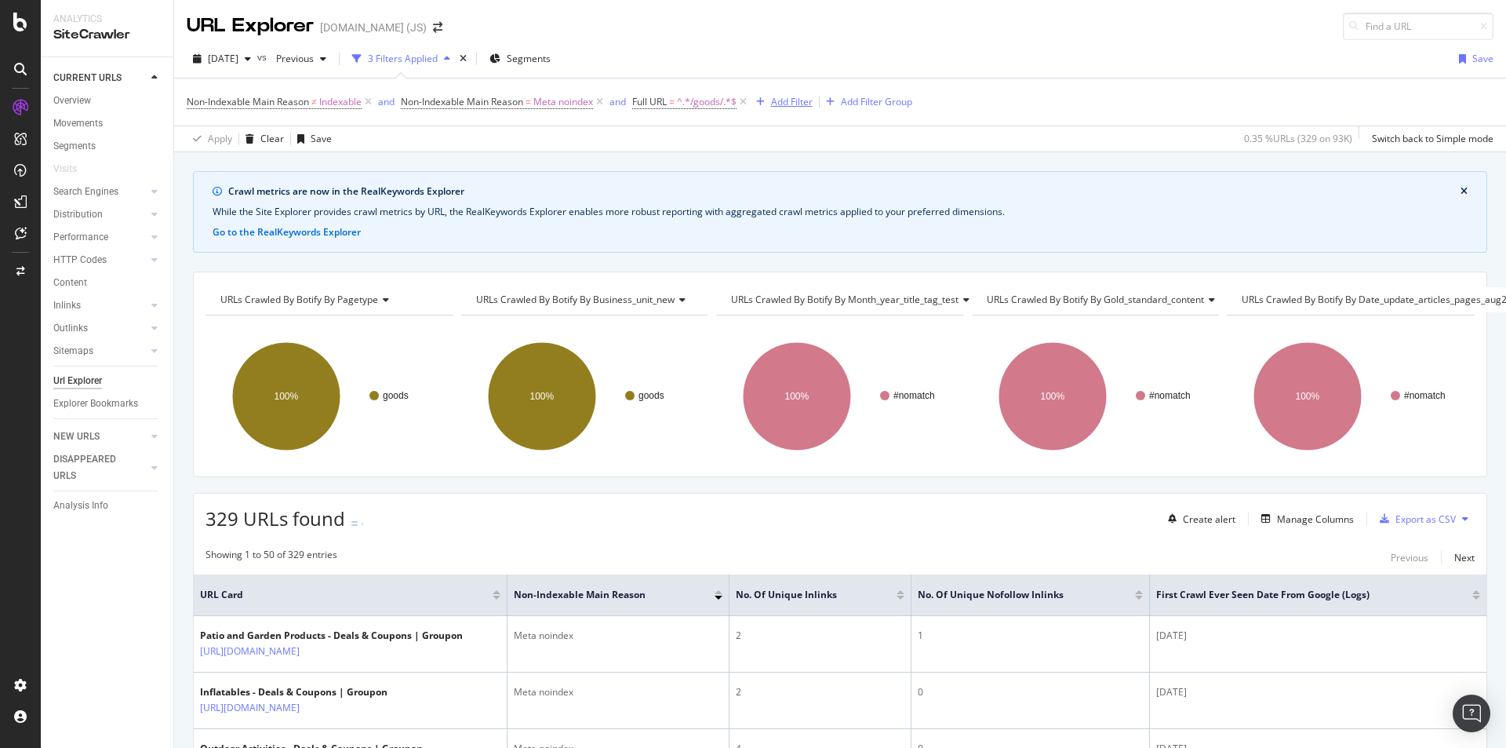
click at [796, 101] on div "Add Filter" at bounding box center [792, 101] width 42 height 13
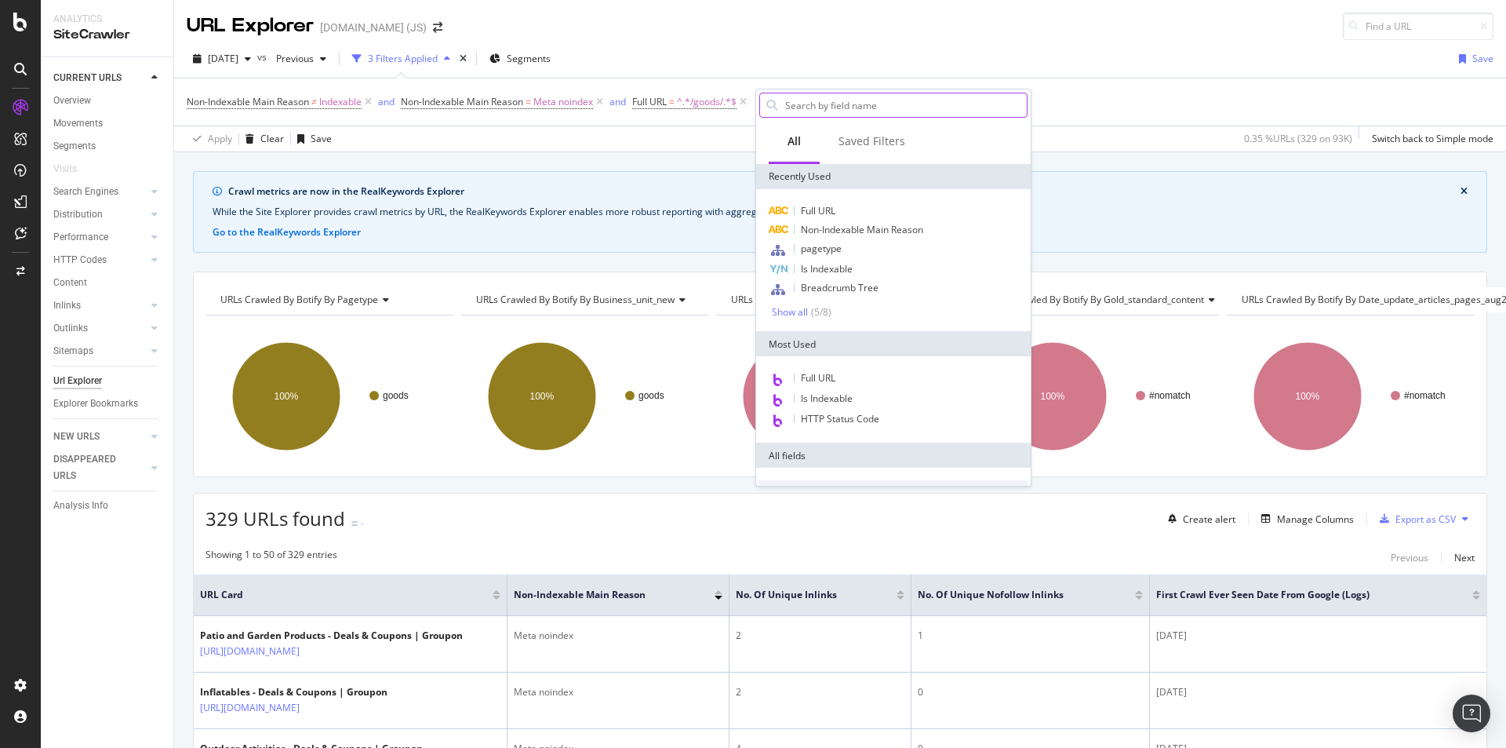
click at [849, 102] on input "text" at bounding box center [905, 105] width 243 height 24
type input "inlinks"
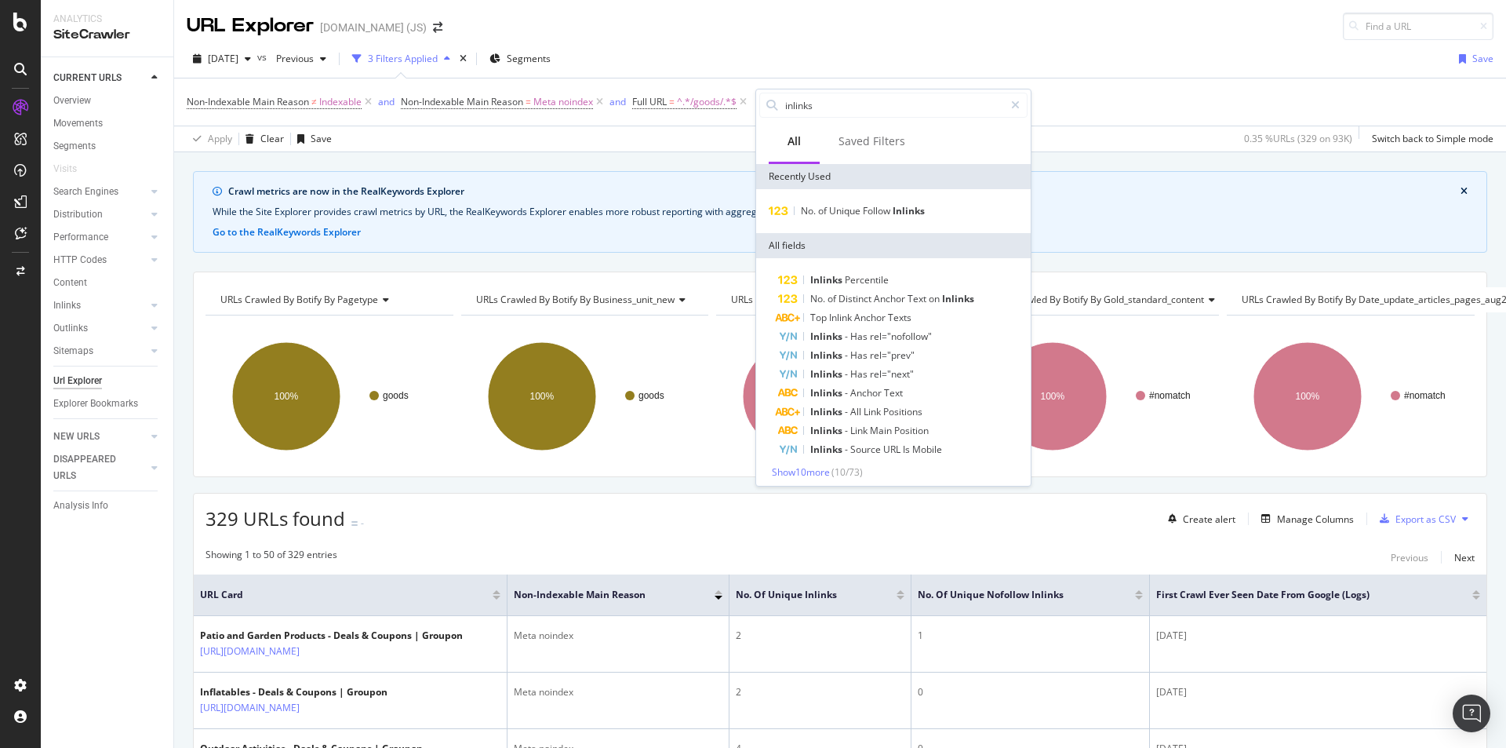
click at [1123, 167] on div "Crawl metrics are now in the RealKeywords Explorer While the Site Explorer prov…" at bounding box center [840, 171] width 1332 height 38
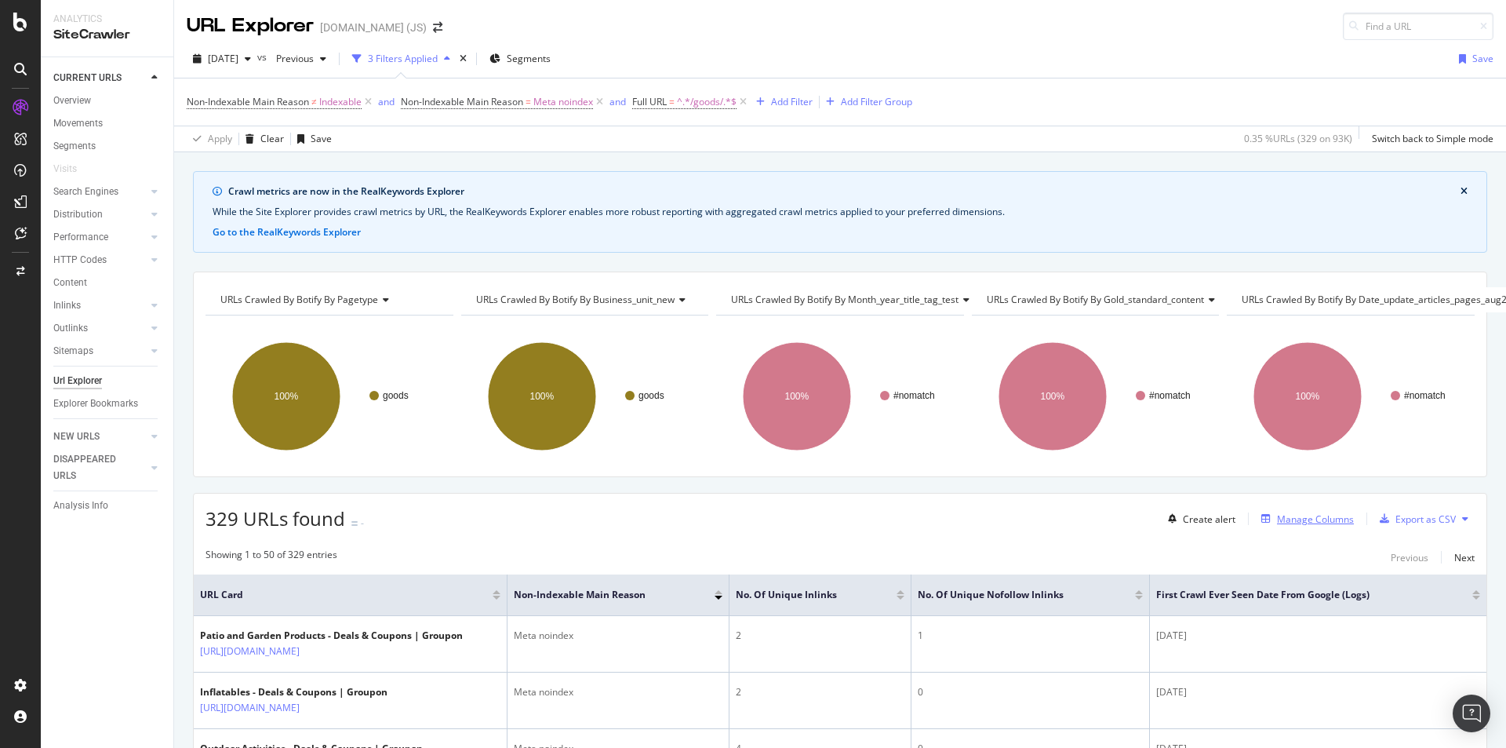
click at [1292, 526] on div "Manage Columns" at bounding box center [1304, 518] width 99 height 17
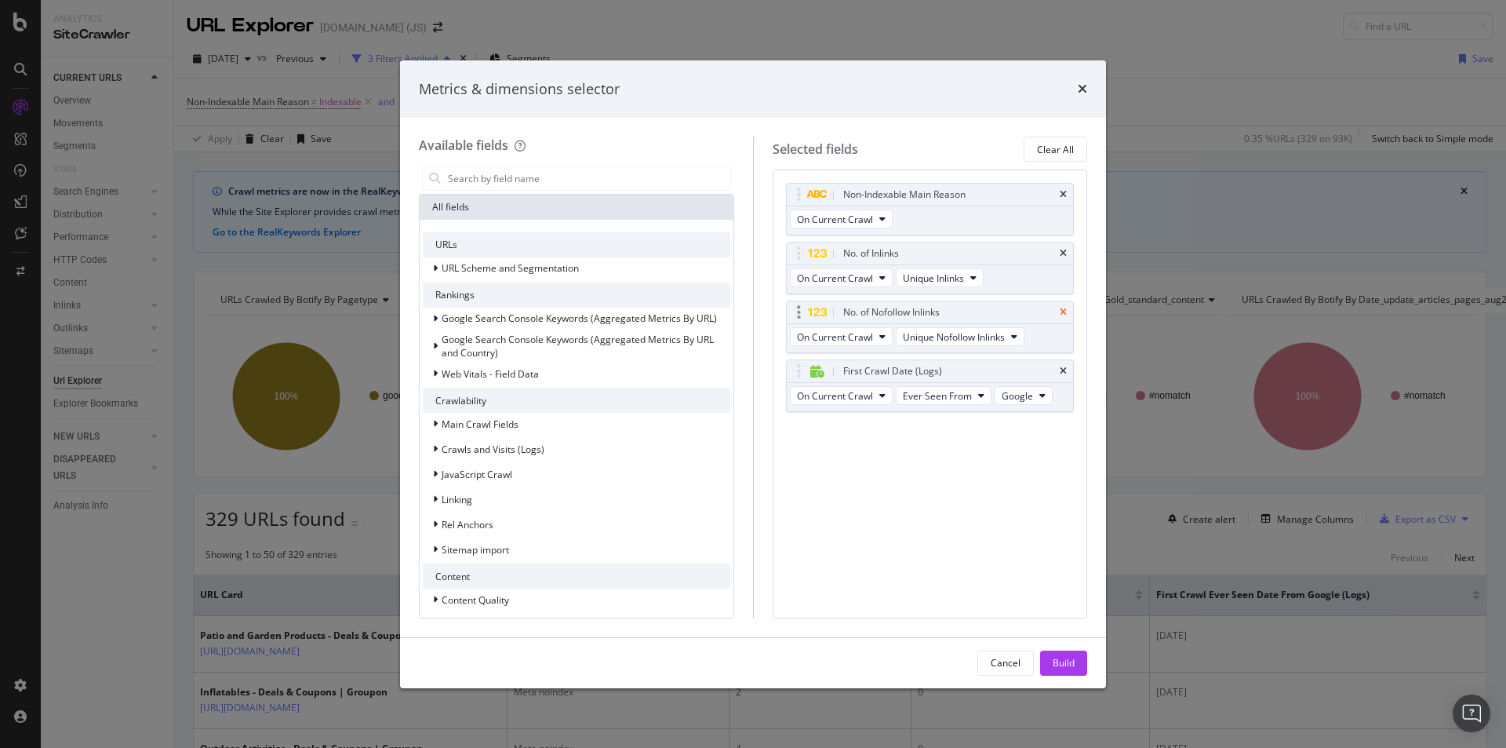
click at [1063, 308] on icon "times" at bounding box center [1063, 311] width 7 height 9
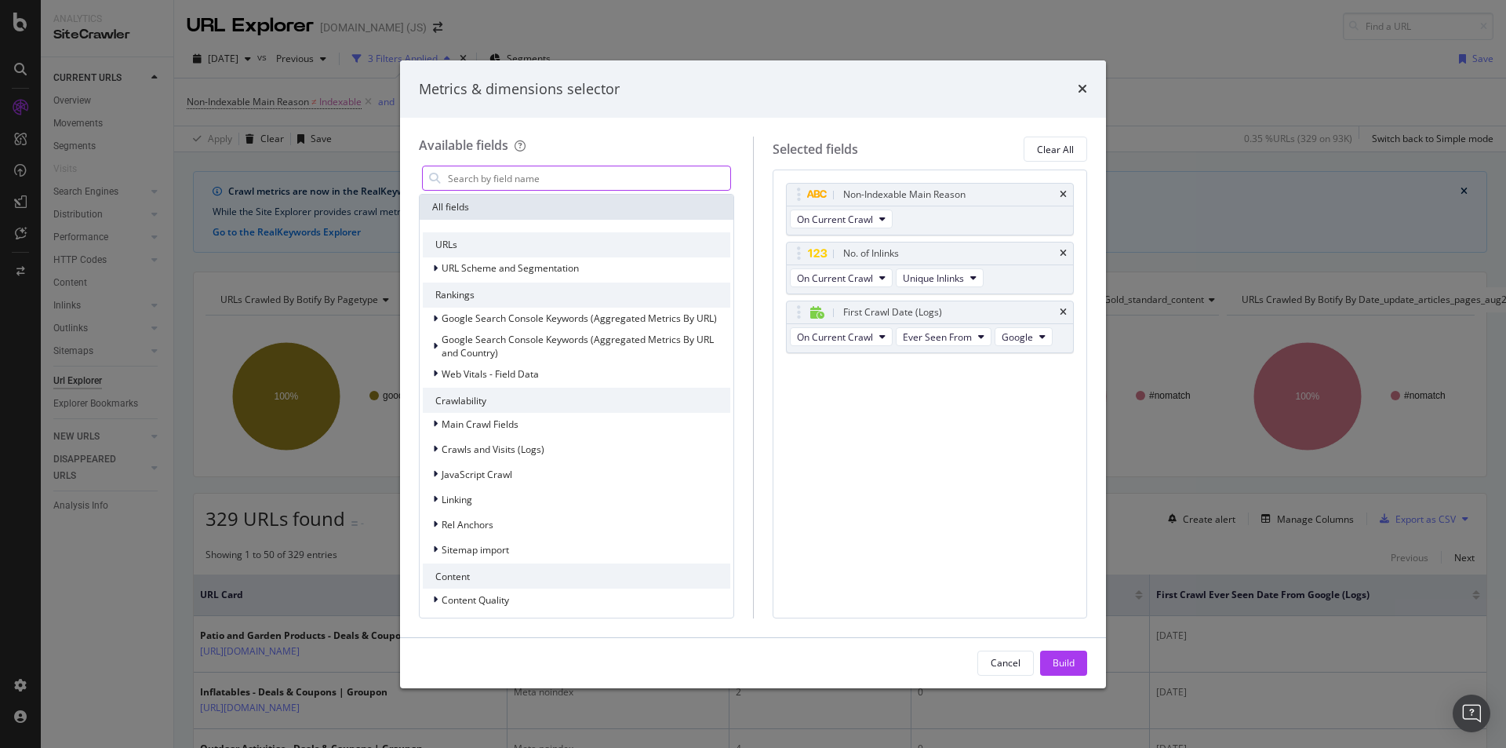
click at [536, 184] on input "modal" at bounding box center [588, 178] width 284 height 24
paste input "No. of unique inlinks"
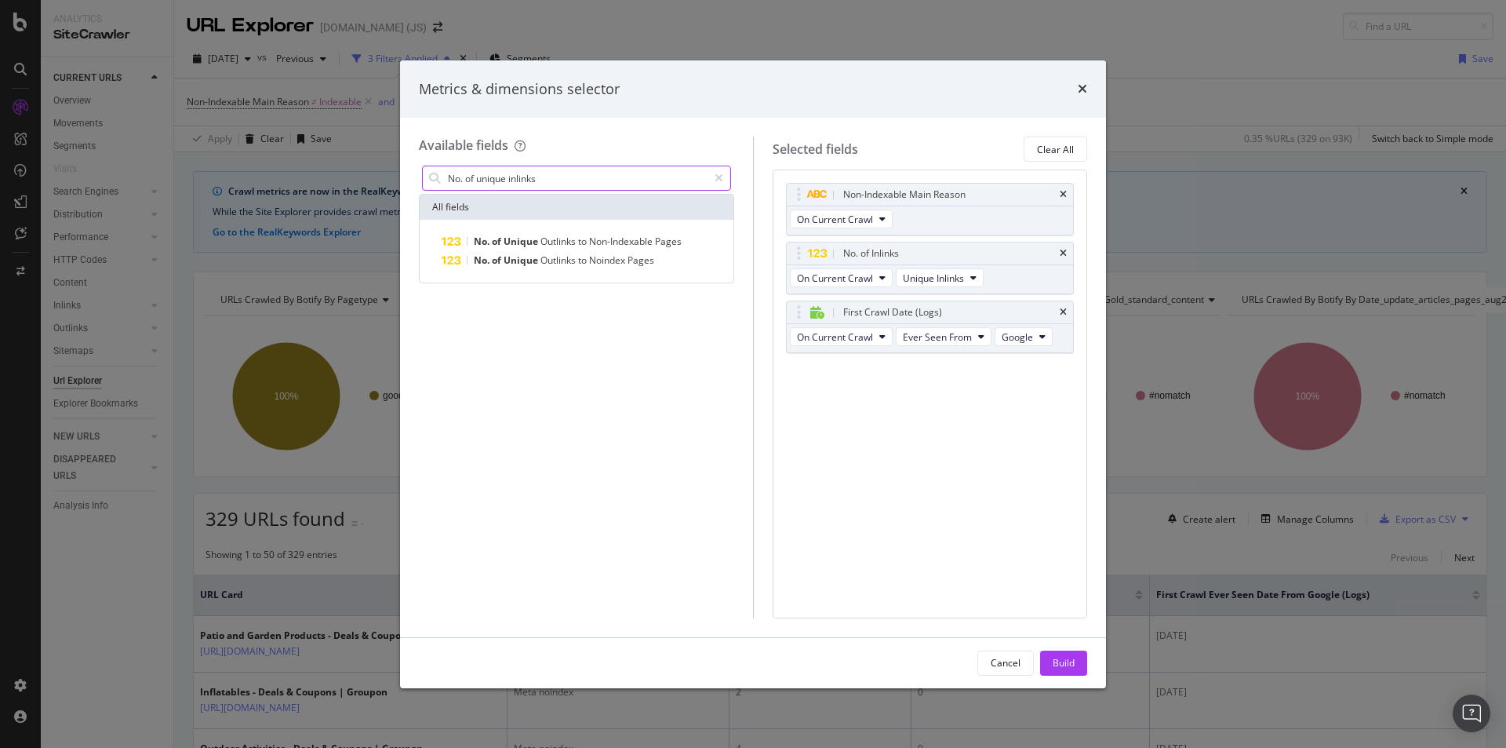
drag, startPoint x: 478, startPoint y: 176, endPoint x: 442, endPoint y: 176, distance: 36.1
click at [442, 176] on div "No. of unique inlinks" at bounding box center [576, 178] width 309 height 25
click at [517, 185] on input "unique inlinks" at bounding box center [576, 178] width 261 height 24
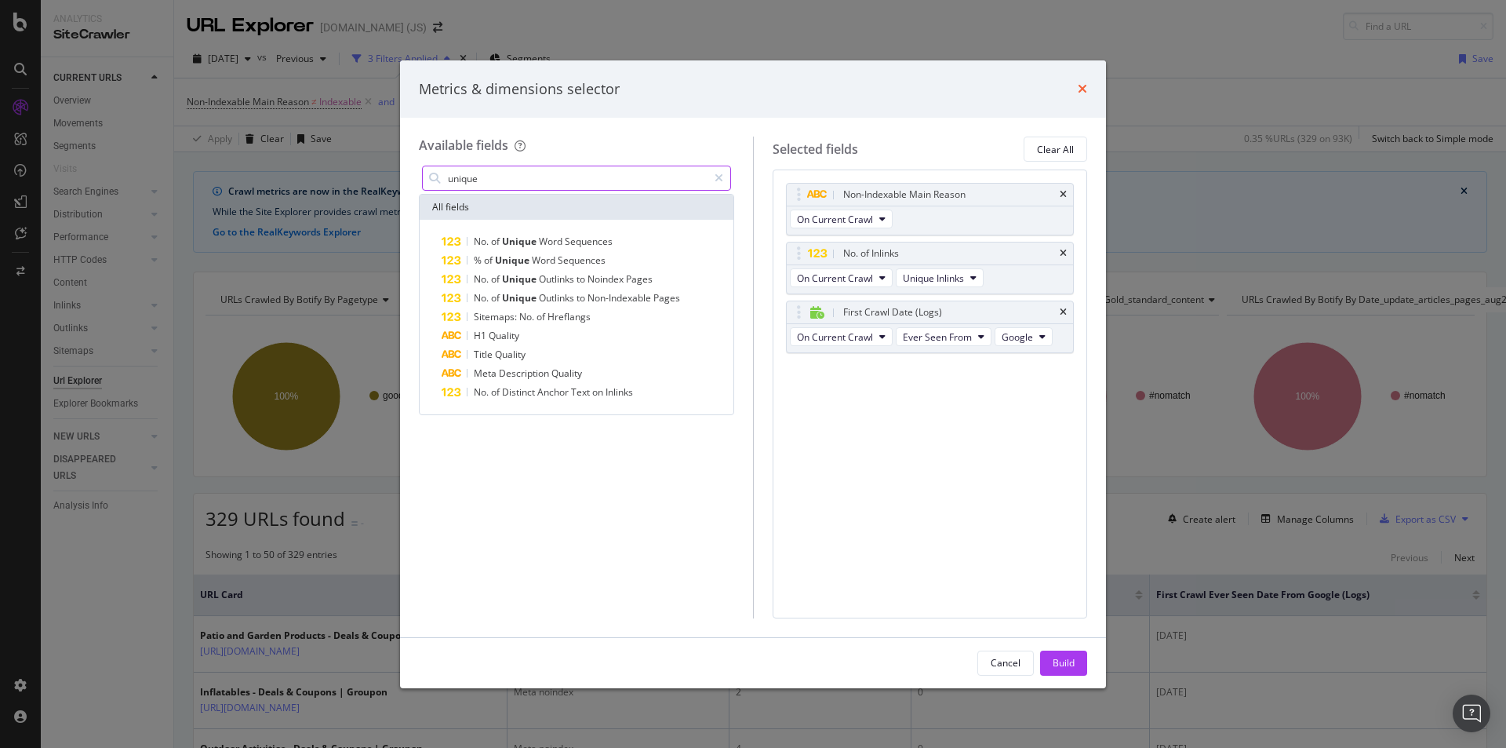
type input "unique"
click at [1085, 92] on icon "times" at bounding box center [1082, 88] width 9 height 13
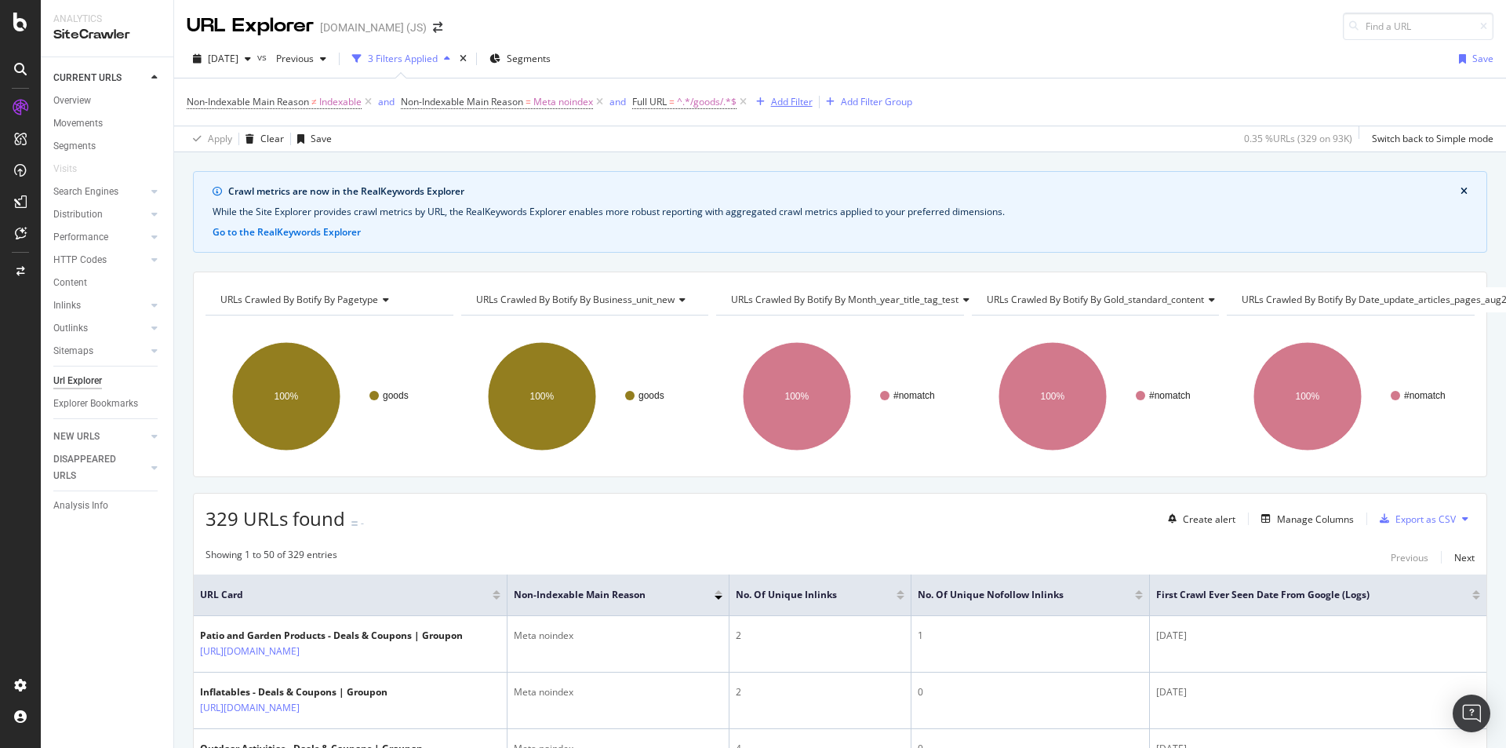
click at [802, 98] on div "Add Filter" at bounding box center [792, 101] width 42 height 13
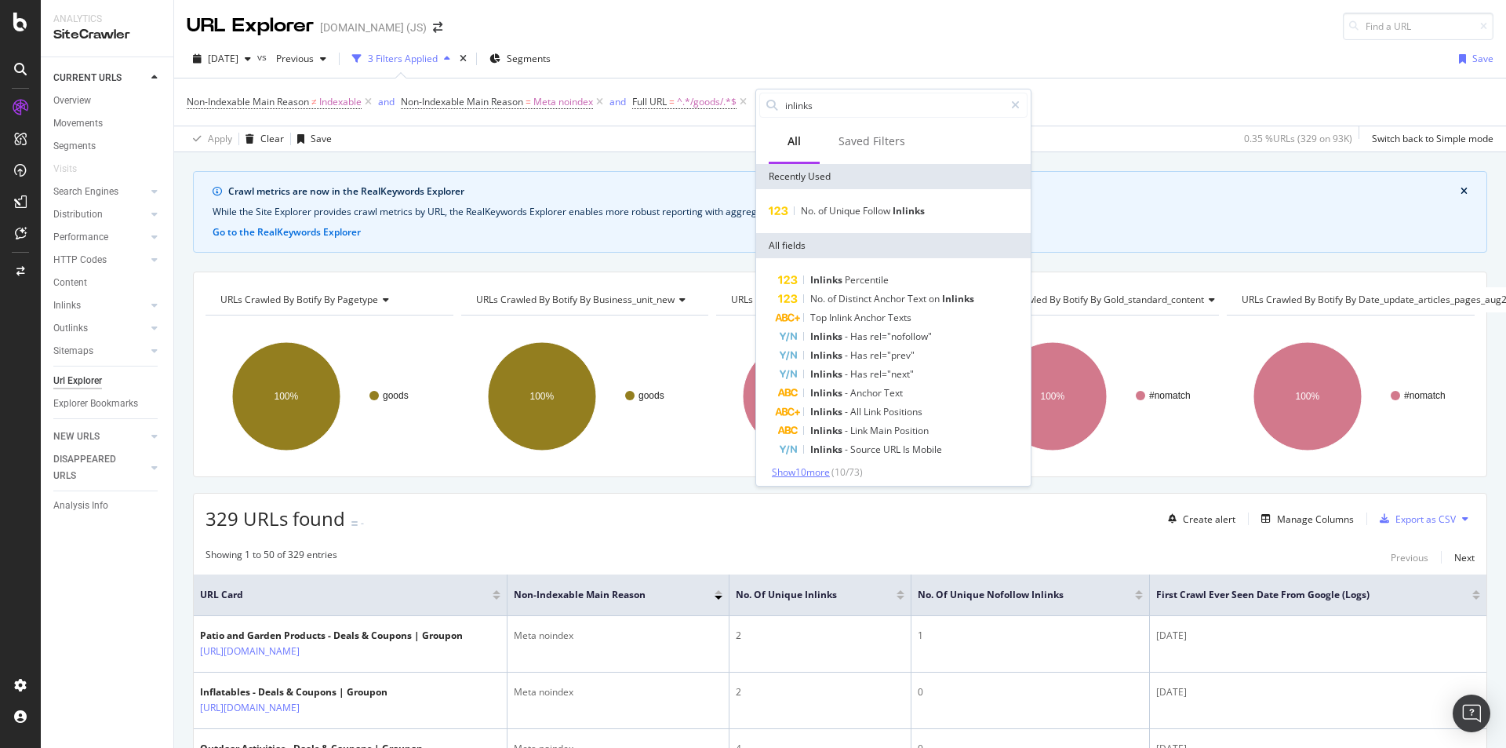
click at [806, 470] on span "Show 10 more" at bounding box center [801, 471] width 58 height 13
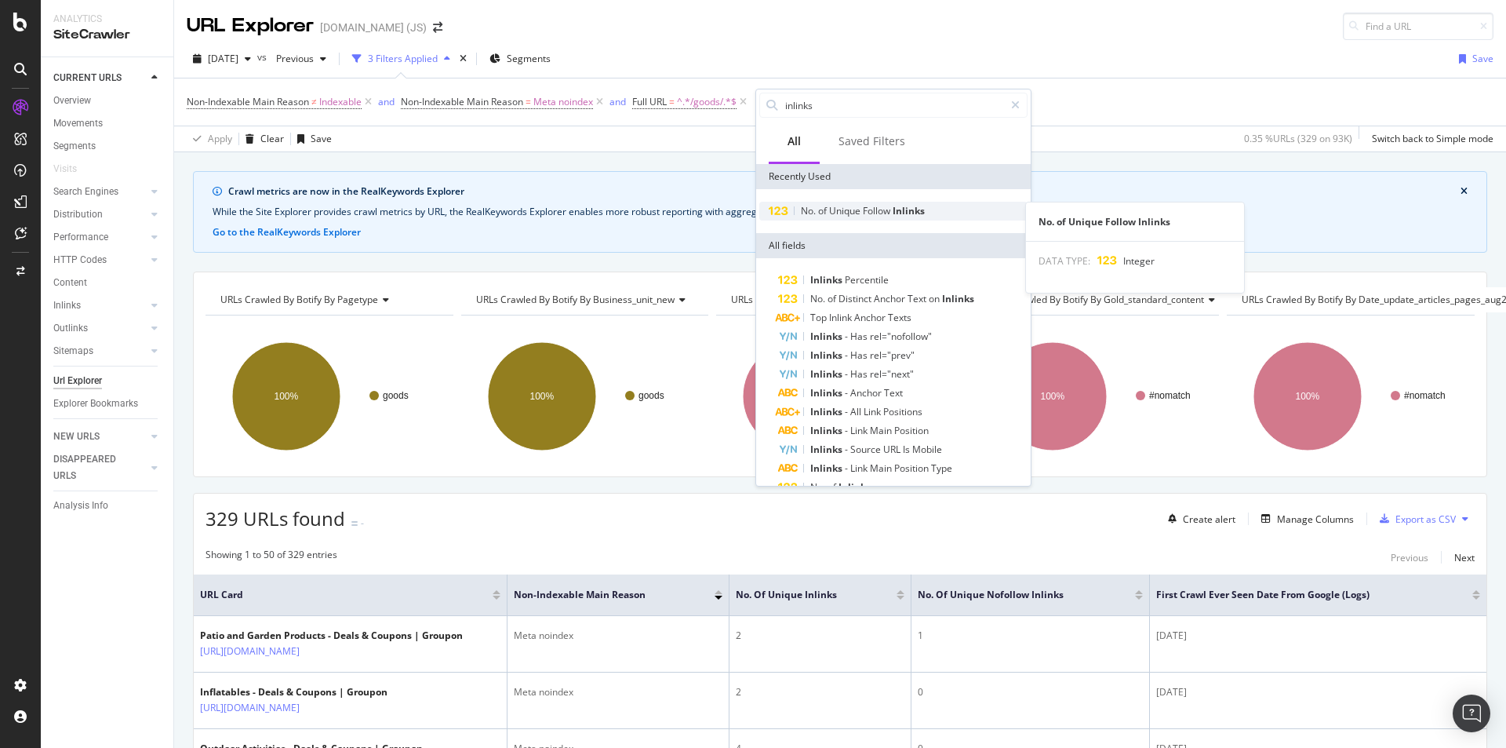
click at [875, 207] on span "Follow" at bounding box center [878, 210] width 30 height 13
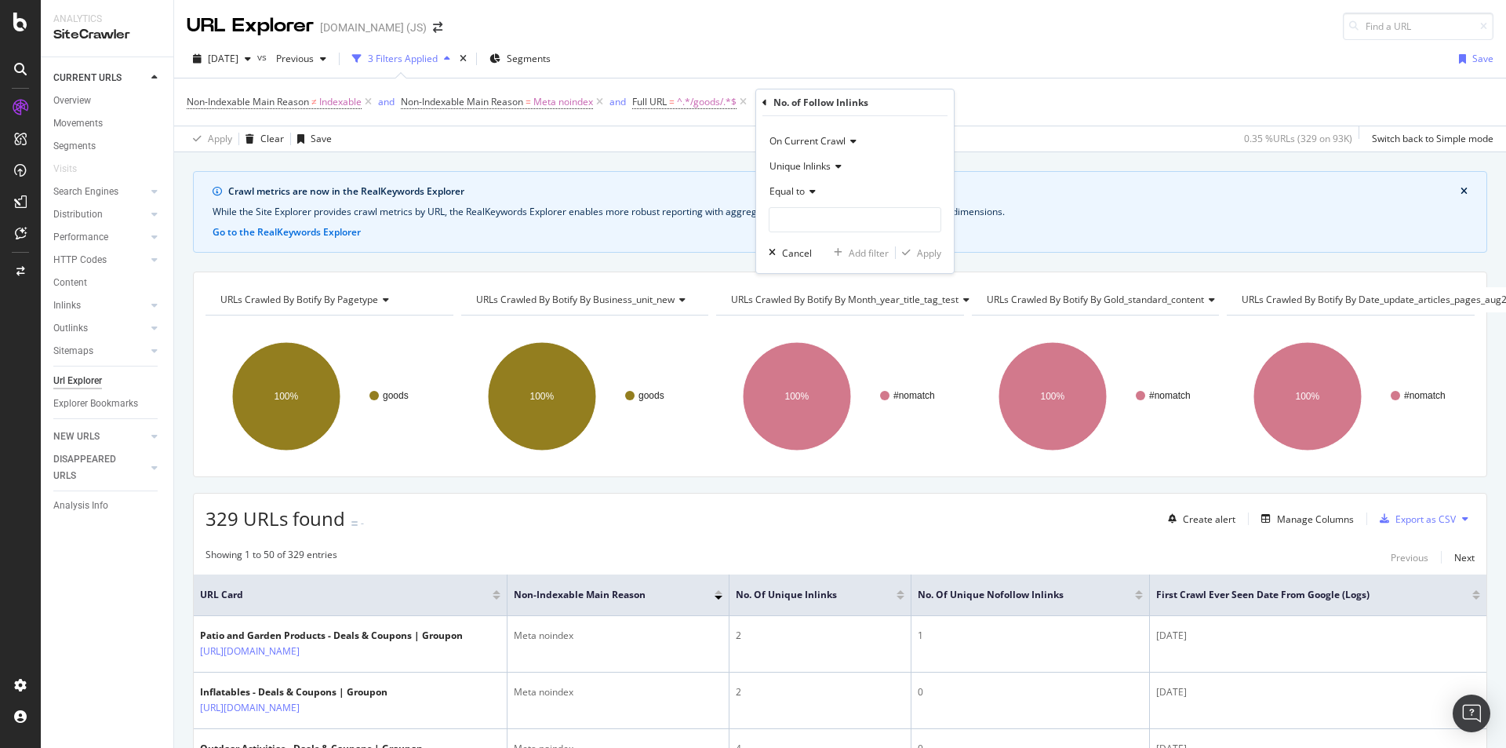
click at [806, 191] on icon at bounding box center [810, 191] width 11 height 9
click at [820, 304] on span "Greater than" at bounding box center [805, 305] width 56 height 13
click at [845, 223] on input "number" at bounding box center [855, 219] width 173 height 25
type input "0"
click at [931, 253] on div "Apply" at bounding box center [929, 252] width 24 height 13
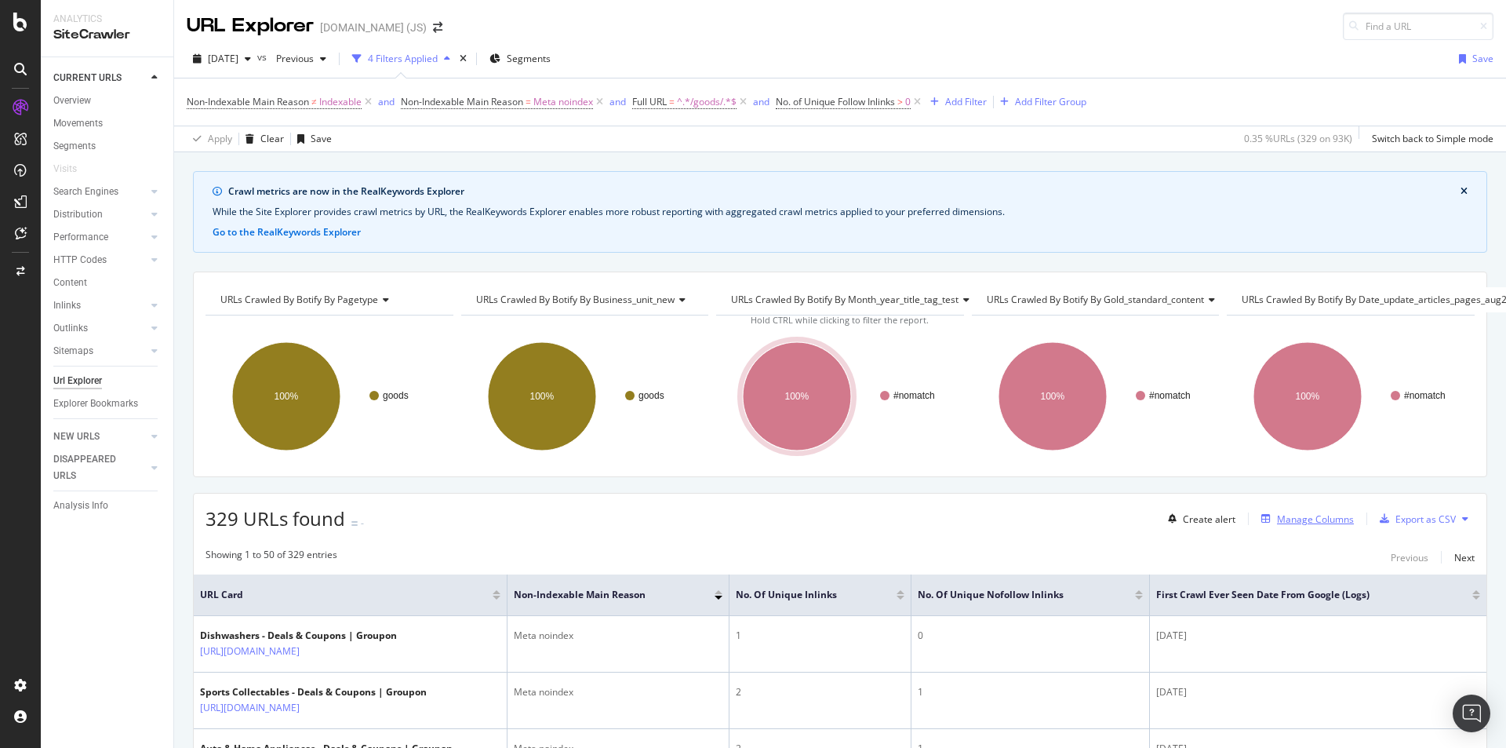
click at [1312, 517] on div "Manage Columns" at bounding box center [1315, 518] width 77 height 13
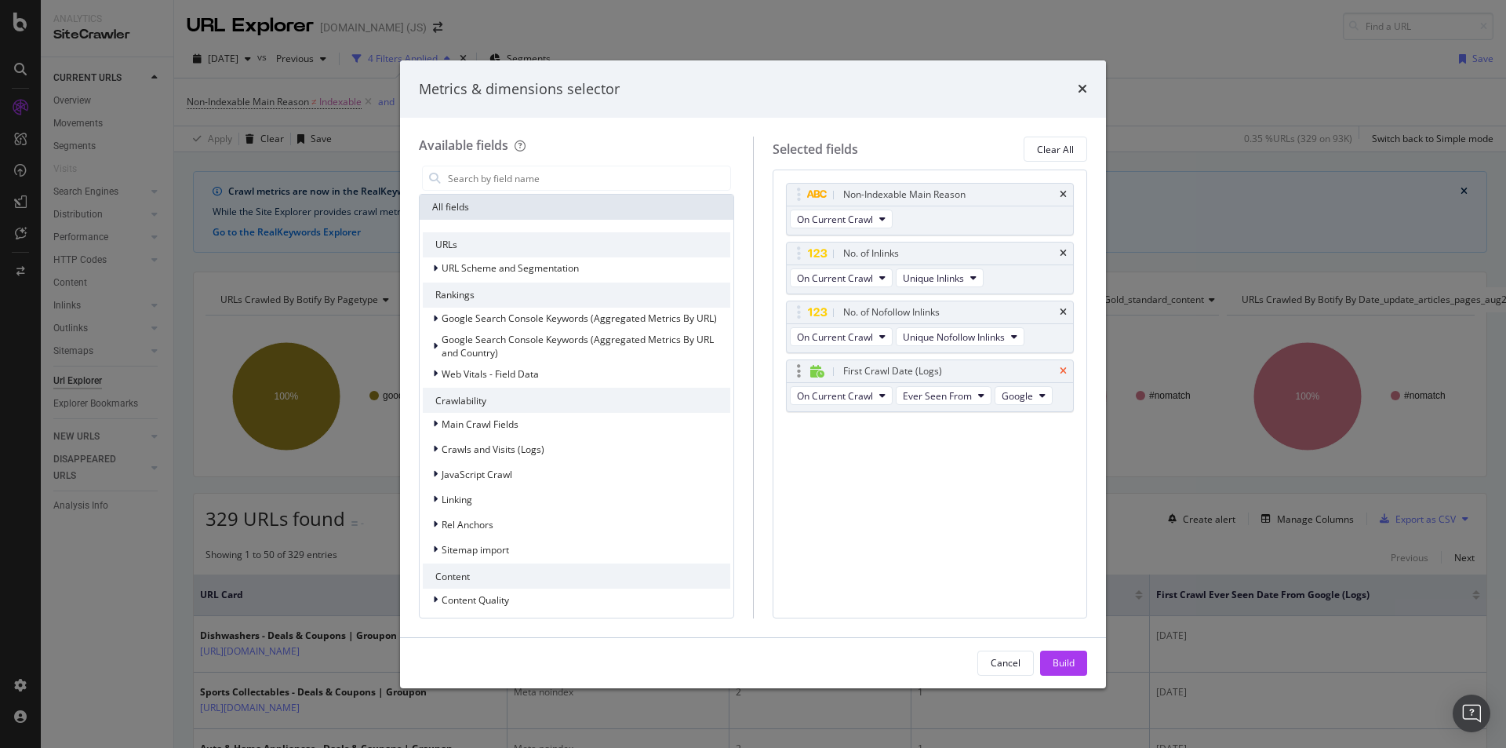
click at [1064, 375] on icon "times" at bounding box center [1063, 370] width 7 height 9
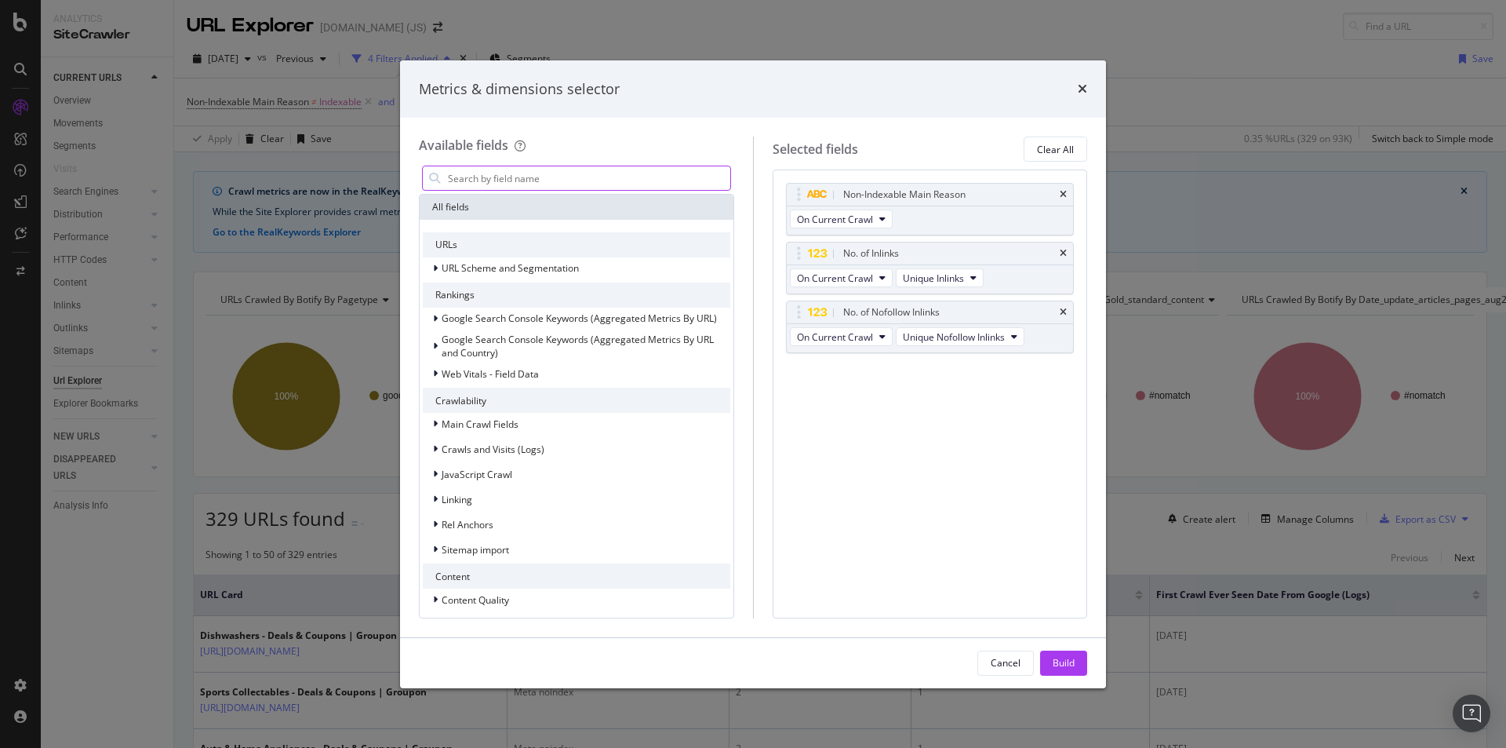
click at [511, 176] on input "modal" at bounding box center [588, 178] width 284 height 24
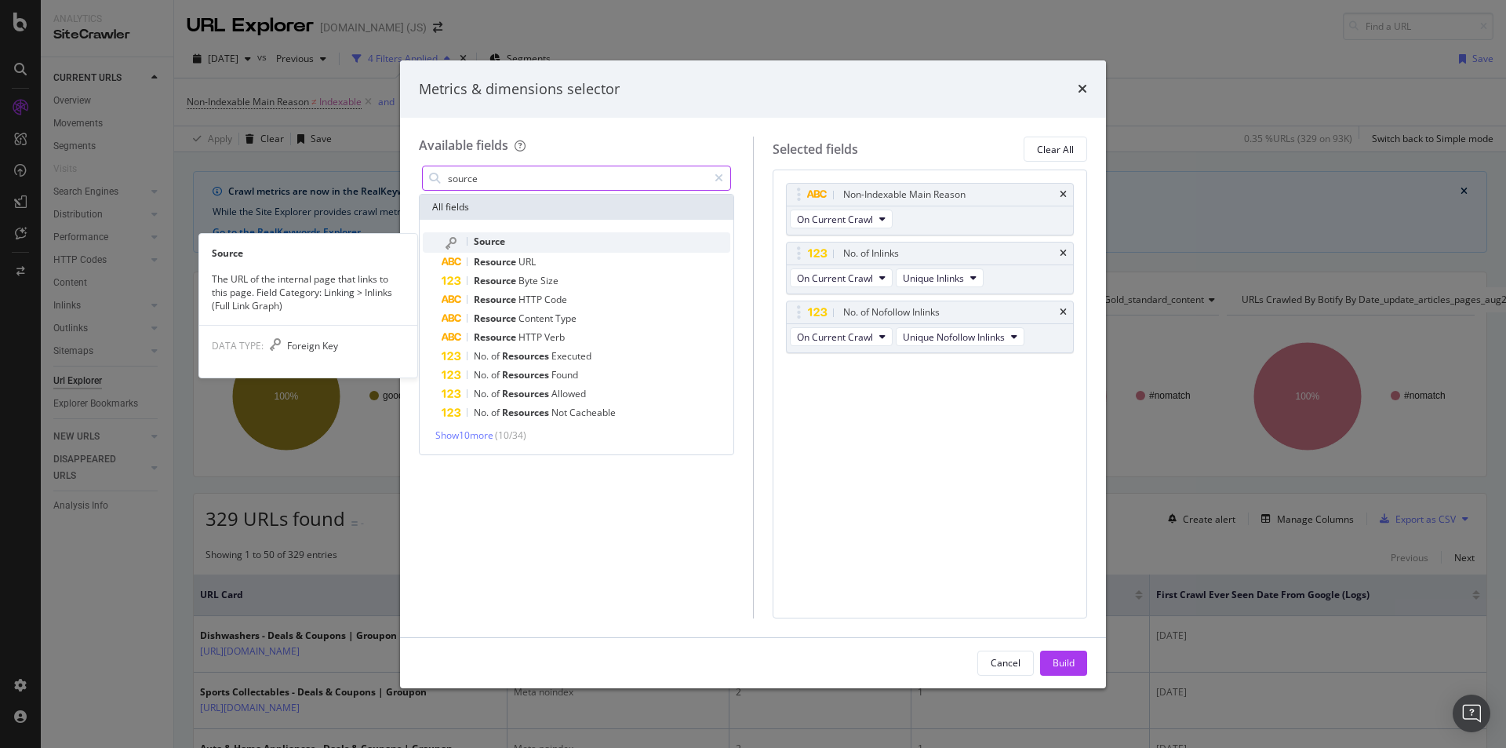
type input "source"
click at [500, 241] on span "Source" at bounding box center [489, 241] width 31 height 13
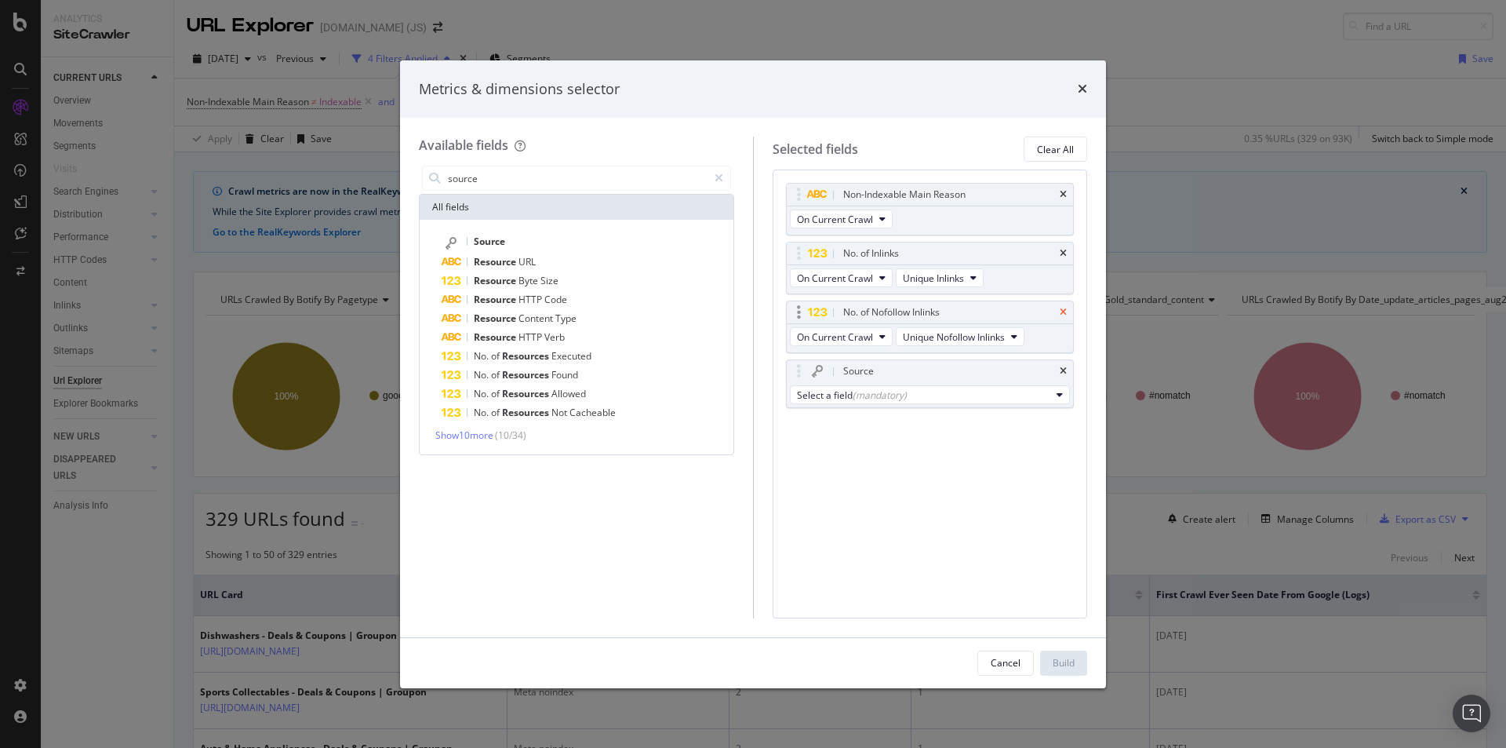
click at [1064, 312] on icon "times" at bounding box center [1063, 311] width 7 height 9
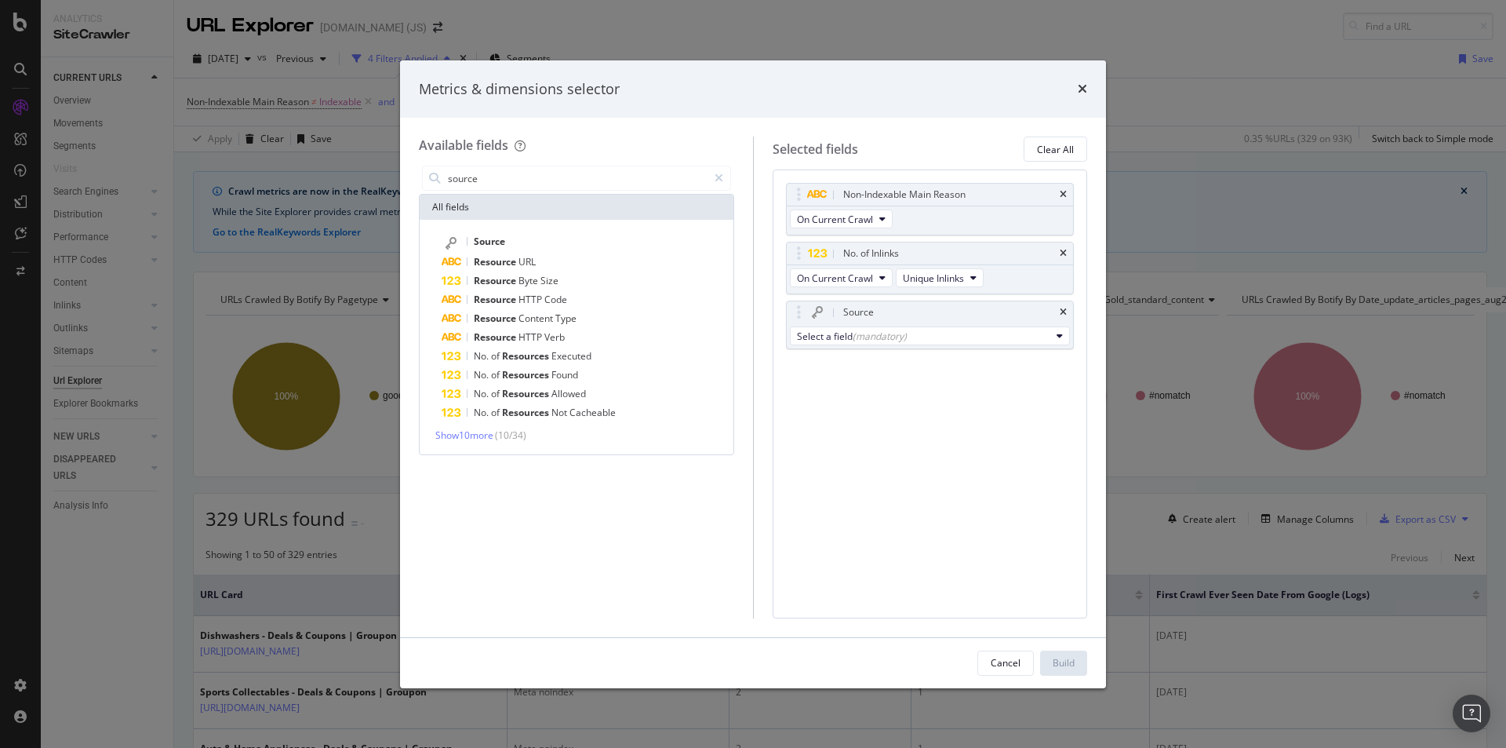
click at [918, 413] on div "Non-Indexable Main Reason On Current Crawl No. of Inlinks On Current Crawl Uniq…" at bounding box center [930, 393] width 315 height 448
click at [1011, 440] on div "Non-Indexable Main Reason On Current Crawl No. of Inlinks On Current Crawl Uniq…" at bounding box center [930, 393] width 315 height 448
click at [745, 529] on div "Available fields source All fields Source Resource URL Resource Byte Size Resou…" at bounding box center [586, 376] width 334 height 481
click at [719, 173] on icon "modal" at bounding box center [719, 178] width 9 height 11
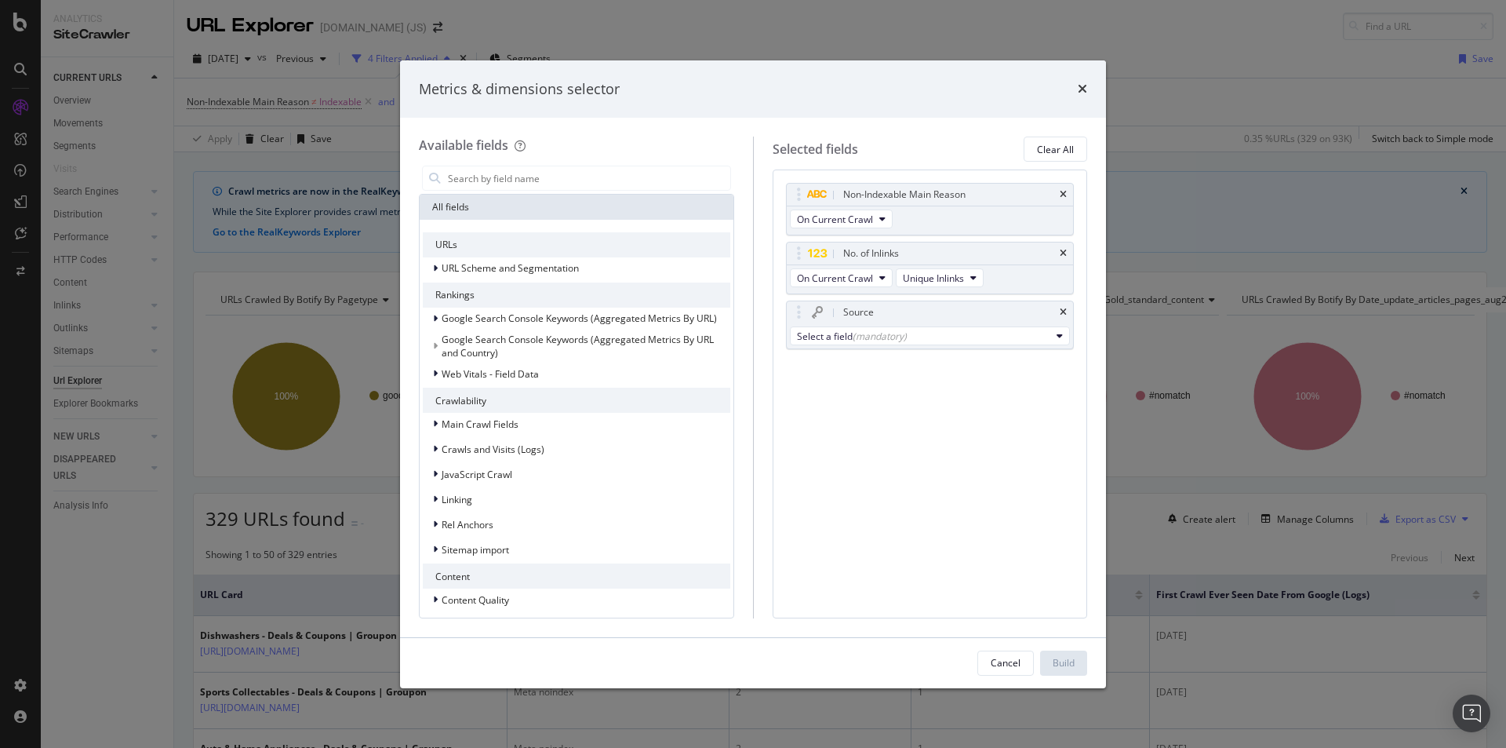
click at [620, 562] on div "URLs URL Scheme and Segmentation Rankings Google Search Console Keywords (Aggre…" at bounding box center [576, 496] width 307 height 529
click at [877, 498] on div "Non-Indexable Main Reason On Current Crawl No. of Inlinks On Current Crawl Uniq…" at bounding box center [930, 393] width 315 height 448
click at [1021, 329] on div "Select a field (mandatory)" at bounding box center [924, 335] width 254 height 13
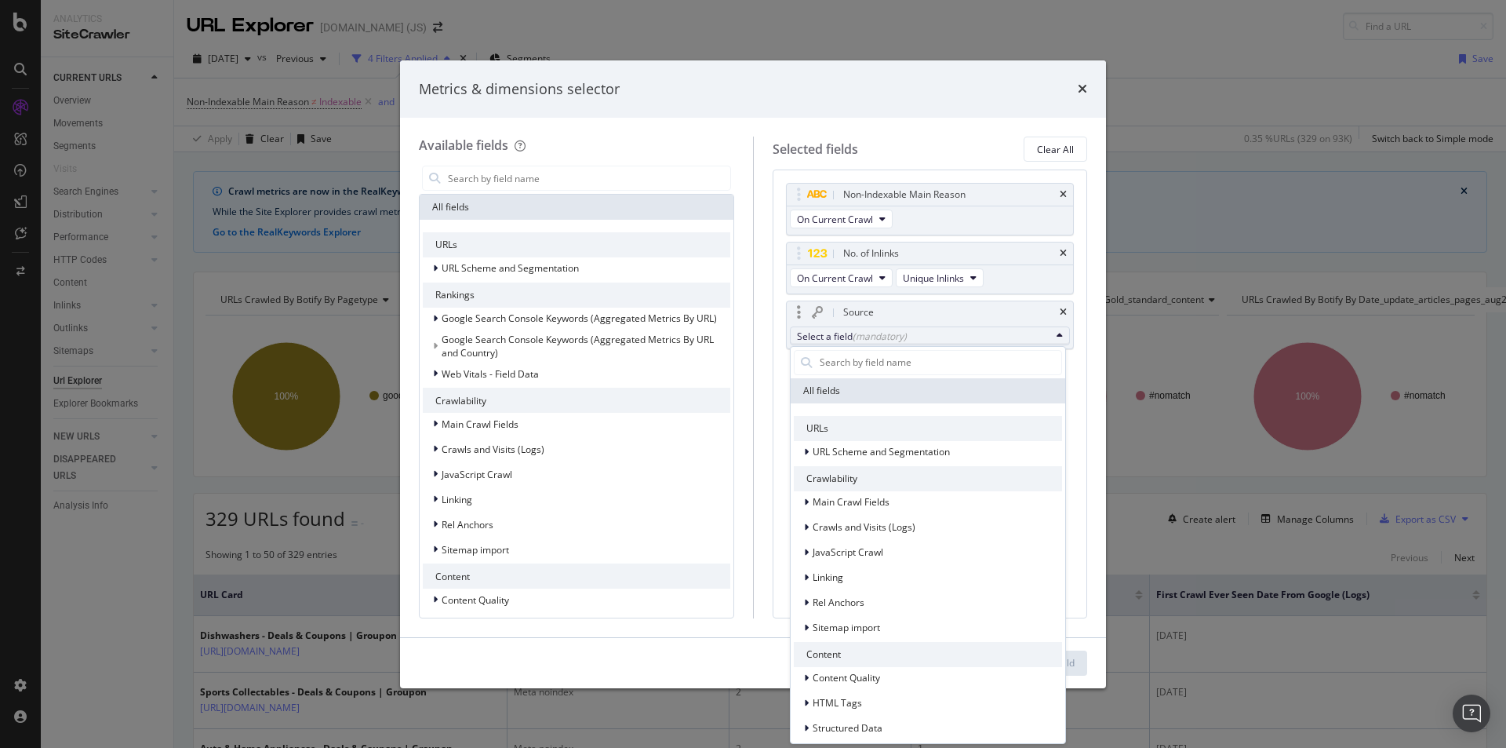
click at [831, 425] on div "URLs" at bounding box center [928, 428] width 268 height 25
click at [835, 431] on div "URLs" at bounding box center [928, 428] width 268 height 25
click at [806, 448] on icon "modal" at bounding box center [806, 451] width 5 height 9
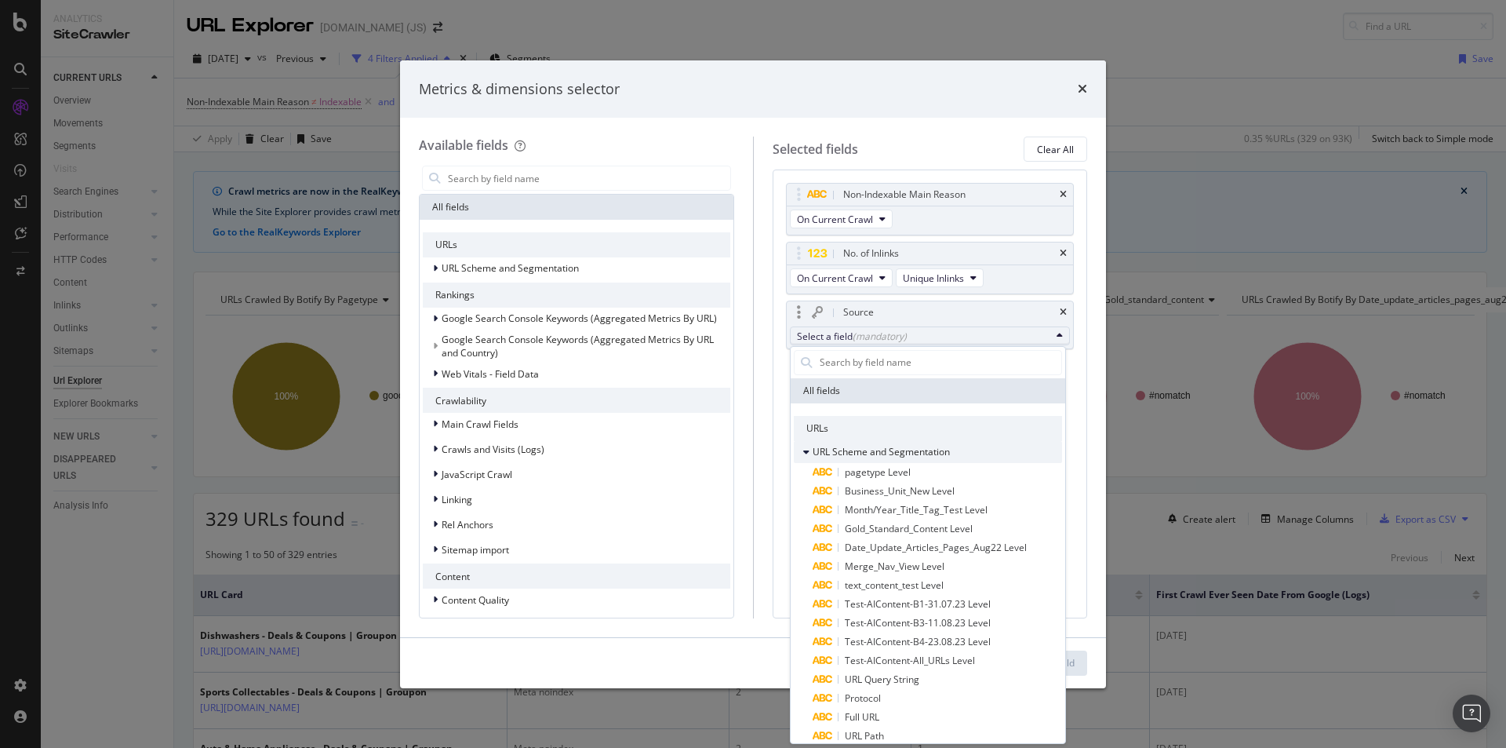
click at [806, 450] on icon "modal" at bounding box center [806, 451] width 6 height 9
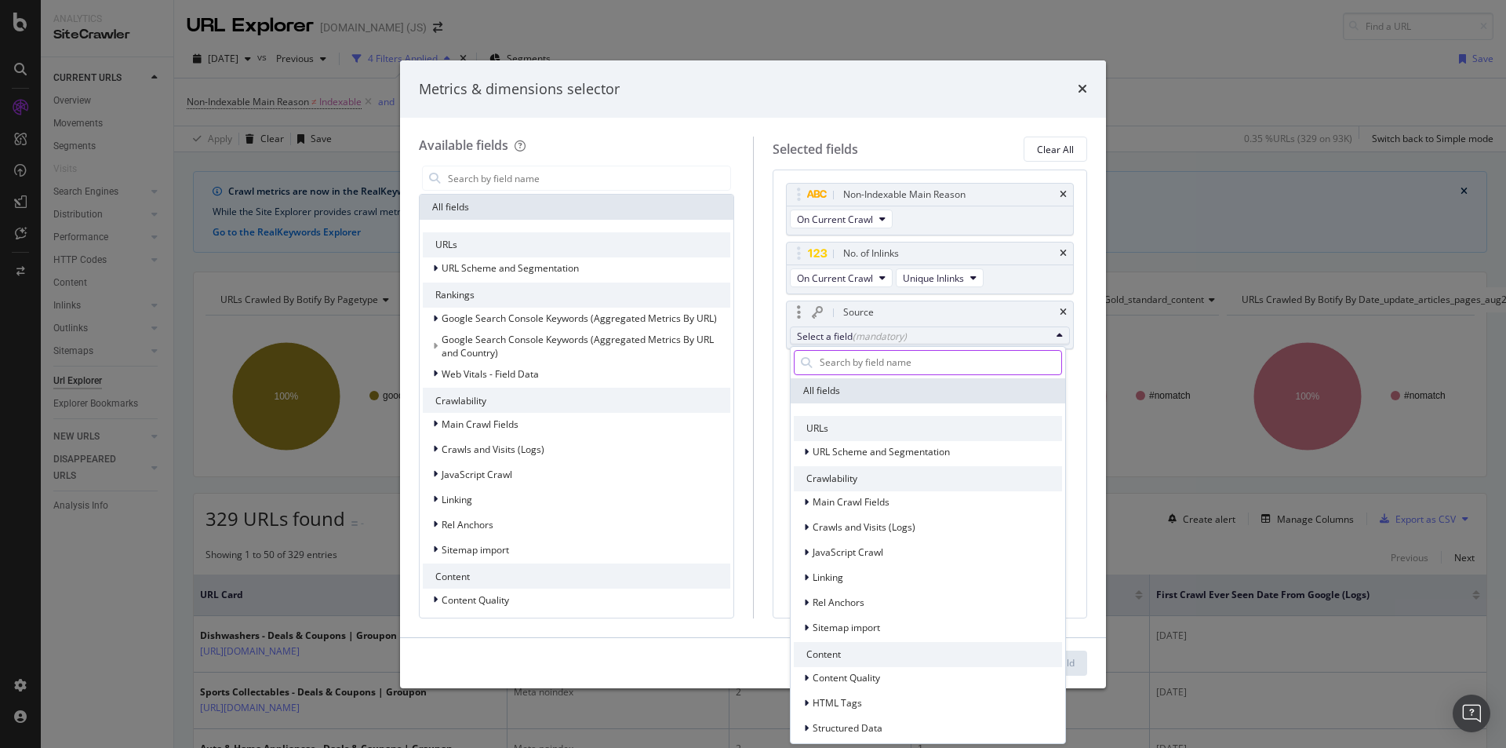
click at [870, 366] on input "modal" at bounding box center [939, 363] width 243 height 24
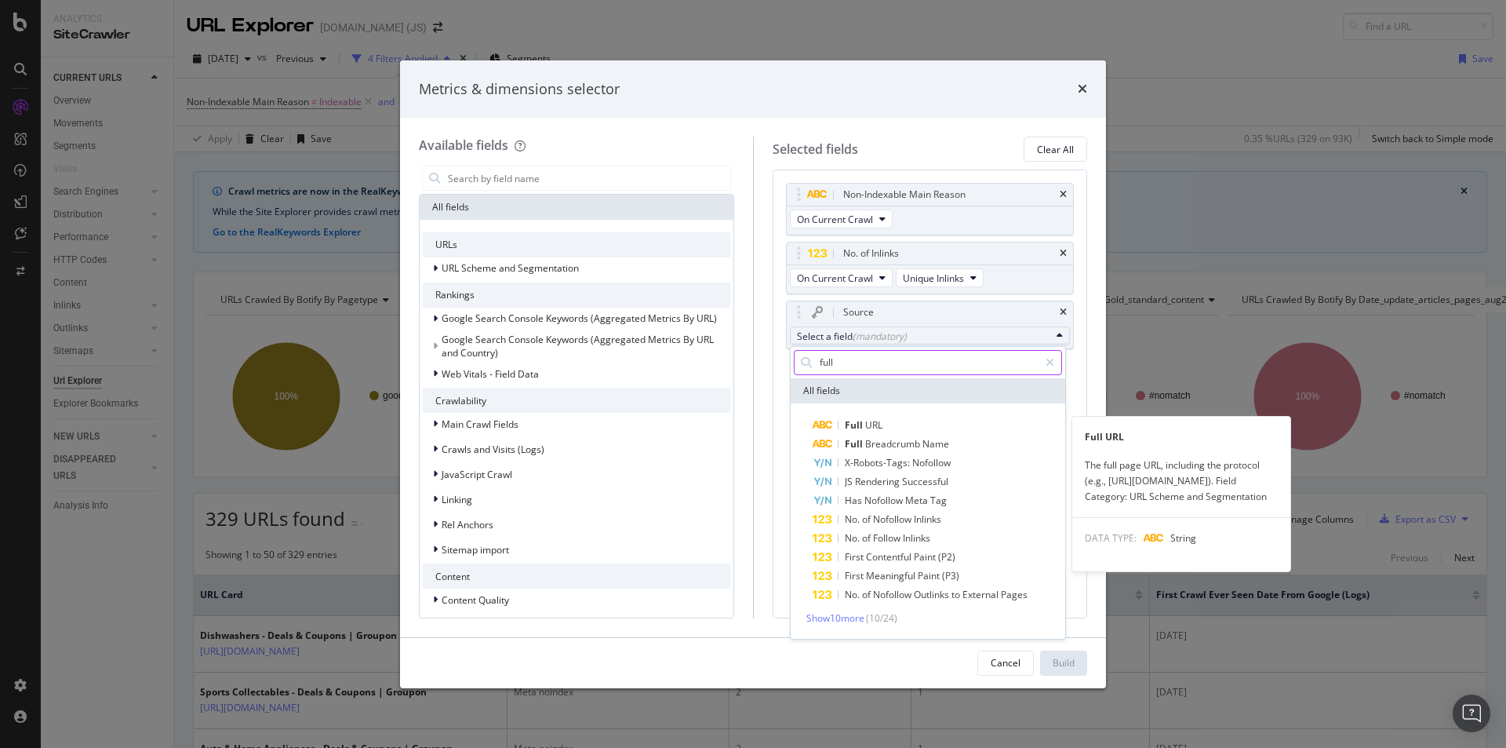
type input "full"
click at [852, 419] on span "Full" at bounding box center [855, 424] width 20 height 13
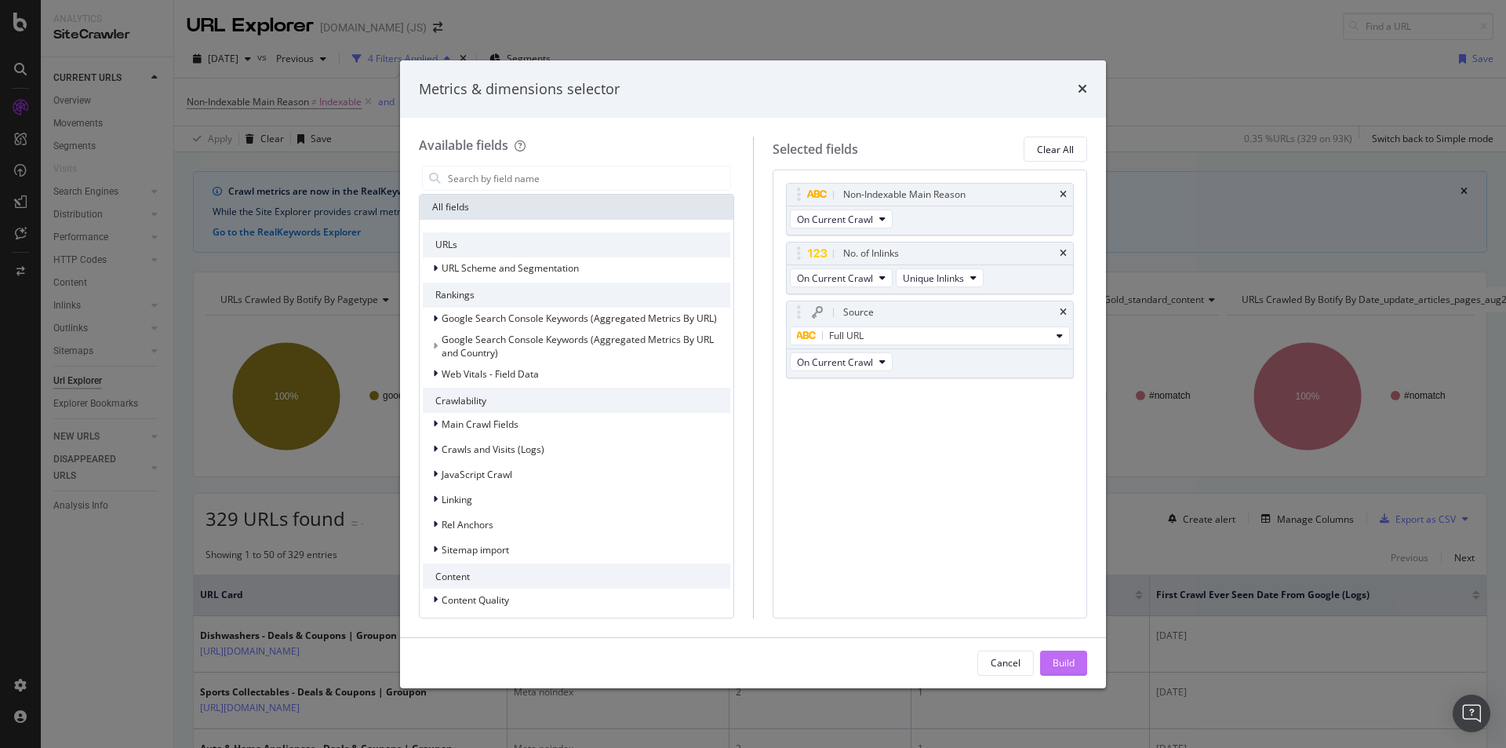
click at [1065, 665] on div "Build" at bounding box center [1064, 662] width 22 height 13
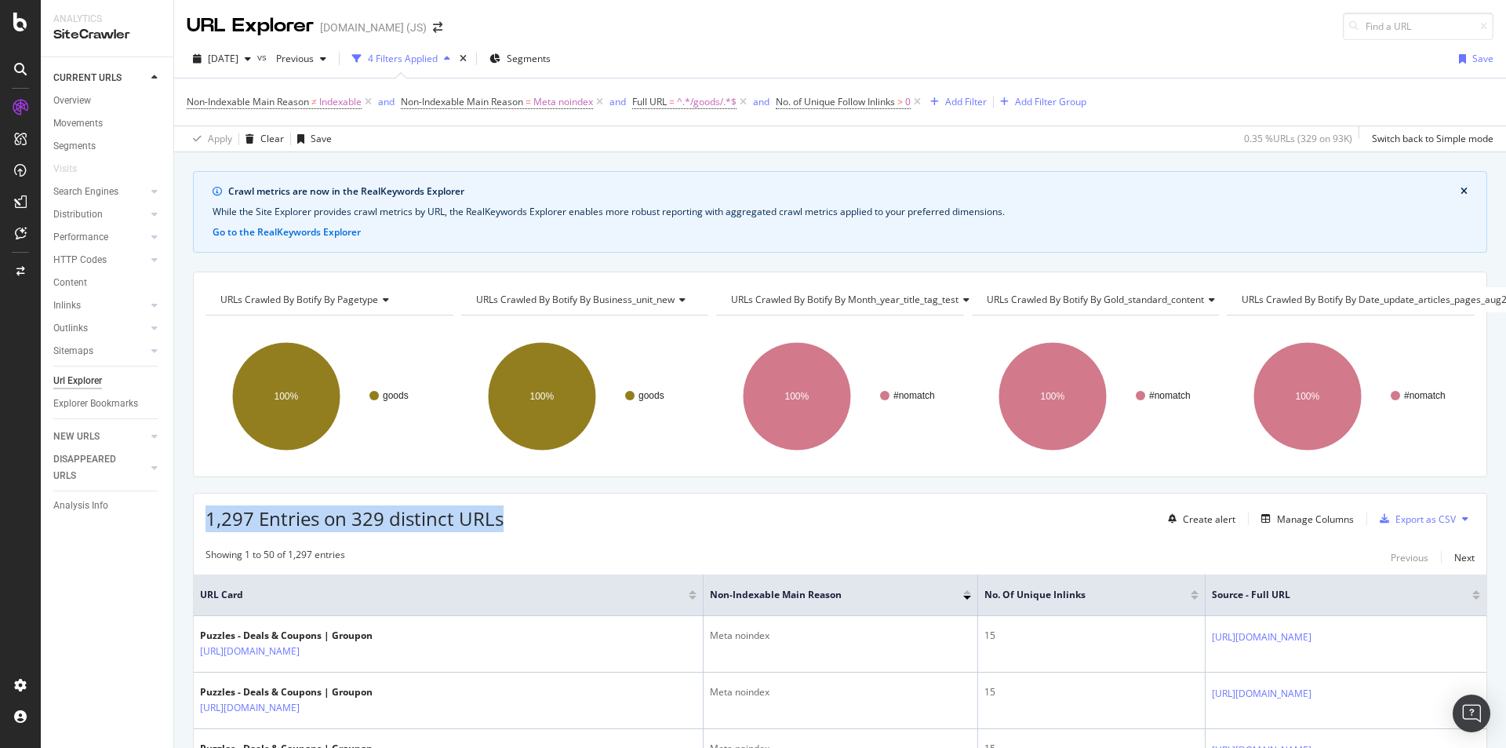
drag, startPoint x: 207, startPoint y: 511, endPoint x: 503, endPoint y: 511, distance: 295.7
click at [503, 511] on div "1,297 Entries on 329 distinct URLs Create alert Manage Columns Export as CSV" at bounding box center [840, 512] width 1293 height 38
copy span "1,297 Entries on 329 distinct URLs"
click at [717, 98] on span "^.*/goods/.*$" at bounding box center [707, 102] width 60 height 22
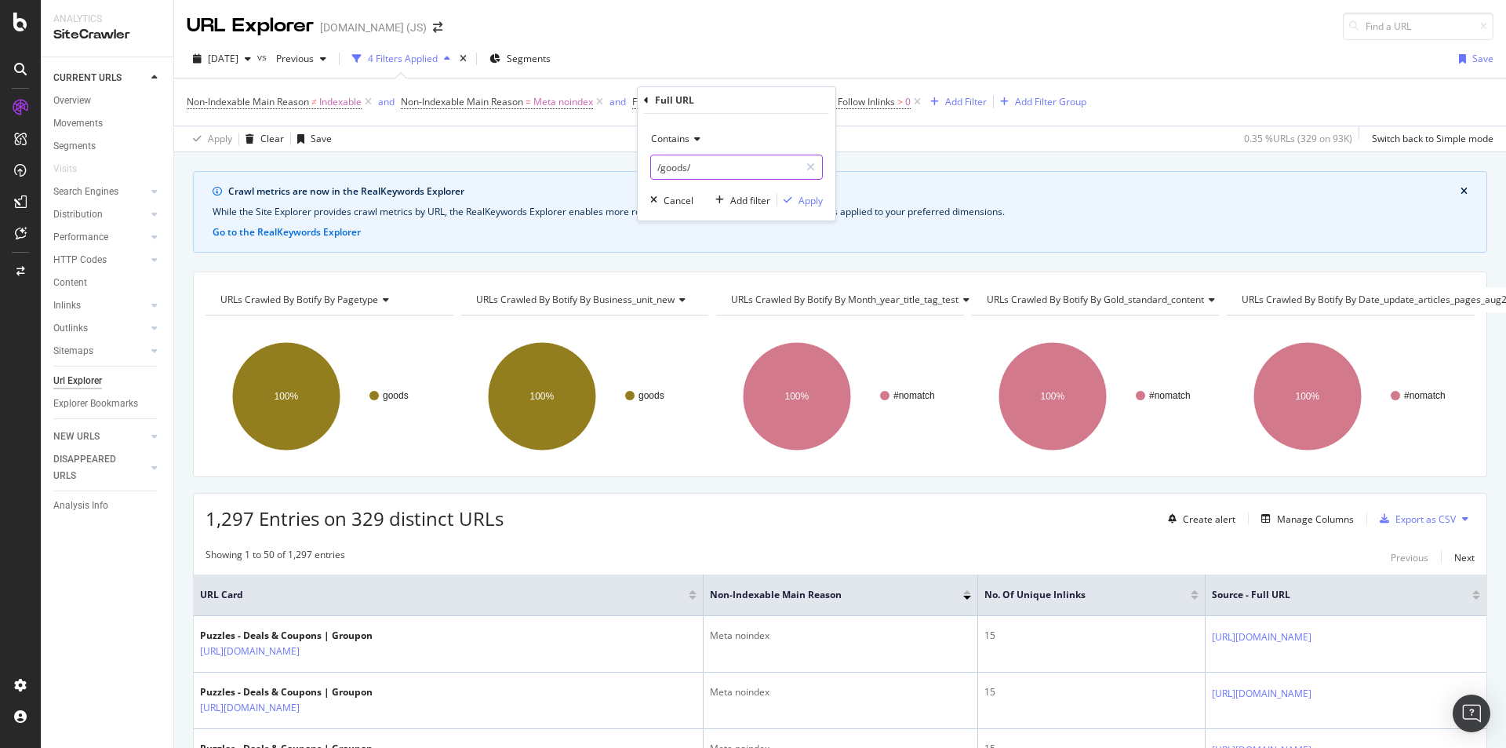
click at [714, 166] on input "/goods/" at bounding box center [725, 167] width 148 height 25
paste input "travel"
click at [654, 169] on input "travel/" at bounding box center [725, 167] width 148 height 25
type input "/travel/"
click at [818, 201] on div "Apply" at bounding box center [811, 200] width 24 height 13
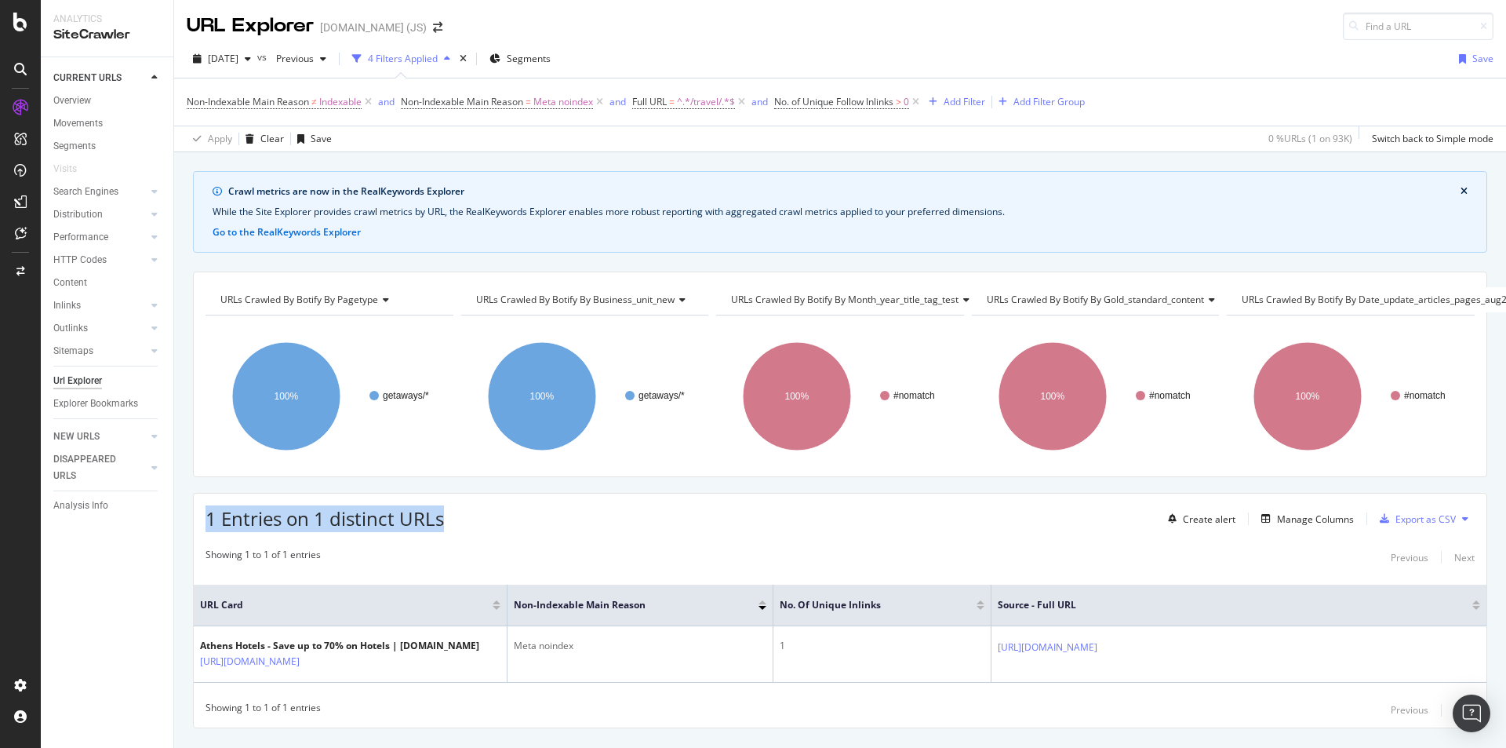
drag, startPoint x: 456, startPoint y: 515, endPoint x: 197, endPoint y: 522, distance: 259.0
click at [197, 522] on div "1 Entries on 1 distinct URLs Create alert Manage Columns Export as CSV" at bounding box center [840, 512] width 1293 height 38
click at [700, 104] on span "^.*/travel/.*$" at bounding box center [706, 102] width 58 height 22
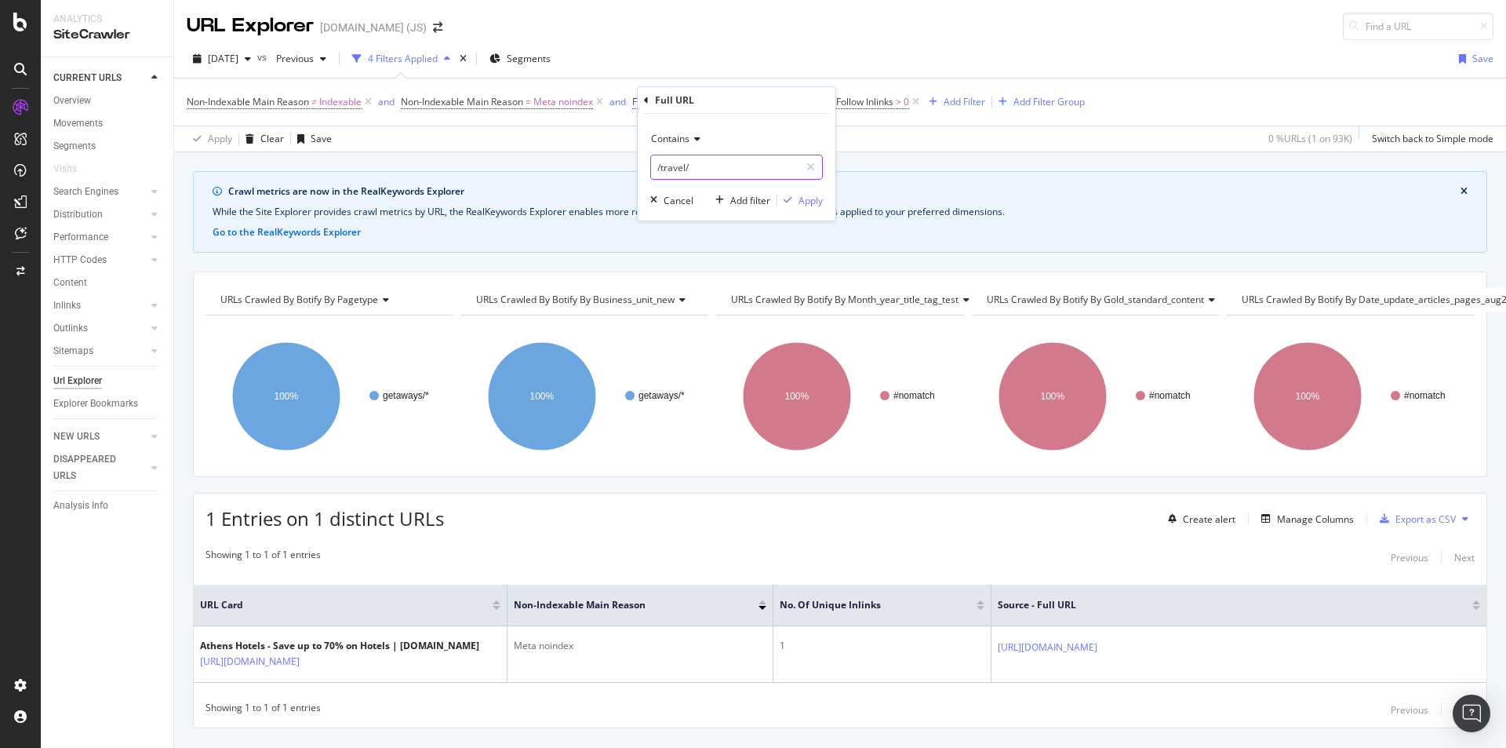
click at [685, 164] on input "/travel/" at bounding box center [725, 167] width 148 height 25
paste input "vouchers"
type input "/vouchers/"
click at [804, 202] on div "Apply" at bounding box center [811, 200] width 24 height 13
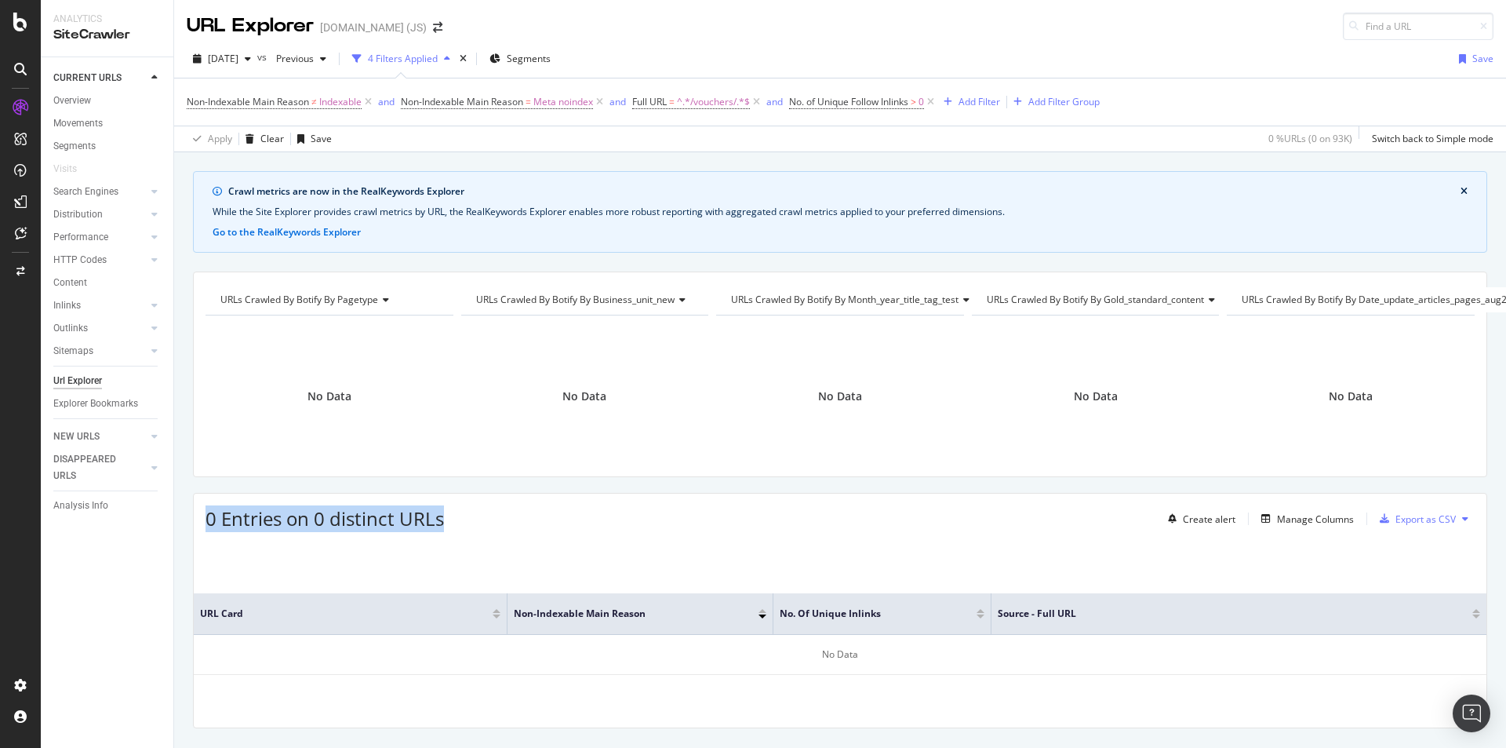
drag, startPoint x: 454, startPoint y: 526, endPoint x: 209, endPoint y: 533, distance: 245.6
click at [209, 533] on div "0 Entries on 0 distinct URLs Create alert Manage Columns Export as CSV URL Card…" at bounding box center [840, 610] width 1294 height 235
copy span "0 Entries on 0 distinct URLs"
click at [714, 98] on span "^.*/vouchers/.*$" at bounding box center [713, 102] width 73 height 22
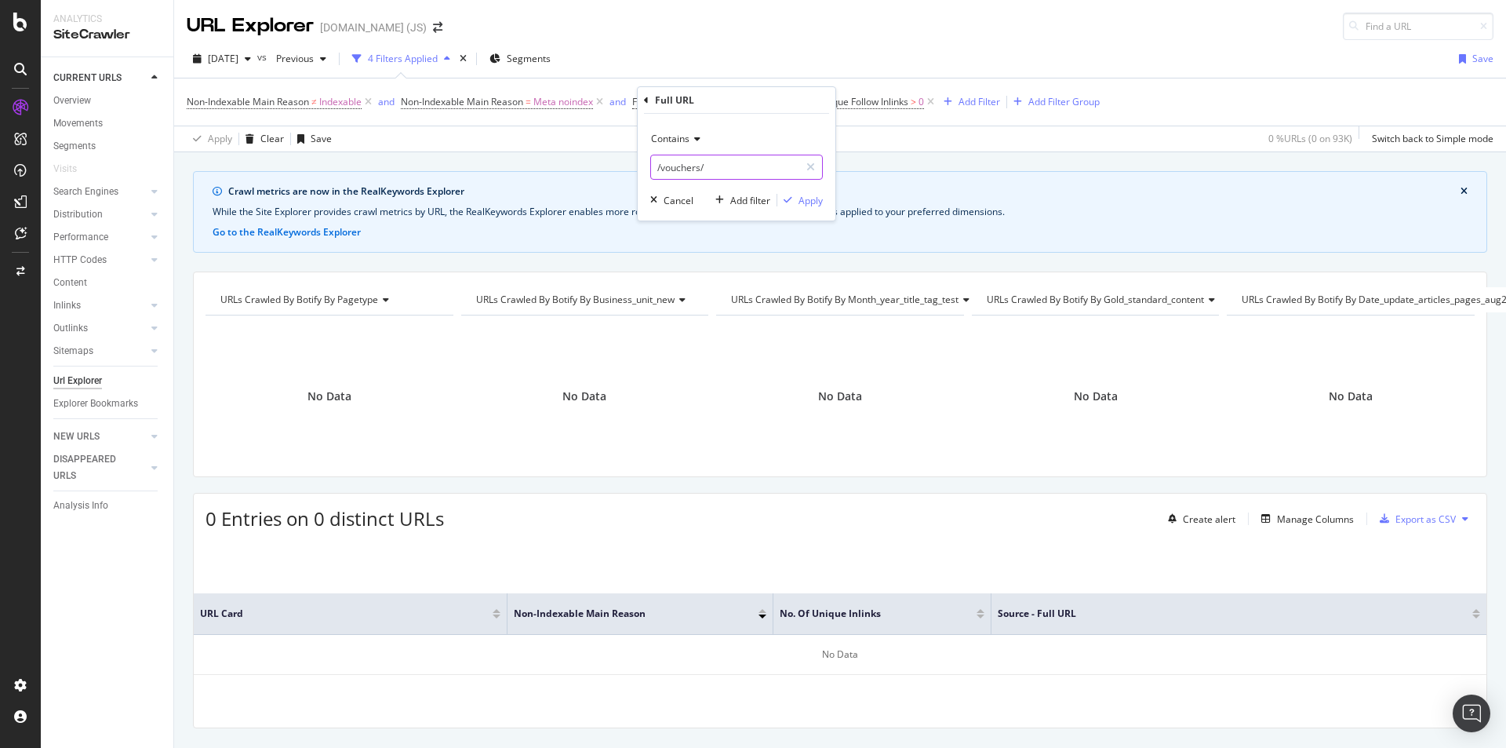
click at [690, 168] on input "/vouchers/" at bounding box center [725, 167] width 148 height 25
drag, startPoint x: 700, startPoint y: 166, endPoint x: 660, endPoint y: 173, distance: 40.8
click at [660, 173] on input "/vouchers/" at bounding box center [725, 167] width 148 height 25
paste input "discount-code"
type input "/discount-codes/"
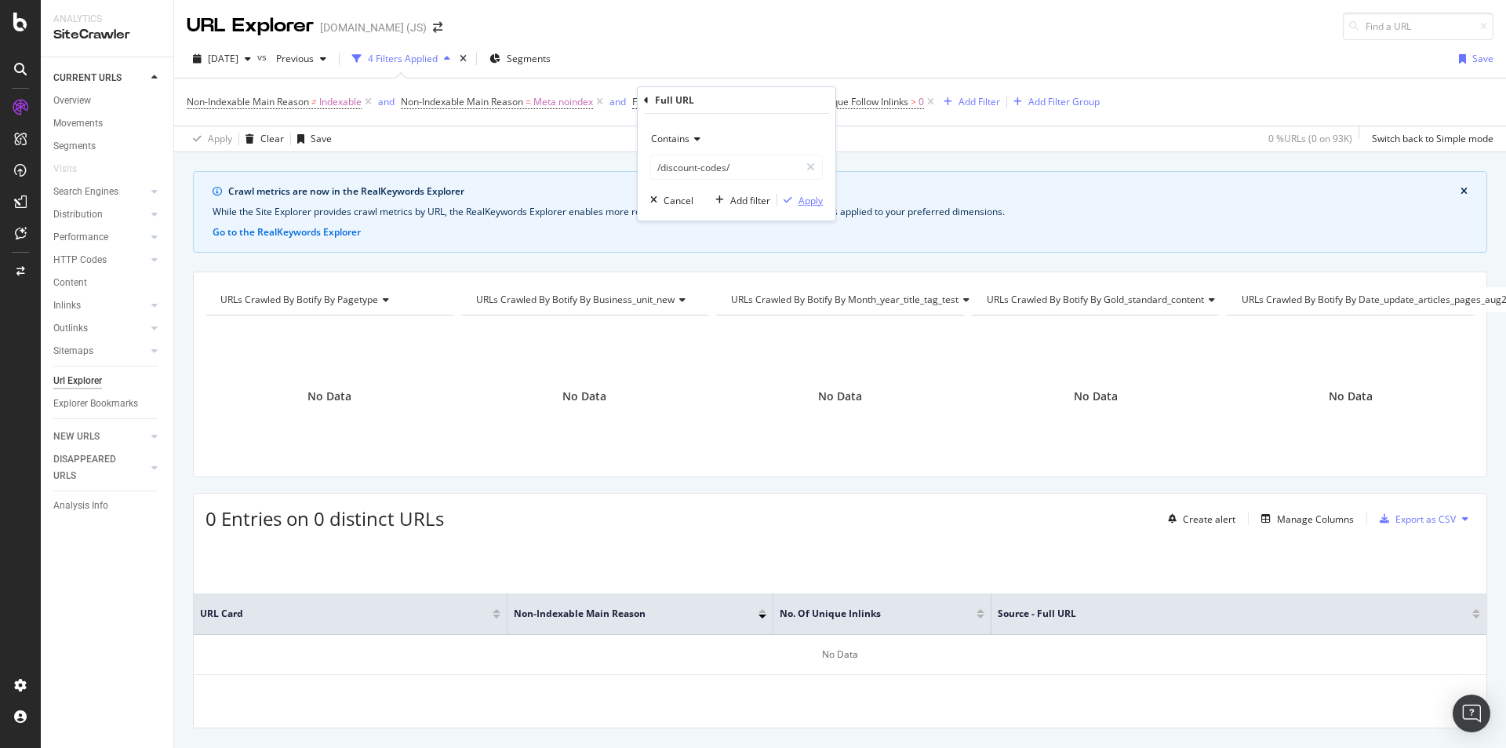
click at [813, 201] on div "Apply" at bounding box center [811, 200] width 24 height 13
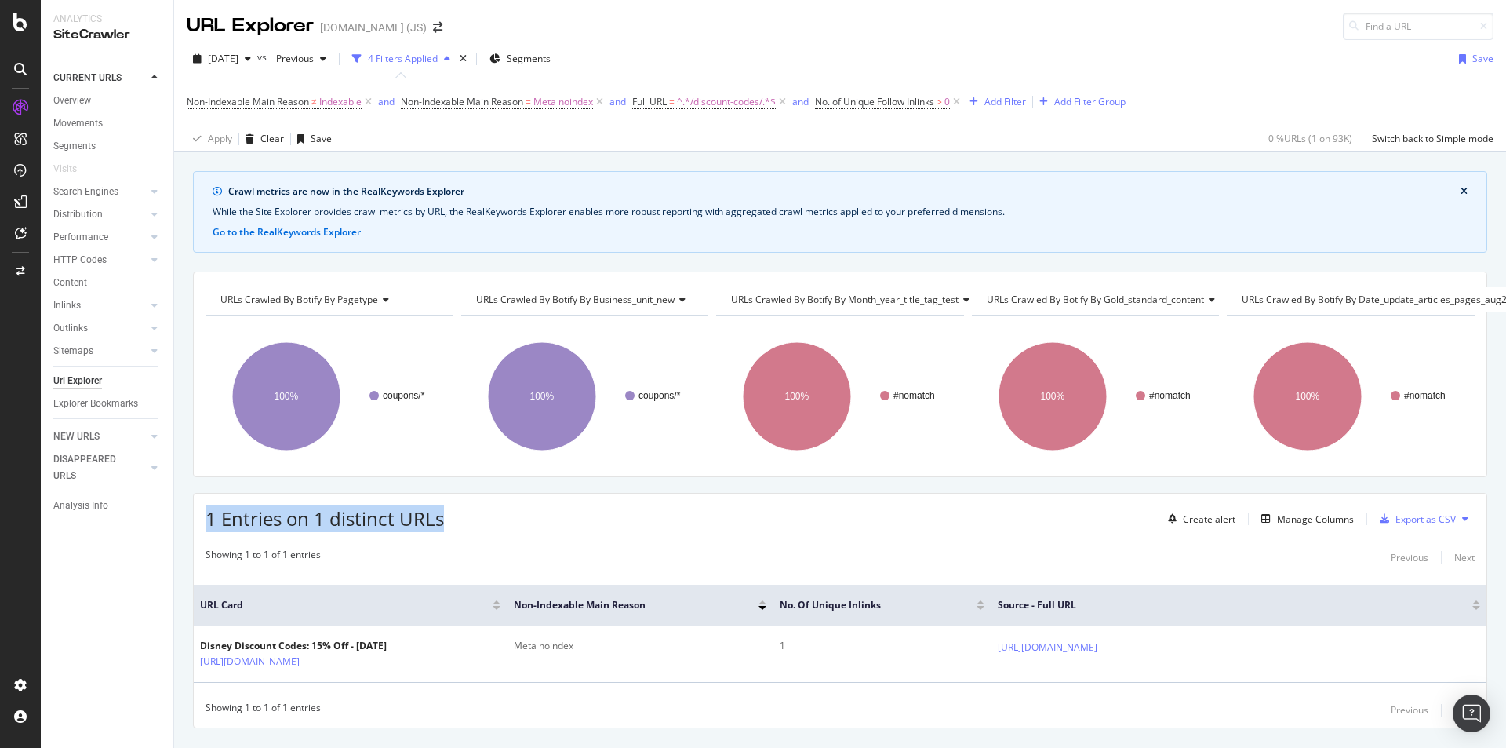
drag, startPoint x: 453, startPoint y: 525, endPoint x: 195, endPoint y: 523, distance: 257.3
click at [195, 523] on div "1 Entries on 1 distinct URLs Create alert Manage Columns Export as CSV" at bounding box center [840, 512] width 1293 height 38
copy span "1 Entries on 1 distinct URLs"
click at [726, 101] on span "^.*/discount-codes/.*$" at bounding box center [726, 102] width 99 height 22
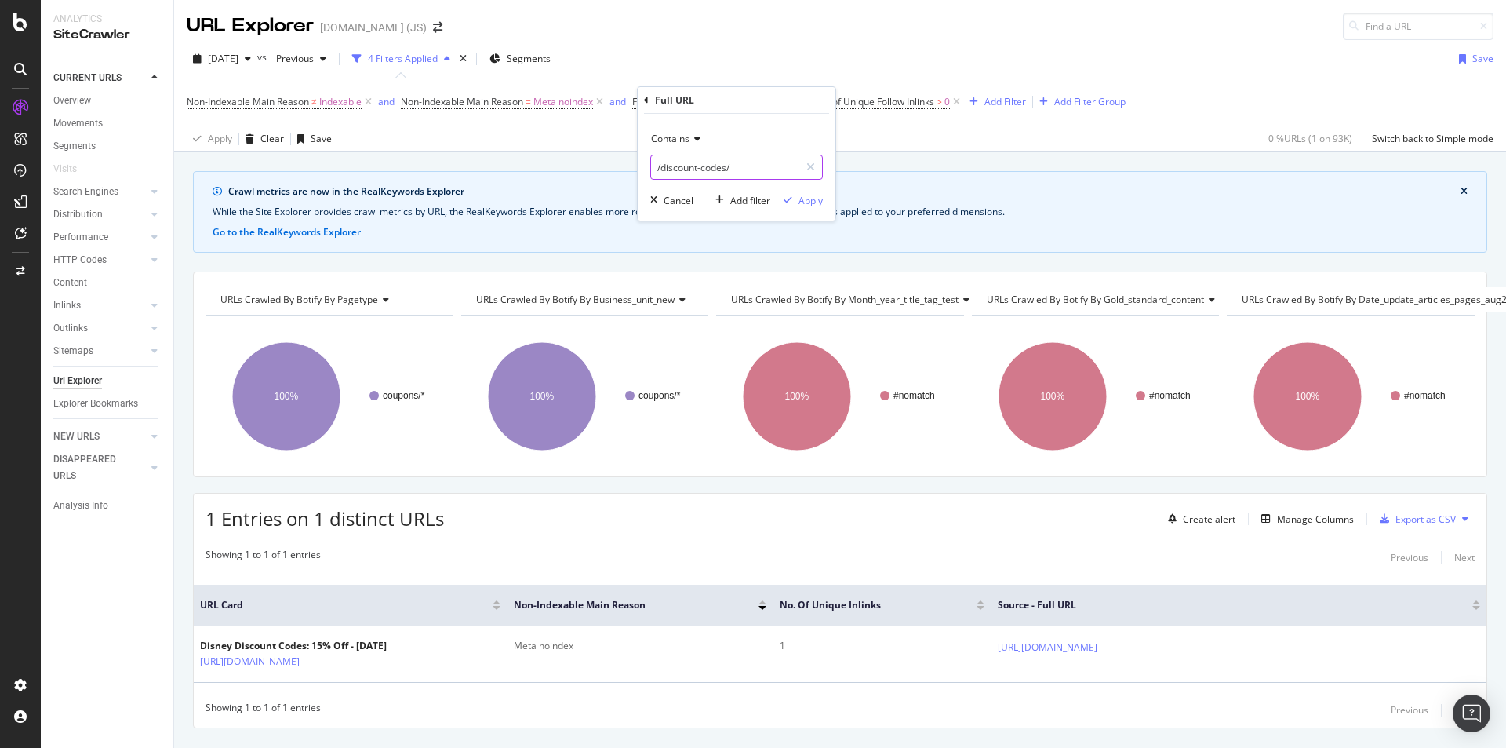
click at [713, 166] on input "/discount-codes/" at bounding box center [725, 167] width 148 height 25
drag, startPoint x: 725, startPoint y: 166, endPoint x: 661, endPoint y: 168, distance: 63.6
click at [661, 168] on input "/discount-codes/" at bounding box center [725, 167] width 148 height 25
paste input "deals"
type input "/deals/"
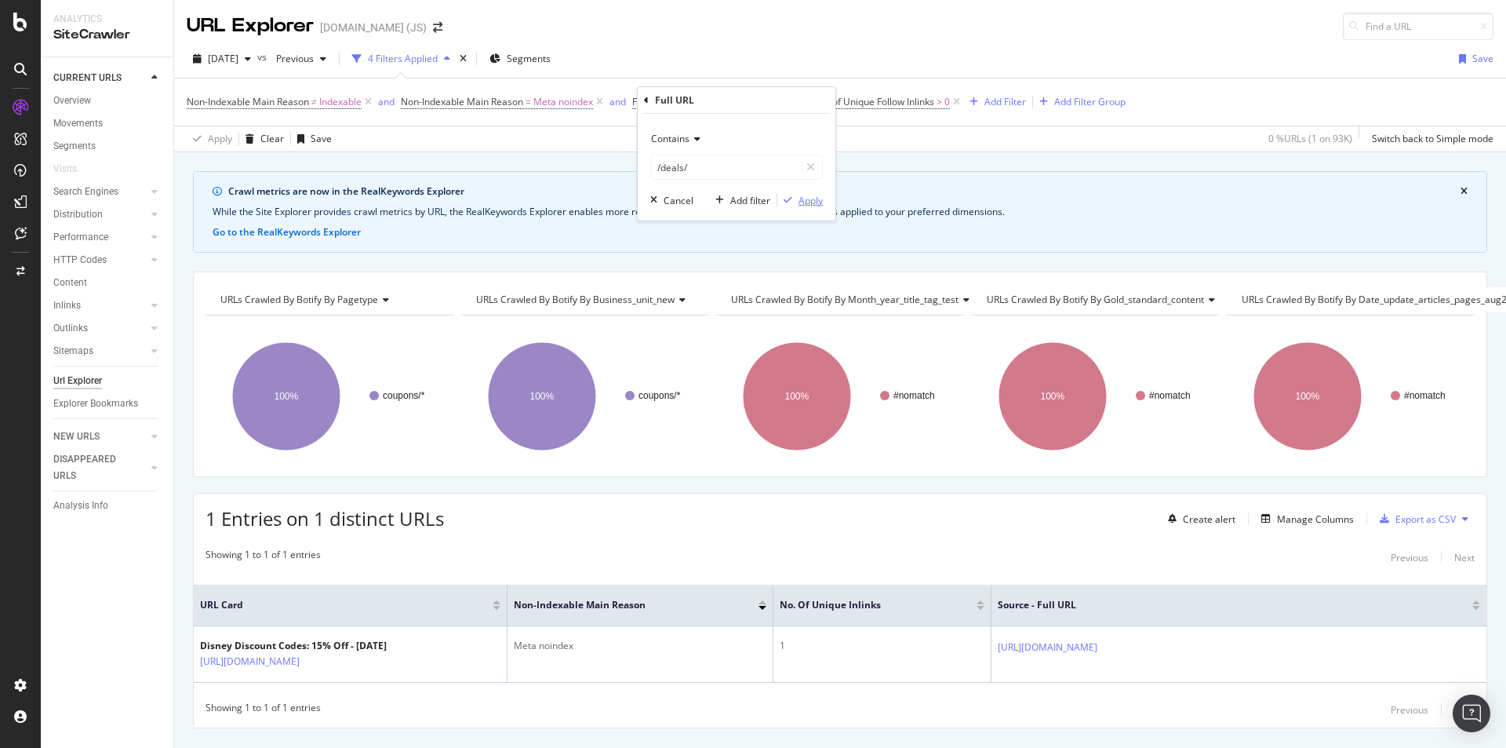
click at [815, 201] on div "Apply" at bounding box center [811, 200] width 24 height 13
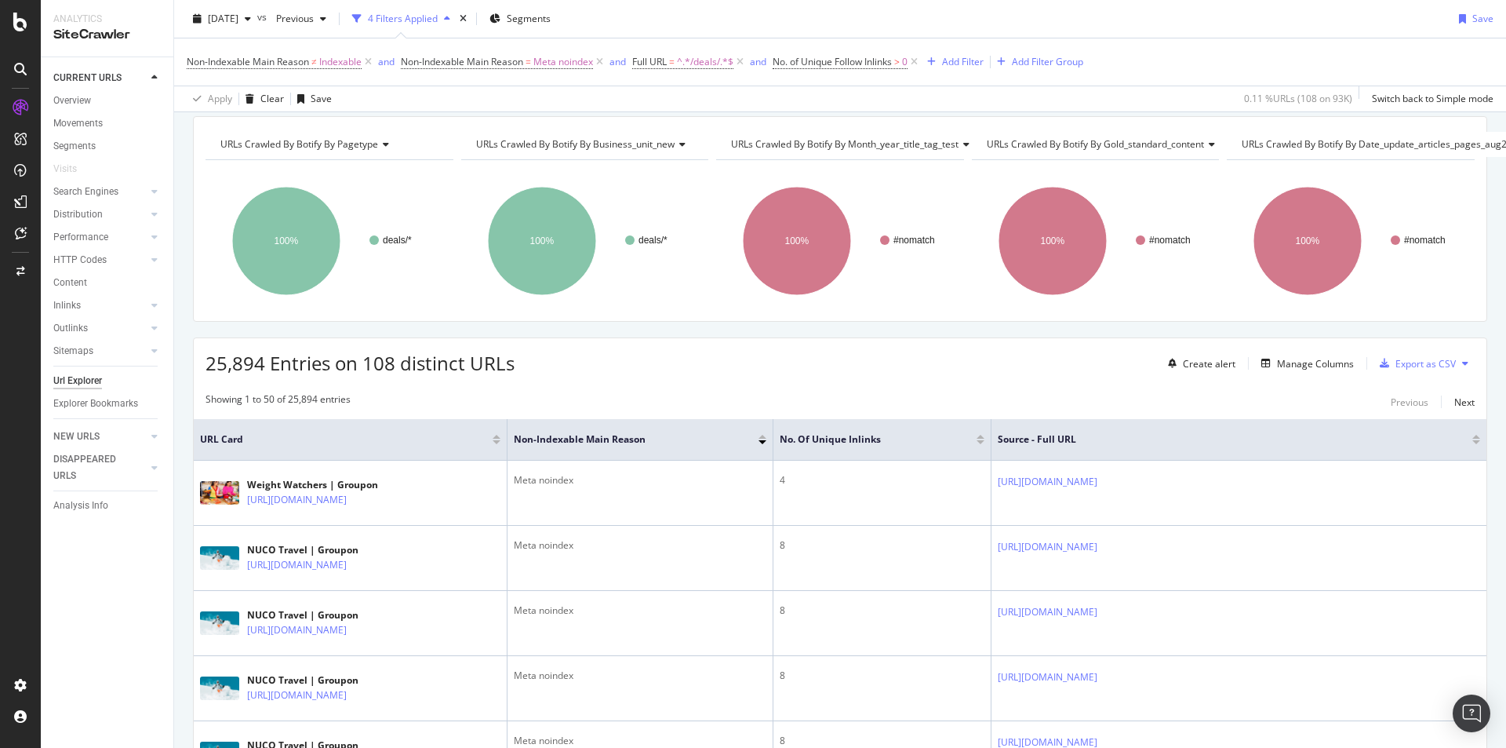
scroll to position [157, 0]
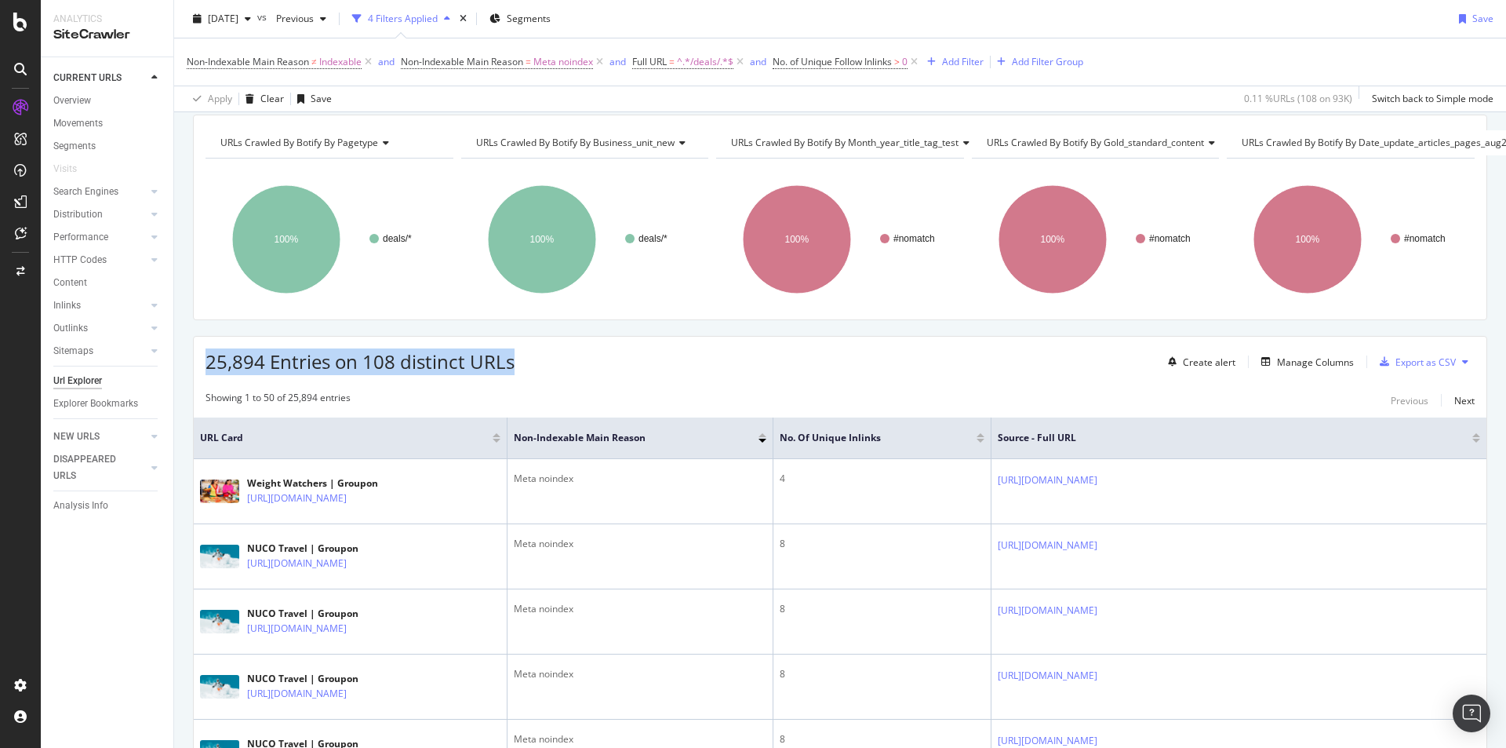
drag, startPoint x: 513, startPoint y: 366, endPoint x: 204, endPoint y: 366, distance: 309.1
click at [204, 366] on div "25,894 Entries on 108 distinct URLs Create alert Manage Columns Export as CSV" at bounding box center [840, 356] width 1293 height 38
copy span "25,894 Entries on 108 distinct URLs"
click at [704, 62] on span "^.*/deals/.*$" at bounding box center [705, 62] width 56 height 22
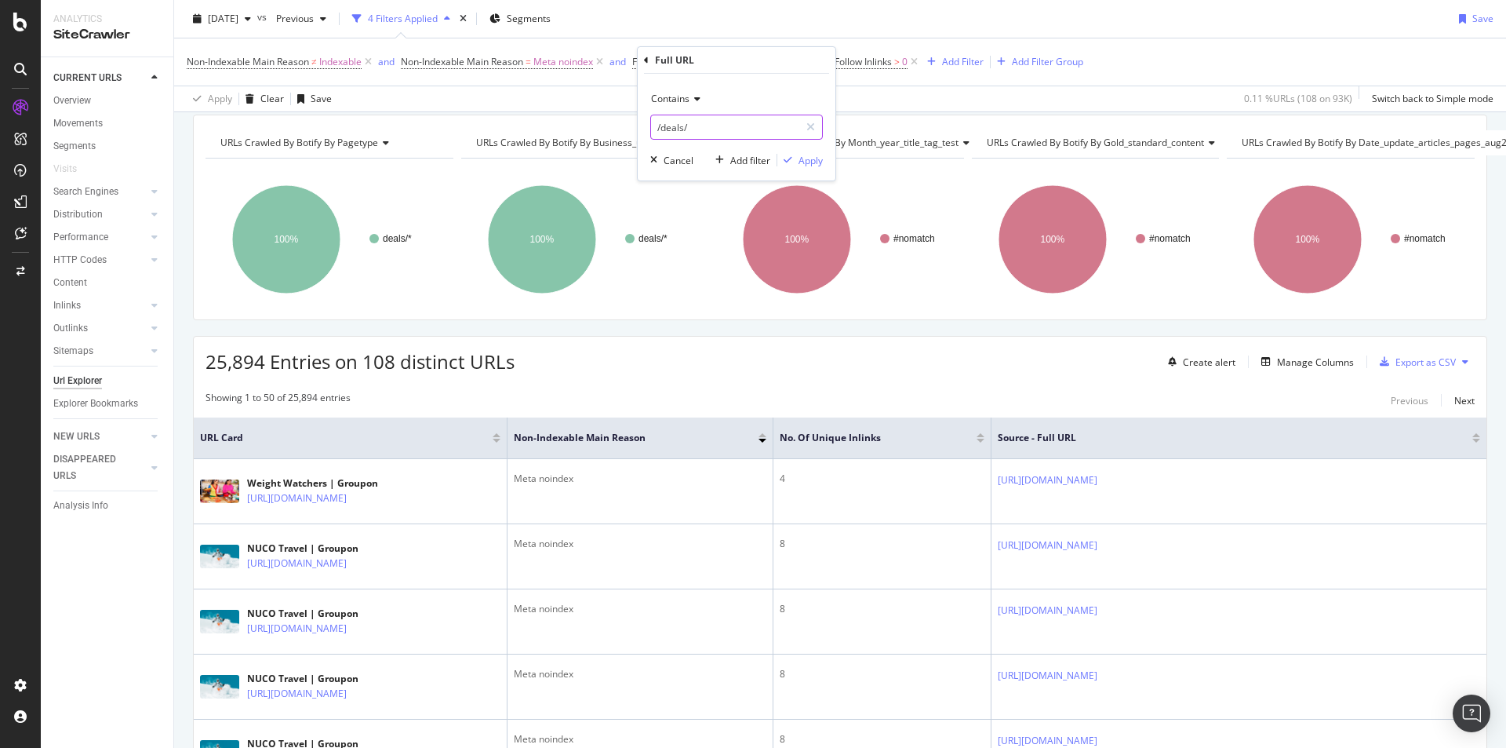
click at [660, 130] on input "/deals/" at bounding box center [725, 127] width 148 height 25
click at [675, 129] on input "/deals/" at bounding box center [725, 127] width 148 height 25
drag, startPoint x: 682, startPoint y: 128, endPoint x: 663, endPoint y: 128, distance: 19.6
click at [663, 128] on input "/deals/" at bounding box center [725, 127] width 148 height 25
paste input "biz"
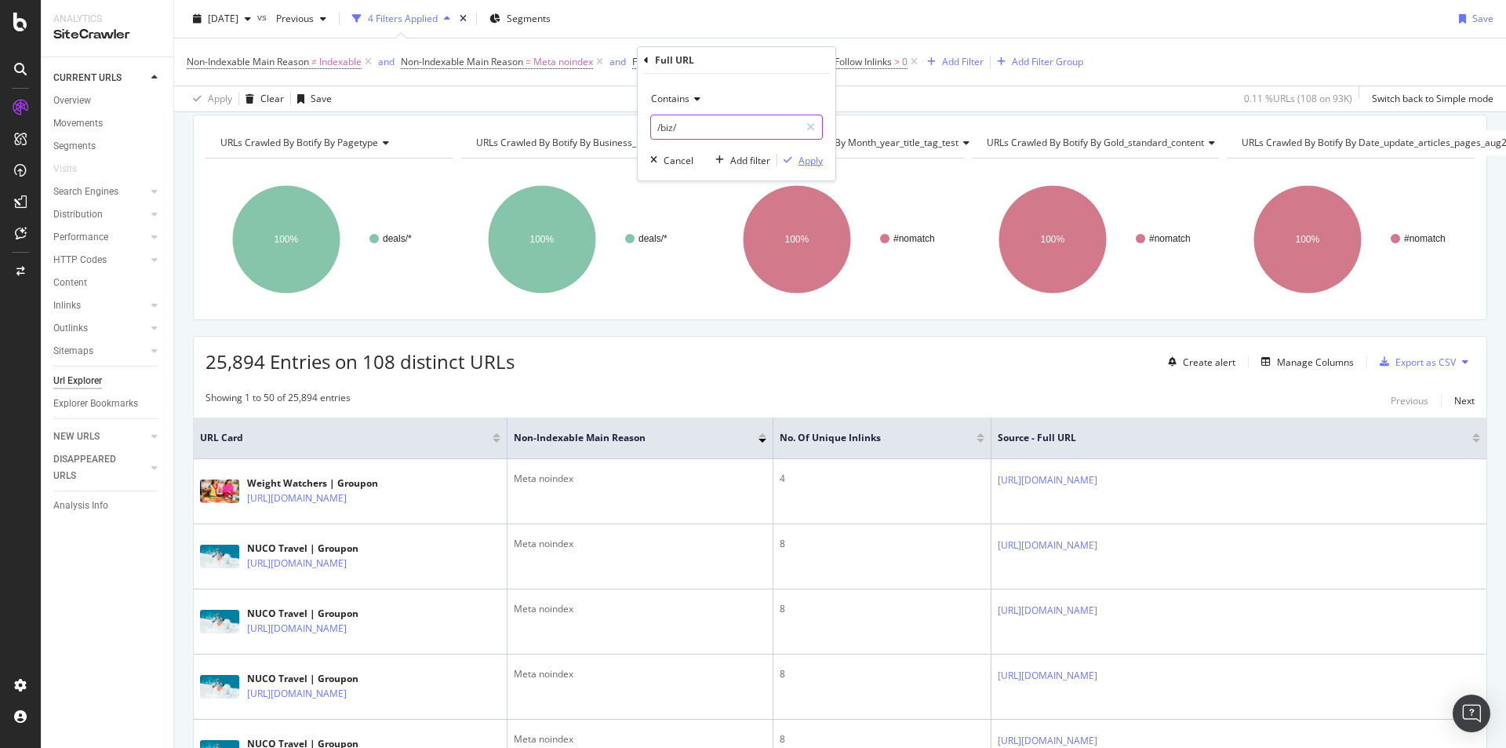
type input "/biz/"
click at [811, 159] on div "Apply" at bounding box center [811, 160] width 24 height 13
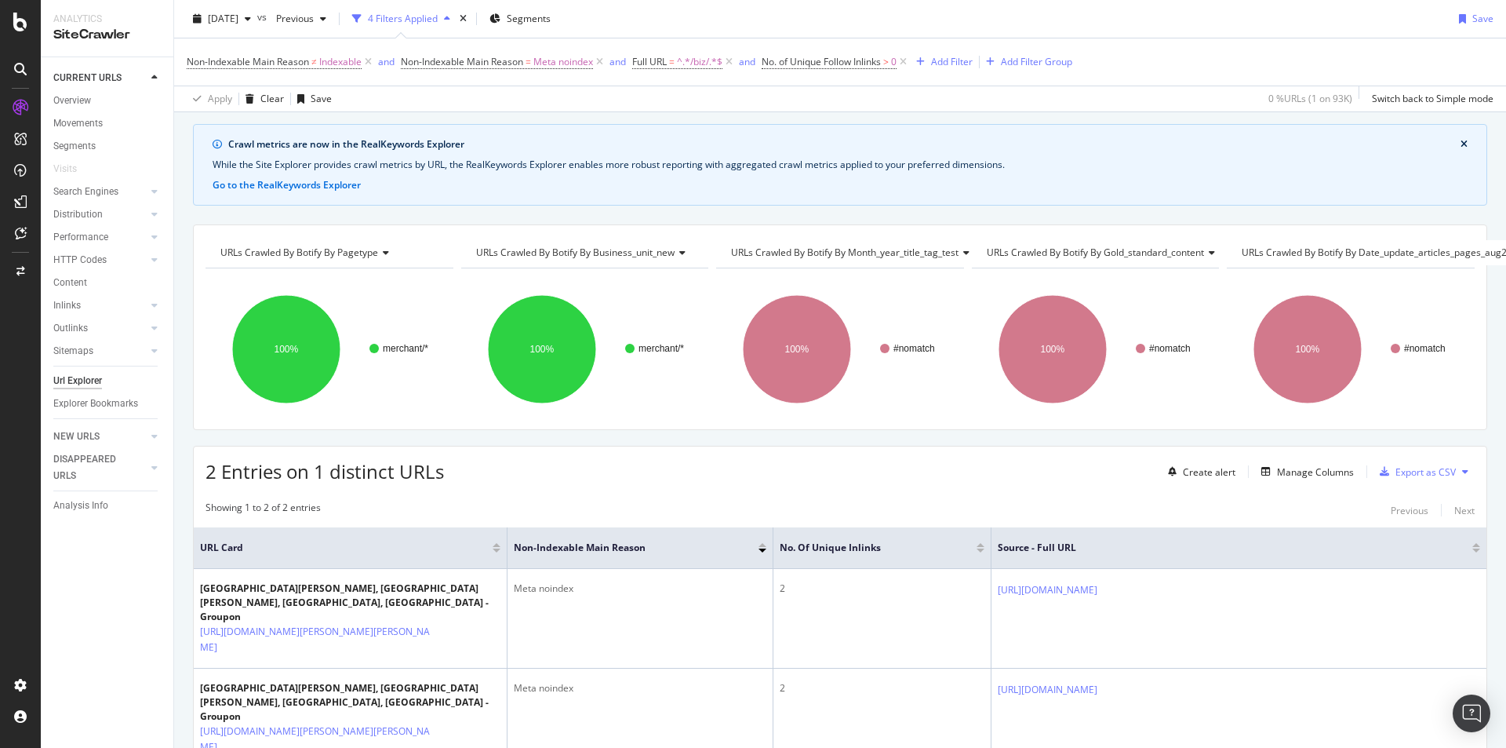
scroll to position [157, 0]
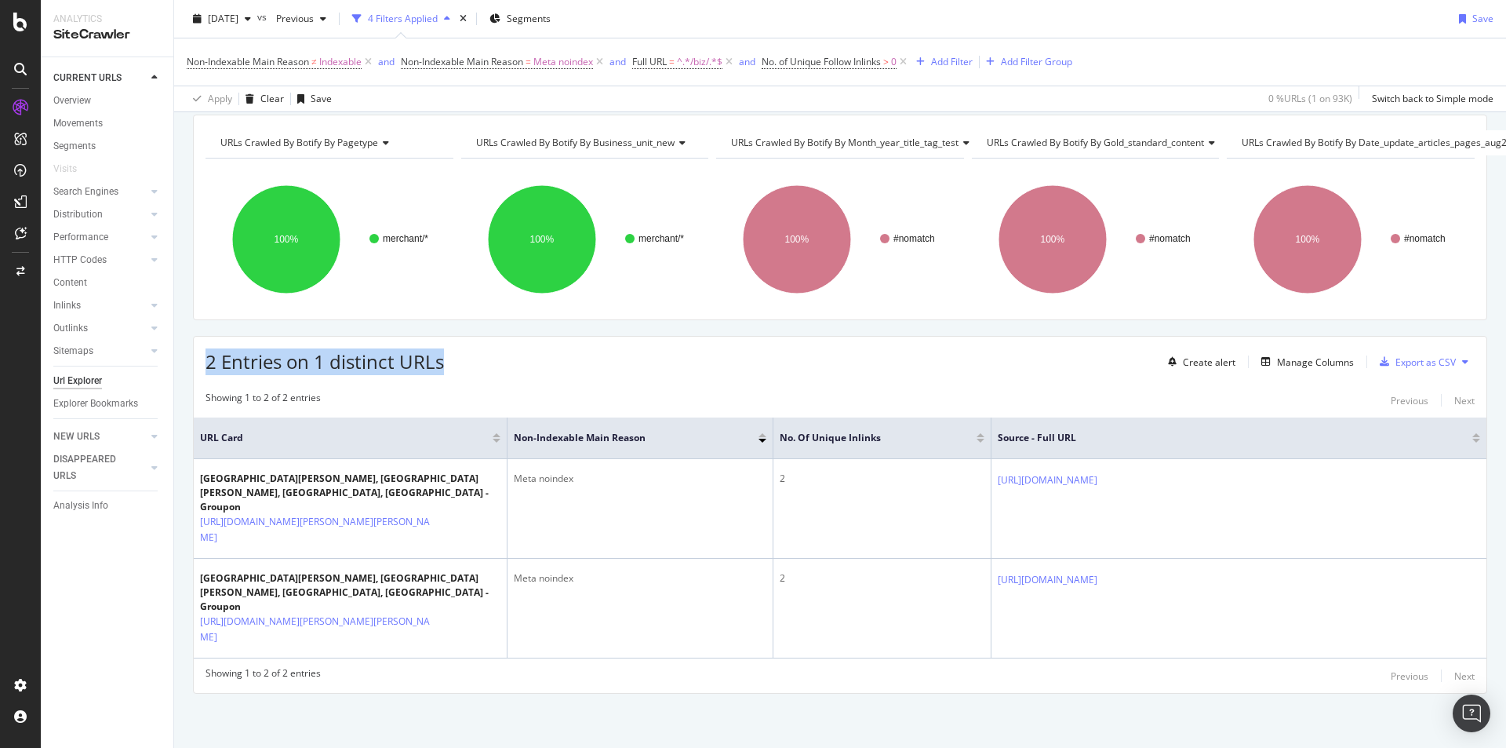
drag, startPoint x: 471, startPoint y: 358, endPoint x: 208, endPoint y: 359, distance: 263.6
click at [208, 359] on div "2 Entries on 1 distinct URLs Create alert Manage Columns Export as CSV" at bounding box center [840, 356] width 1293 height 38
copy span "2 Entries on 1 distinct URLs"
click at [700, 66] on span "^.*/biz/.*$" at bounding box center [699, 62] width 45 height 22
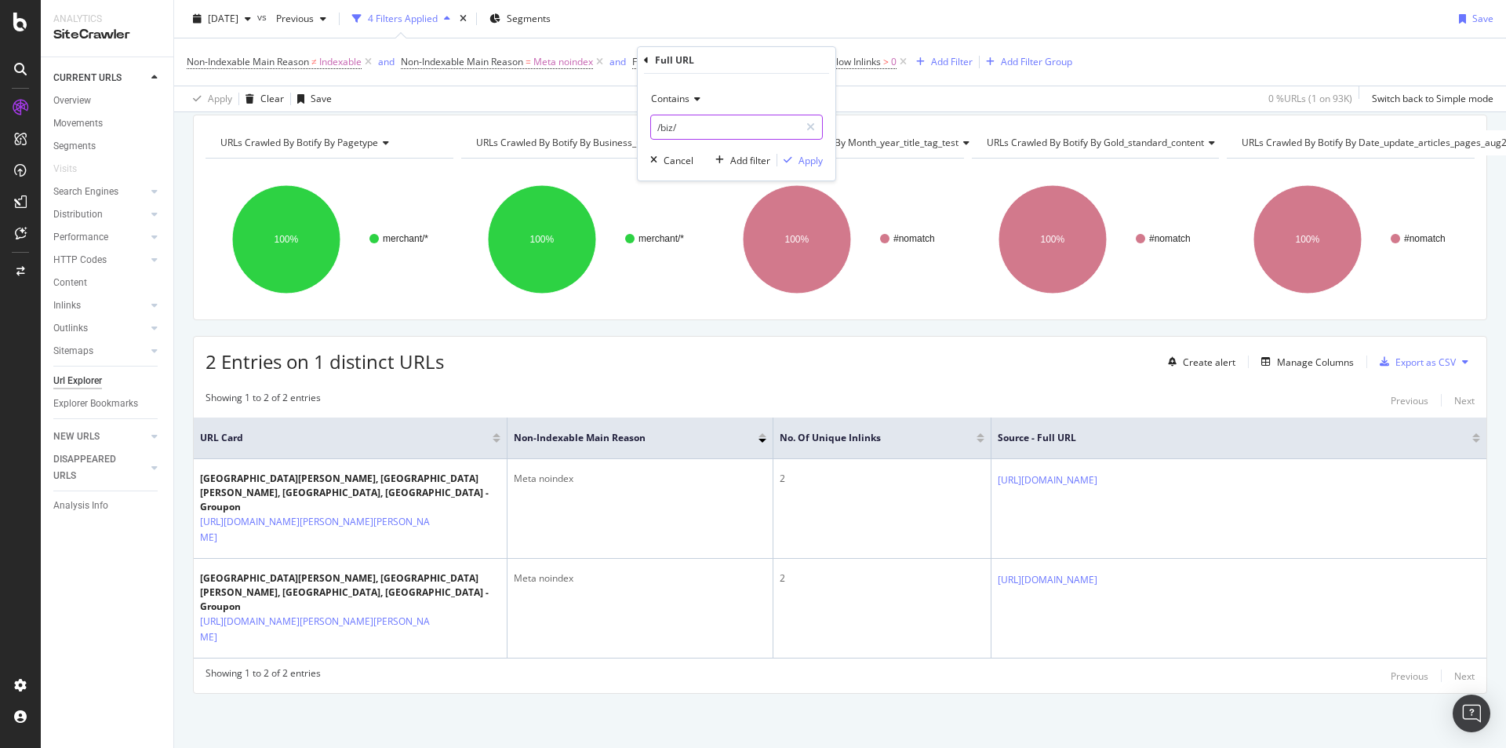
click at [664, 128] on input "/biz/" at bounding box center [725, 127] width 148 height 25
click at [670, 128] on input "/biz/" at bounding box center [725, 127] width 148 height 25
type input "/vouchers/"
drag, startPoint x: 807, startPoint y: 166, endPoint x: 785, endPoint y: 166, distance: 22.0
click at [807, 166] on div "Apply" at bounding box center [811, 160] width 24 height 13
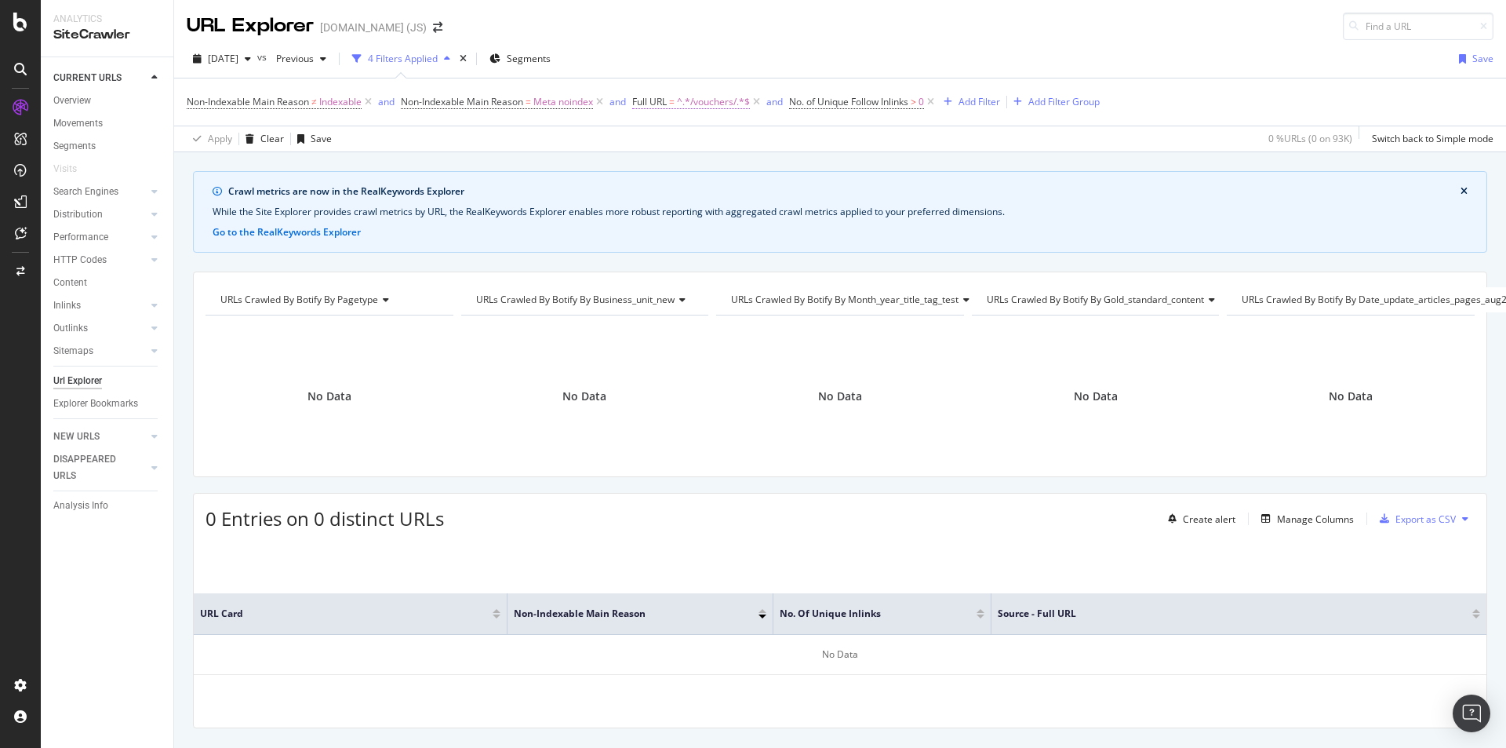
click at [712, 100] on span "^.*/vouchers/.*$" at bounding box center [713, 102] width 73 height 22
click at [733, 60] on div "2025 Oct. 6th vs Previous 4 Filters Applied Segments Save" at bounding box center [840, 61] width 1332 height 31
click at [857, 104] on span "No. of Unique Follow Inlinks" at bounding box center [848, 101] width 119 height 13
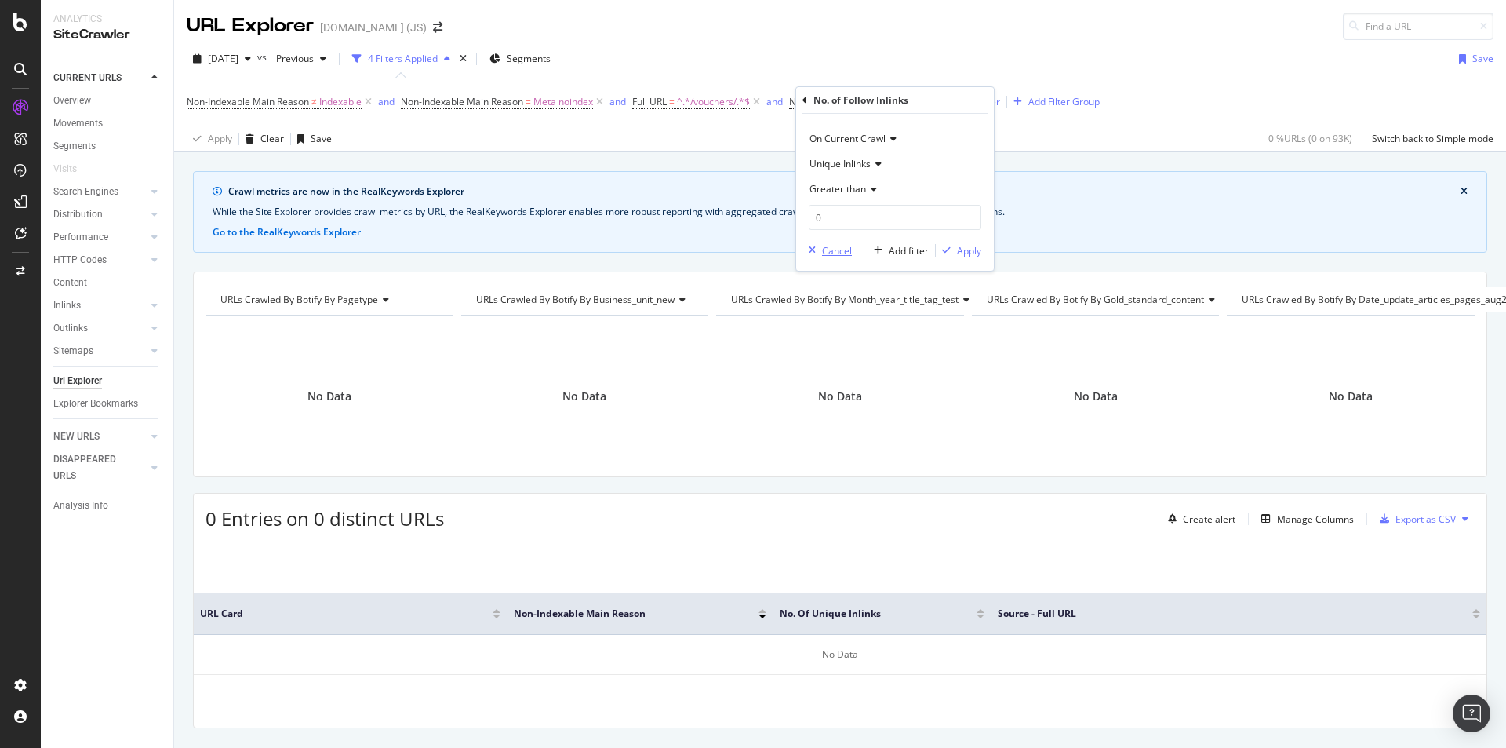
click at [825, 249] on div "Cancel" at bounding box center [837, 250] width 30 height 13
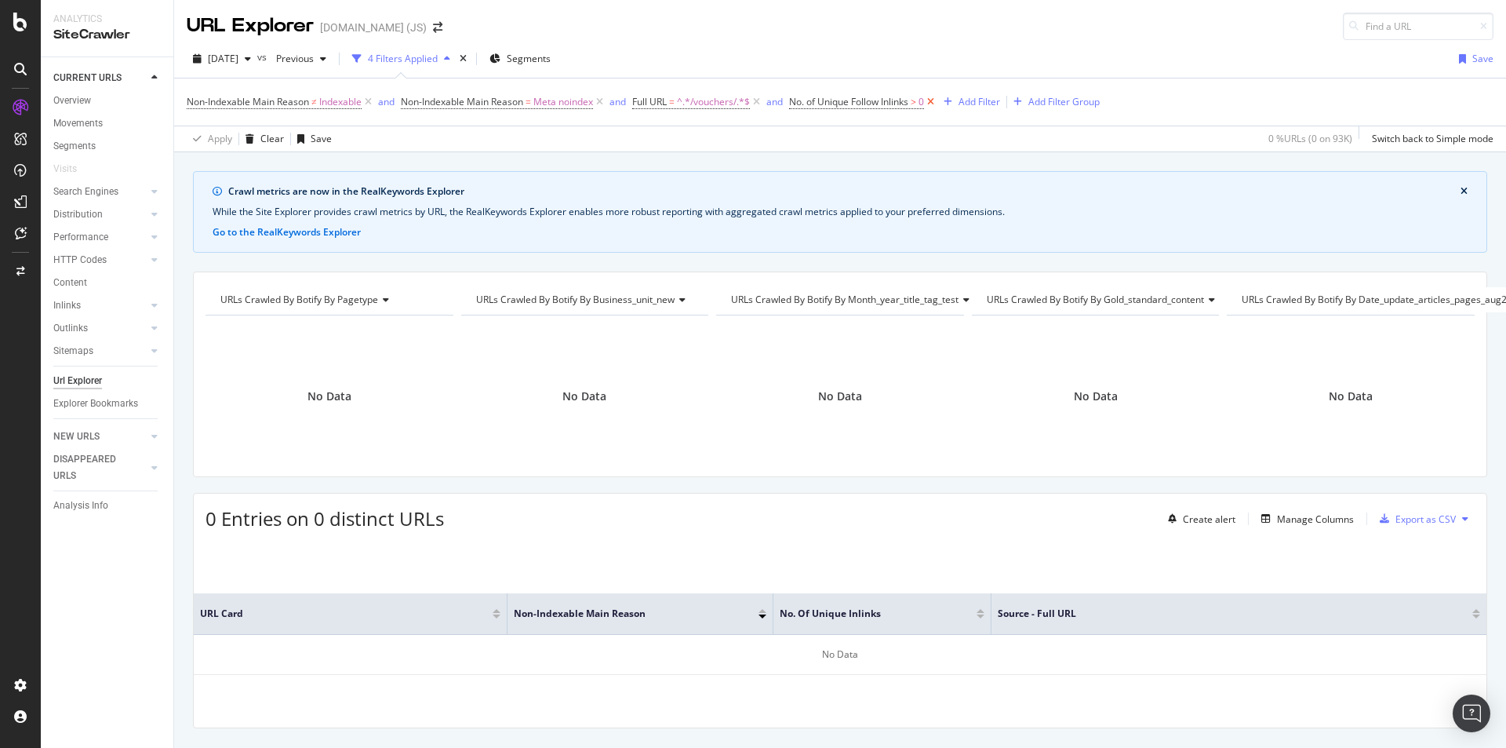
click at [937, 100] on icon at bounding box center [930, 102] width 13 height 16
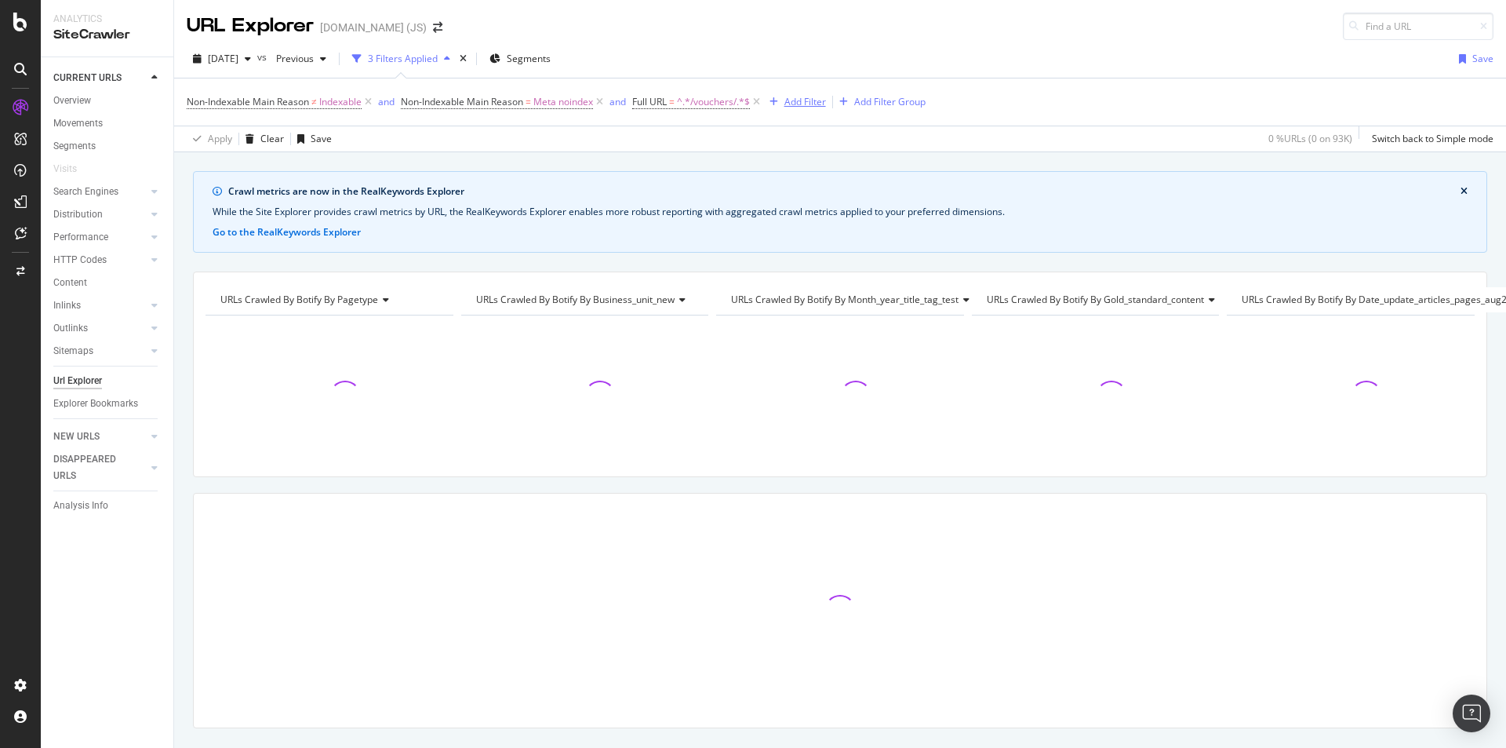
click at [820, 100] on div "Add Filter" at bounding box center [805, 101] width 42 height 13
click at [966, 43] on div "2025 Oct. 6th vs Previous 3 Filters Applied Segments Save Non-Indexable Main Re…" at bounding box center [840, 96] width 1332 height 112
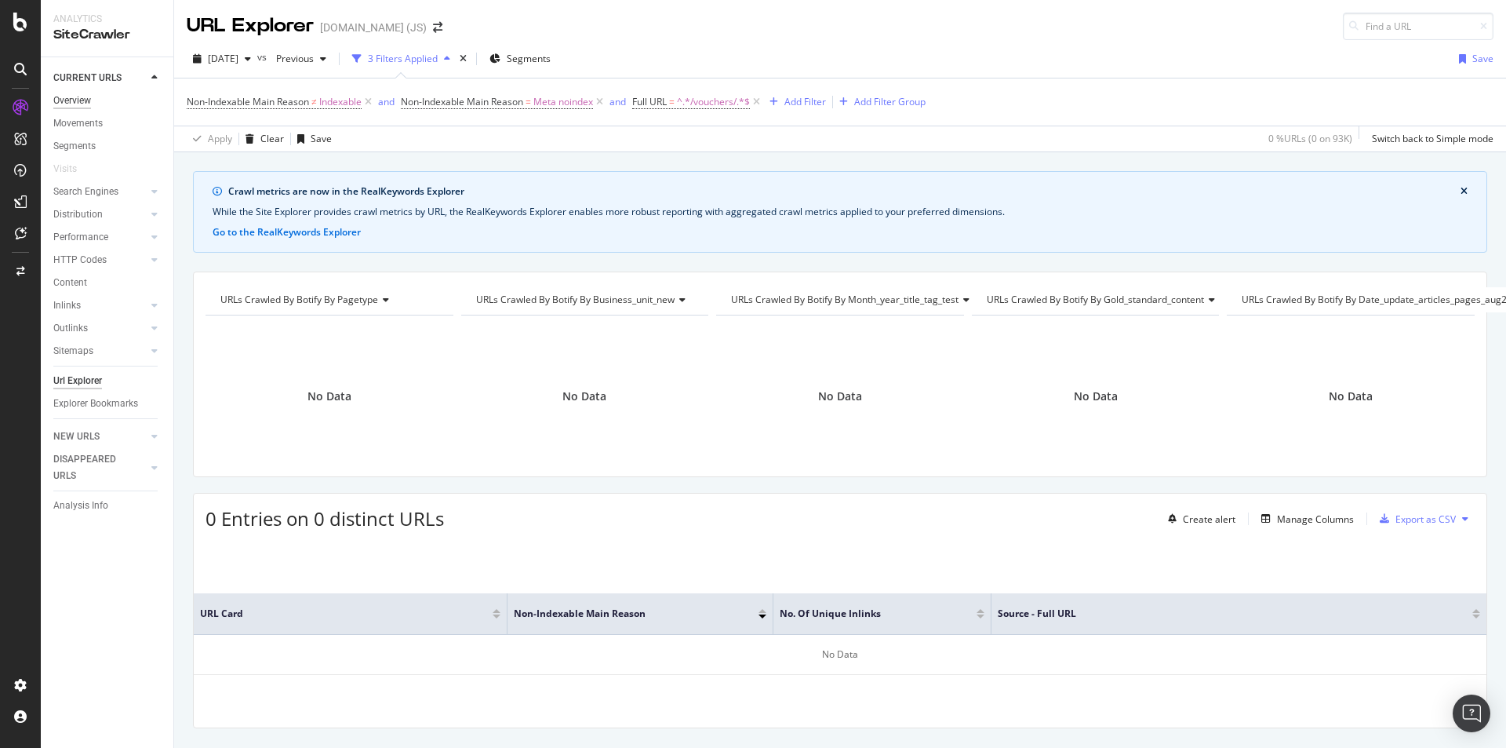
drag, startPoint x: 93, startPoint y: 98, endPoint x: 77, endPoint y: 98, distance: 15.7
click at [93, 98] on link "Overview" at bounding box center [107, 101] width 109 height 16
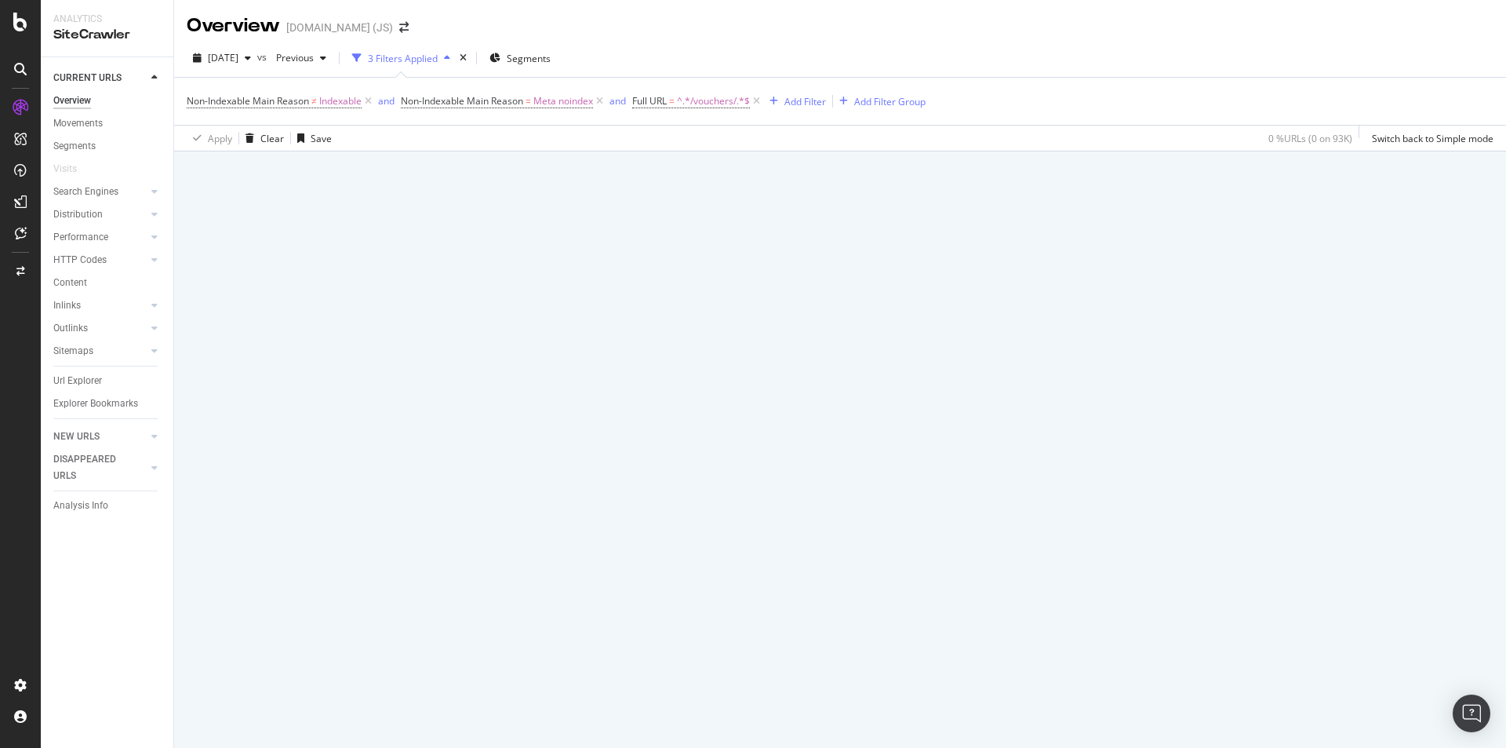
click at [77, 98] on div "Overview" at bounding box center [72, 101] width 38 height 16
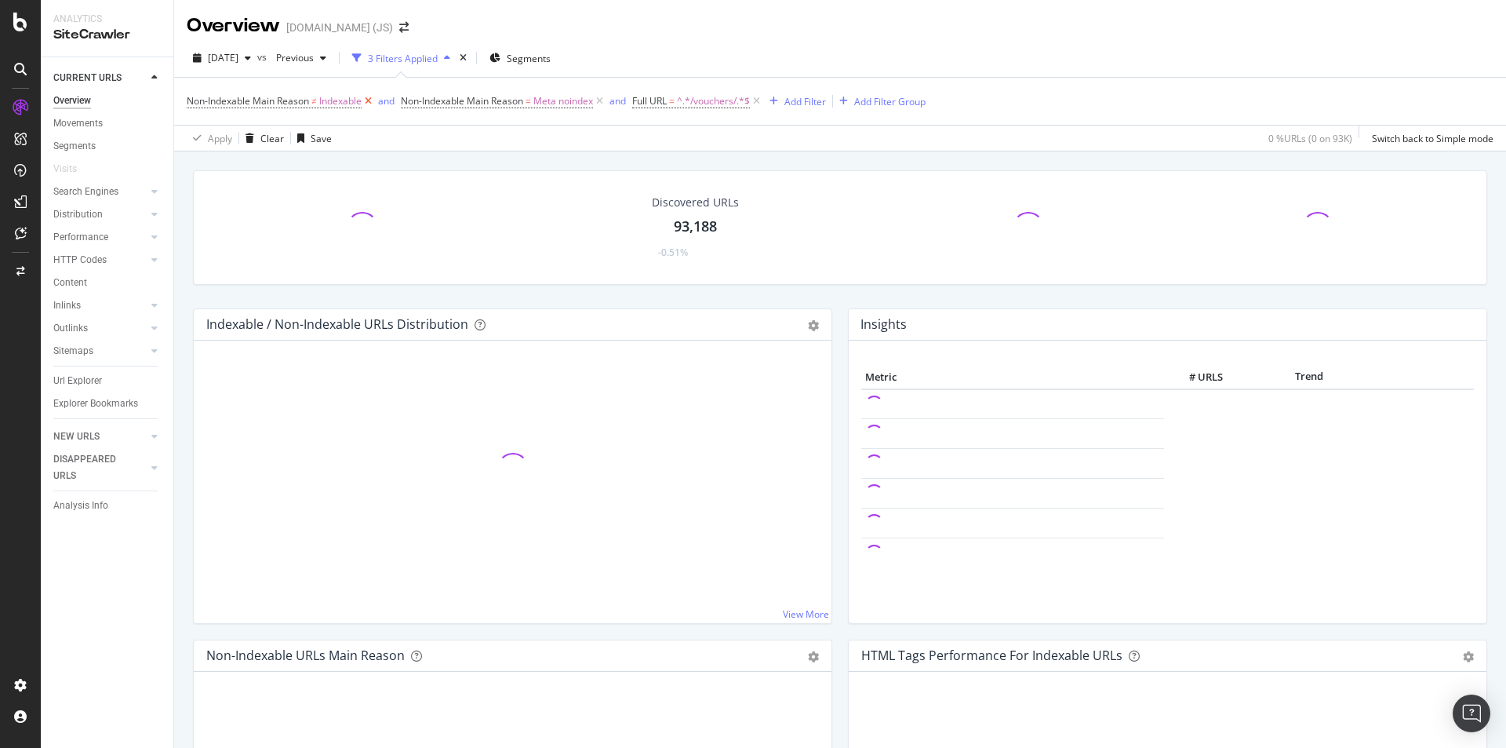
click at [368, 102] on icon at bounding box center [368, 101] width 13 height 16
click at [384, 100] on icon at bounding box center [385, 101] width 13 height 16
click at [313, 101] on icon at bounding box center [310, 101] width 13 height 16
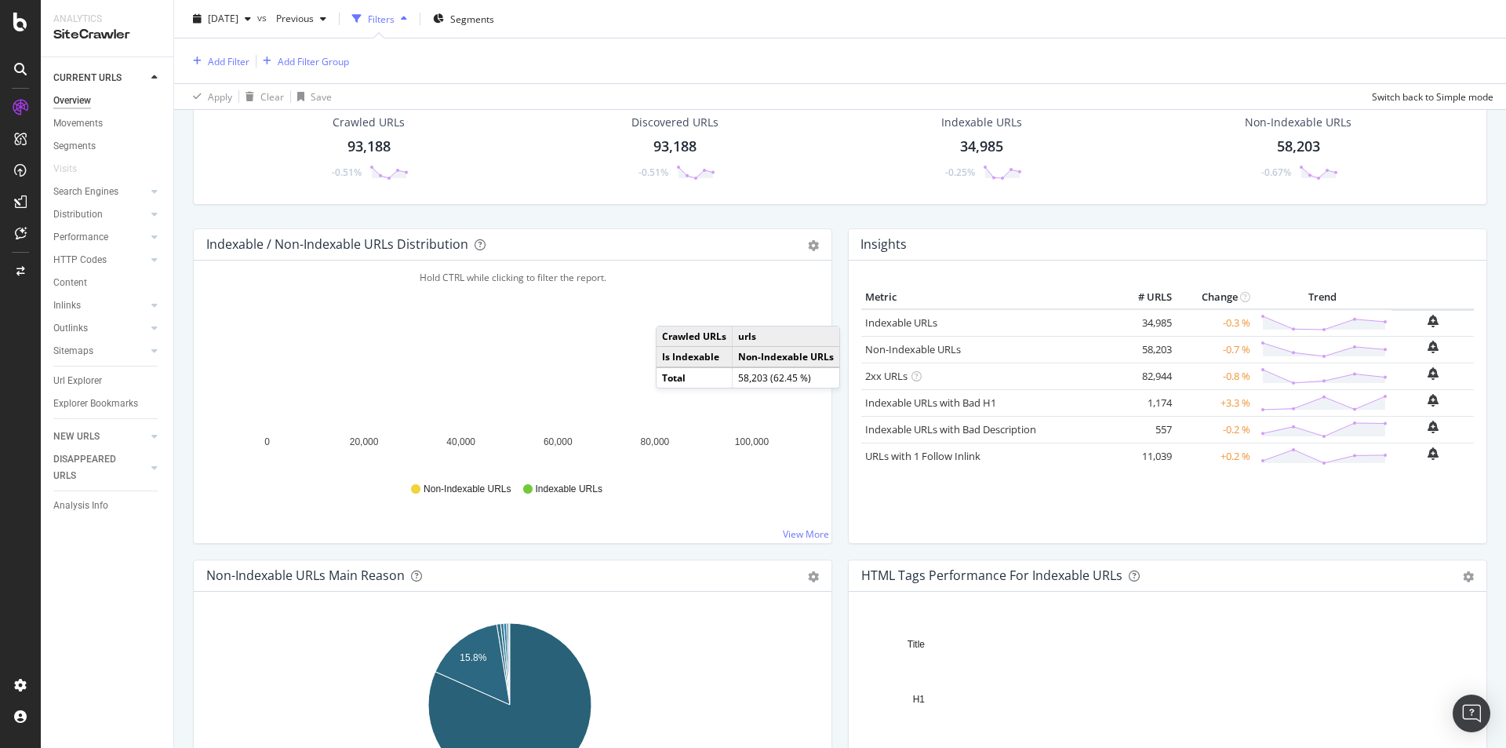
scroll to position [78, 0]
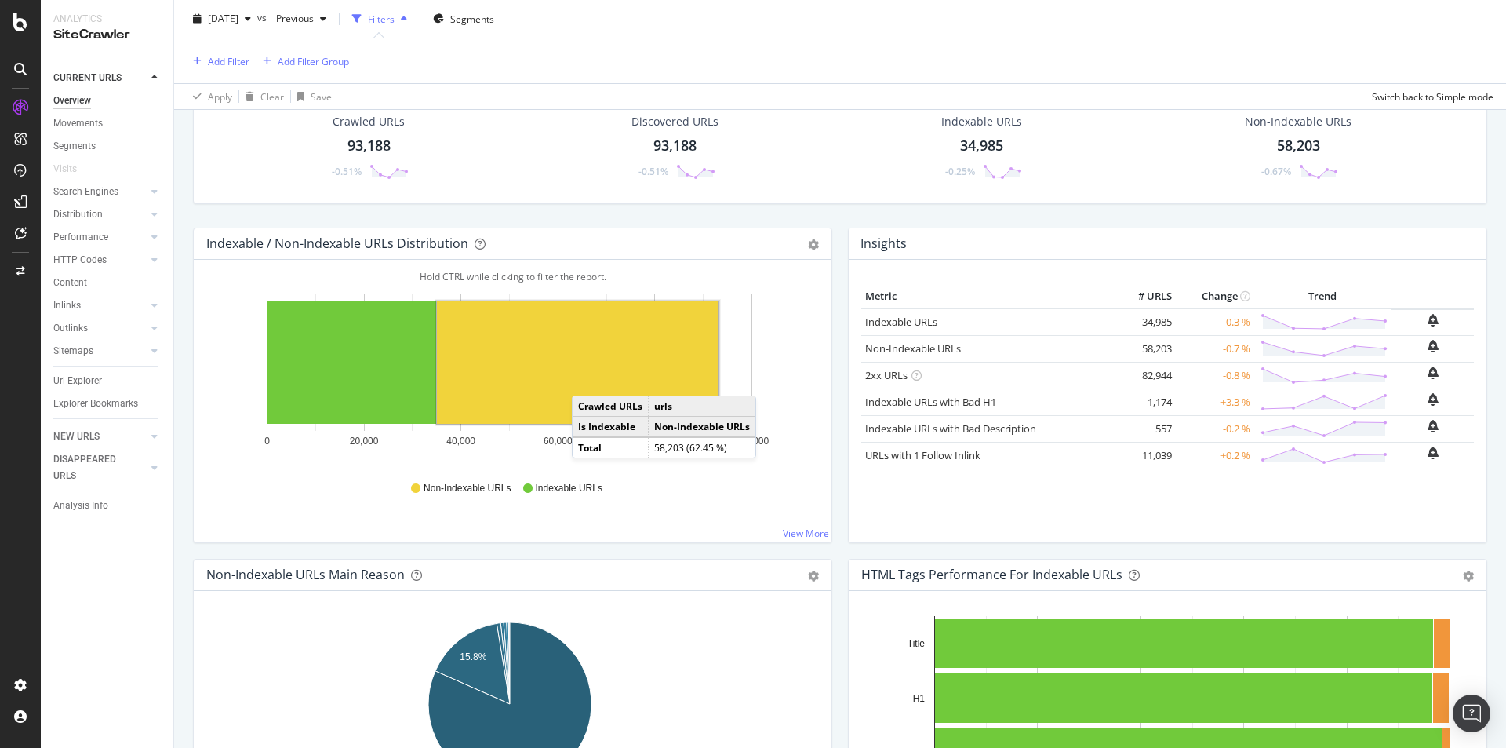
click at [588, 380] on rect "A chart." at bounding box center [578, 362] width 282 height 122
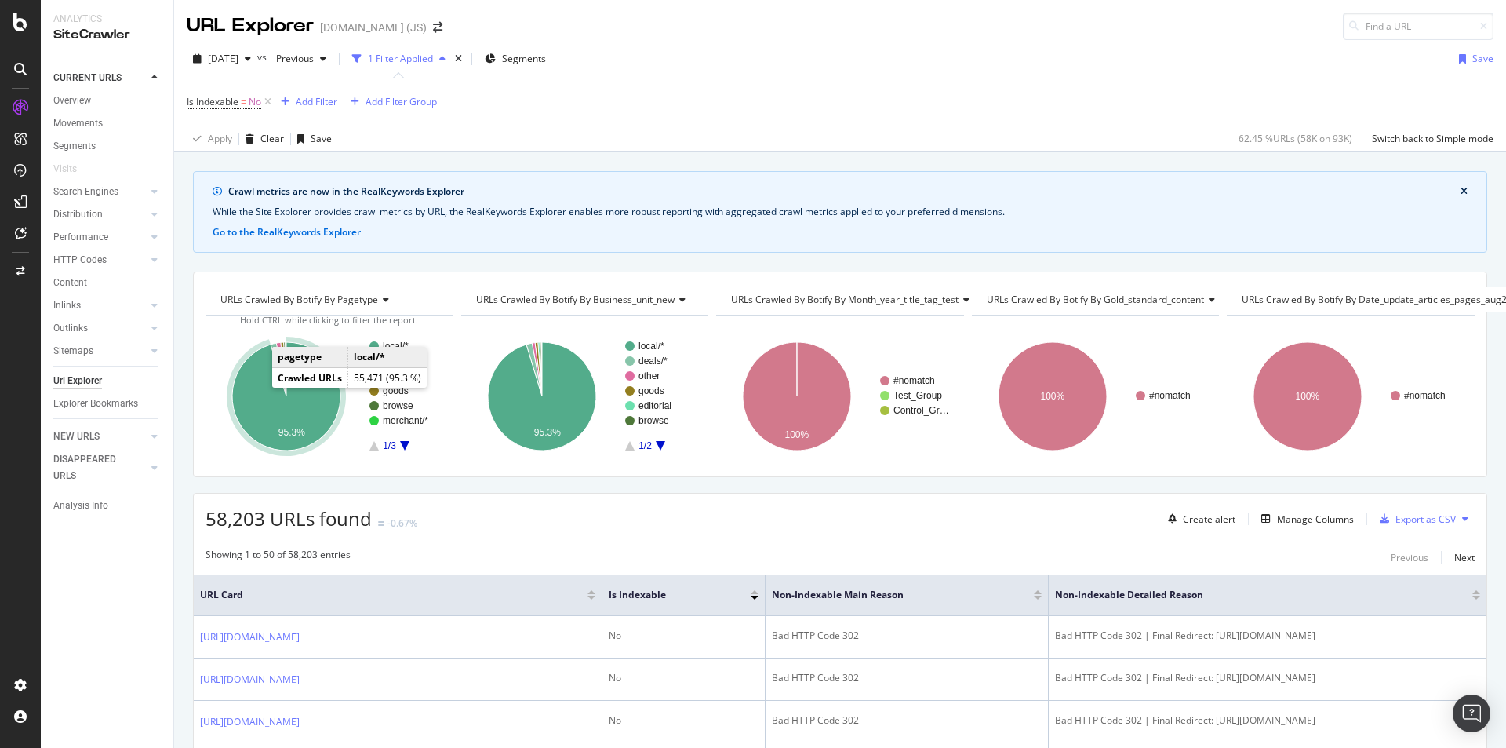
click at [275, 412] on icon "A chart." at bounding box center [286, 396] width 108 height 108
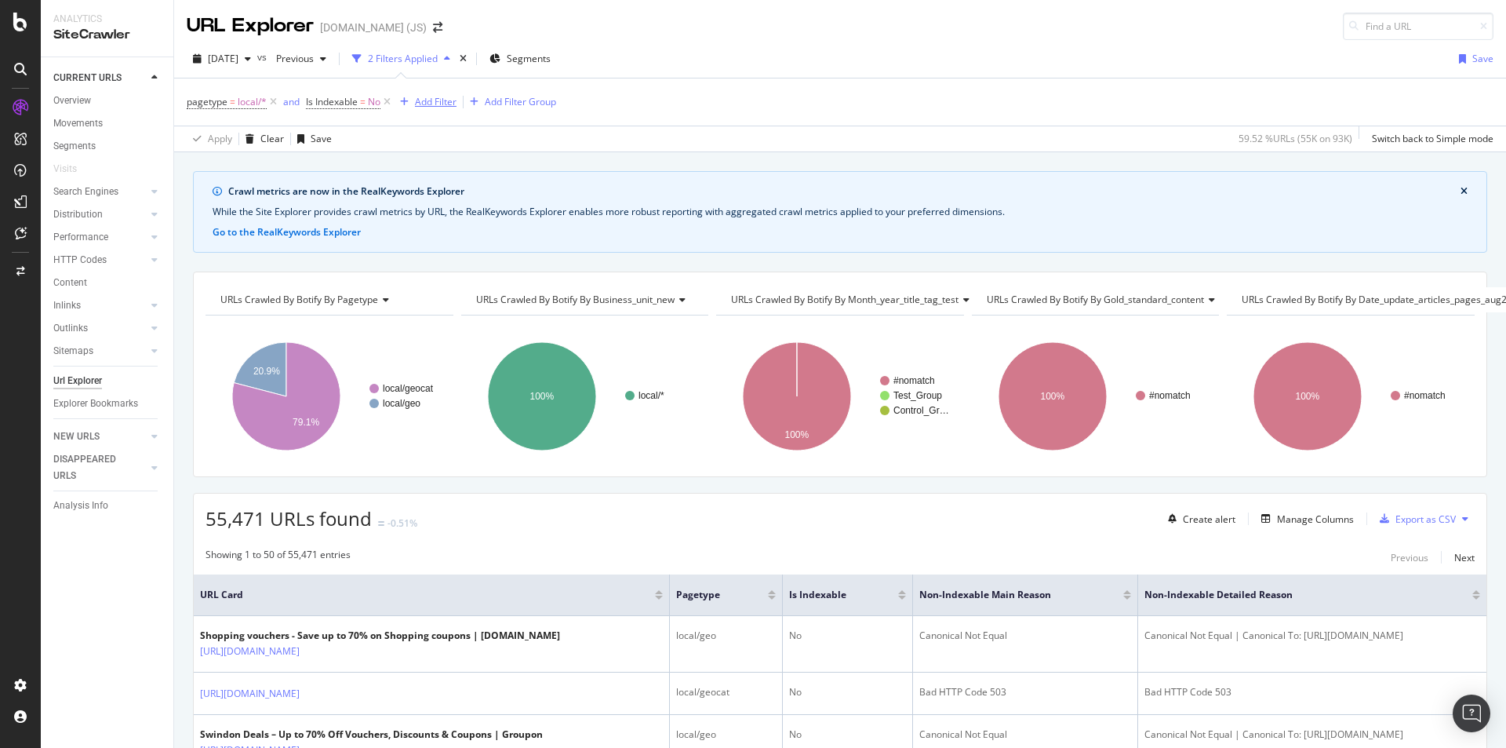
click at [448, 99] on div "Add Filter" at bounding box center [436, 101] width 42 height 13
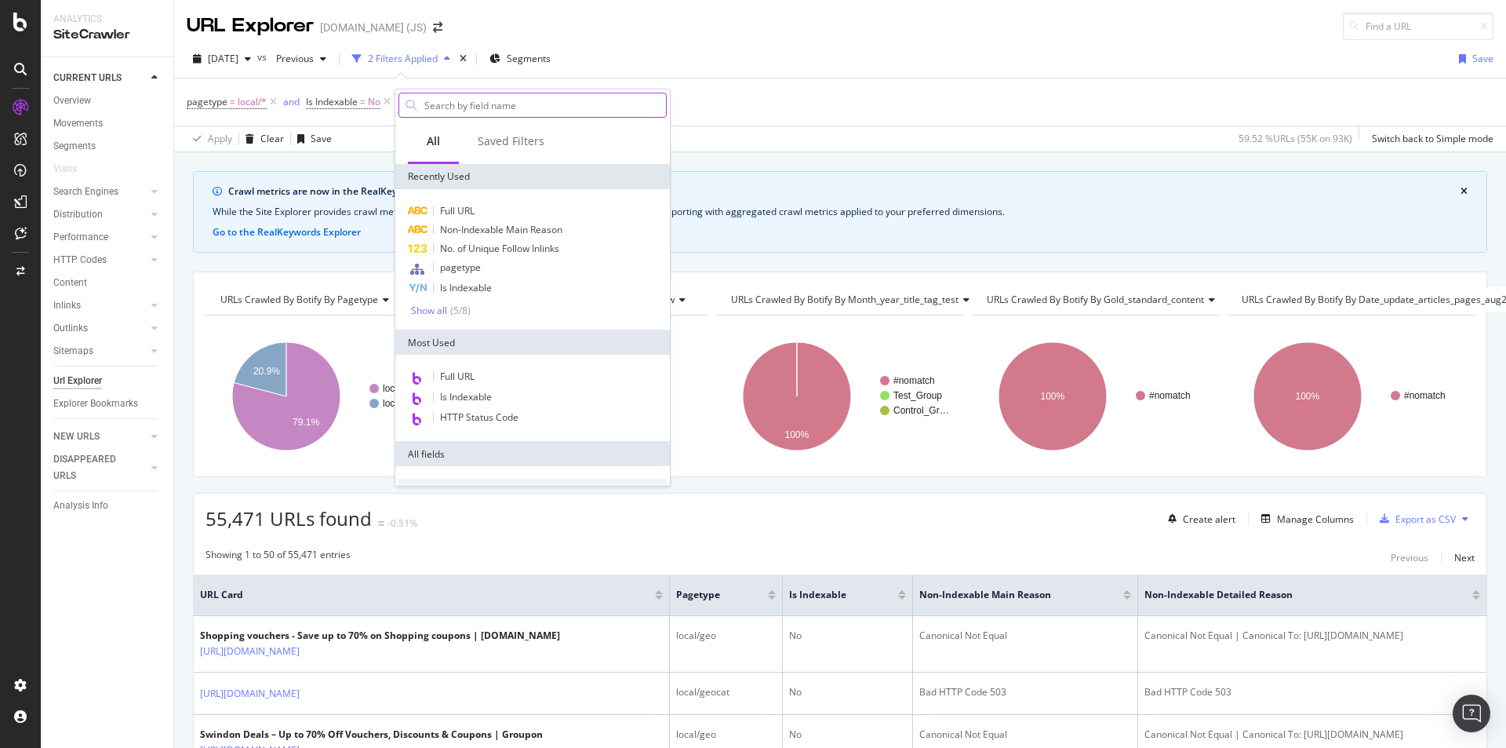
click at [493, 108] on input "text" at bounding box center [544, 105] width 243 height 24
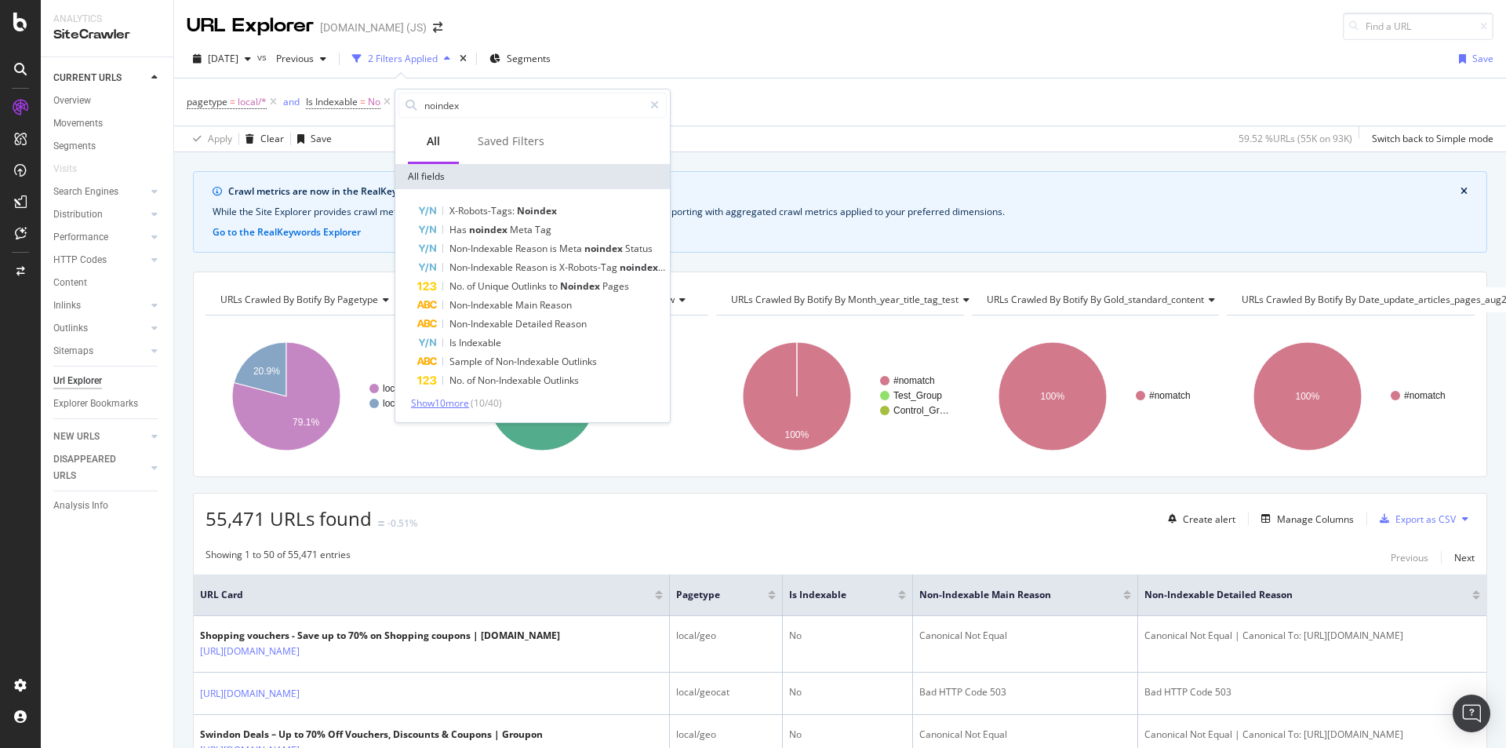
type input "noindex"
click at [457, 398] on span "Show 10 more" at bounding box center [440, 402] width 58 height 13
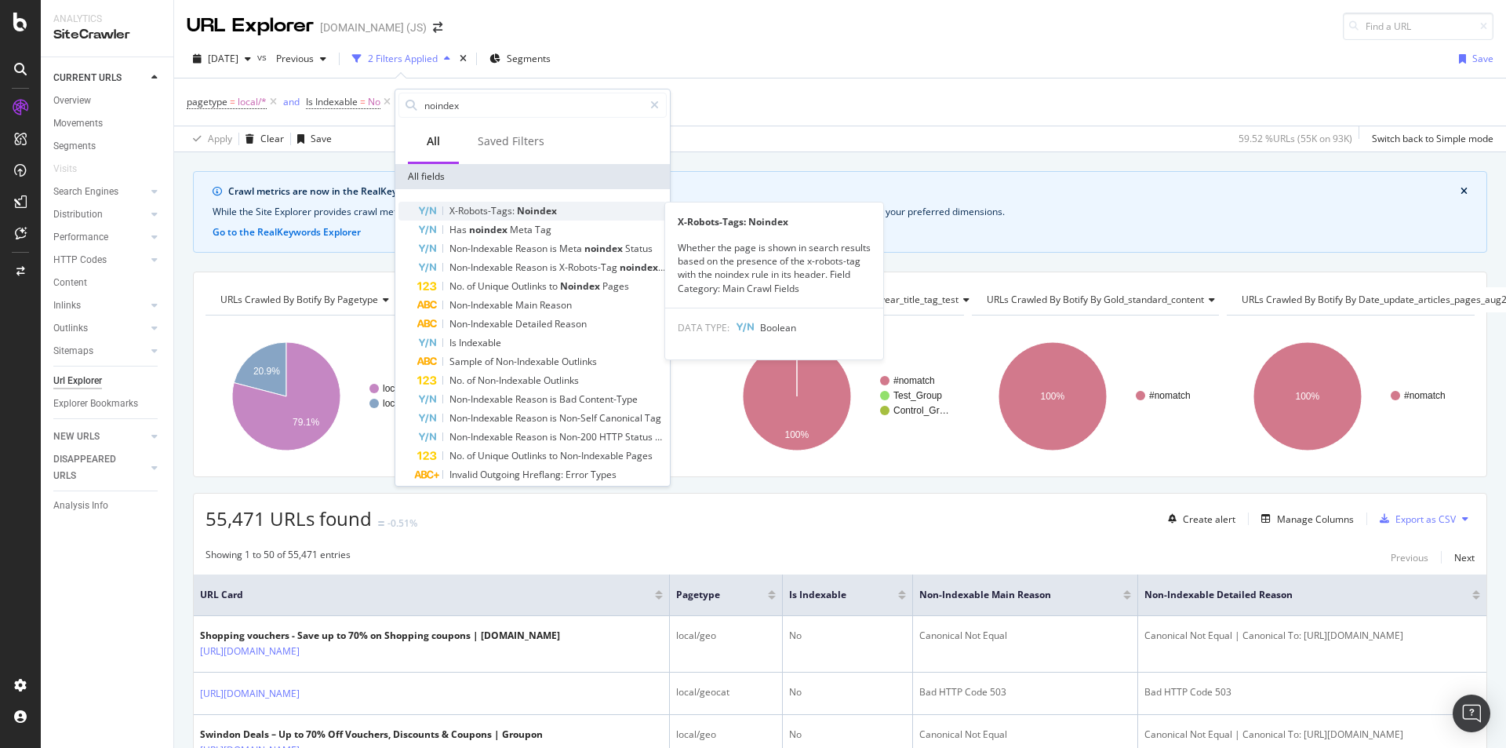
click at [518, 213] on span "Noindex" at bounding box center [537, 210] width 40 height 13
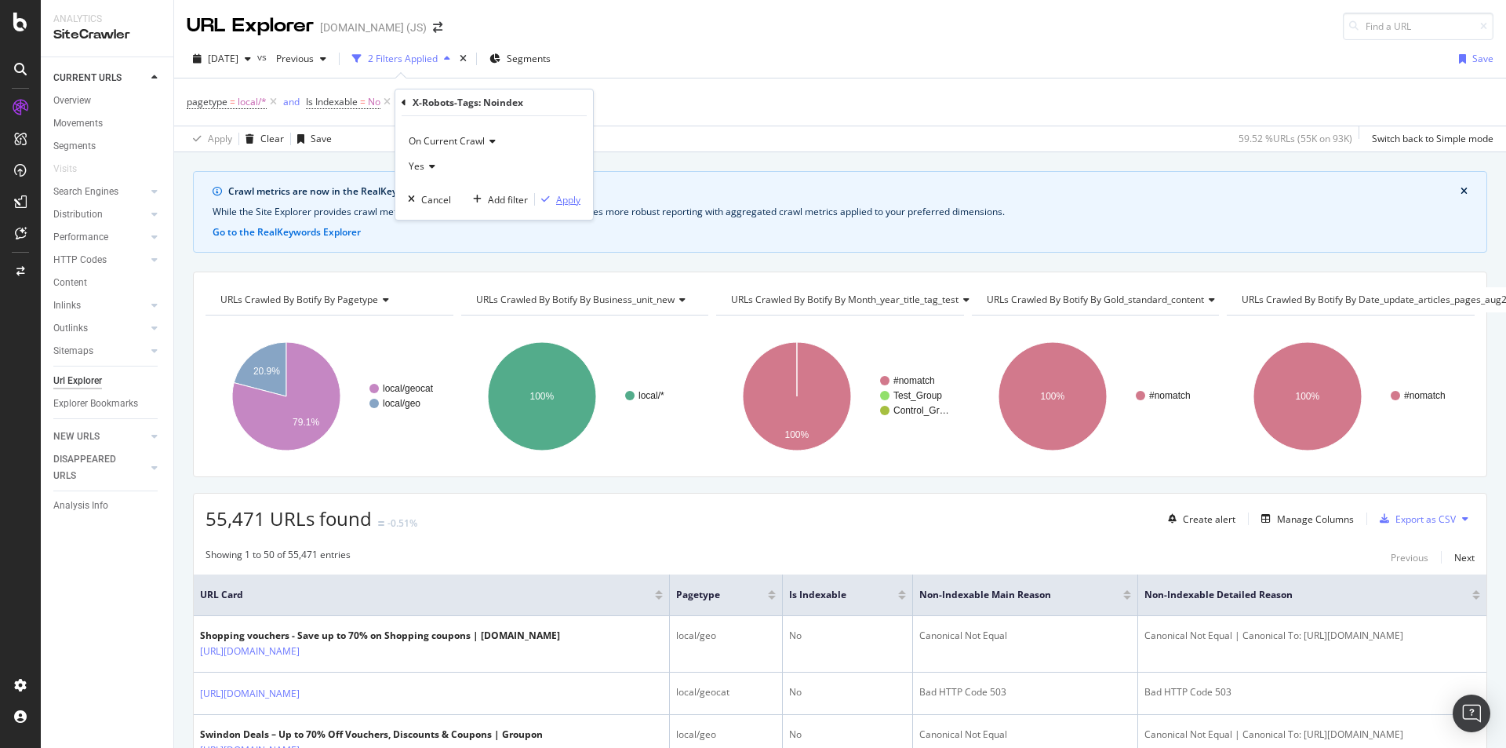
click at [578, 199] on div "Apply" at bounding box center [568, 199] width 24 height 13
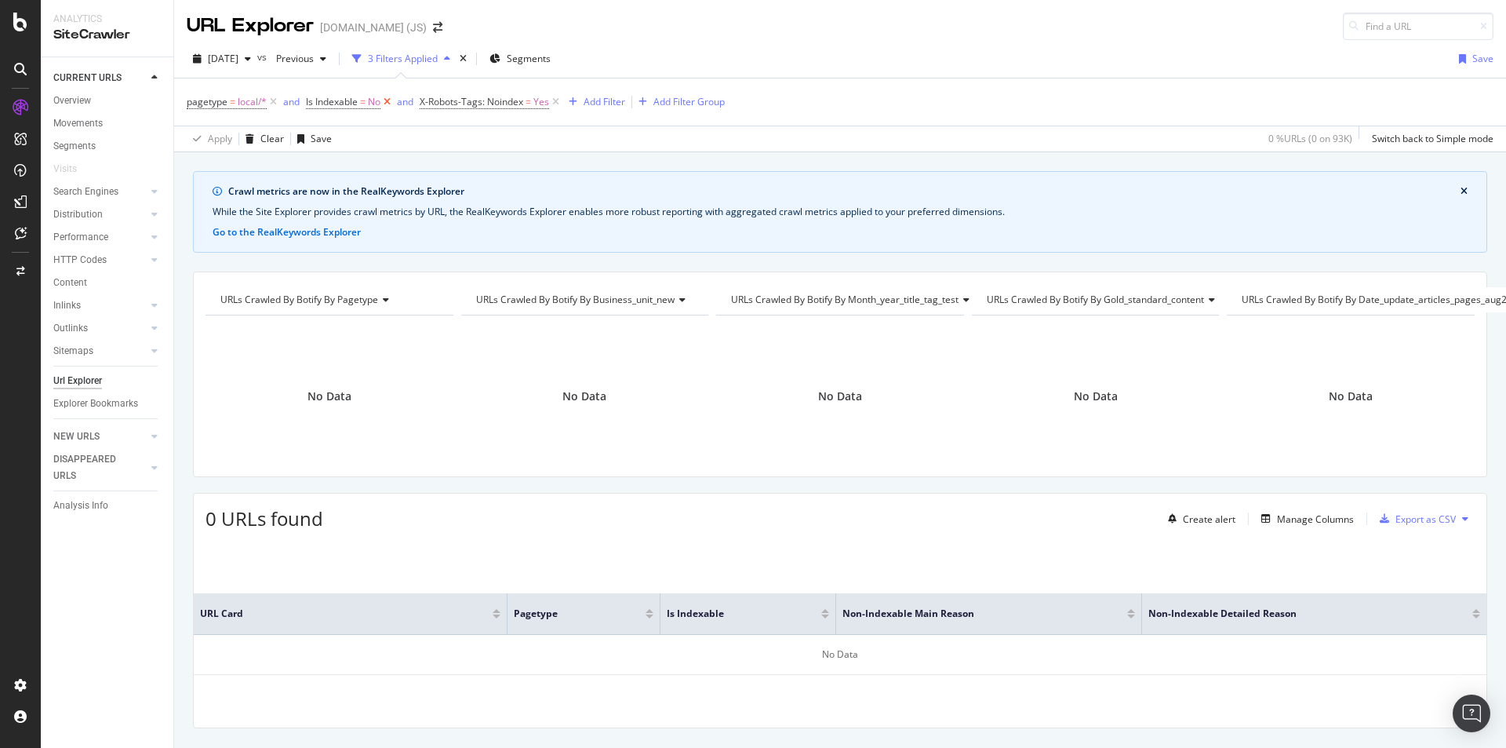
click at [387, 102] on icon at bounding box center [386, 102] width 13 height 16
click at [274, 104] on icon at bounding box center [273, 102] width 13 height 16
click at [301, 104] on span "Yes" at bounding box center [308, 102] width 16 height 22
click at [442, 147] on div "Apply Clear Save 0 % URLs ( 0 on 93K ) Switch back to Simple mode" at bounding box center [840, 139] width 1332 height 26
click at [322, 100] on icon at bounding box center [322, 102] width 13 height 16
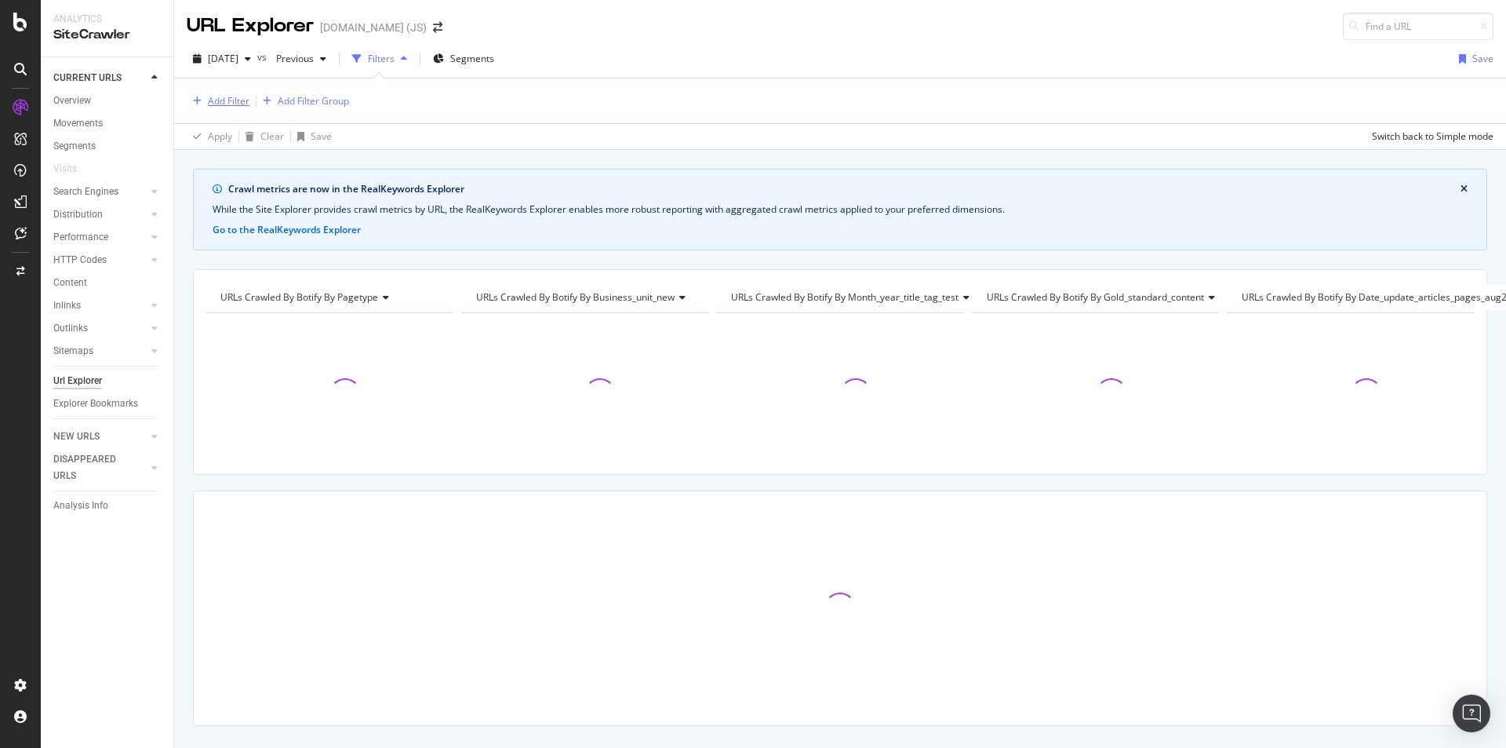
click at [239, 101] on div "Add Filter" at bounding box center [229, 100] width 42 height 13
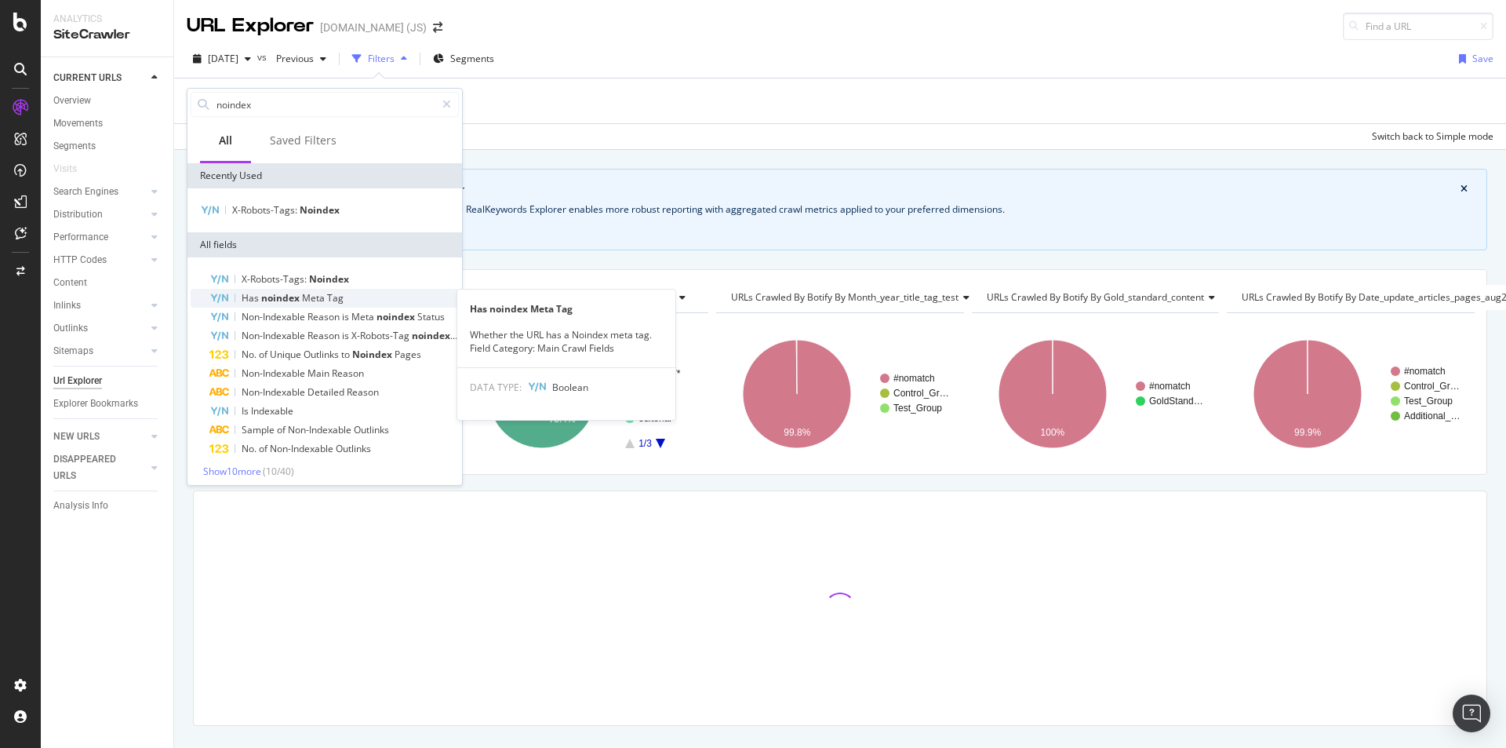
click at [328, 290] on div "Has noindex Meta Tag" at bounding box center [333, 298] width 249 height 19
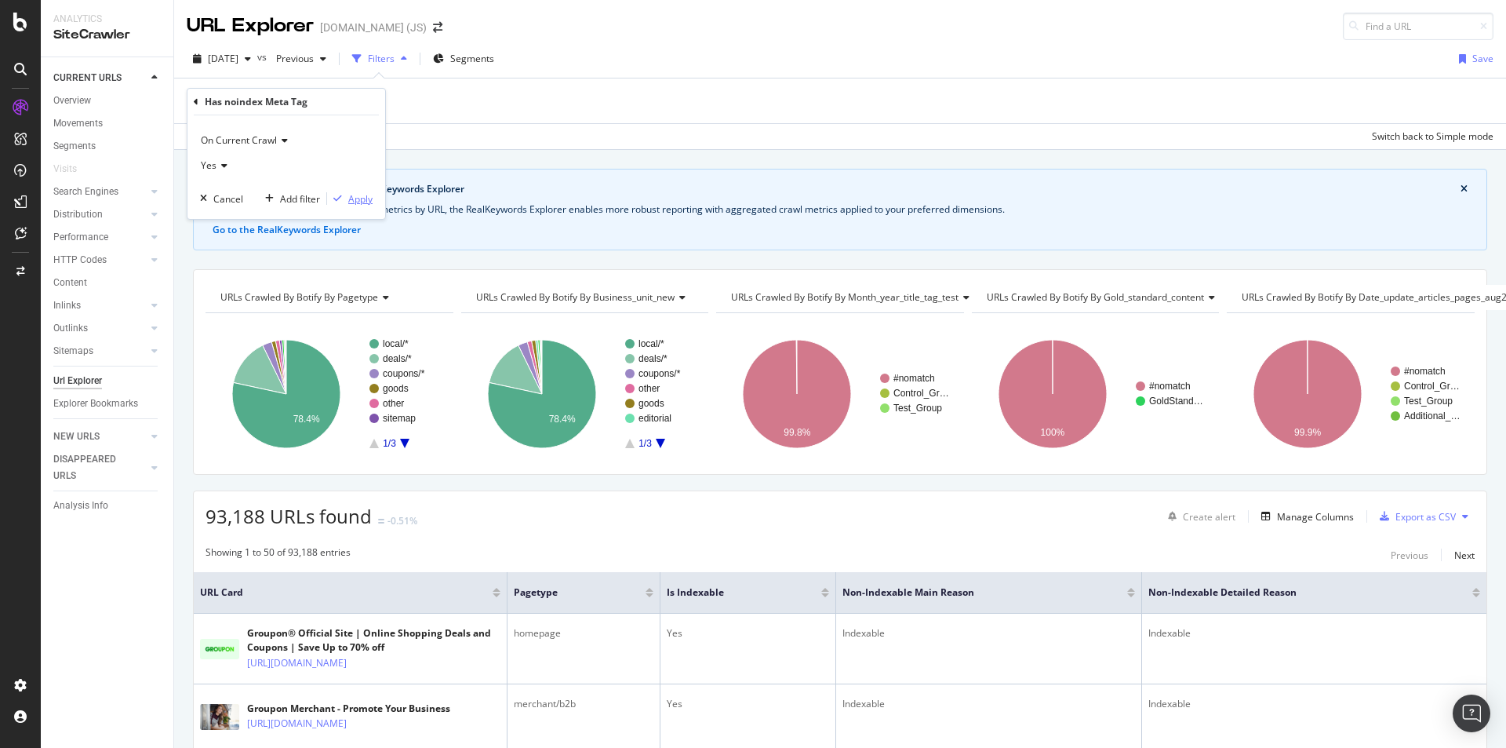
click at [369, 195] on div "Apply" at bounding box center [360, 198] width 24 height 13
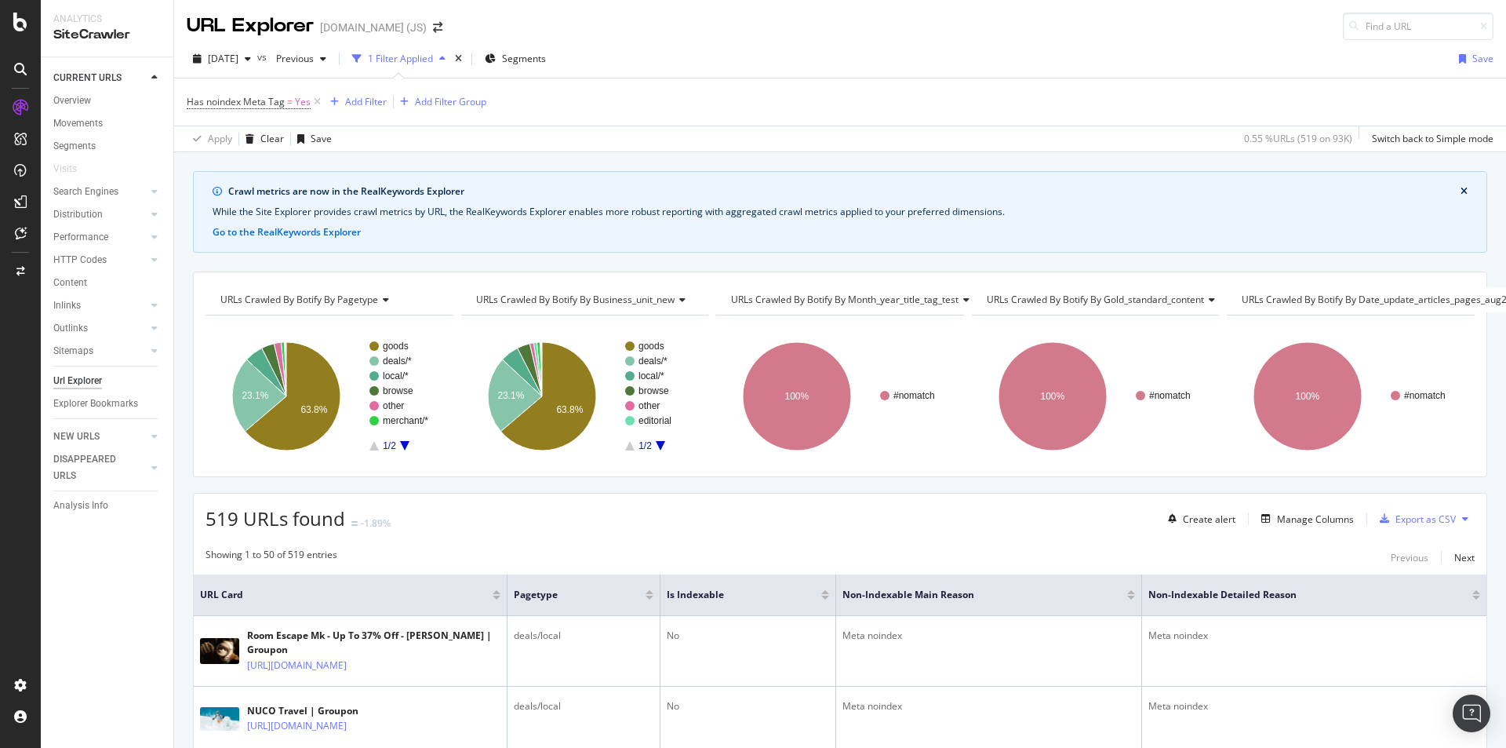
scroll to position [78, 0]
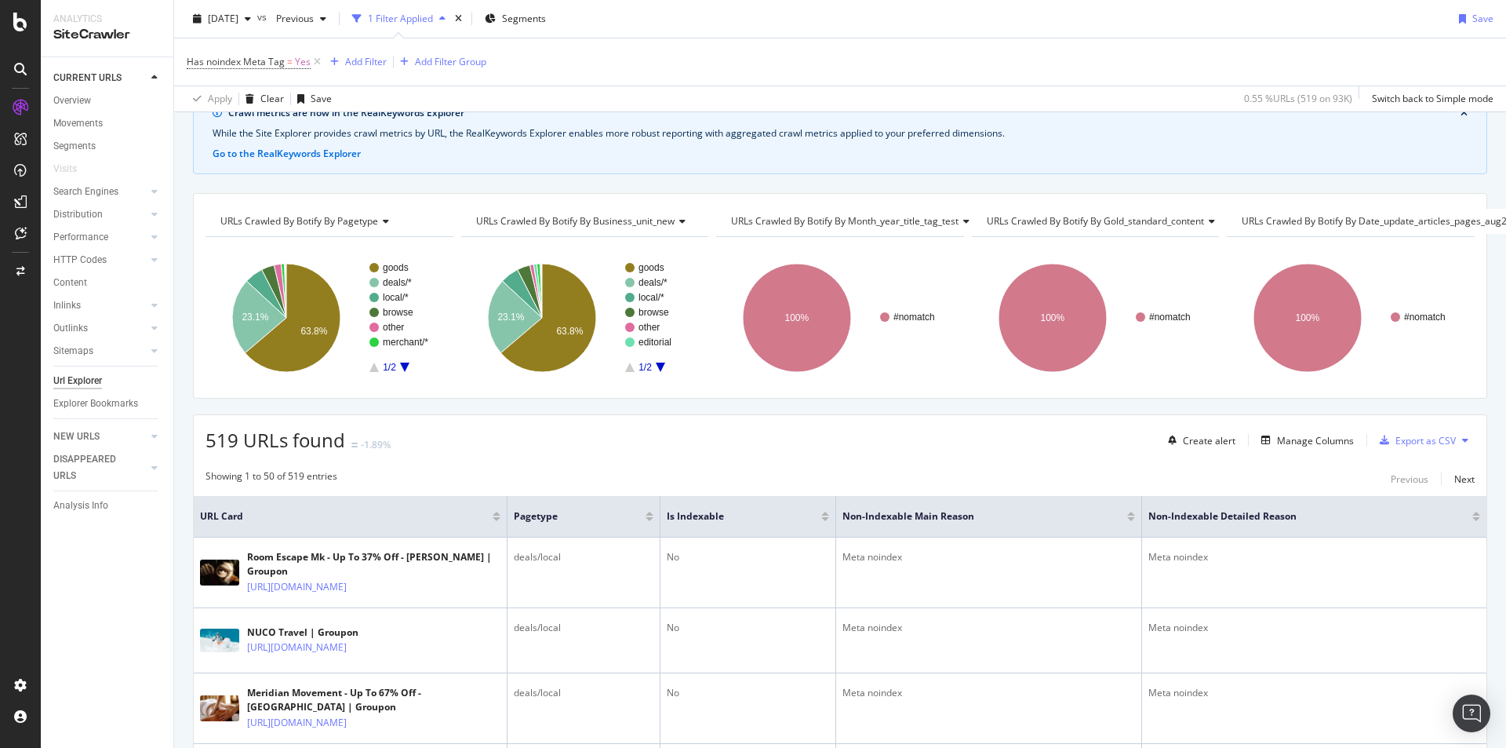
drag, startPoint x: 1239, startPoint y: 149, endPoint x: 1231, endPoint y: 151, distance: 8.8
click at [1239, 149] on div "Crawl metrics are now in the RealKeywords Explorer While the Site Explorer prov…" at bounding box center [840, 134] width 1294 height 82
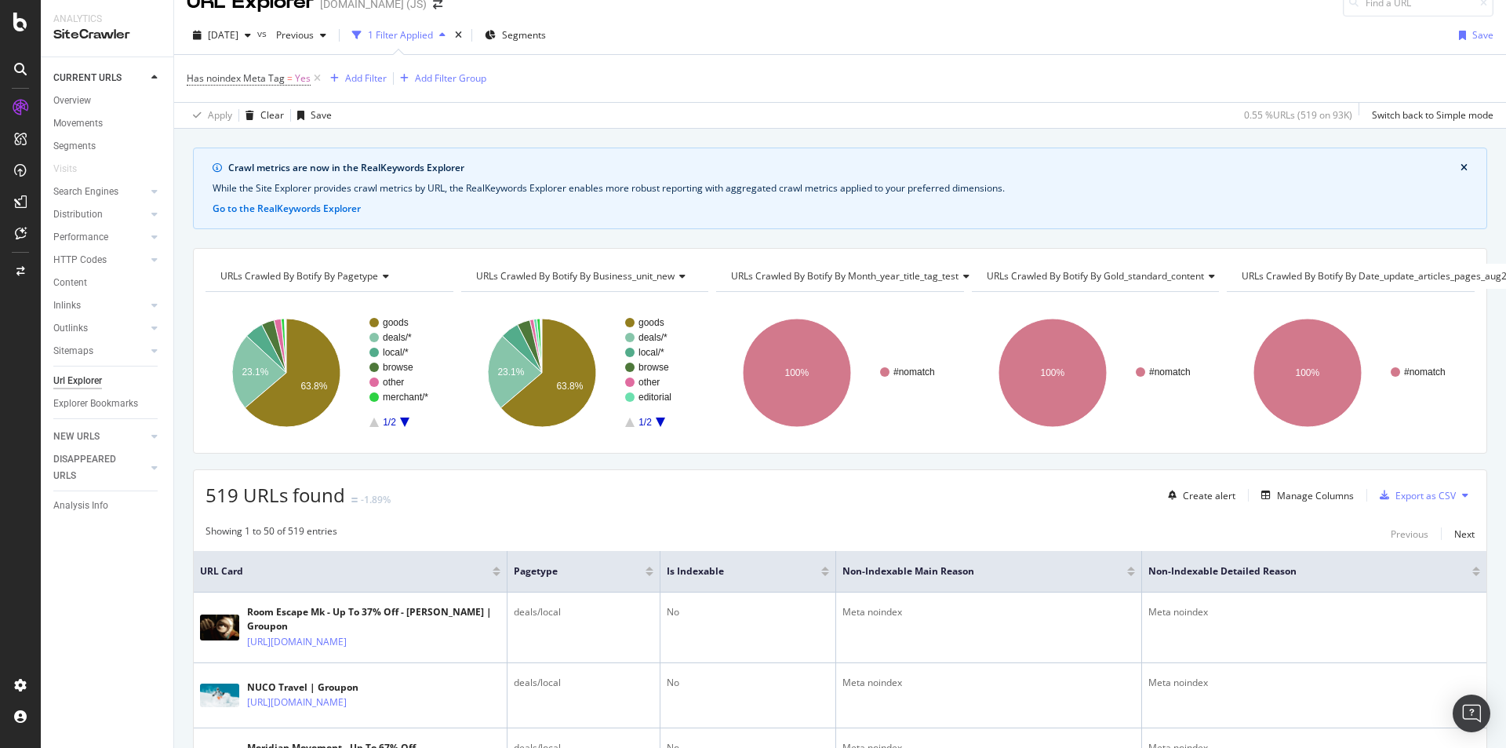
scroll to position [0, 0]
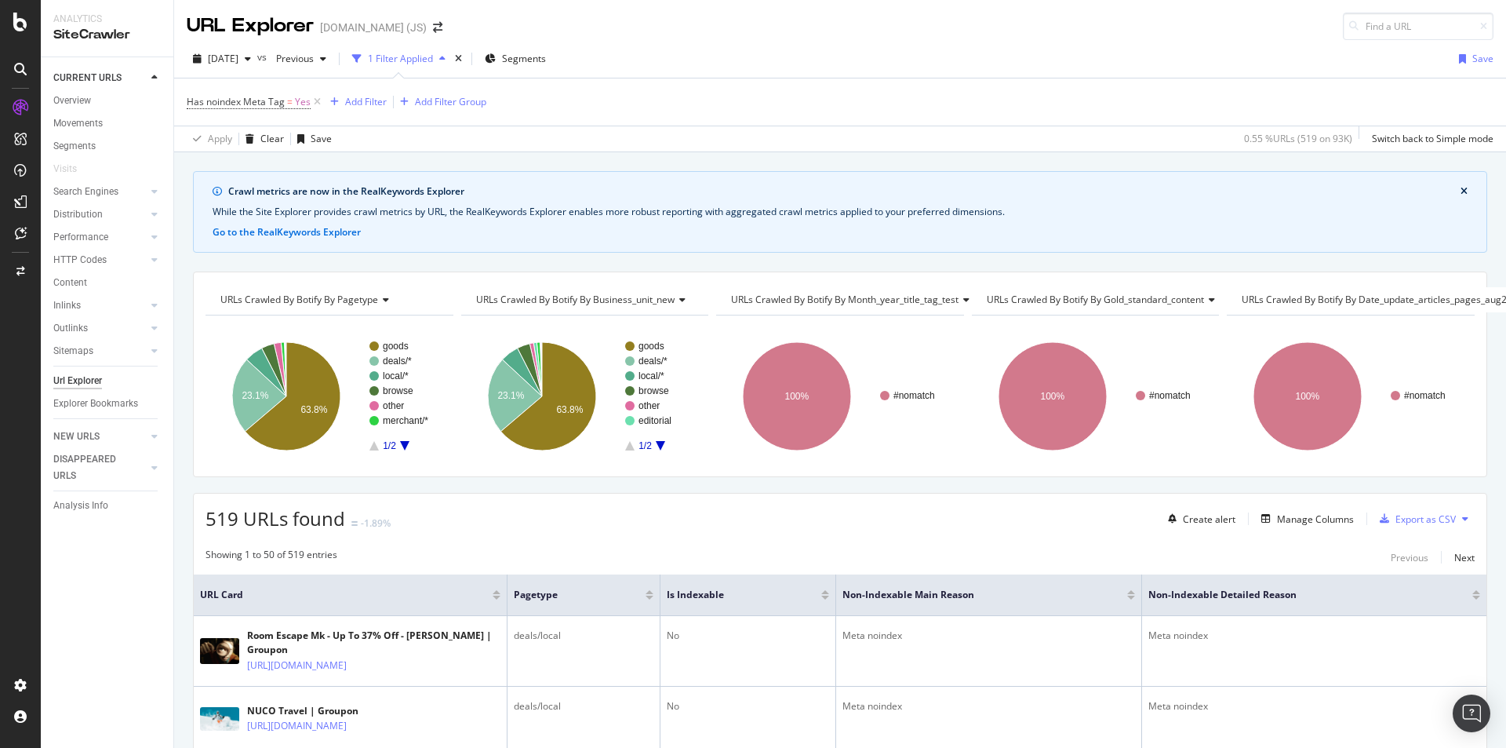
click at [893, 112] on div "Has noindex Meta Tag = Yes Add Filter Add Filter Group" at bounding box center [840, 101] width 1307 height 47
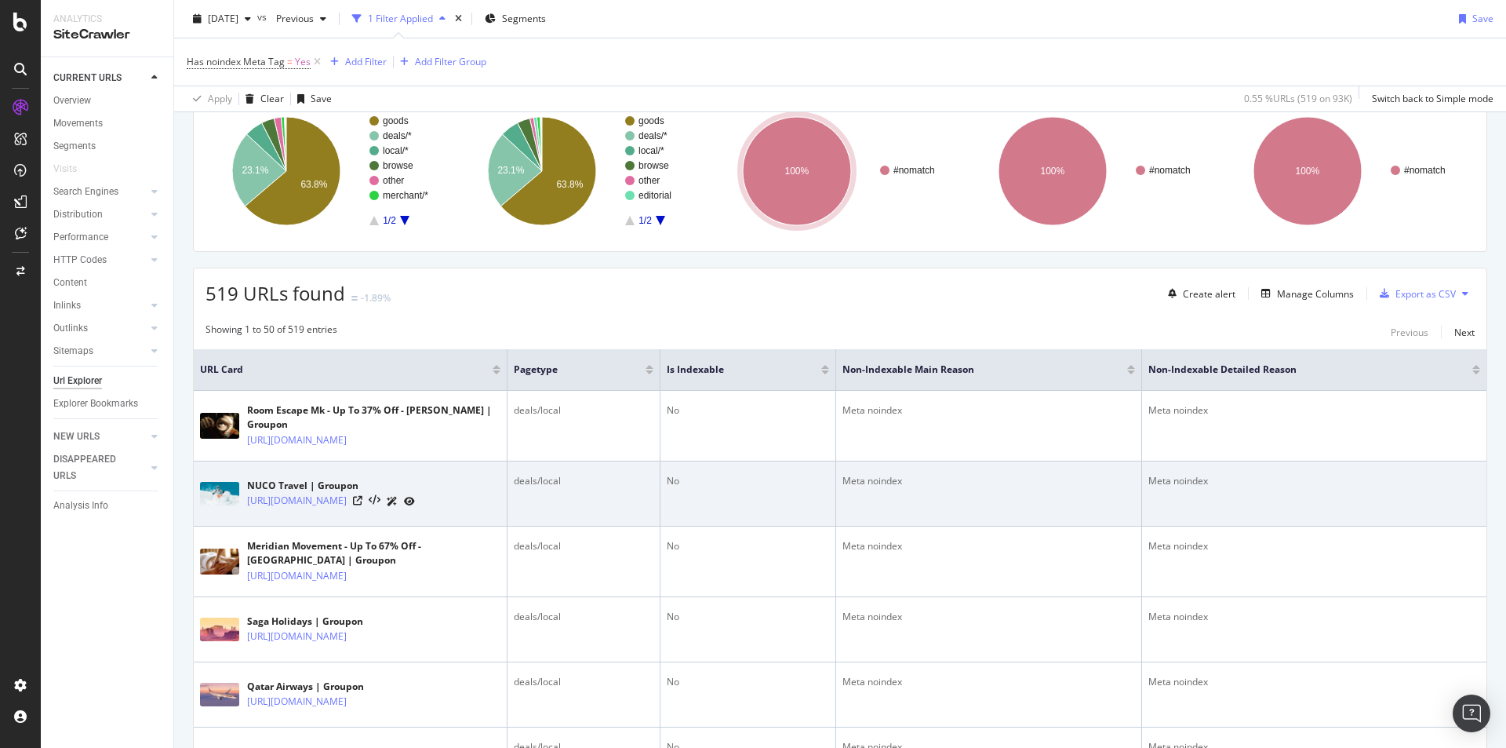
scroll to position [471, 0]
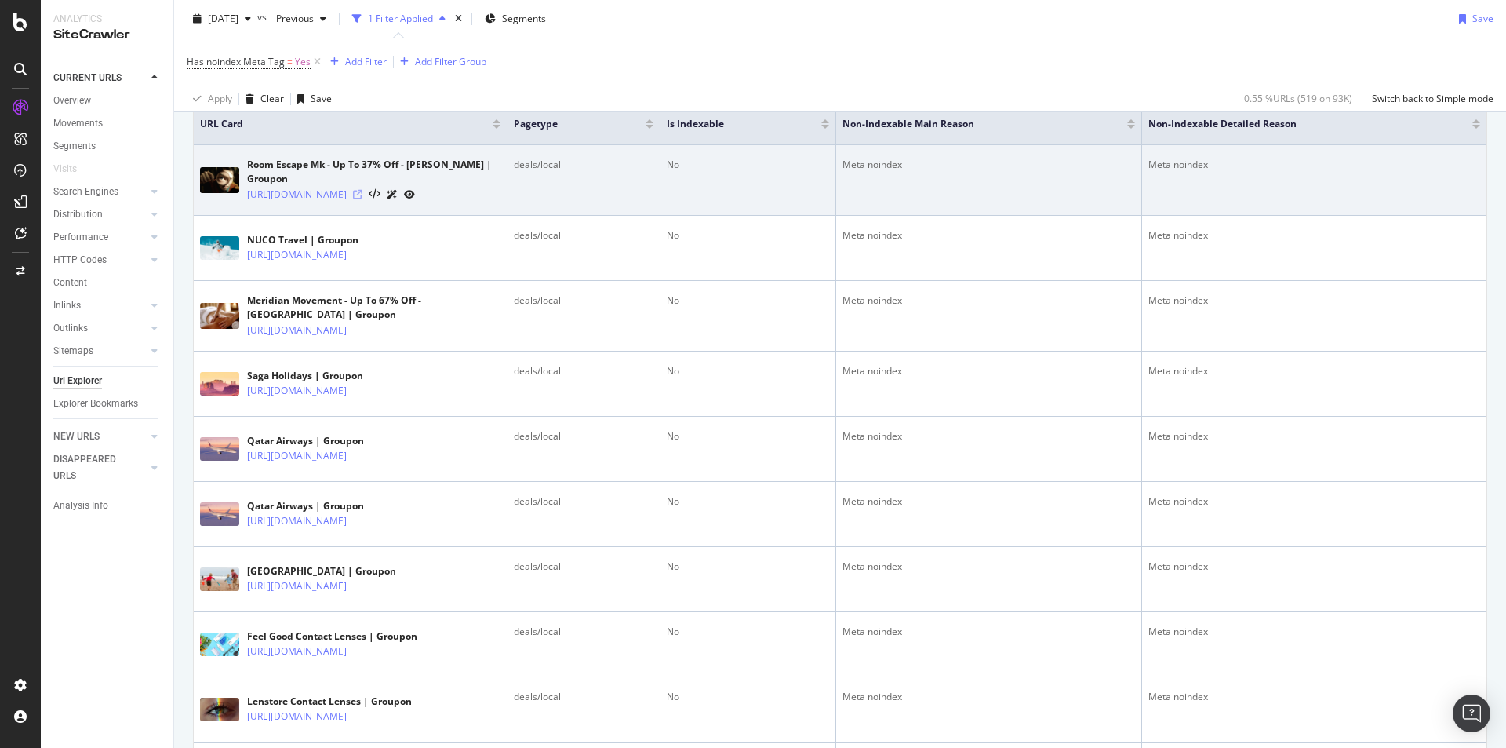
click at [362, 199] on icon at bounding box center [357, 194] width 9 height 9
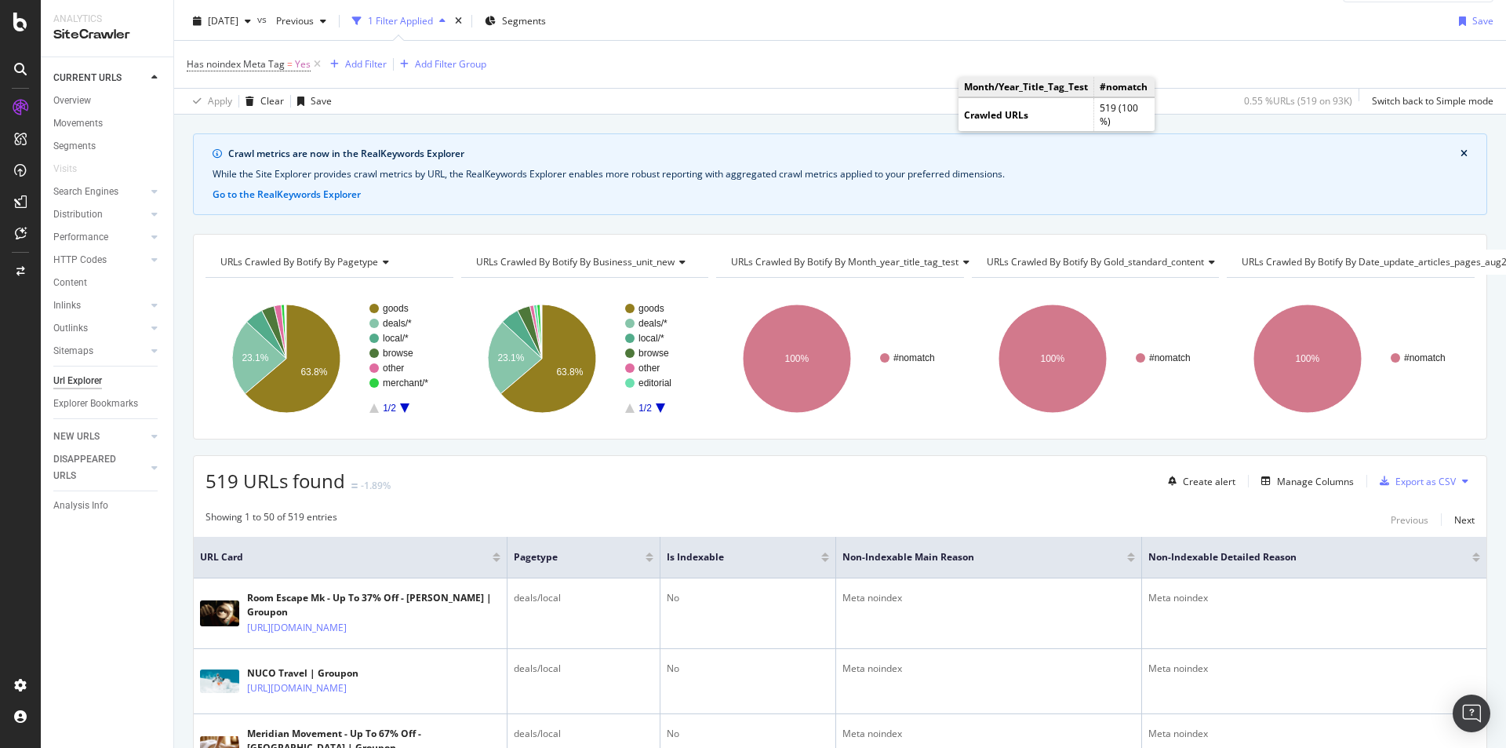
scroll to position [0, 0]
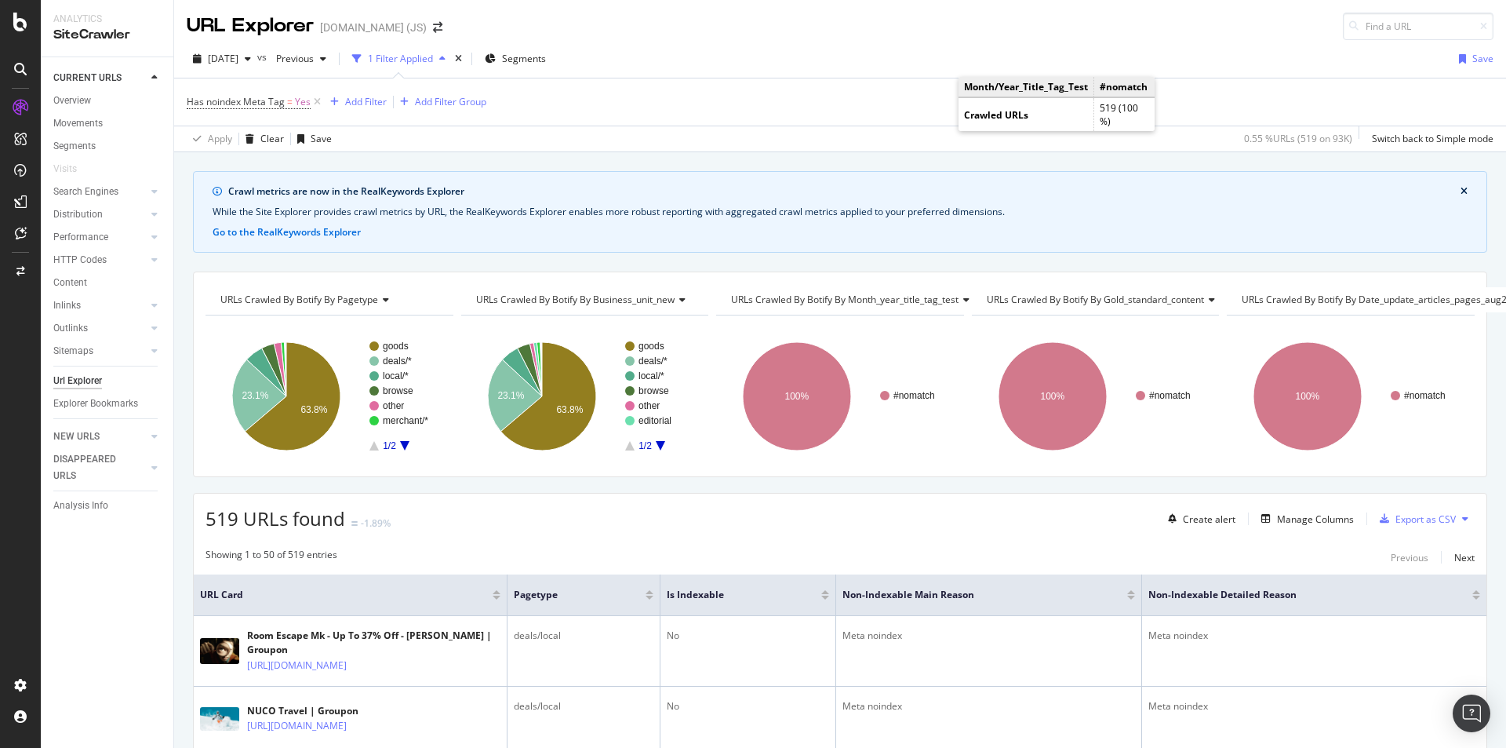
click at [850, 68] on div "2025 Oct. 6th vs Previous 1 Filter Applied Segments Save" at bounding box center [840, 61] width 1332 height 31
click at [257, 65] on div "2025 Oct. 6th" at bounding box center [222, 59] width 71 height 24
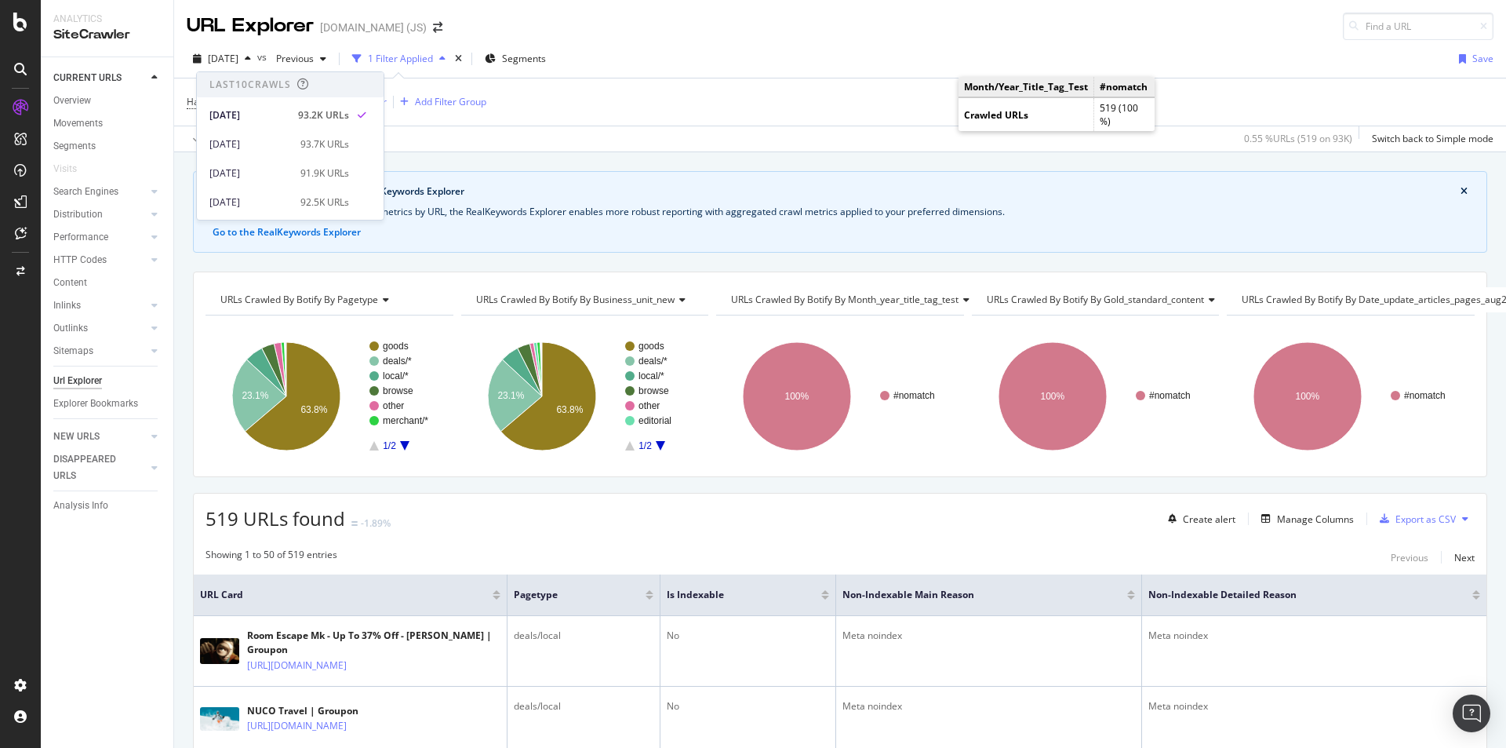
click at [711, 126] on div "Apply Clear Save 0.55 % URLs ( 519 on 93K ) Switch back to Simple mode" at bounding box center [840, 139] width 1332 height 26
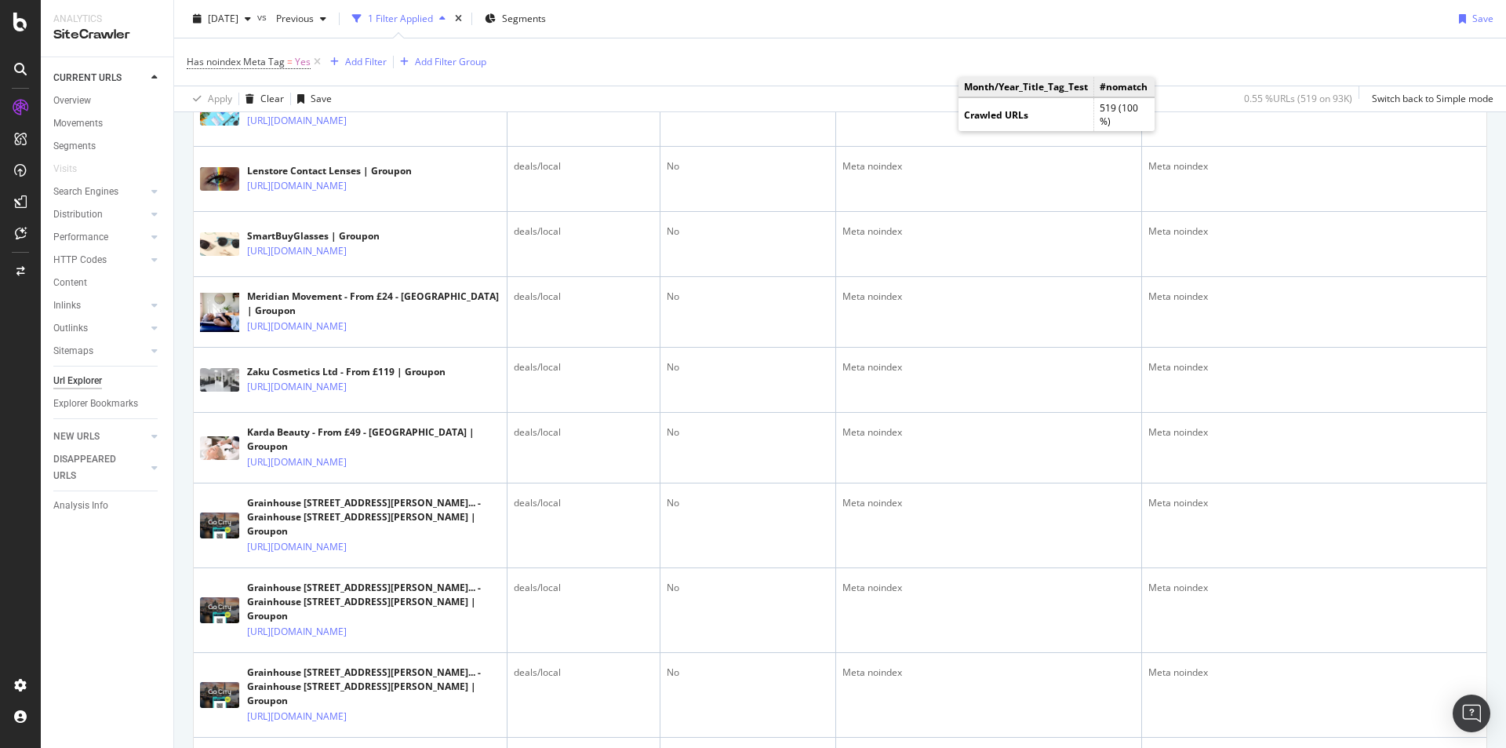
scroll to position [1020, 0]
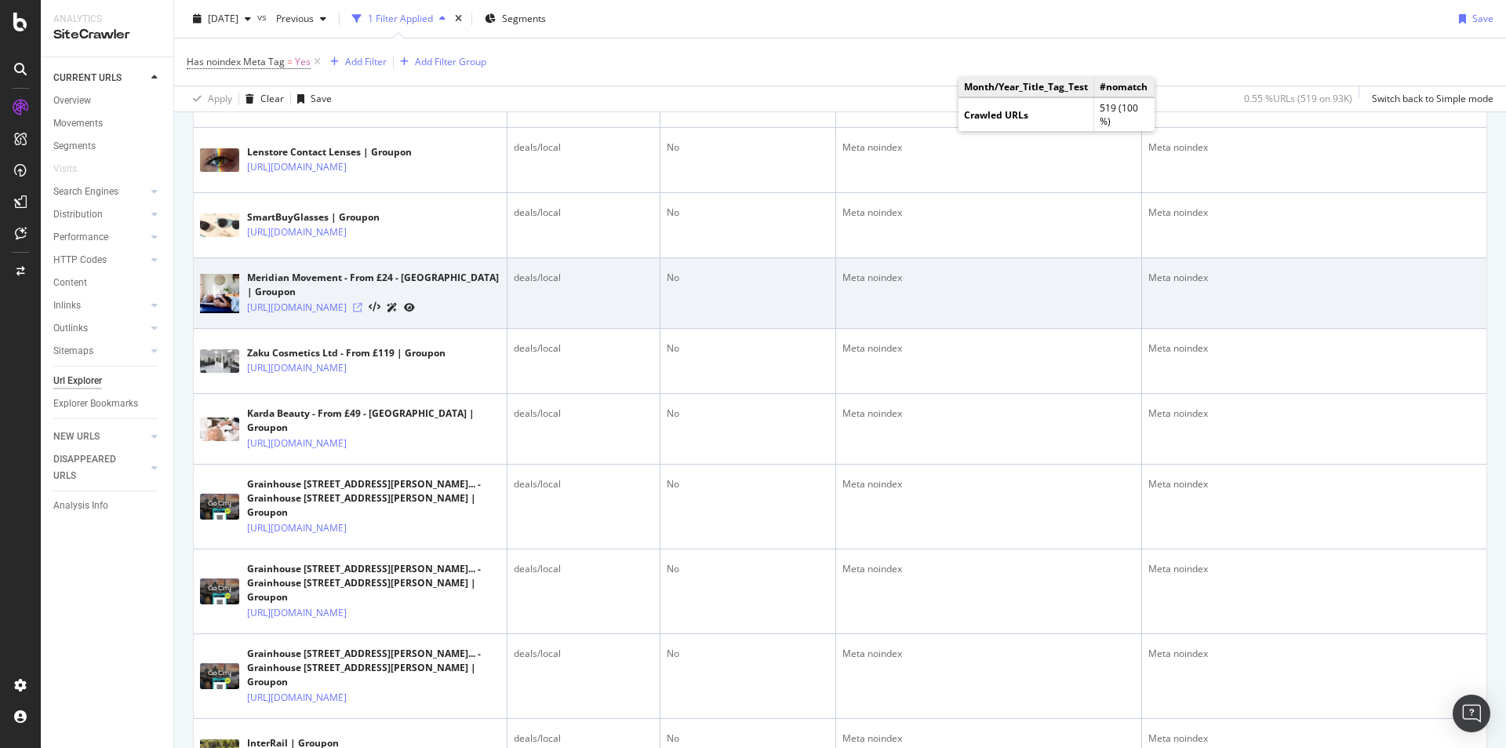
click at [362, 312] on icon at bounding box center [357, 307] width 9 height 9
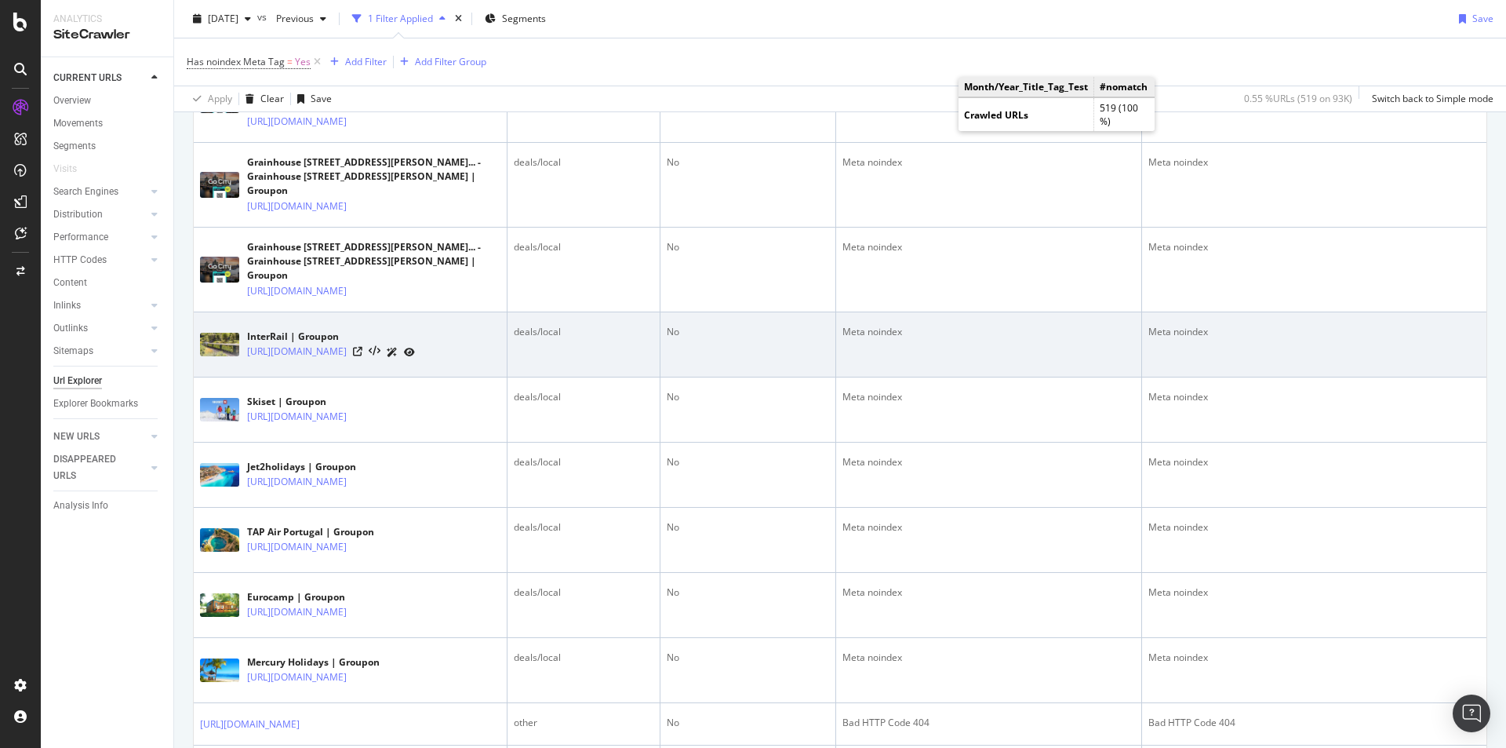
scroll to position [1569, 0]
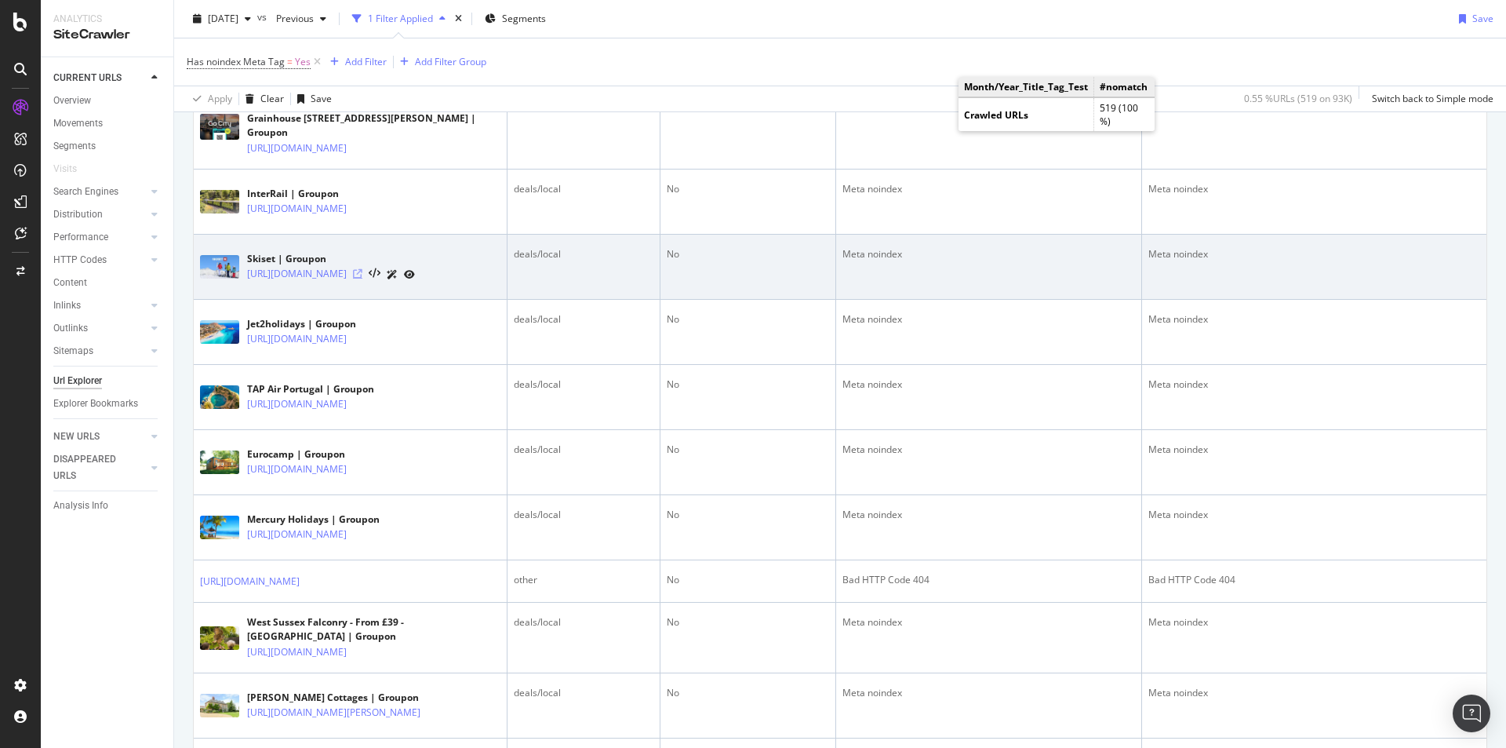
click at [362, 278] on icon at bounding box center [357, 273] width 9 height 9
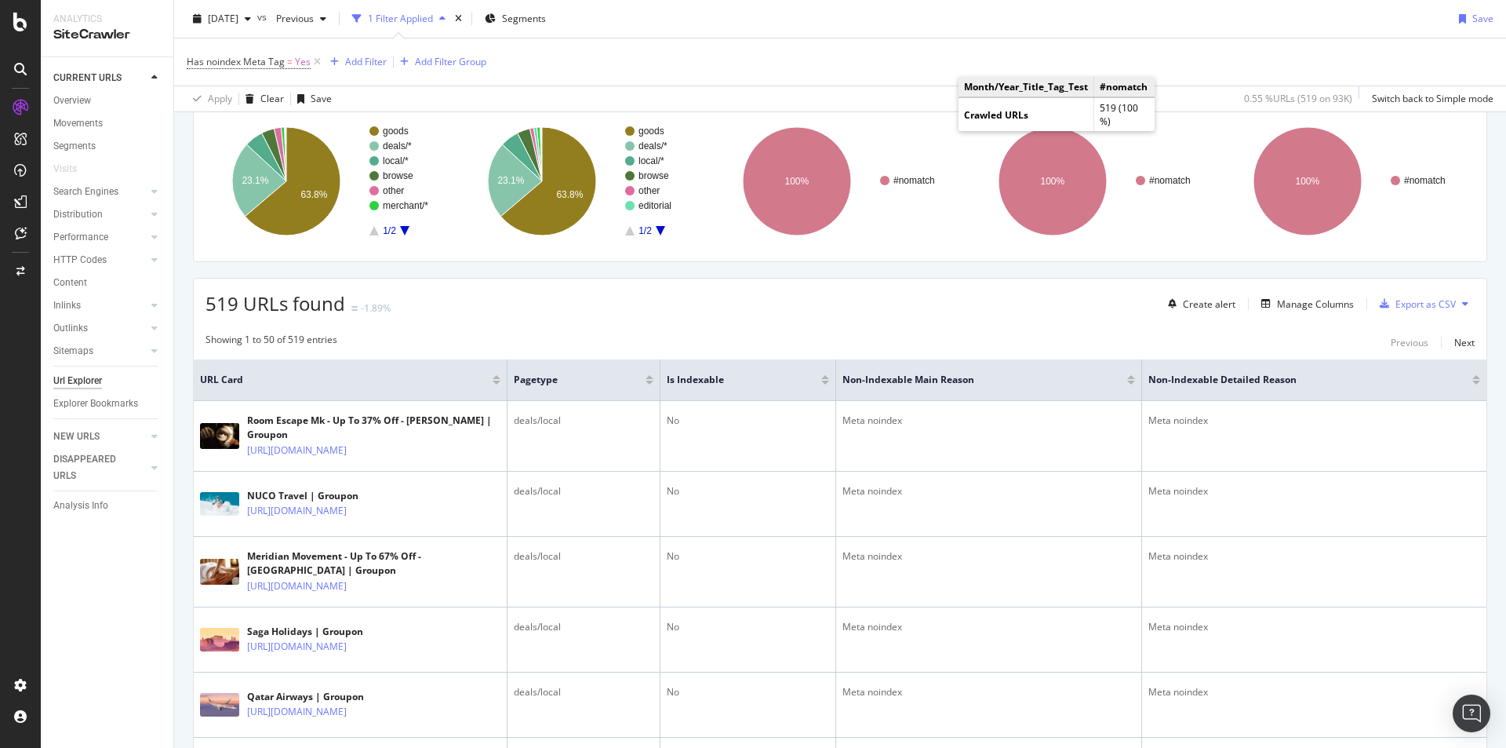
scroll to position [0, 0]
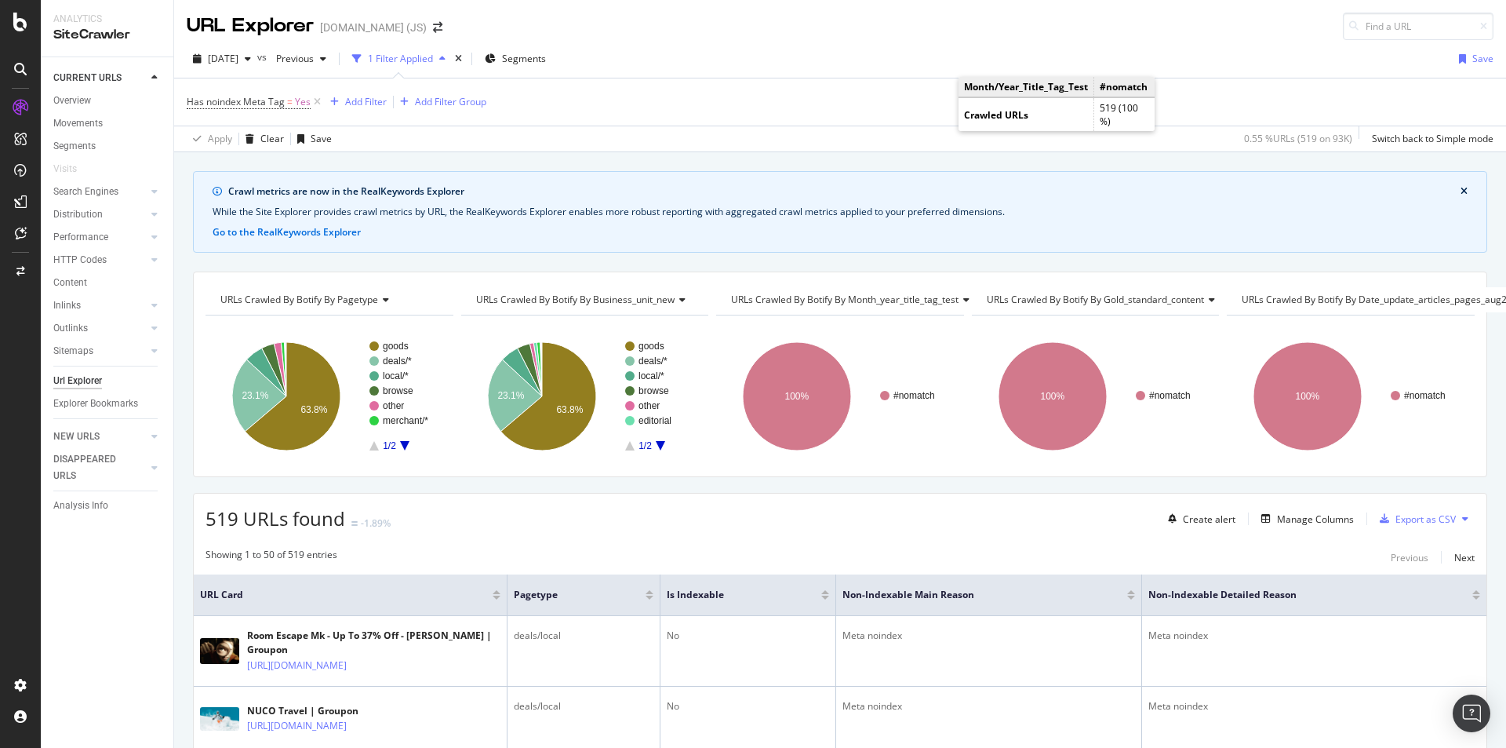
click at [804, 53] on div "2025 Oct. 6th vs Previous 1 Filter Applied Segments Save" at bounding box center [840, 61] width 1332 height 31
drag, startPoint x: 768, startPoint y: 129, endPoint x: 1072, endPoint y: 96, distance: 305.4
click at [769, 129] on div "Apply Clear Save 0.55 % URLs ( 519 on 93K ) Switch back to Simple mode" at bounding box center [840, 139] width 1332 height 26
click at [1217, 91] on div "Has noindex Meta Tag = Yes Add Filter Add Filter Group" at bounding box center [840, 101] width 1307 height 47
click at [903, 110] on div "Has noindex Meta Tag = Yes Add Filter Add Filter Group" at bounding box center [840, 101] width 1307 height 47
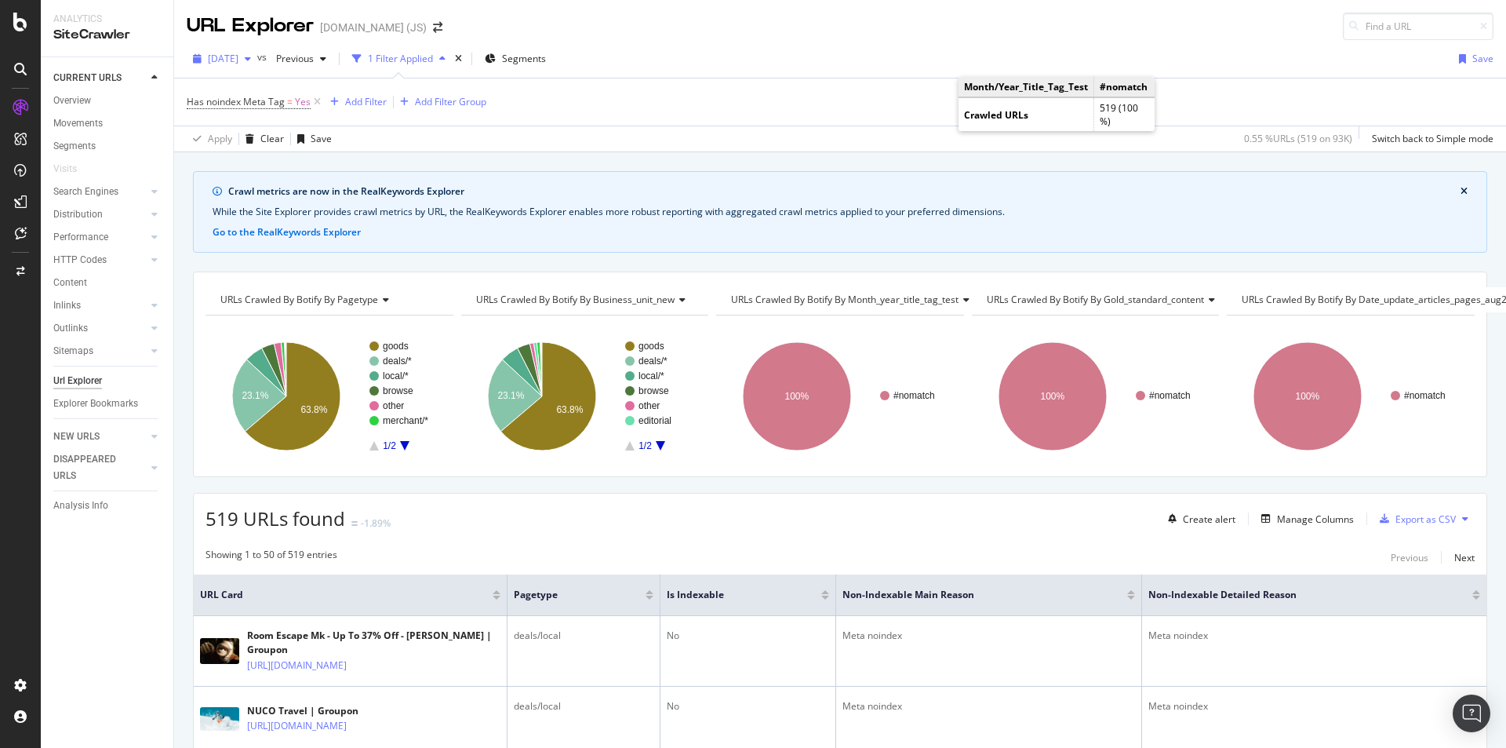
click at [238, 56] on span "2025 Oct. 6th" at bounding box center [223, 58] width 31 height 13
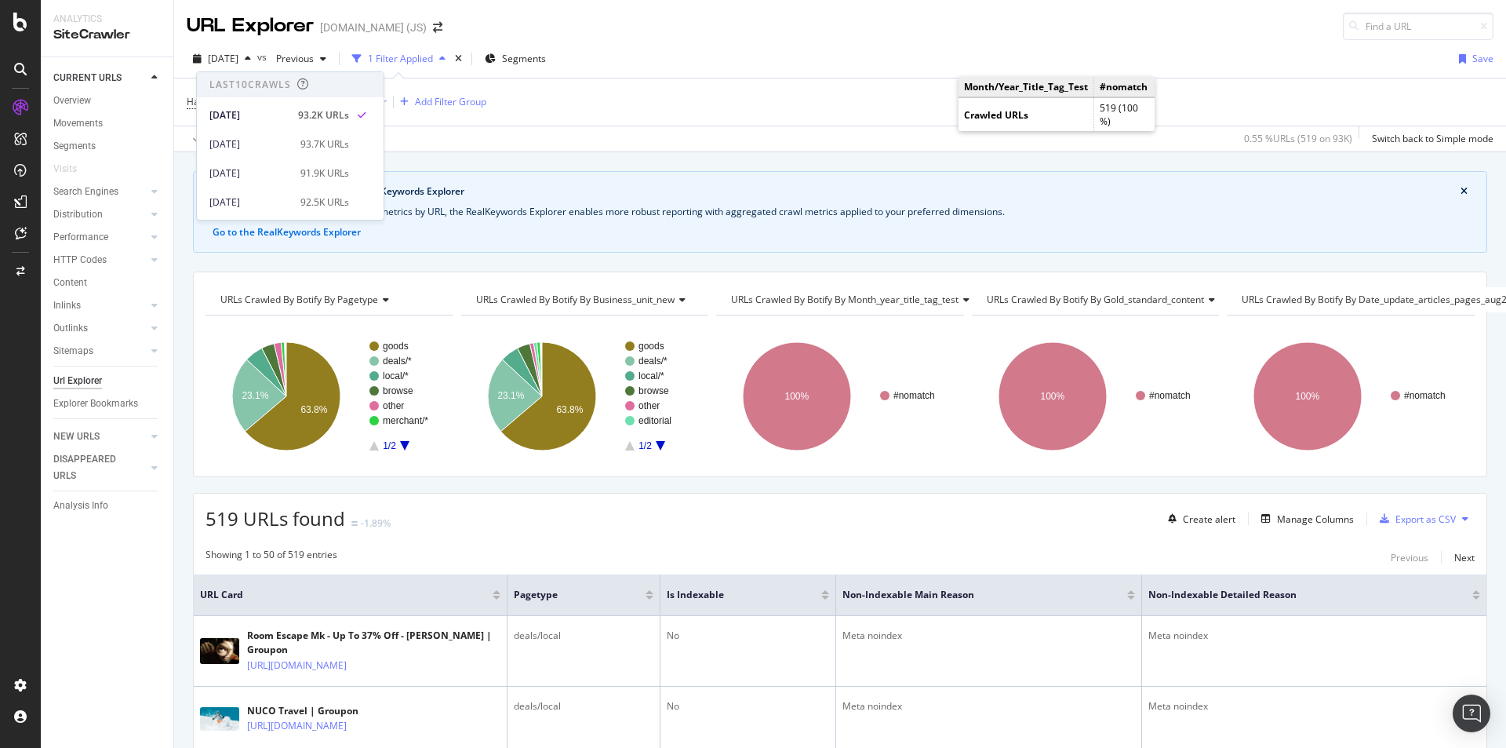
click at [691, 155] on div "Crawl metrics are now in the RealKeywords Explorer While the Site Explorer prov…" at bounding box center [840, 171] width 1332 height 38
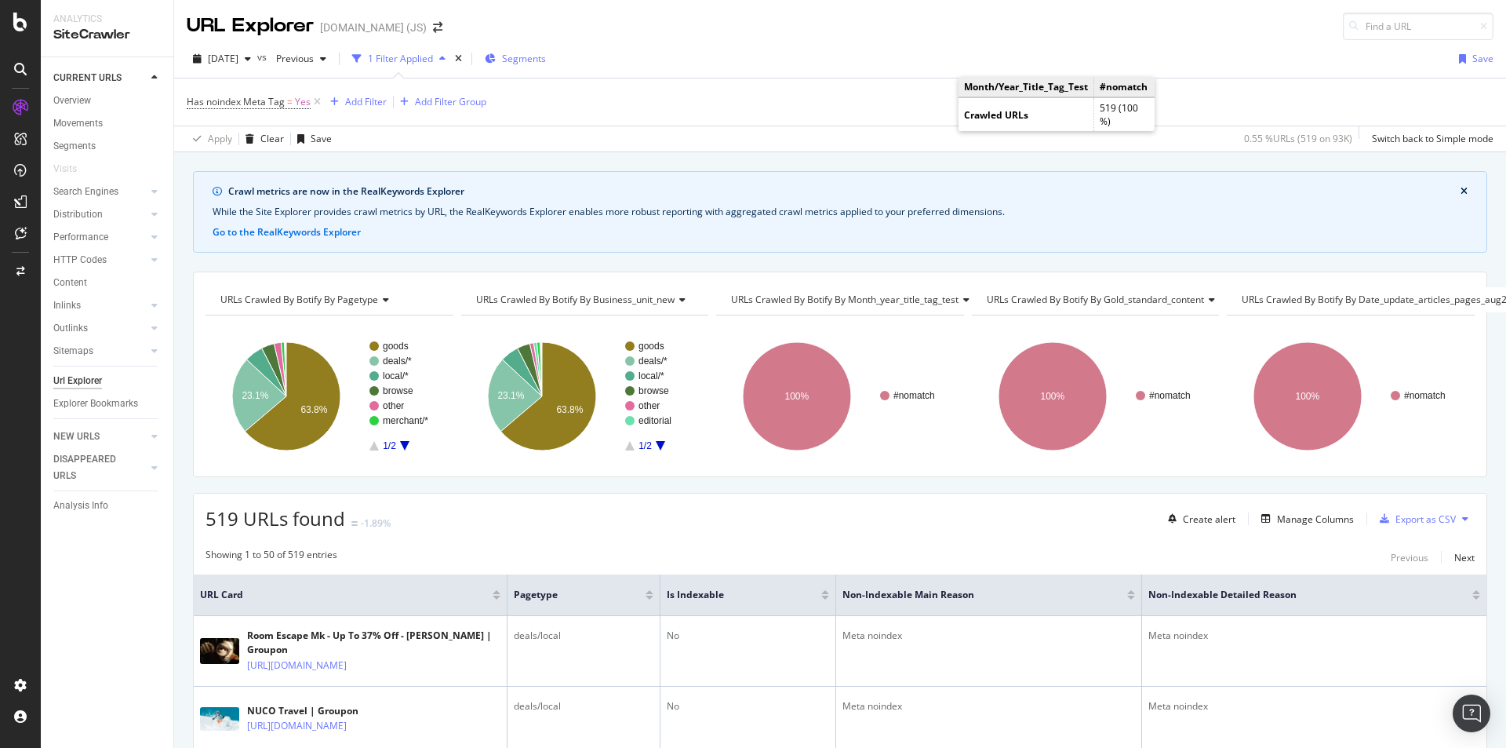
click at [546, 57] on span "Segments" at bounding box center [524, 58] width 44 height 13
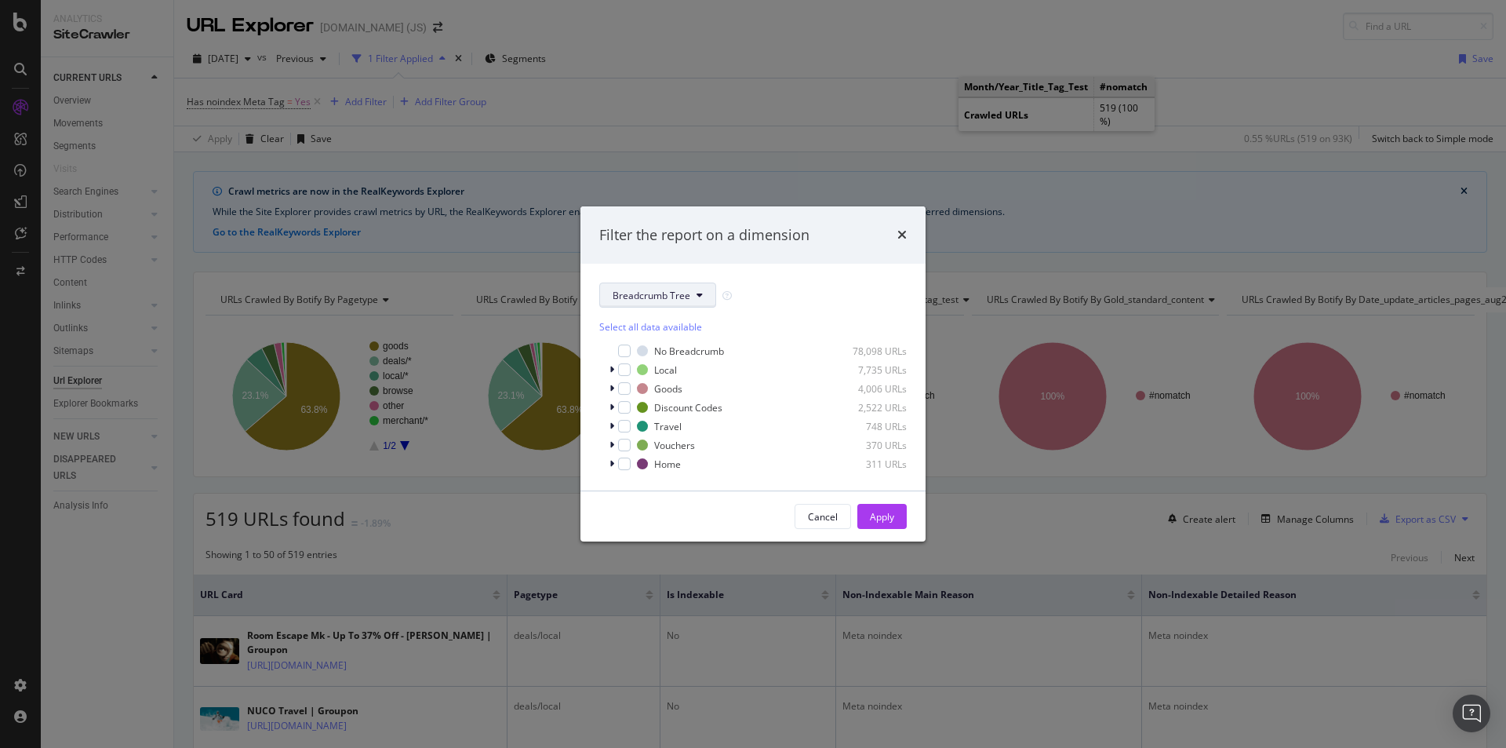
click at [650, 296] on span "Breadcrumb Tree" at bounding box center [652, 295] width 78 height 13
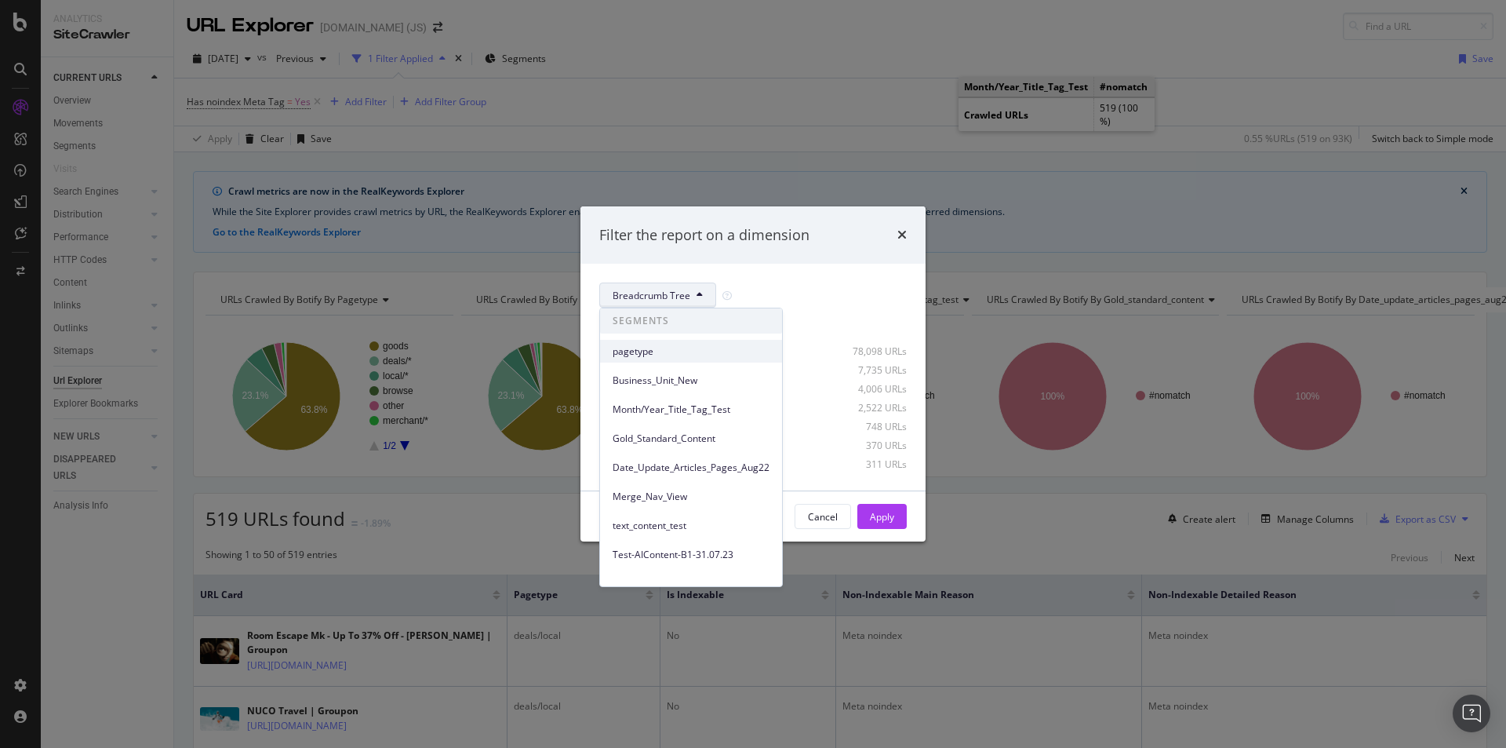
click at [635, 348] on span "pagetype" at bounding box center [691, 351] width 157 height 14
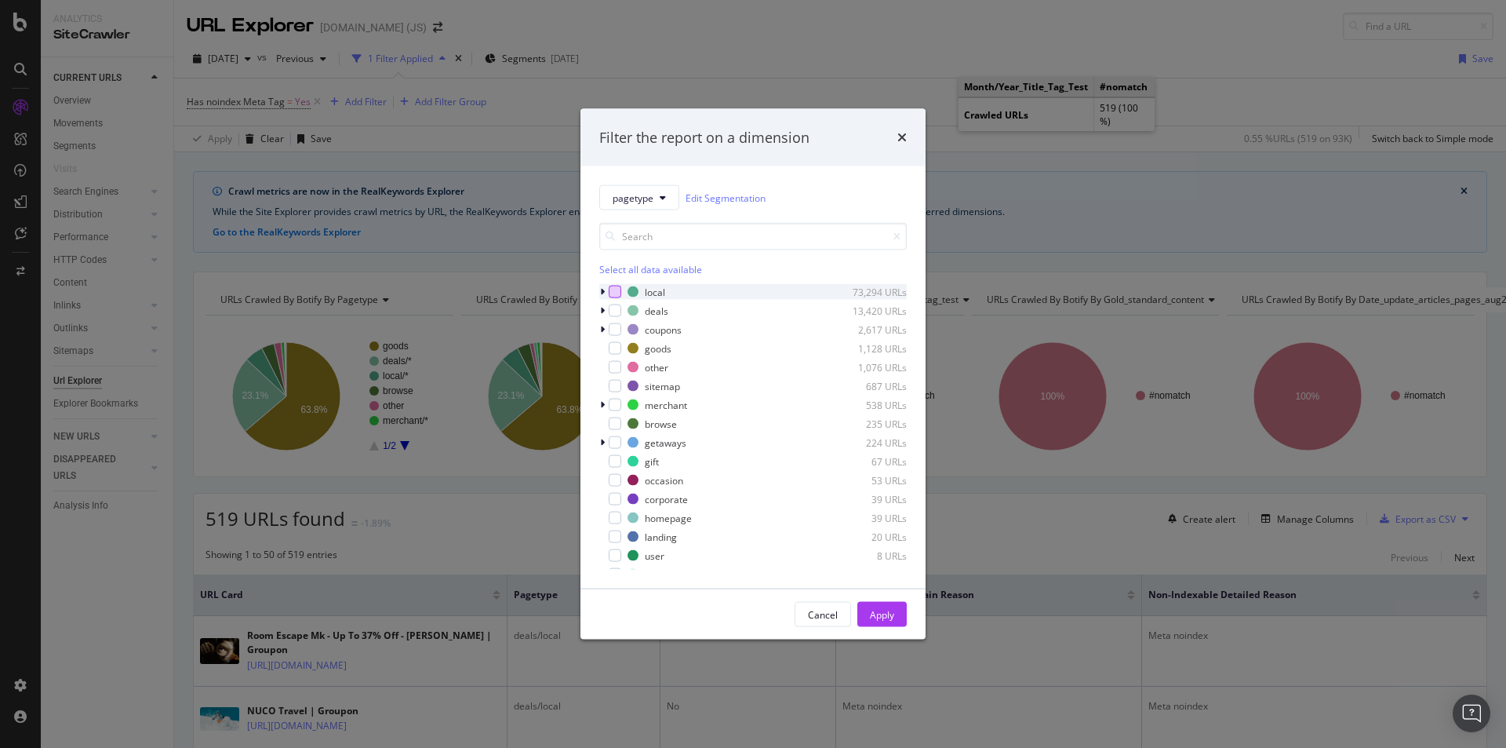
click at [615, 292] on div "modal" at bounding box center [615, 292] width 13 height 13
click at [893, 614] on div "Apply" at bounding box center [882, 613] width 24 height 13
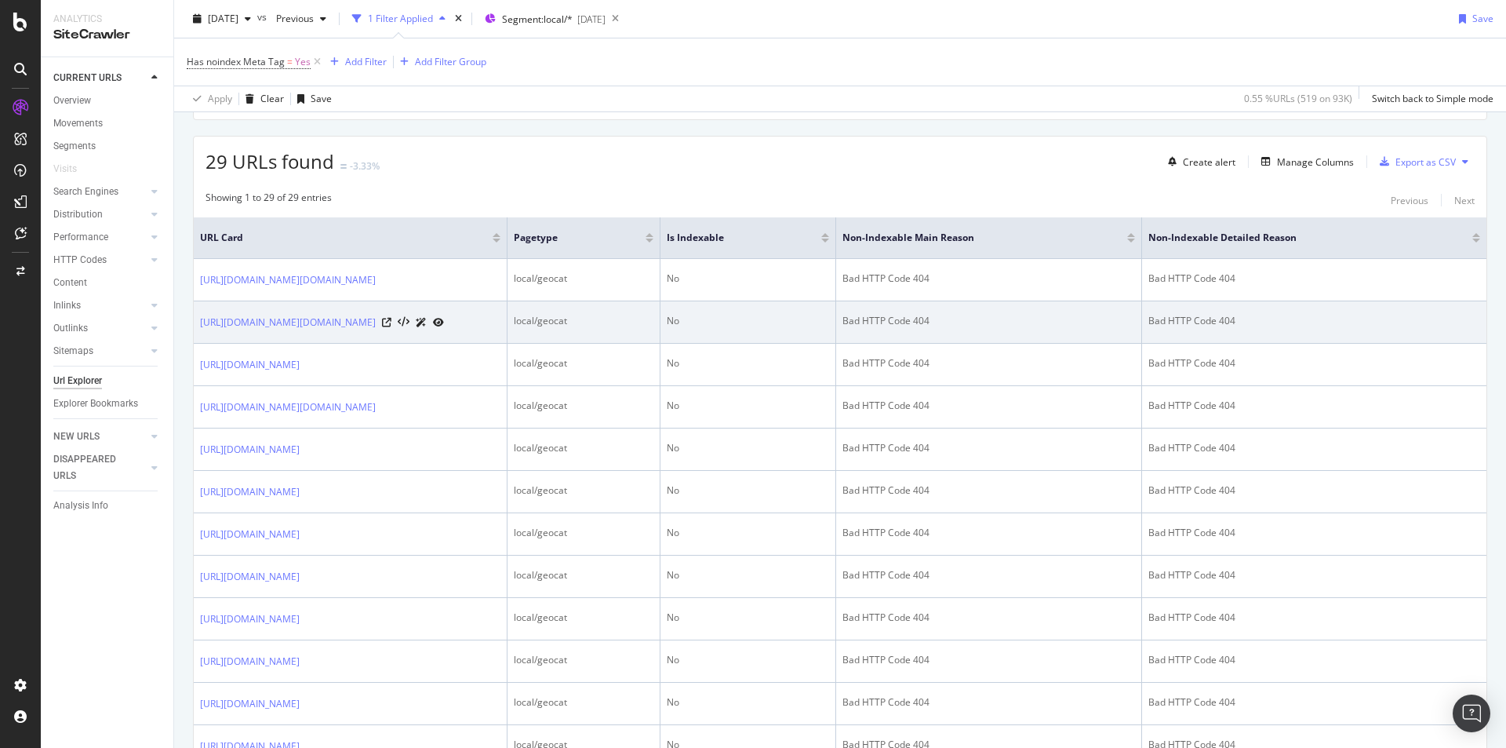
scroll to position [392, 0]
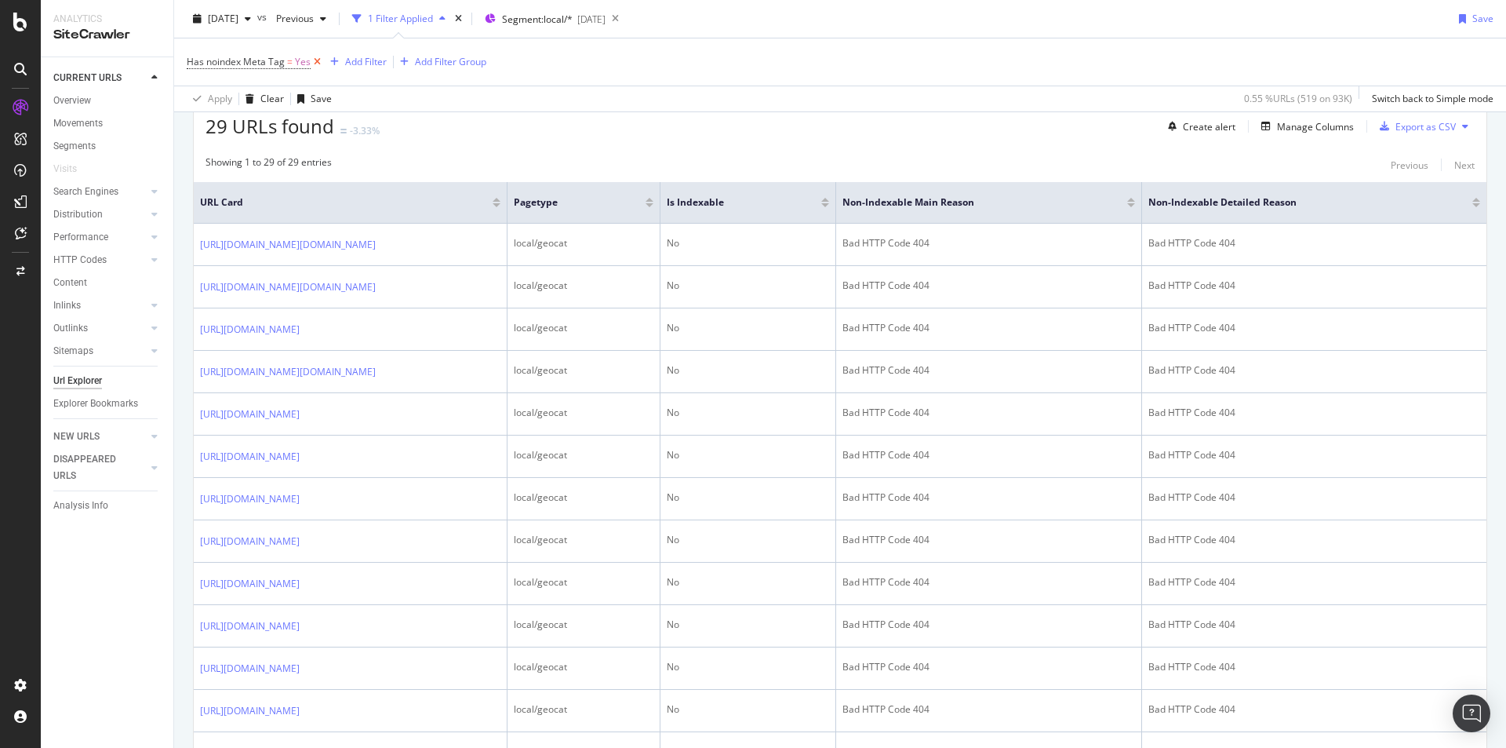
click at [315, 64] on icon at bounding box center [317, 62] width 13 height 16
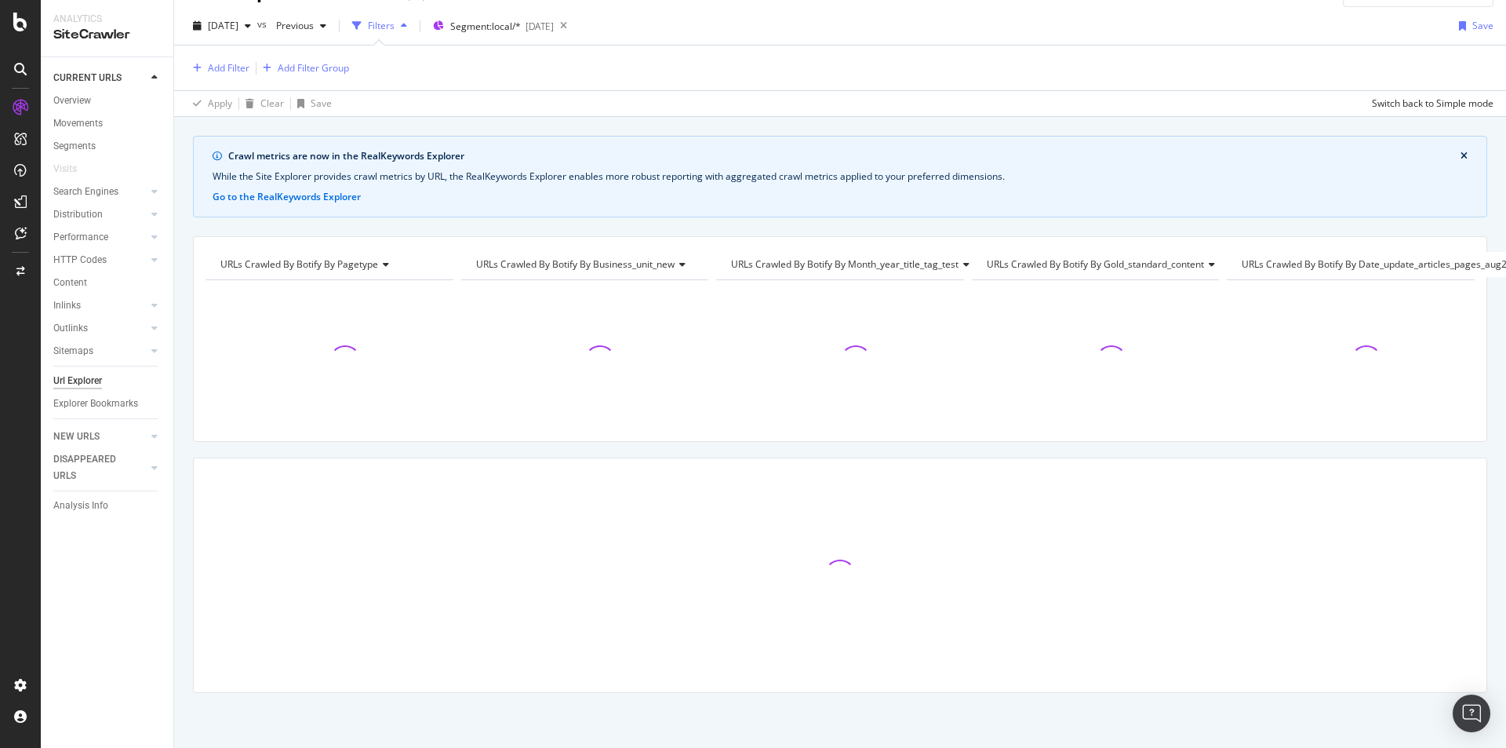
scroll to position [45, 0]
click at [240, 61] on div "Add Filter" at bounding box center [229, 67] width 42 height 13
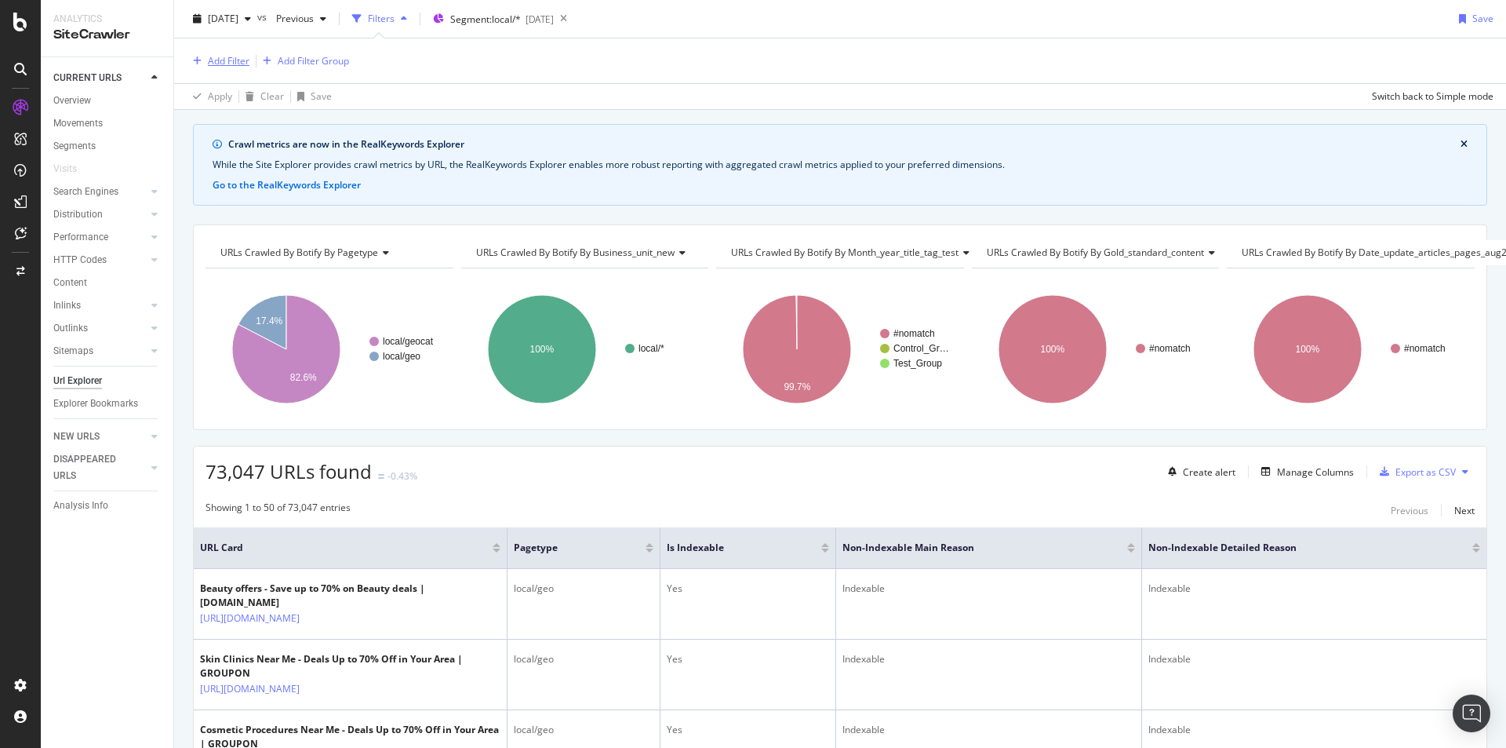
click at [240, 61] on div "Add Filter" at bounding box center [229, 60] width 42 height 13
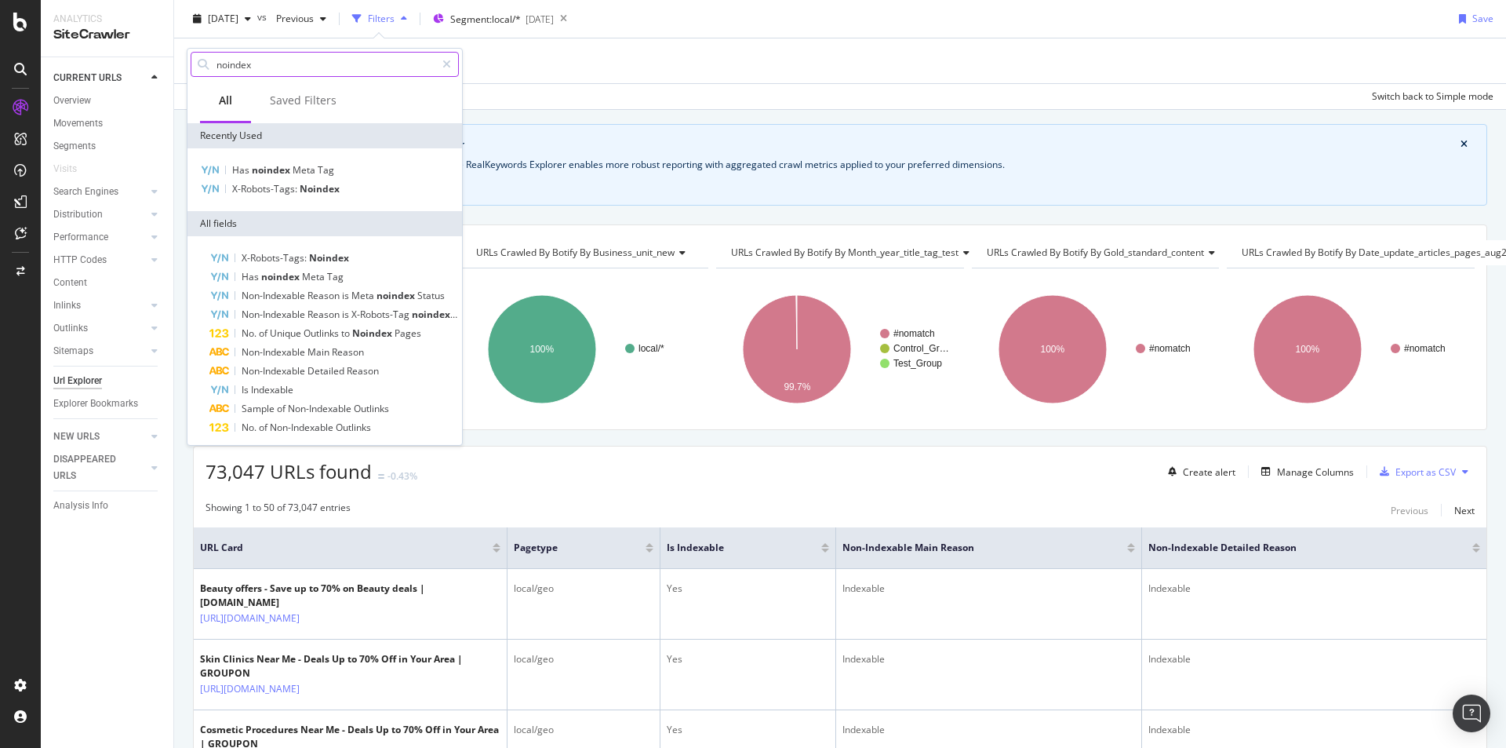
click at [276, 67] on input "noindex" at bounding box center [325, 65] width 220 height 24
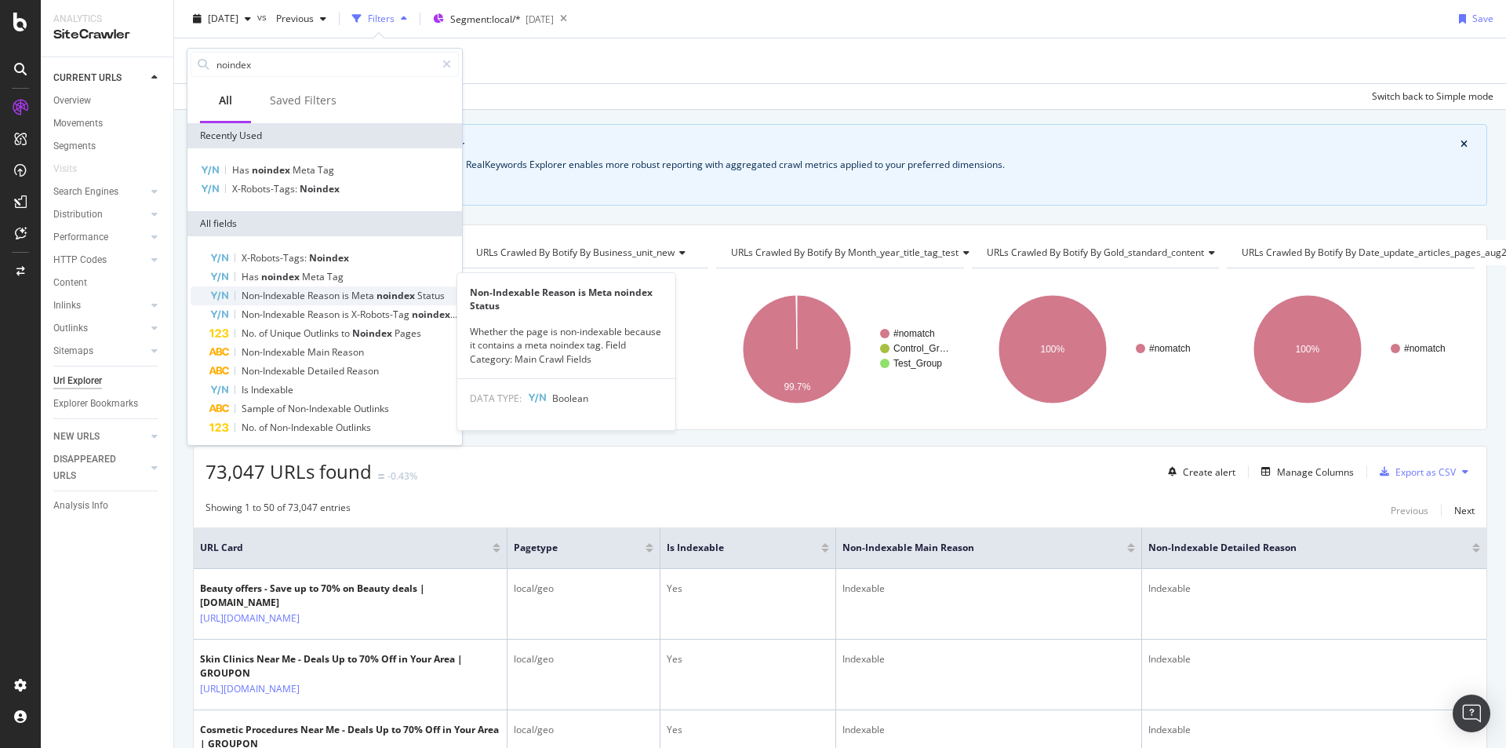
scroll to position [24, 0]
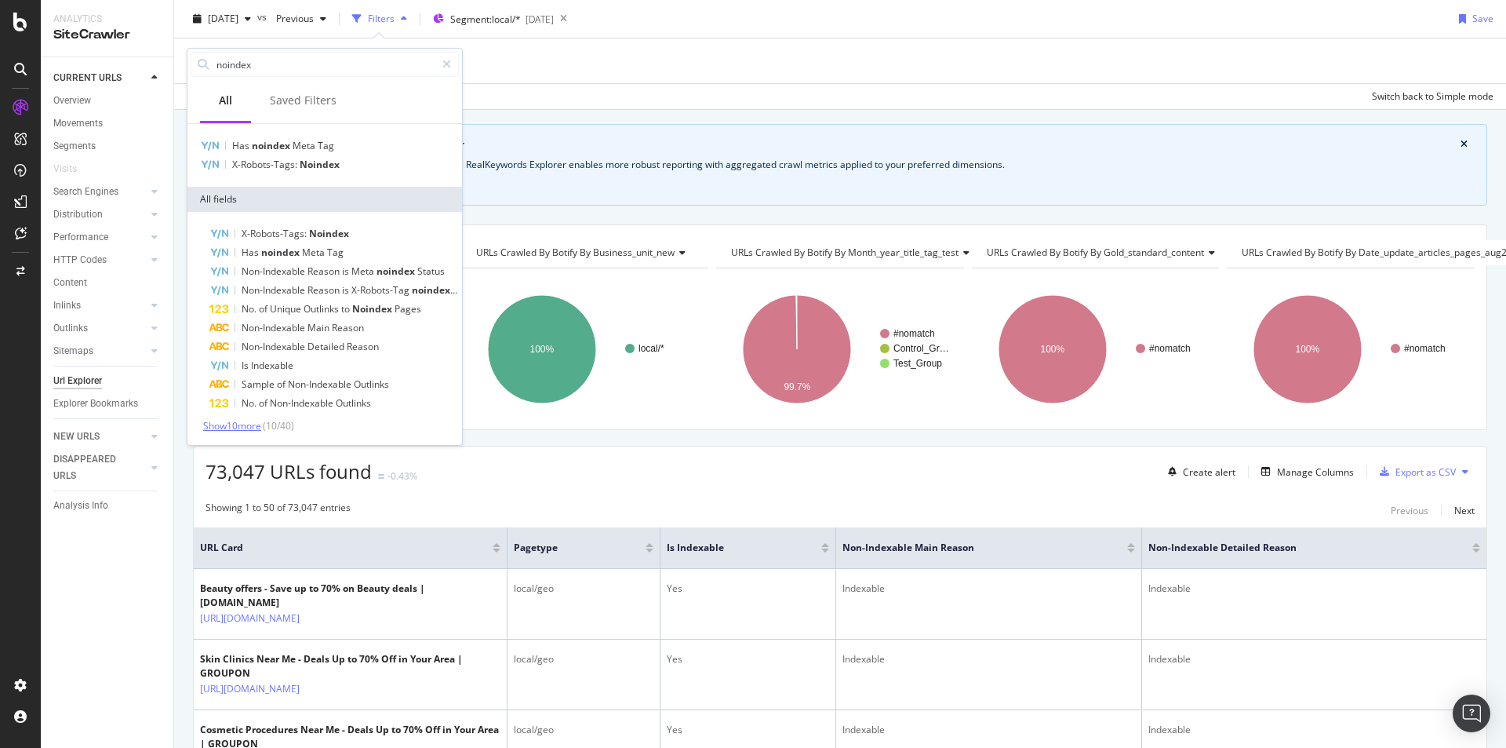
click at [249, 427] on span "Show 10 more" at bounding box center [232, 425] width 58 height 13
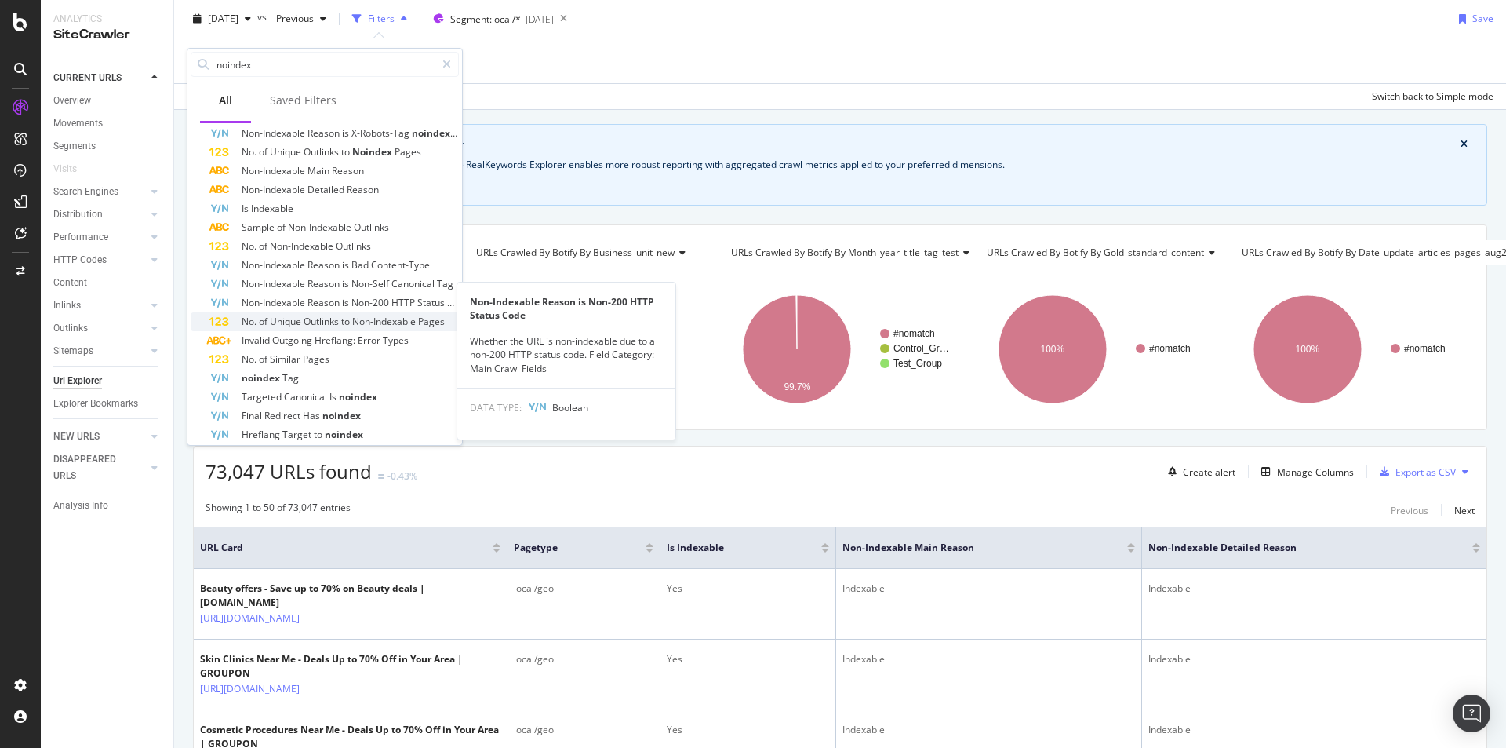
scroll to position [213, 0]
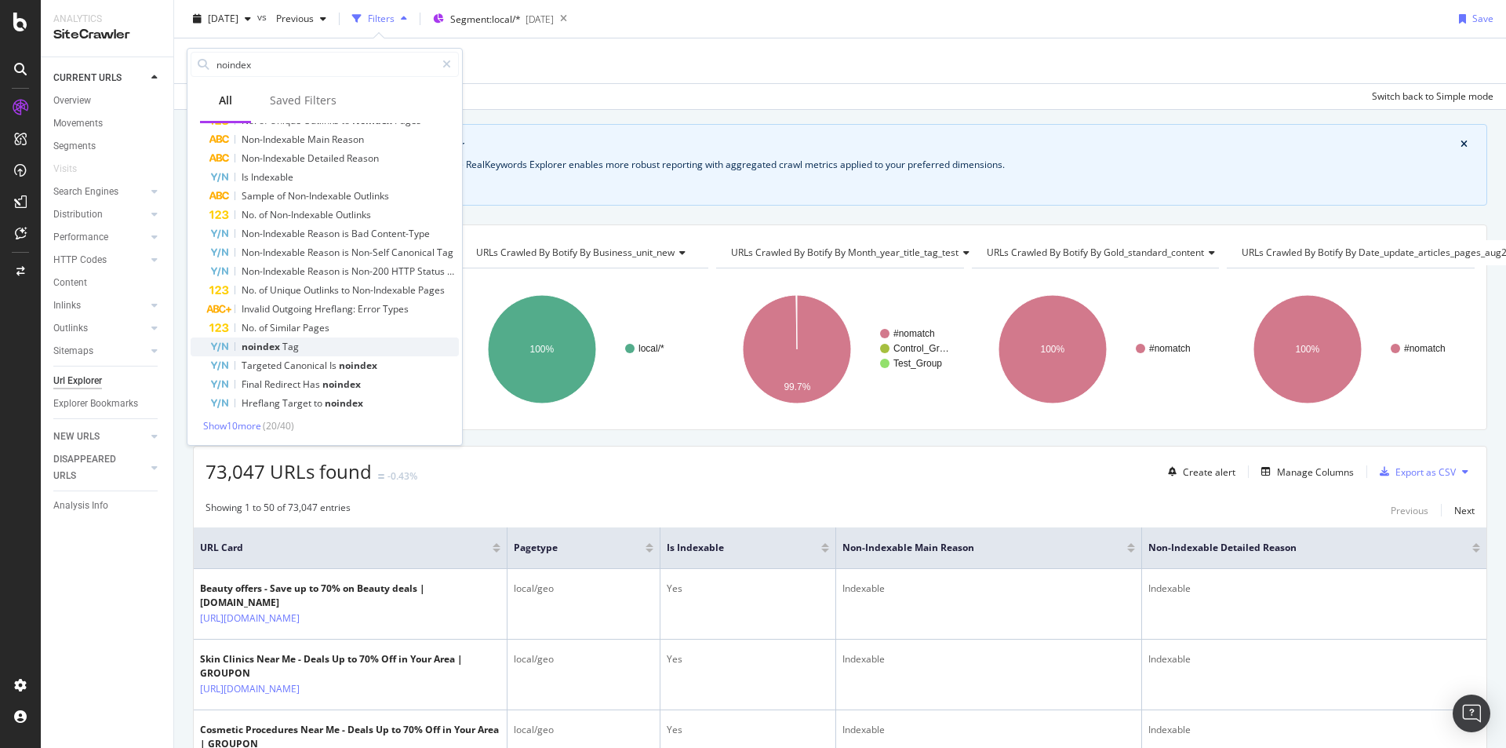
click at [284, 347] on span "Tag" at bounding box center [290, 346] width 16 height 13
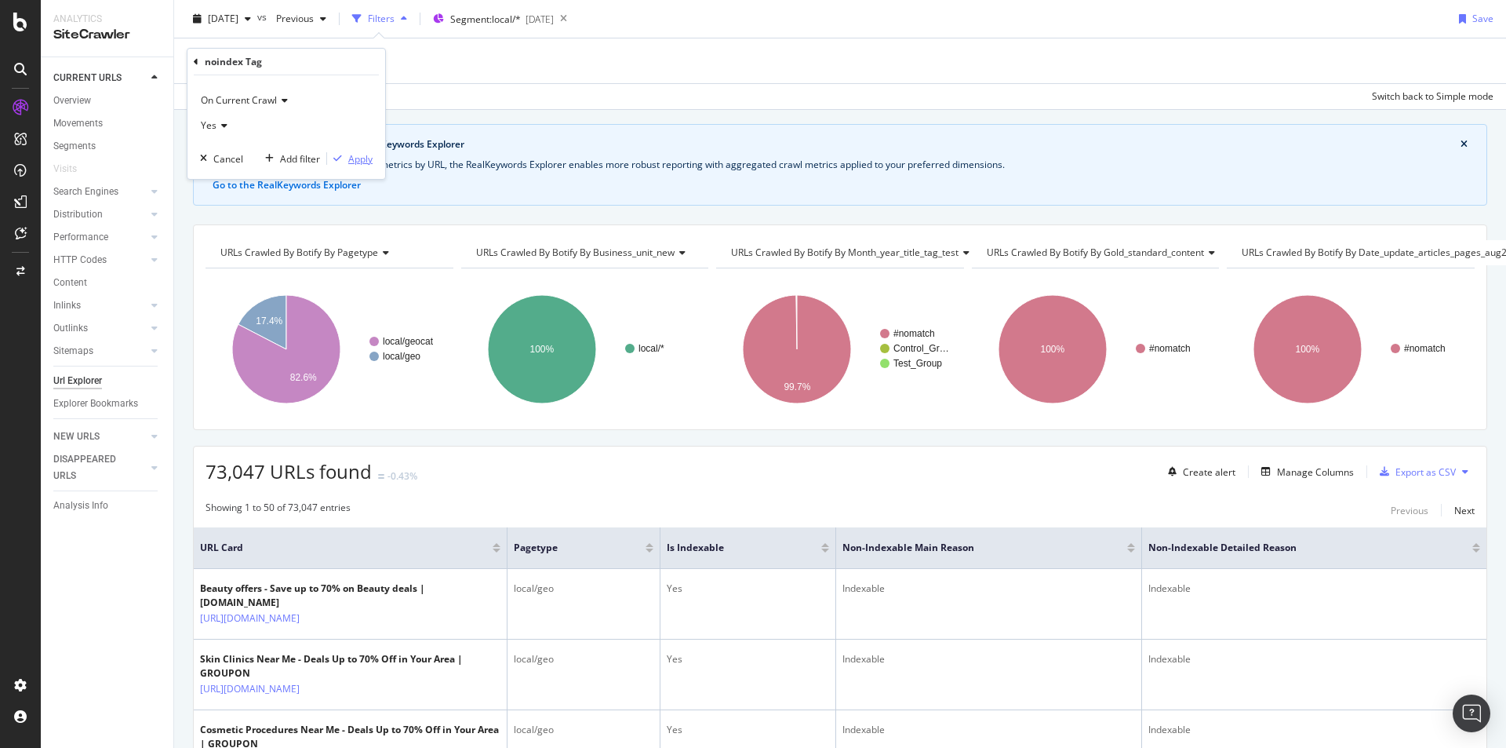
click at [348, 161] on div "Apply" at bounding box center [349, 158] width 45 height 14
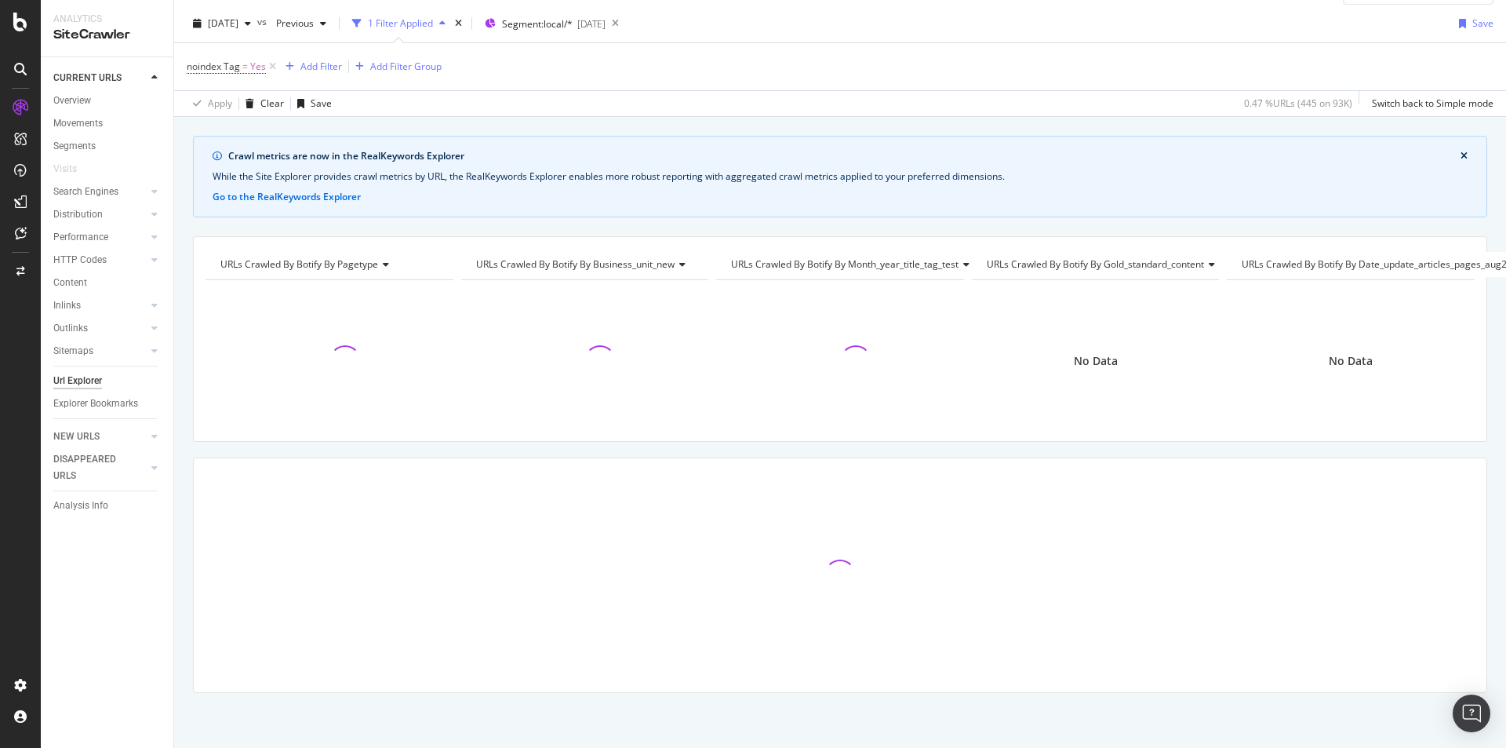
scroll to position [47, 0]
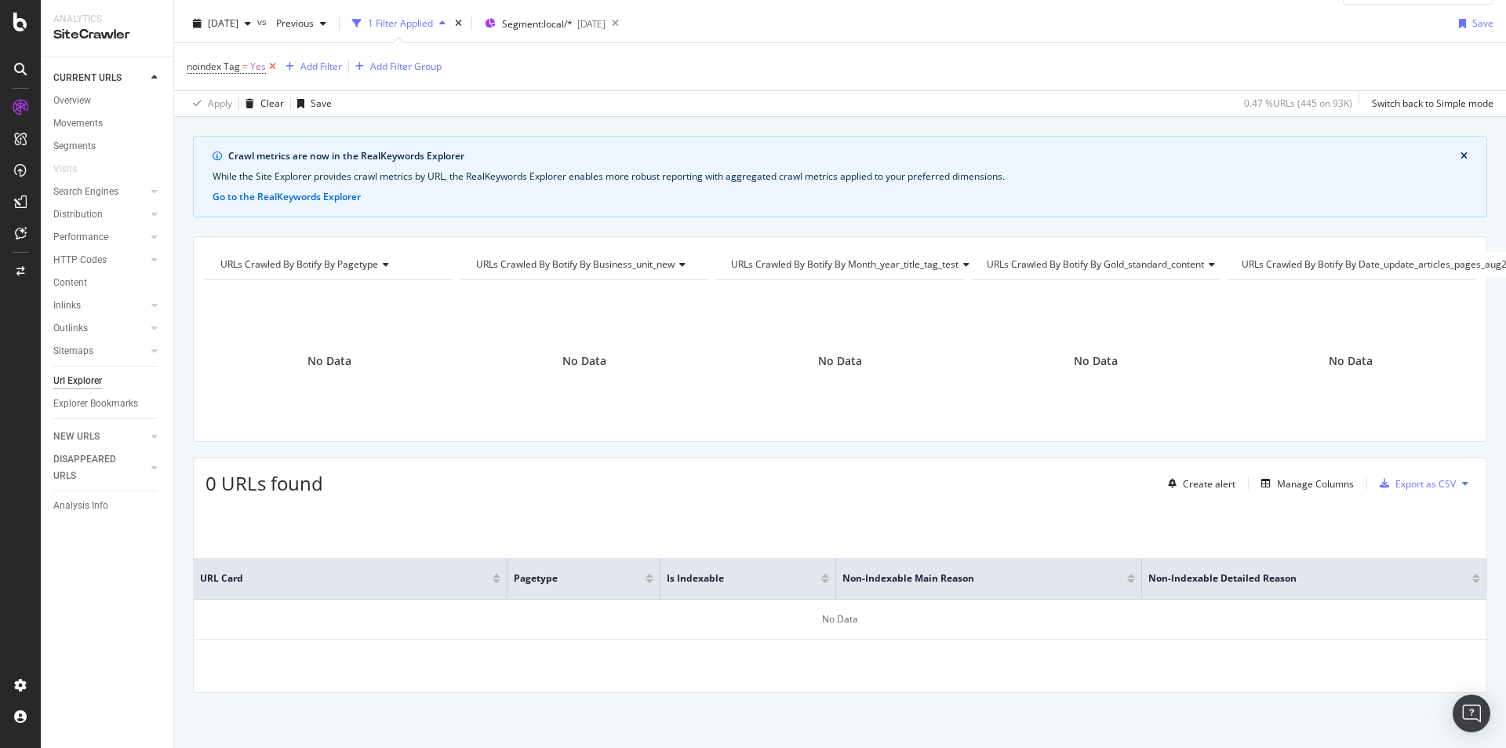
click at [273, 63] on icon at bounding box center [272, 67] width 13 height 16
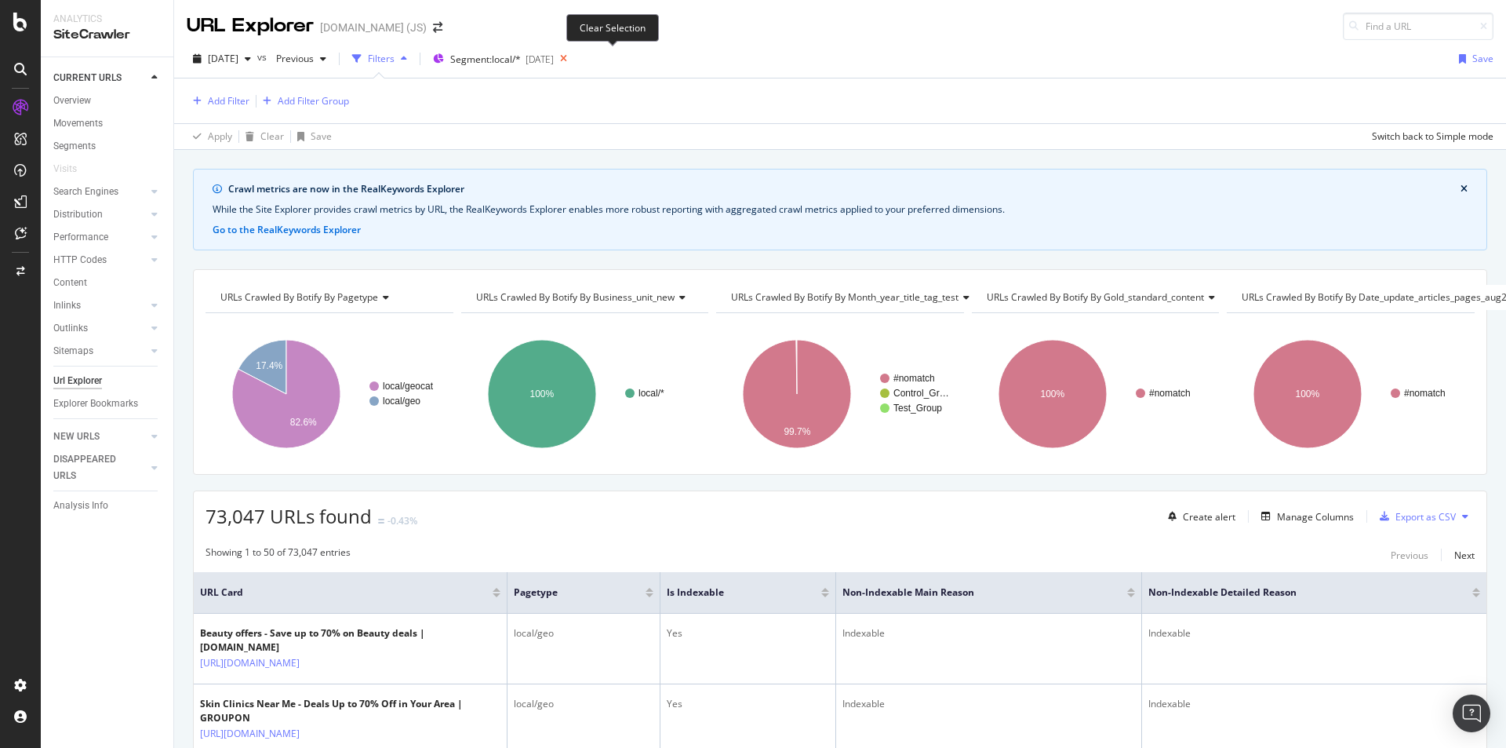
click at [573, 56] on icon at bounding box center [564, 59] width 20 height 22
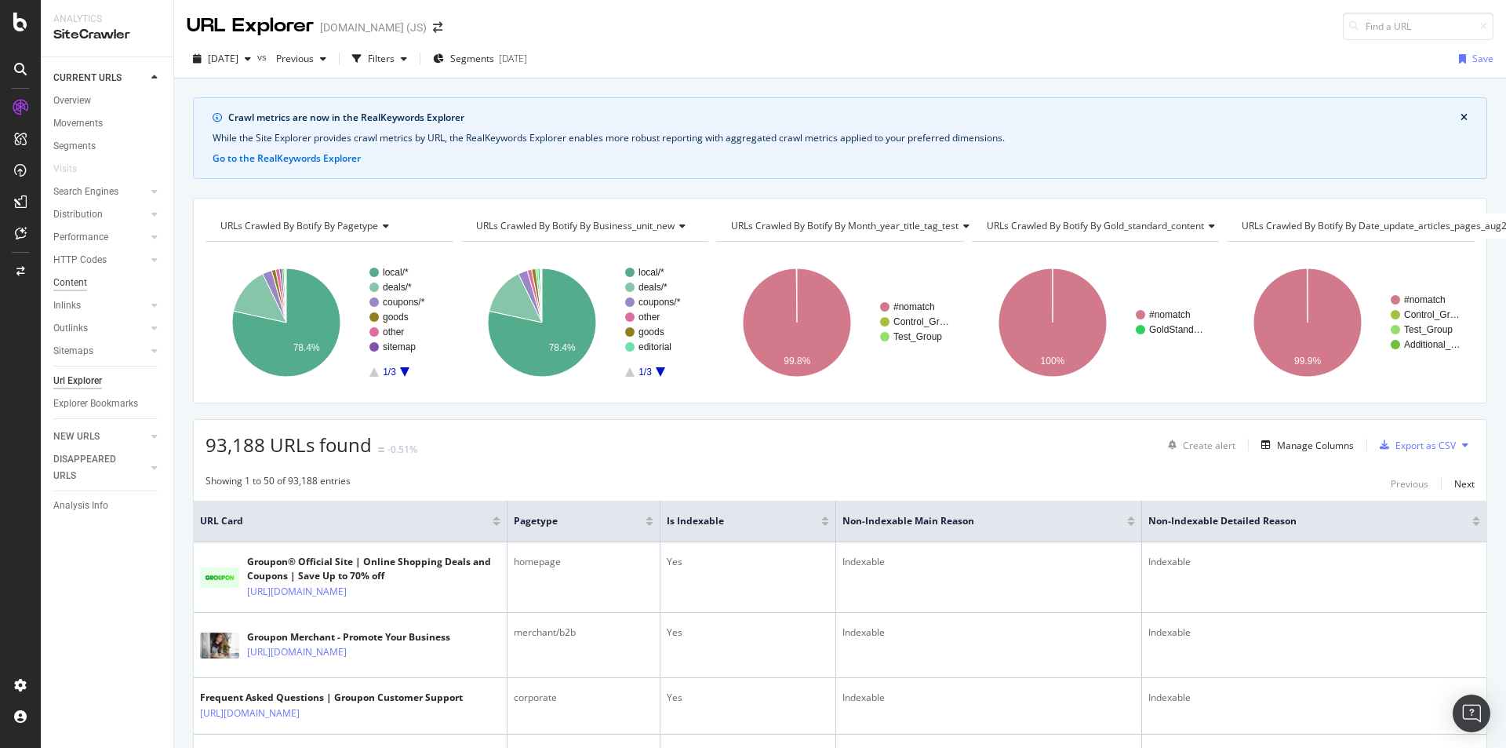
click at [77, 282] on div "Content" at bounding box center [70, 283] width 34 height 16
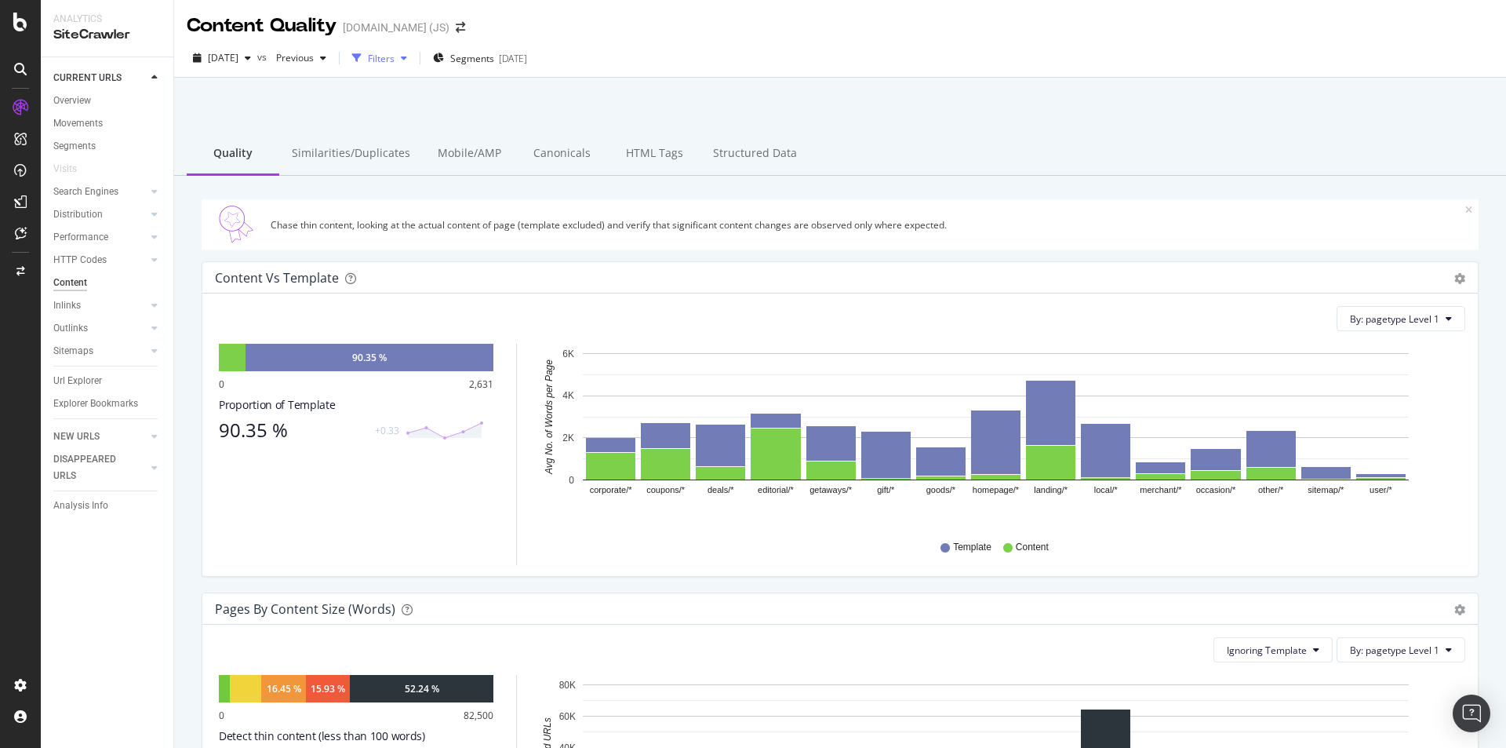
click at [395, 56] on div "Filters" at bounding box center [381, 58] width 27 height 13
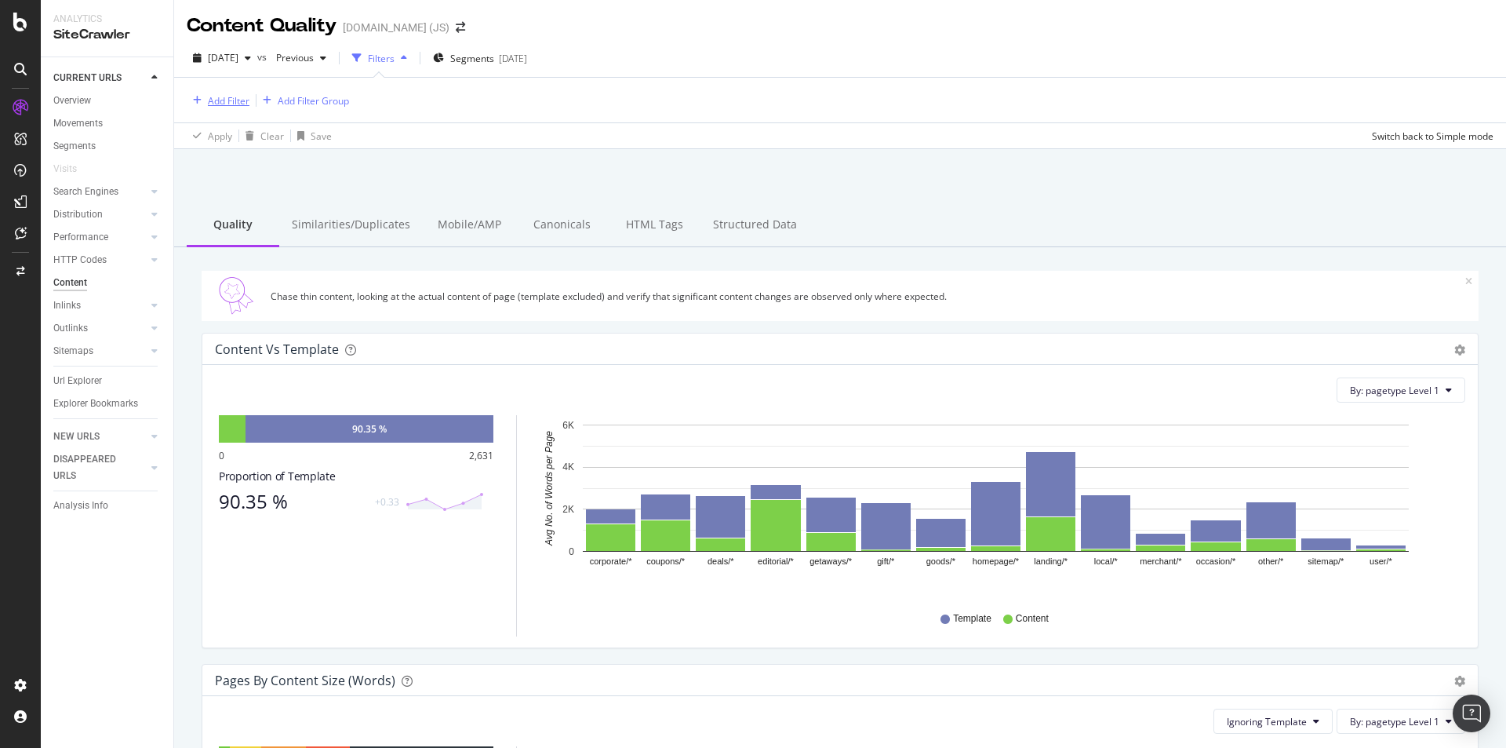
click at [209, 100] on div "Add Filter" at bounding box center [229, 100] width 42 height 13
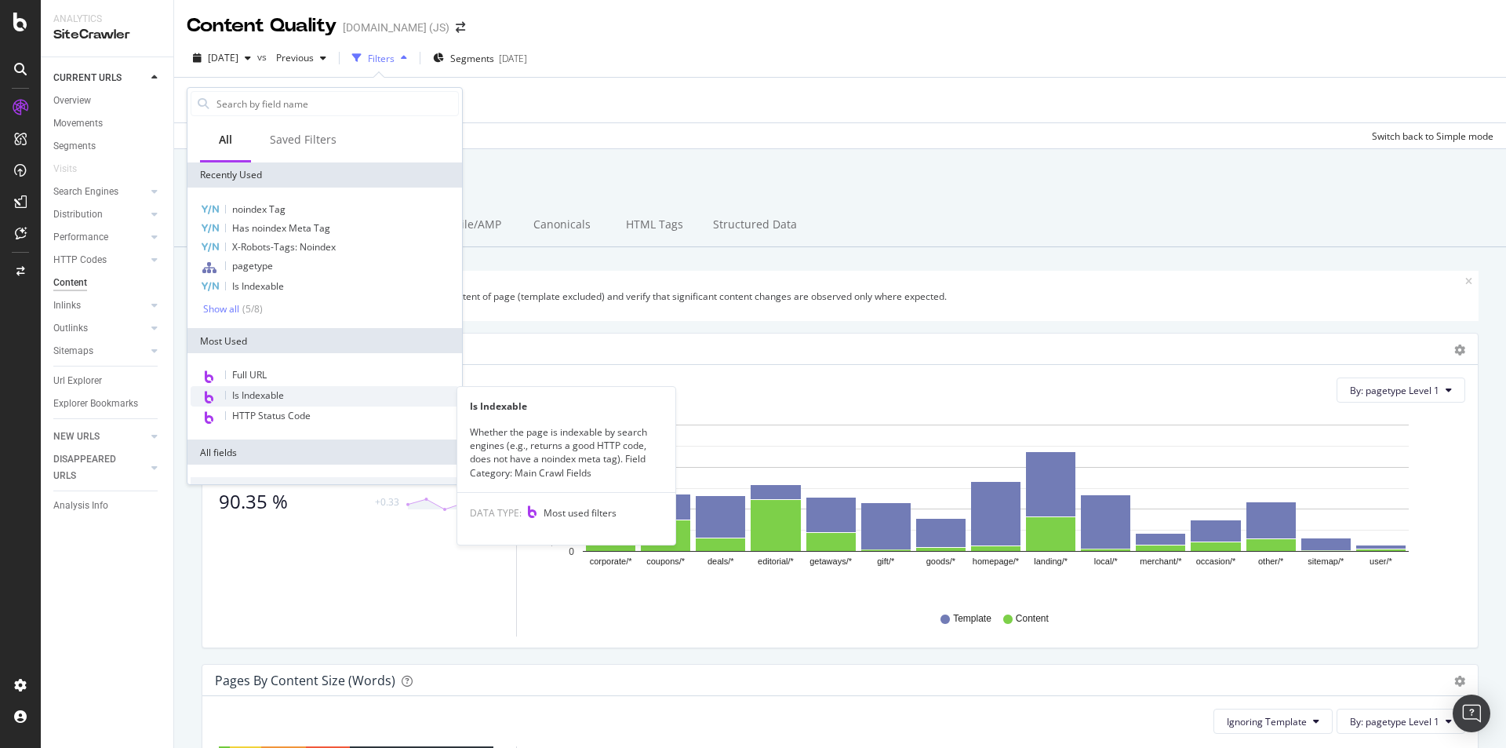
click at [271, 399] on span "Is Indexable" at bounding box center [258, 394] width 52 height 13
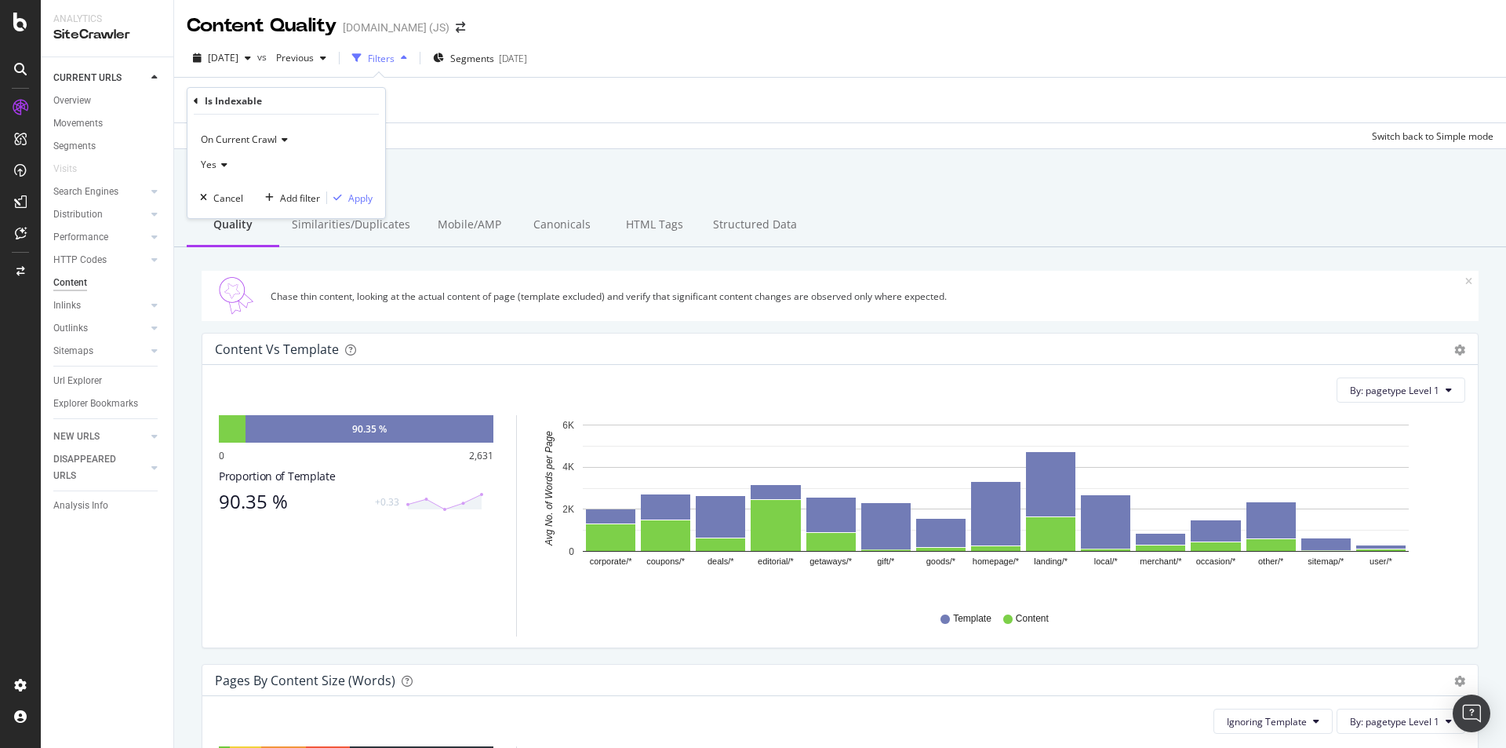
click at [213, 169] on span "Yes" at bounding box center [209, 164] width 16 height 13
click at [226, 213] on div "No" at bounding box center [288, 217] width 168 height 20
click at [367, 195] on div "Apply" at bounding box center [360, 197] width 24 height 13
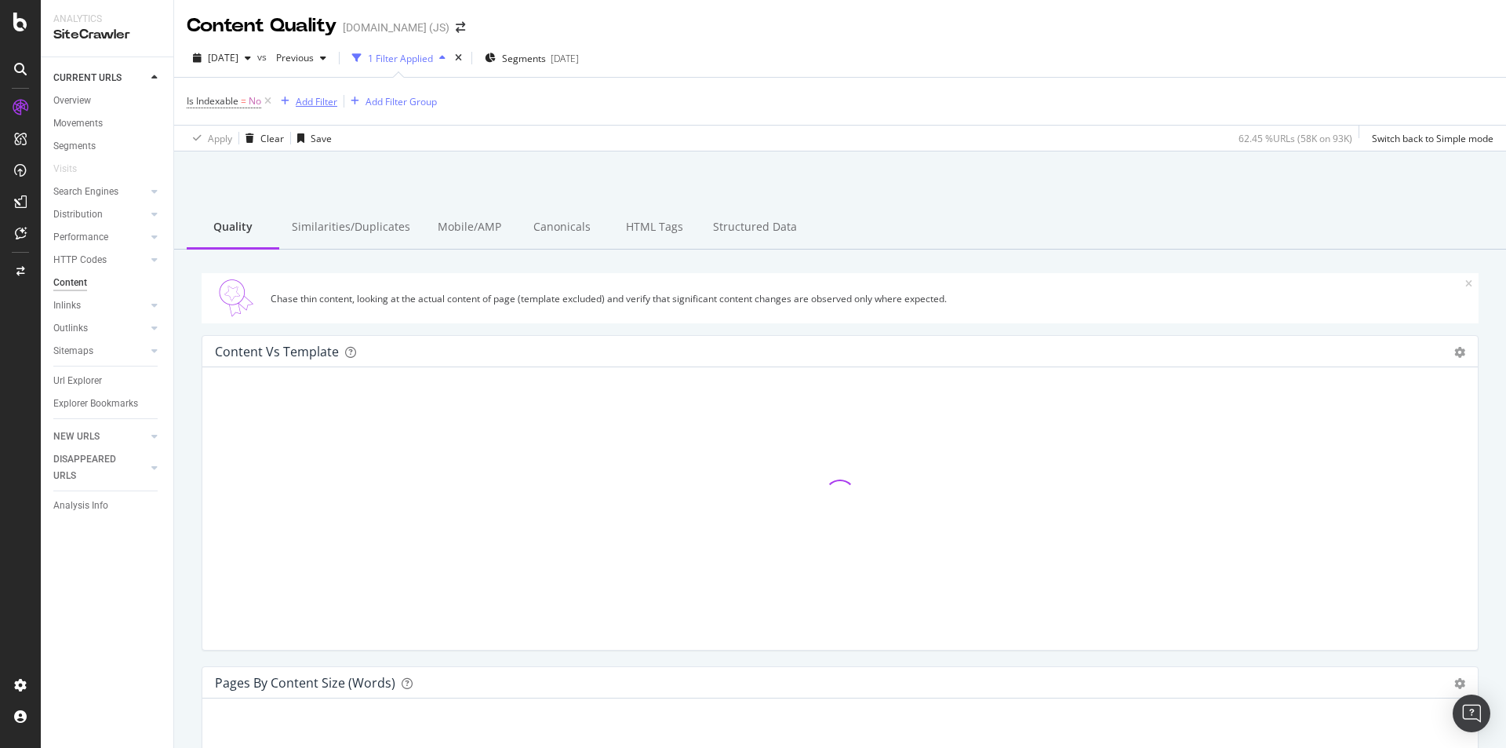
click at [312, 103] on div "Add Filter" at bounding box center [317, 101] width 42 height 13
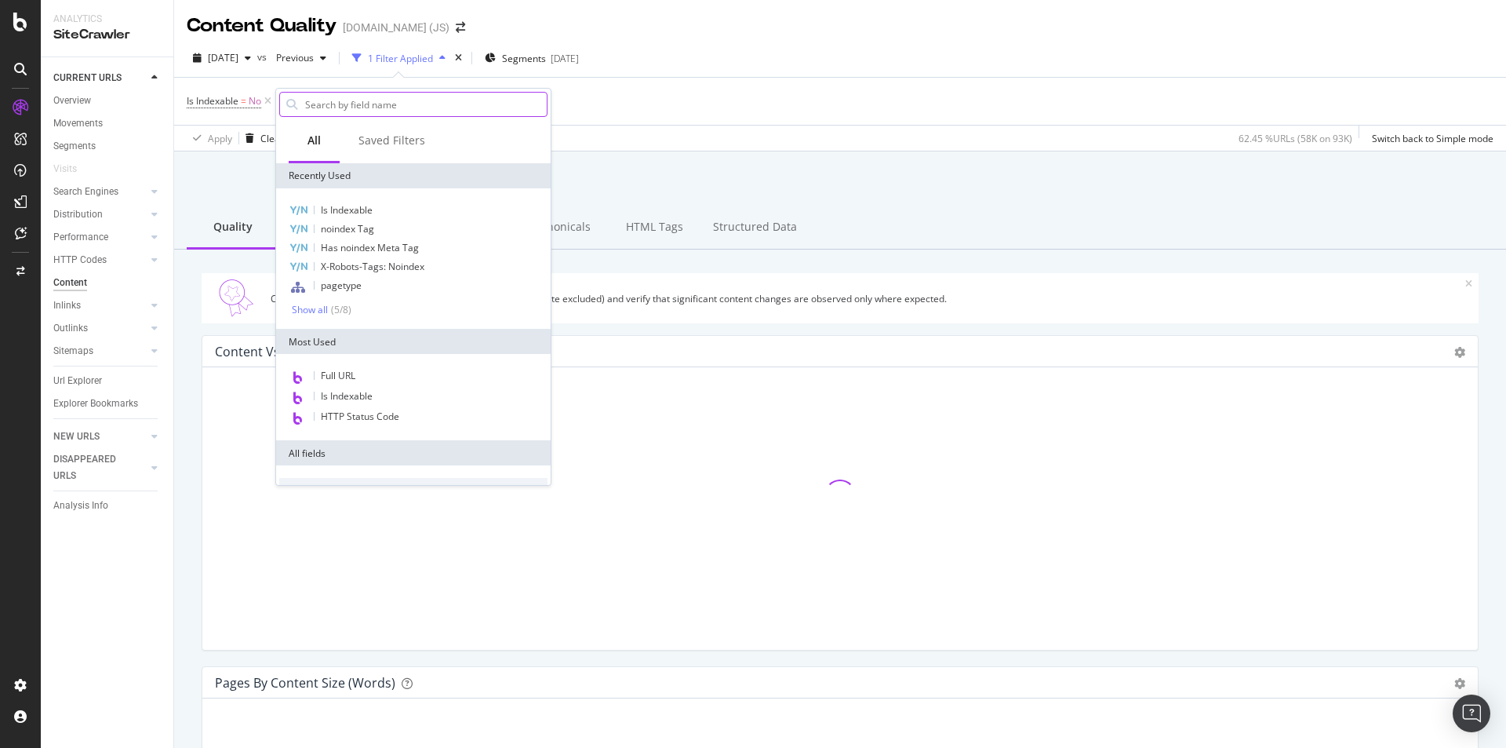
click at [361, 104] on input "text" at bounding box center [425, 105] width 243 height 24
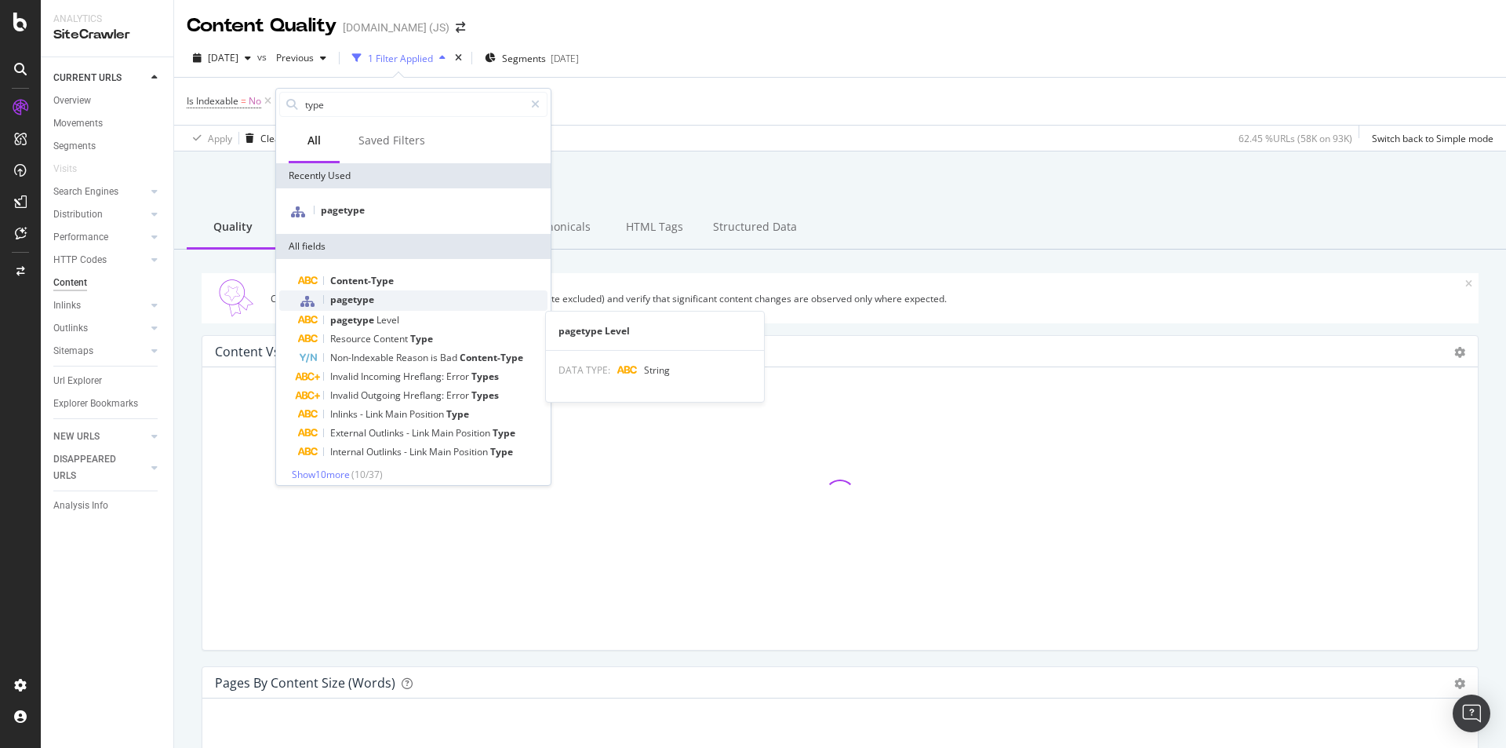
type input "type"
click at [360, 302] on span "pagetype" at bounding box center [352, 299] width 44 height 13
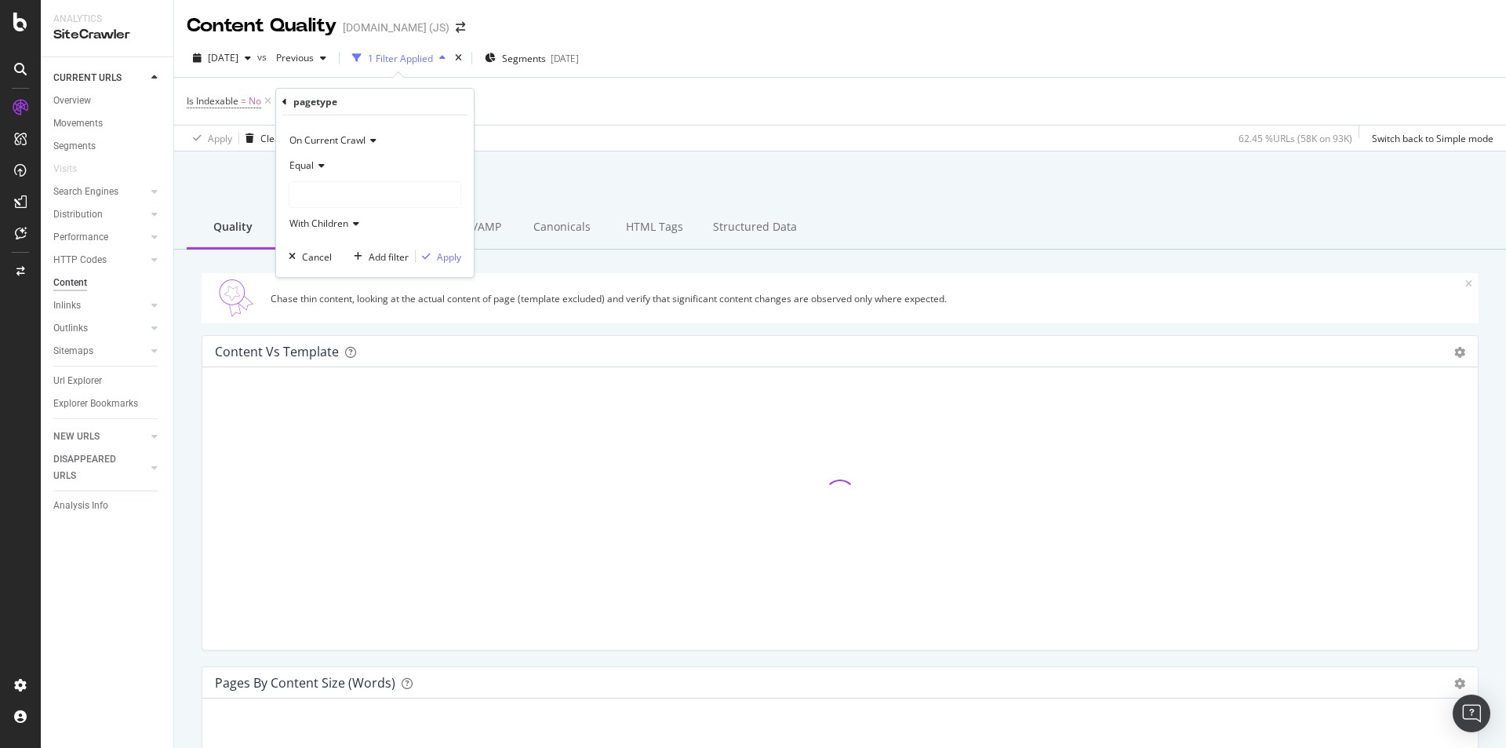
click at [314, 155] on div "Equal" at bounding box center [375, 165] width 173 height 25
click at [315, 156] on div "Equal" at bounding box center [375, 165] width 173 height 25
drag, startPoint x: 379, startPoint y: 158, endPoint x: 358, endPoint y: 156, distance: 20.5
click at [378, 158] on div "Equal" at bounding box center [375, 165] width 173 height 25
click at [319, 154] on div "Equal" at bounding box center [375, 165] width 173 height 25
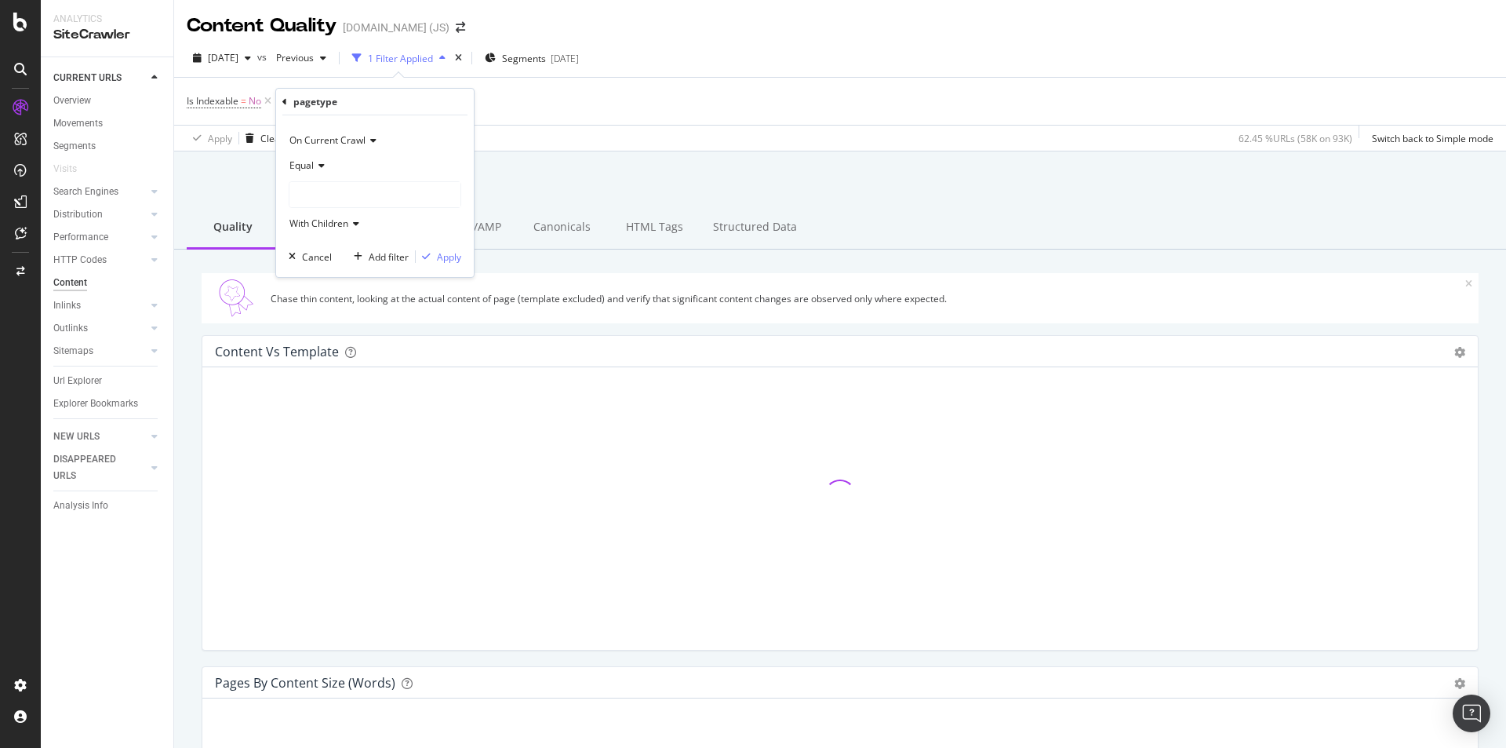
click at [298, 98] on div "pagetype" at bounding box center [315, 101] width 44 height 13
click at [280, 104] on div "pagetype On Current Crawl Equal With Children Cancel Add filter Apply" at bounding box center [375, 183] width 198 height 188
click at [304, 249] on button "Cancel" at bounding box center [306, 257] width 49 height 16
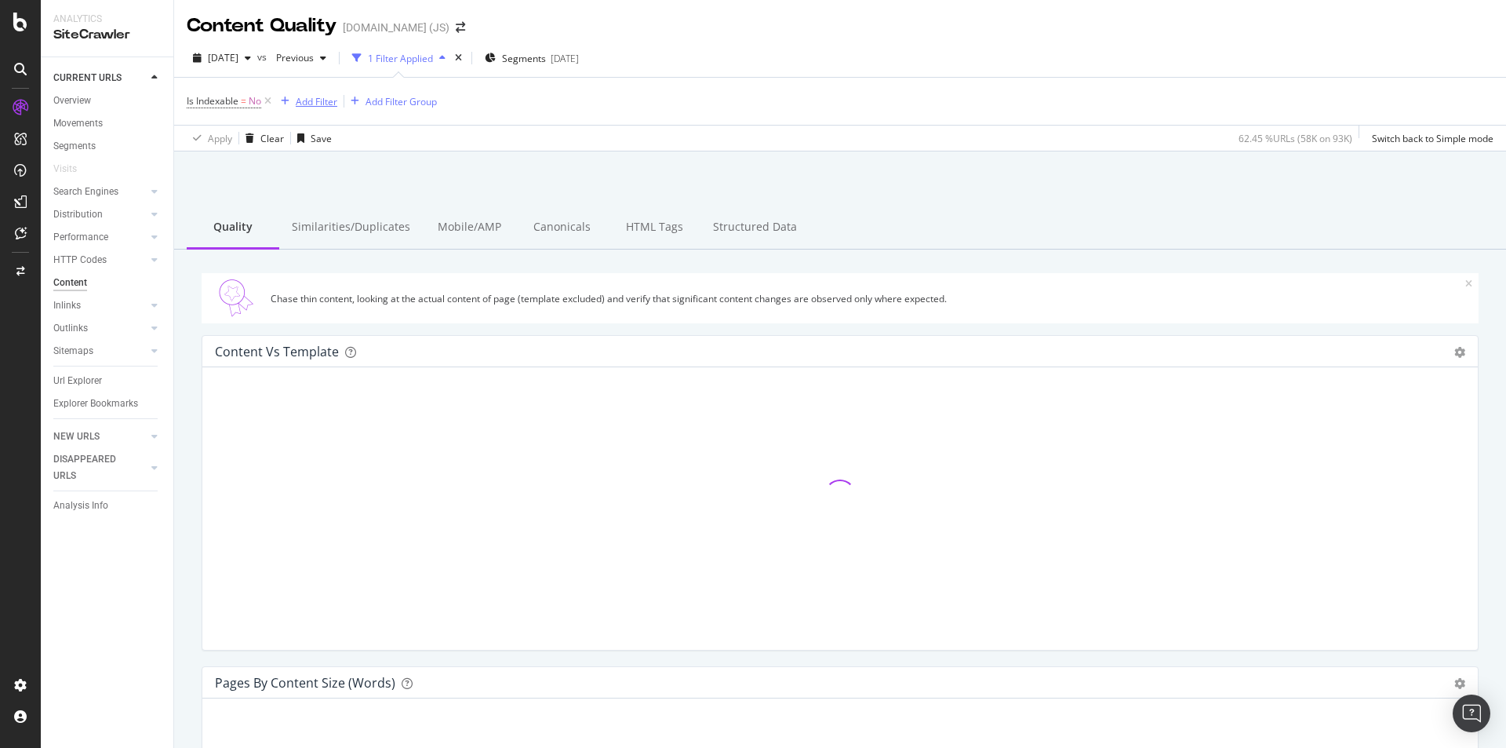
click at [317, 98] on div "Add Filter" at bounding box center [317, 101] width 42 height 13
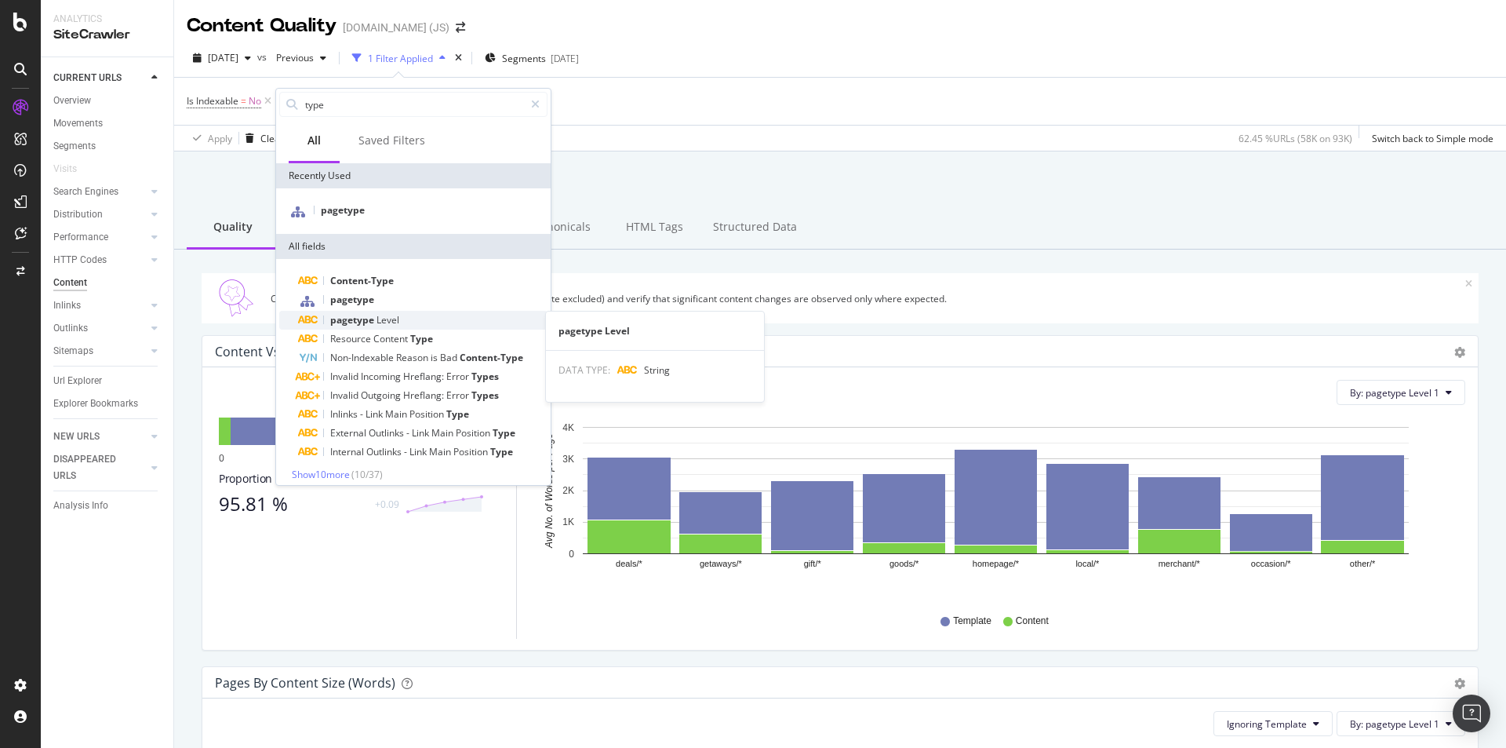
click at [363, 315] on span "pagetype" at bounding box center [353, 319] width 46 height 13
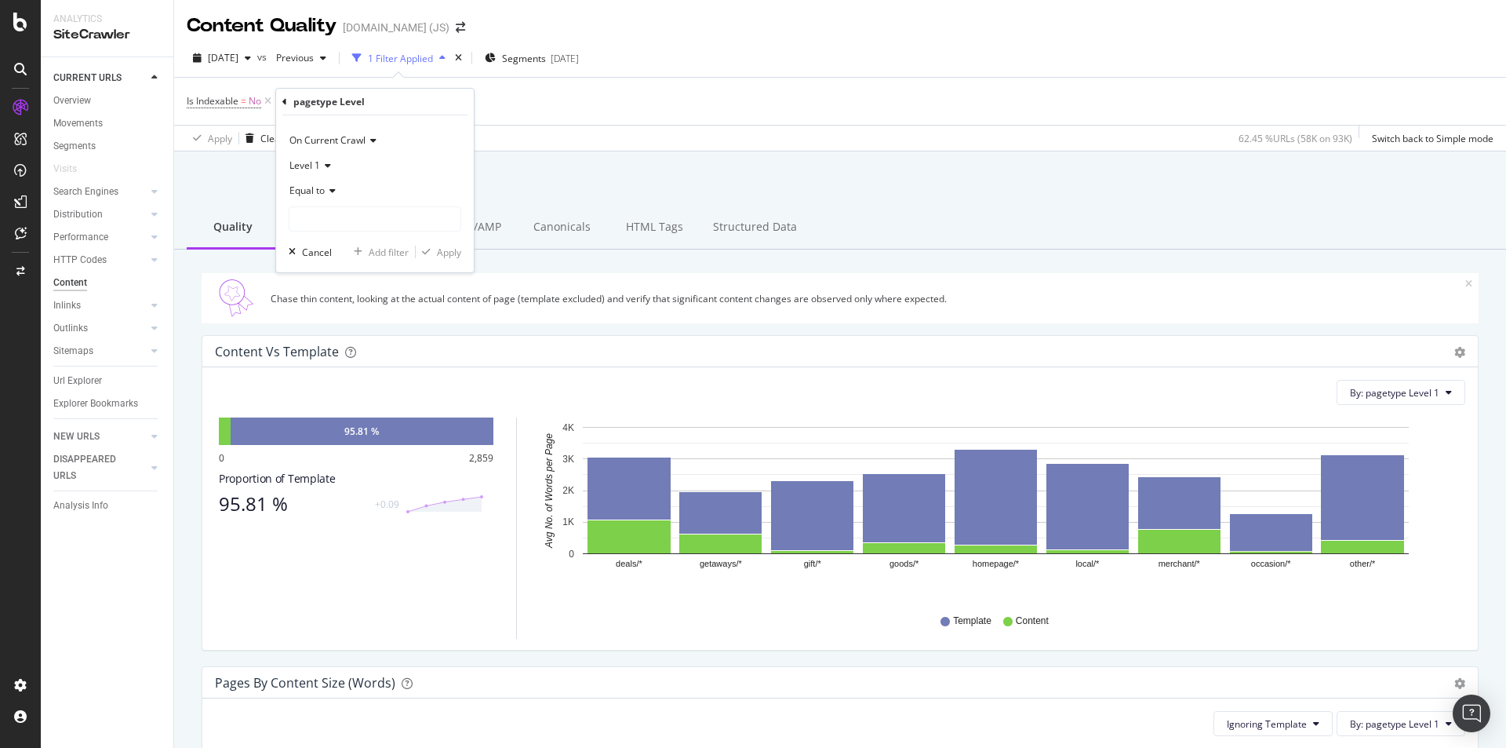
click at [318, 186] on span "Equal to" at bounding box center [306, 190] width 35 height 13
click at [336, 216] on input "text" at bounding box center [374, 218] width 171 height 25
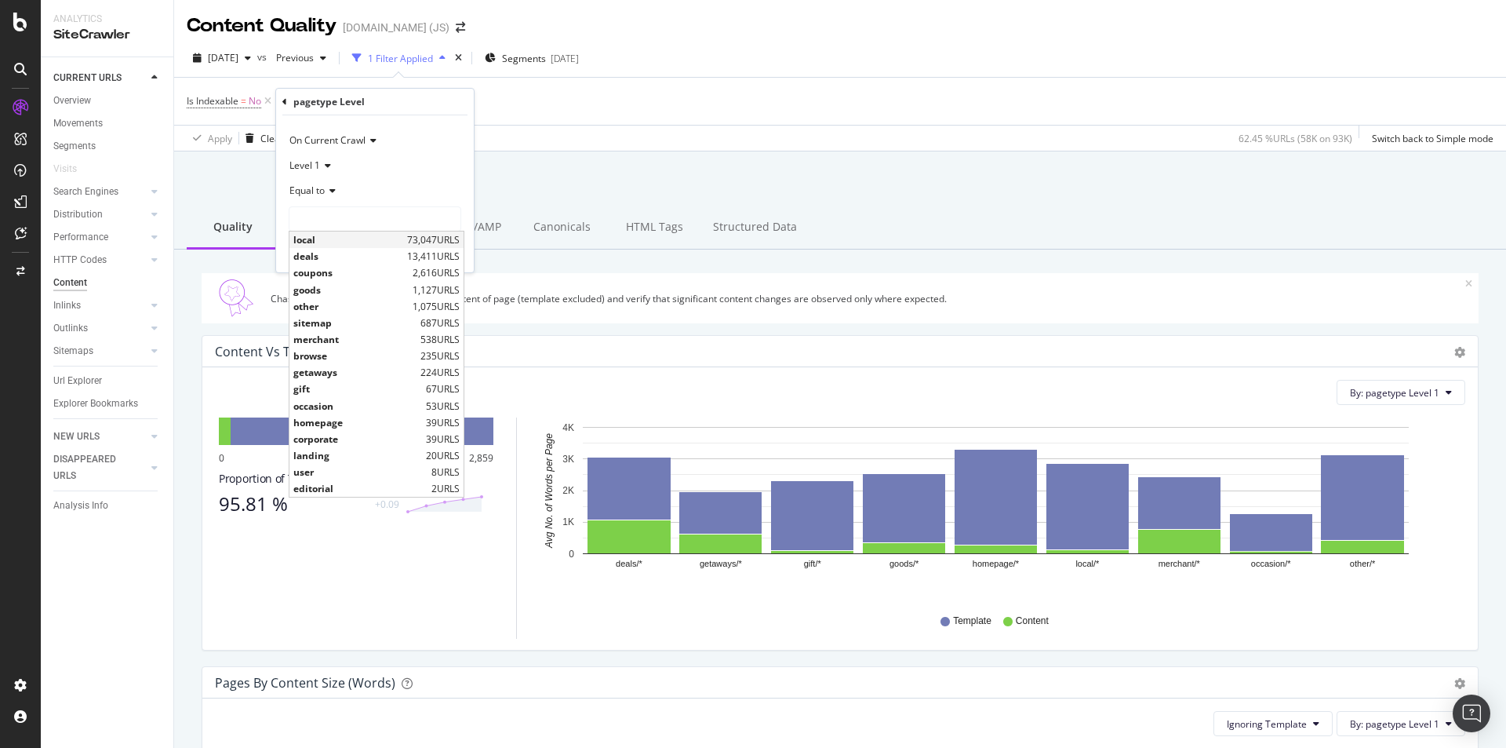
click at [318, 242] on span "local" at bounding box center [348, 239] width 110 height 13
type input "local"
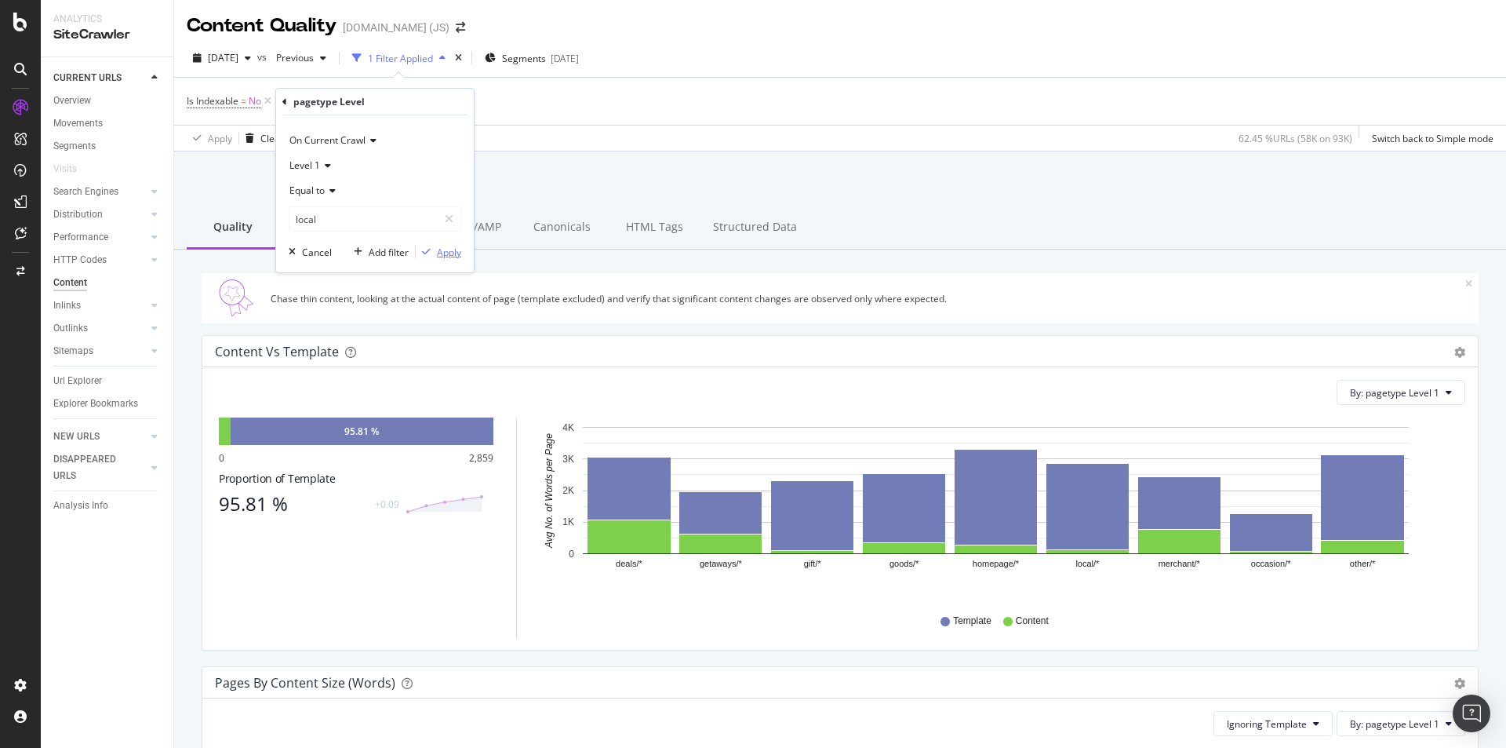
click at [457, 250] on div "Apply" at bounding box center [449, 252] width 24 height 13
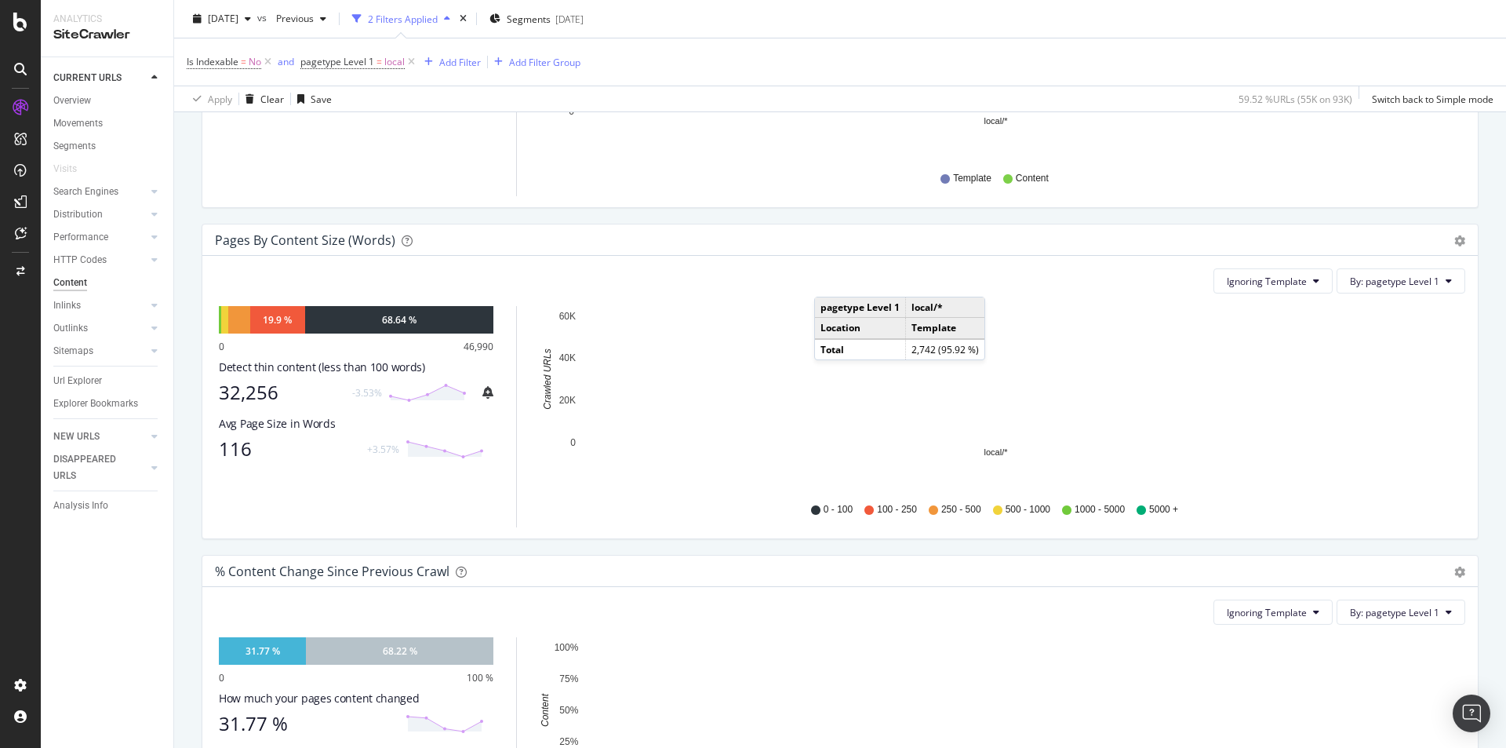
scroll to position [471, 0]
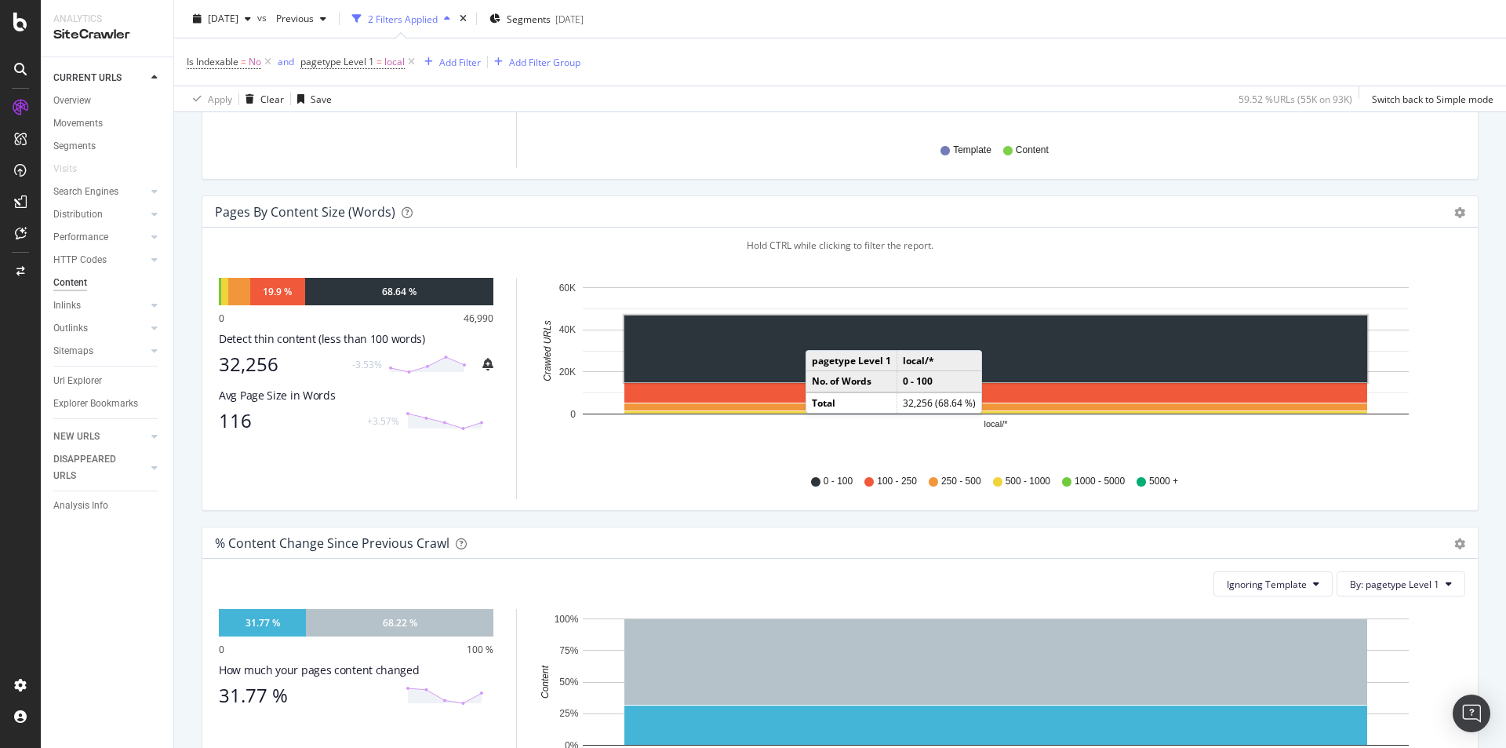
click at [821, 334] on rect "A chart." at bounding box center [995, 348] width 743 height 67
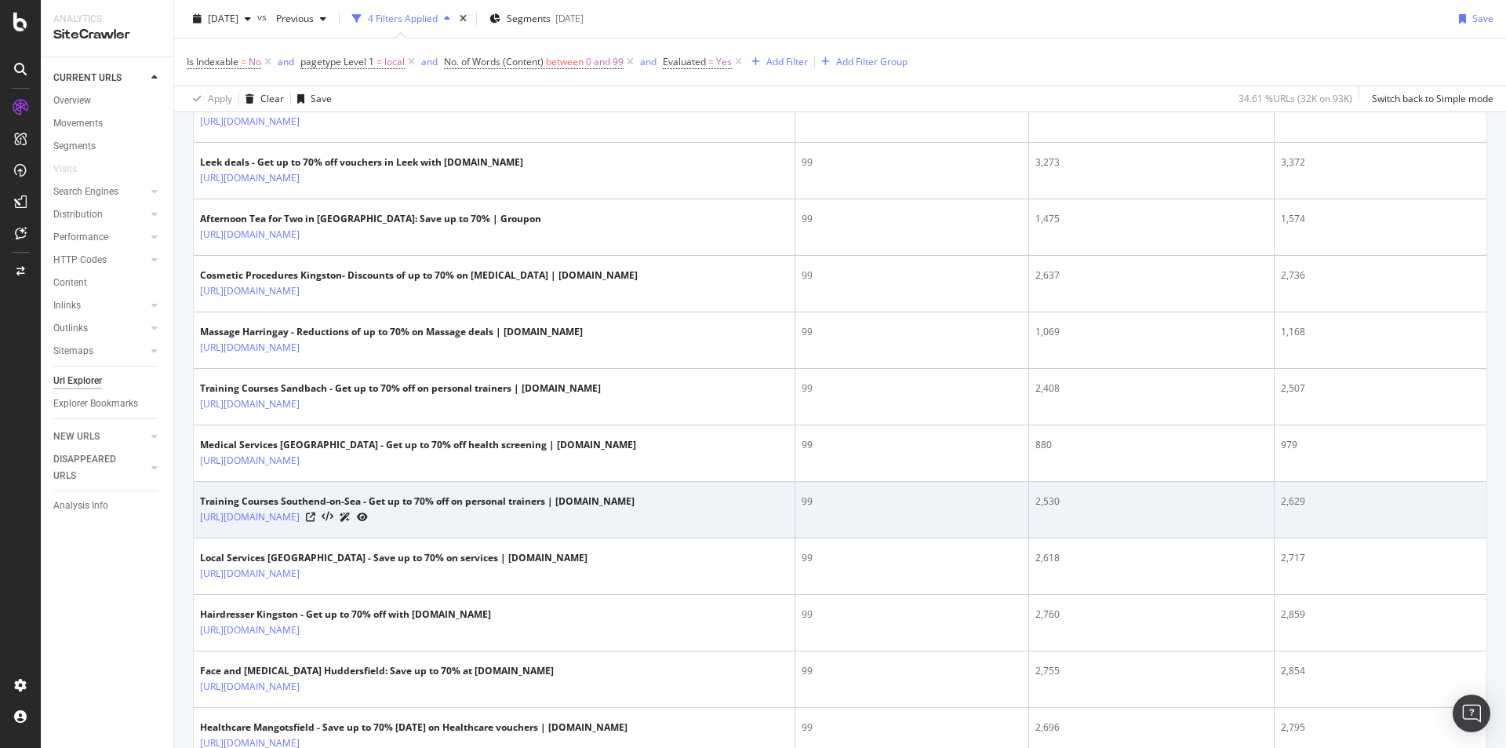
scroll to position [2794, 0]
